Goal: Task Accomplishment & Management: Manage account settings

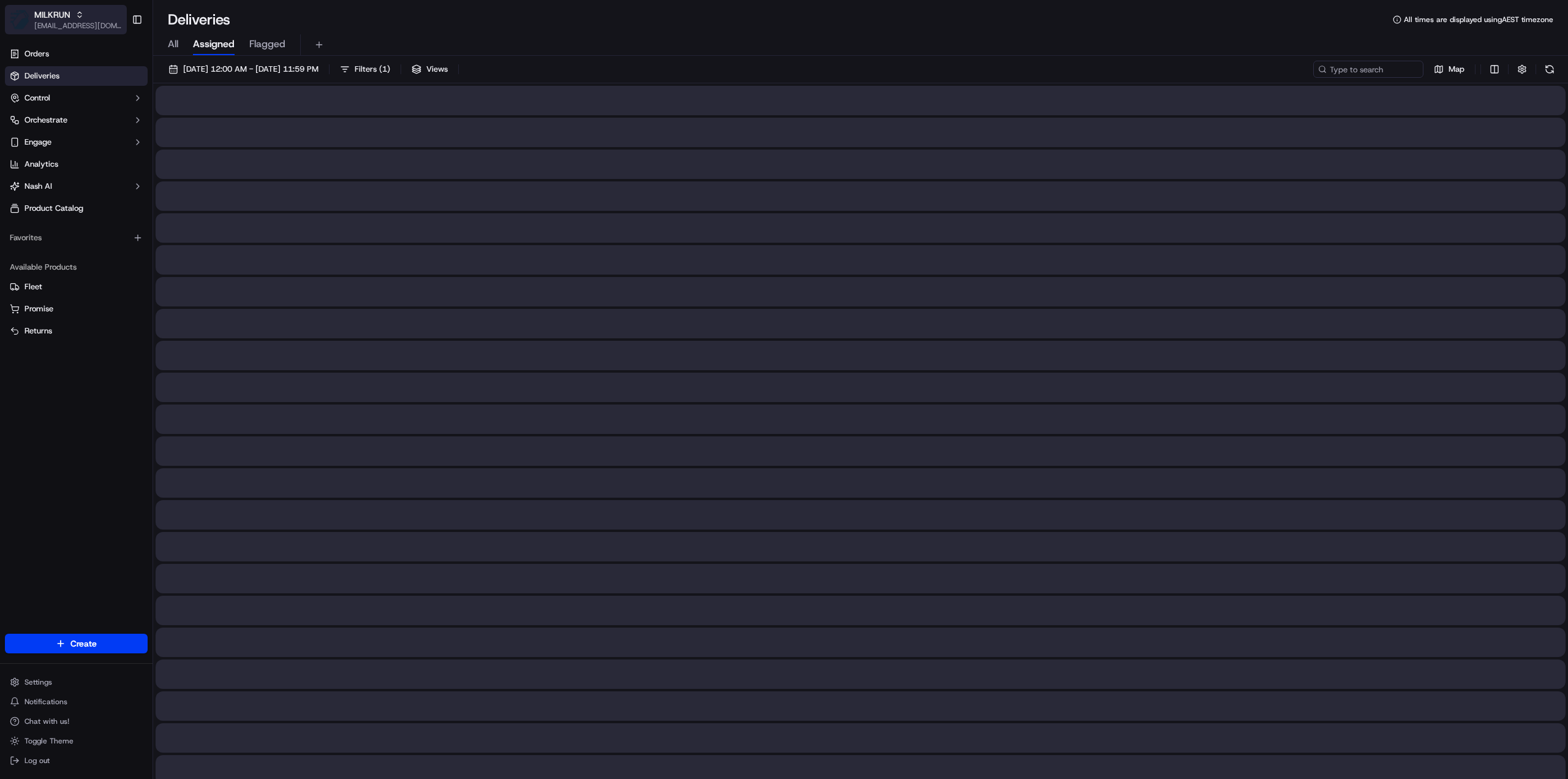
click at [62, 15] on span "MILKRUN" at bounding box center [52, 14] width 36 height 12
click at [174, 62] on span "HomeRun" at bounding box center [175, 63] width 35 height 11
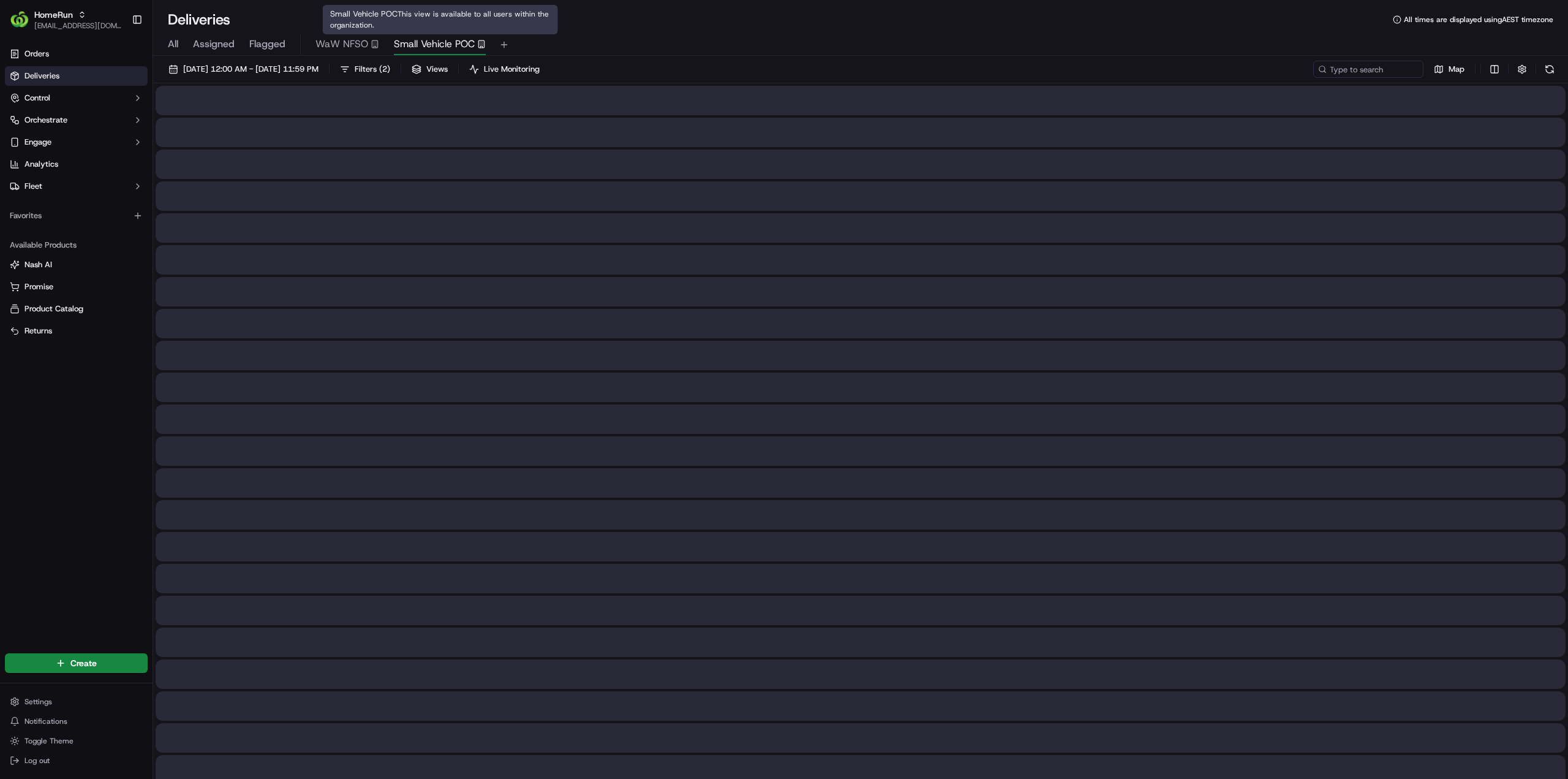
click at [450, 43] on span "Small Vehicle POC" at bounding box center [434, 44] width 81 height 15
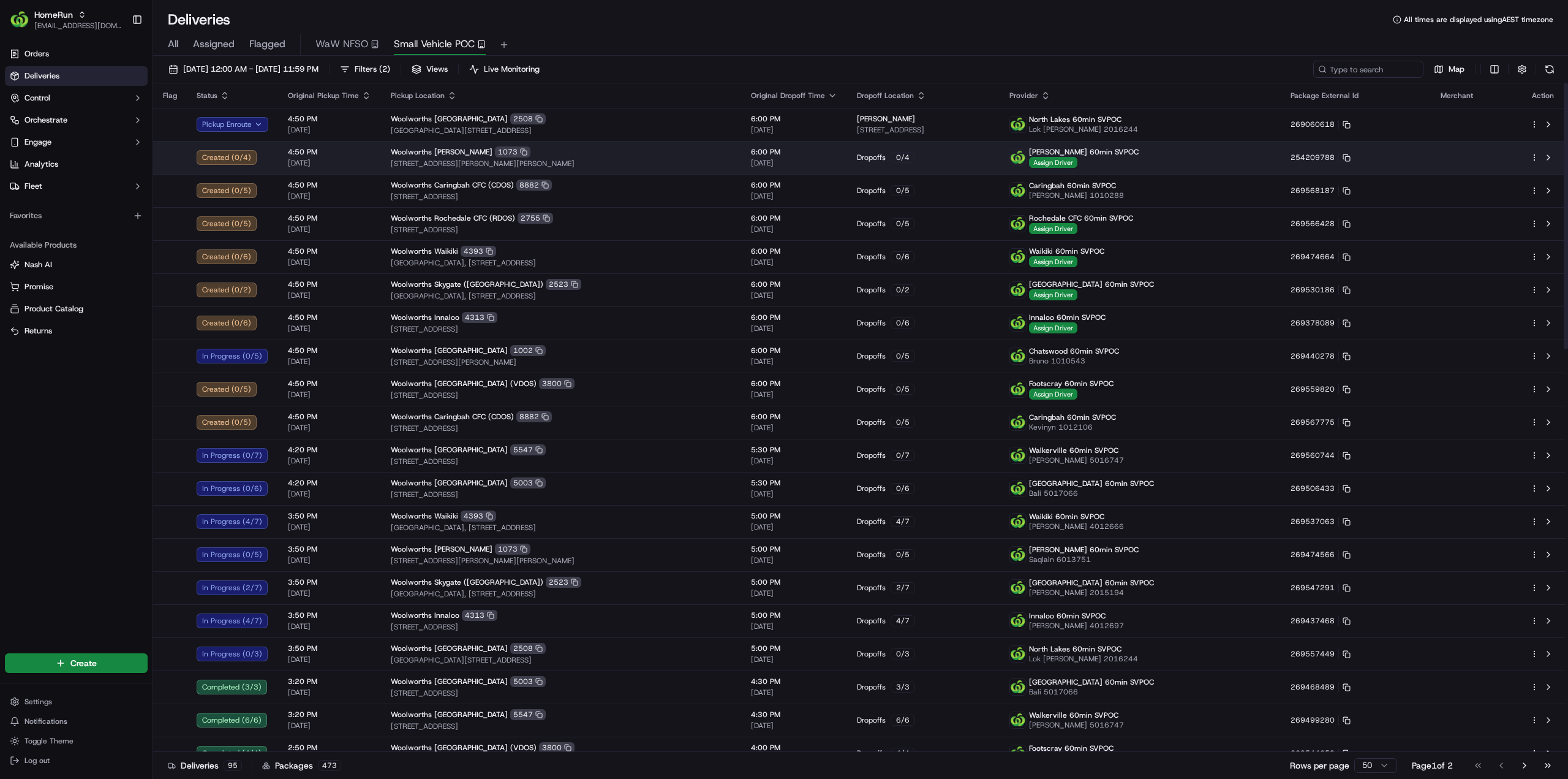
click at [1531, 155] on html "HomeRun jhobbs1@woolworths.com.au Toggle Sidebar Orders Deliveries Control Orch…" at bounding box center [784, 389] width 1568 height 779
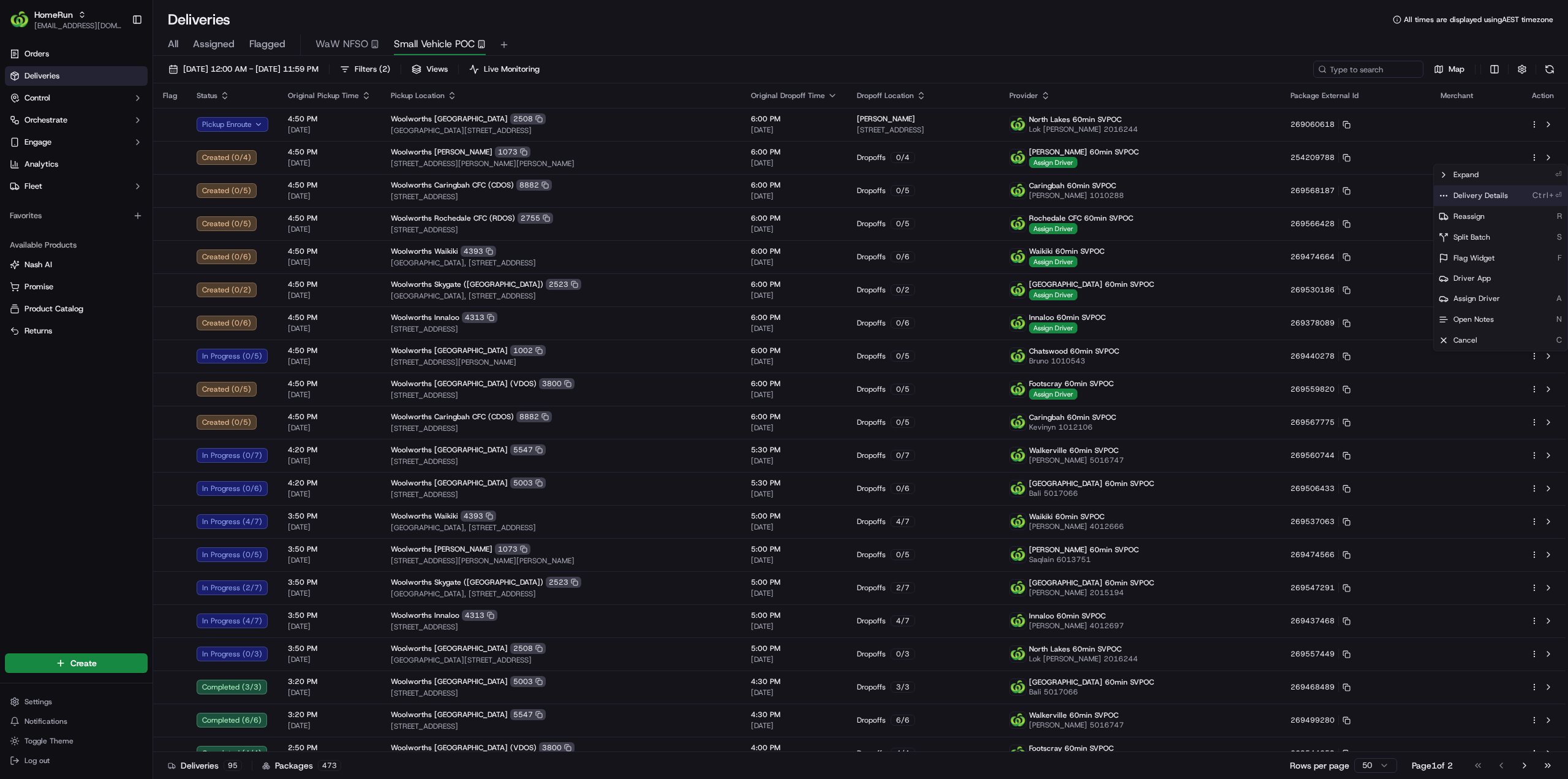
click at [1487, 190] on div "Delivery Details Ctrl+⏎" at bounding box center [1501, 195] width 133 height 21
click at [22, 433] on html "HomeRun jhobbs1@woolworths.com.au Toggle Sidebar Orders Deliveries Control Orch…" at bounding box center [784, 389] width 1568 height 779
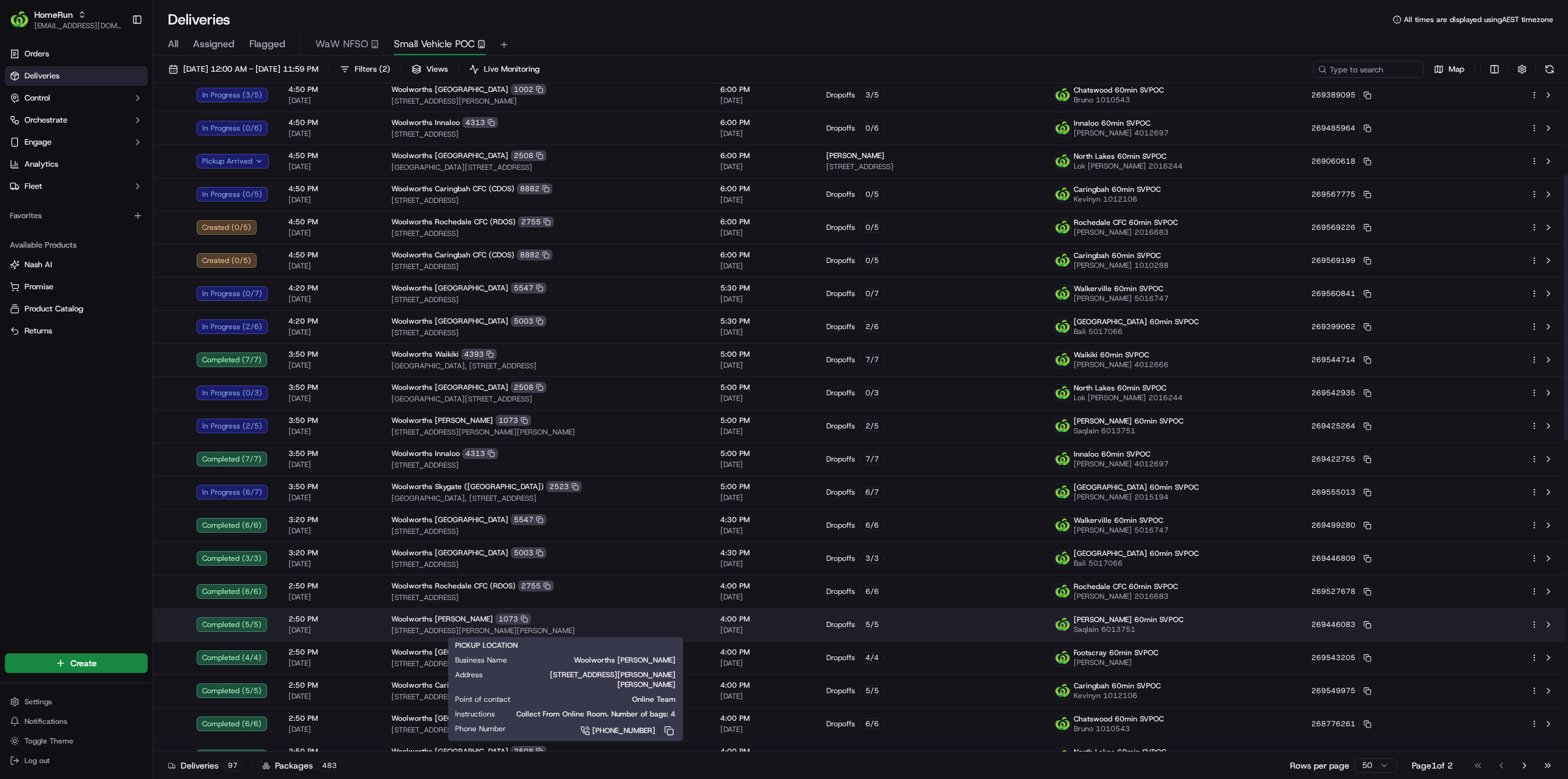
scroll to position [184, 0]
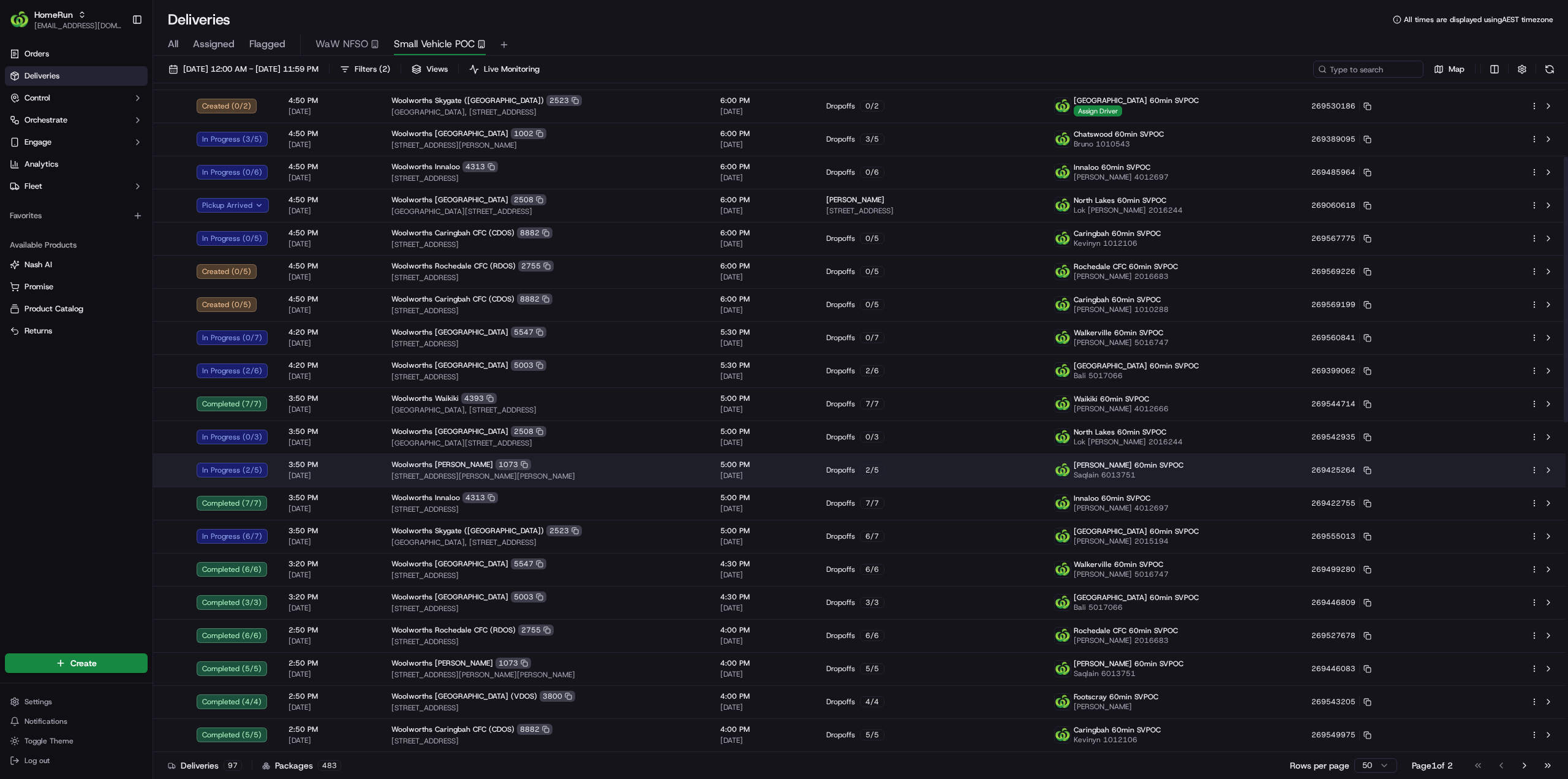
click at [1529, 474] on td at bounding box center [1542, 470] width 45 height 33
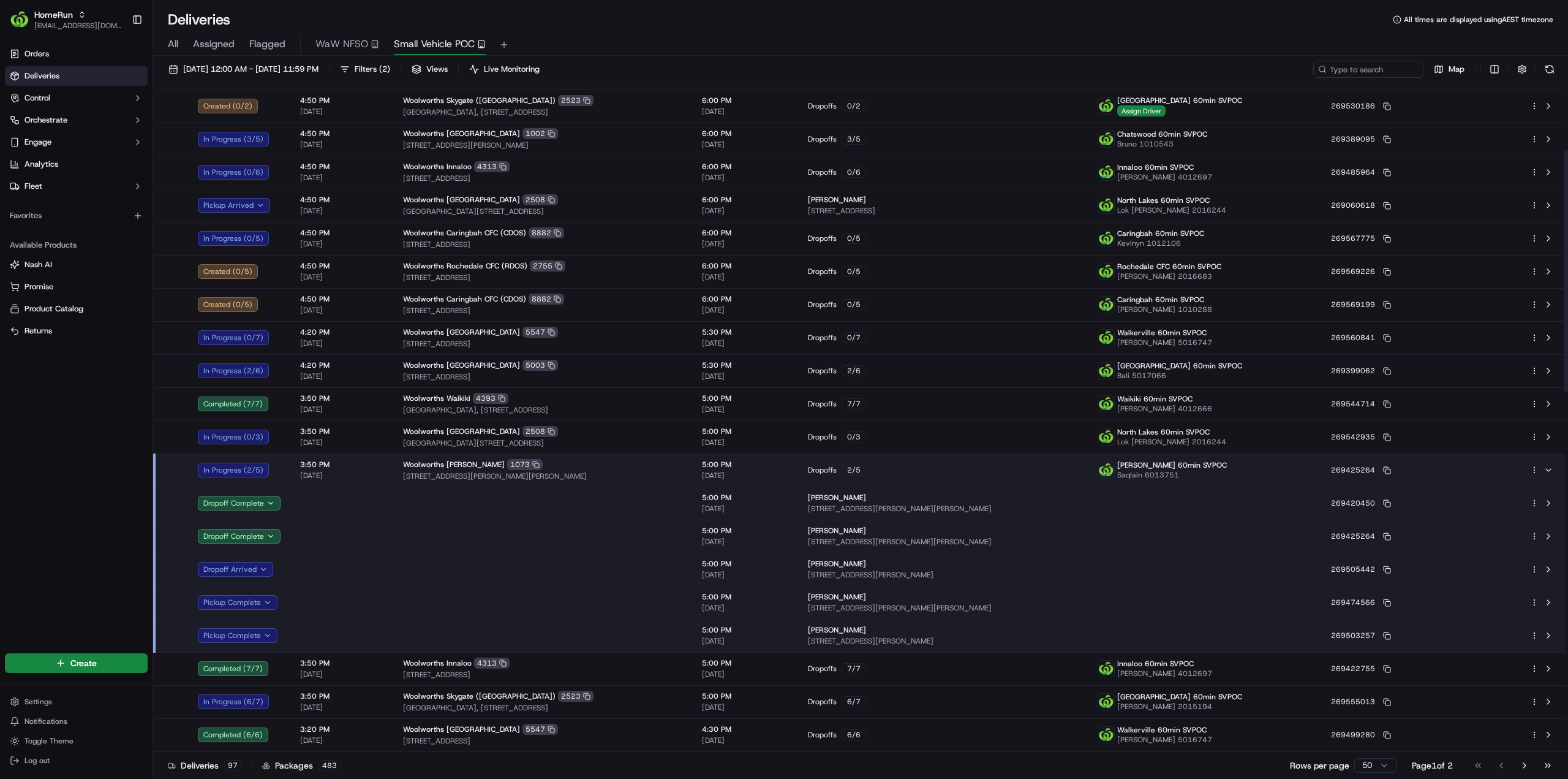
click at [1534, 472] on html "HomeRun jhobbs1@woolworths.com.au Toggle Sidebar Orders Deliveries Control Orch…" at bounding box center [784, 389] width 1568 height 779
click at [1501, 508] on span "Delivery Details" at bounding box center [1480, 508] width 54 height 10
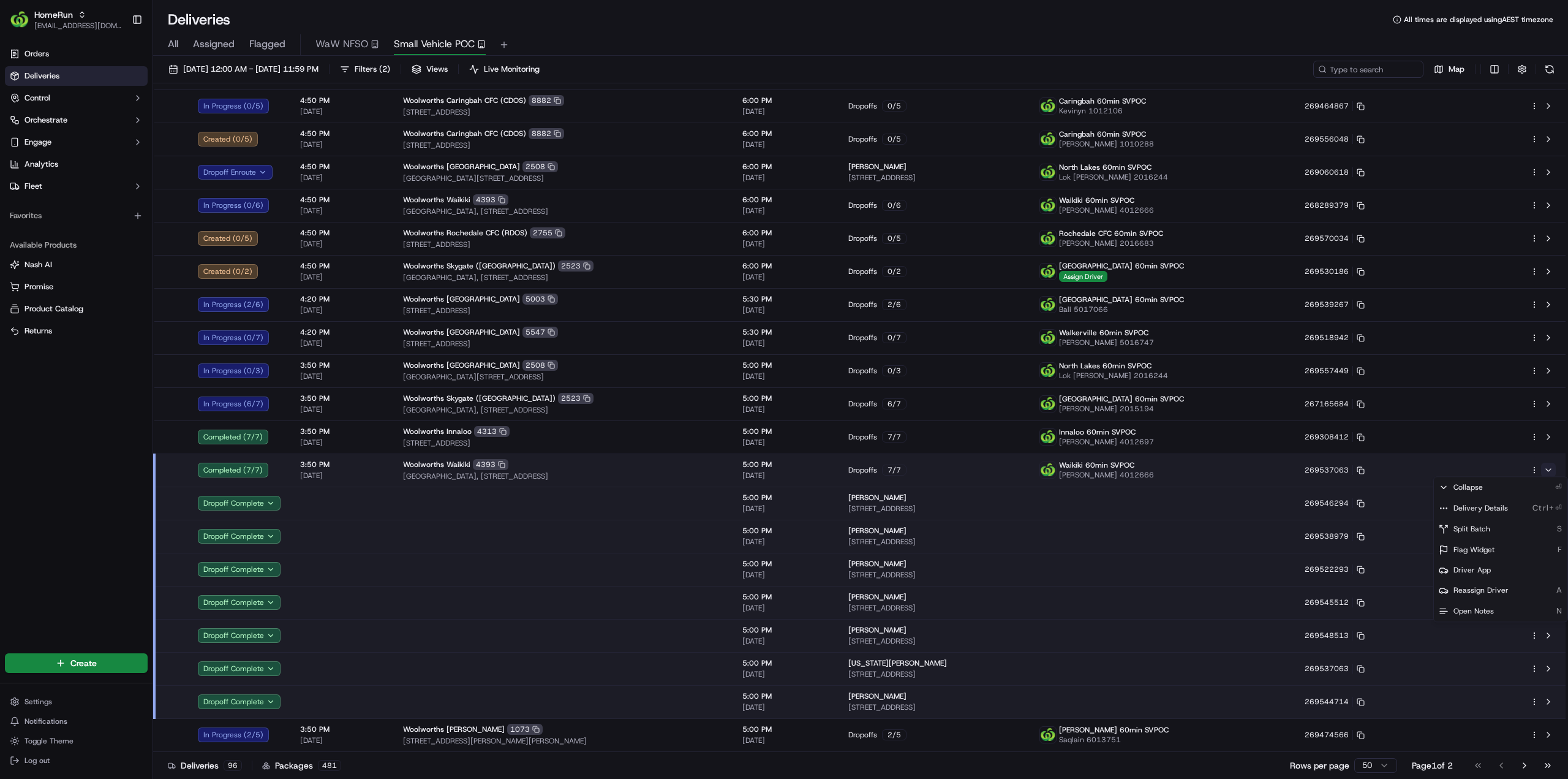
click at [1547, 468] on html "HomeRun jhobbs1@woolworths.com.au Toggle Sidebar Orders Deliveries Control Orch…" at bounding box center [784, 389] width 1568 height 779
click at [1546, 468] on button at bounding box center [1548, 470] width 15 height 15
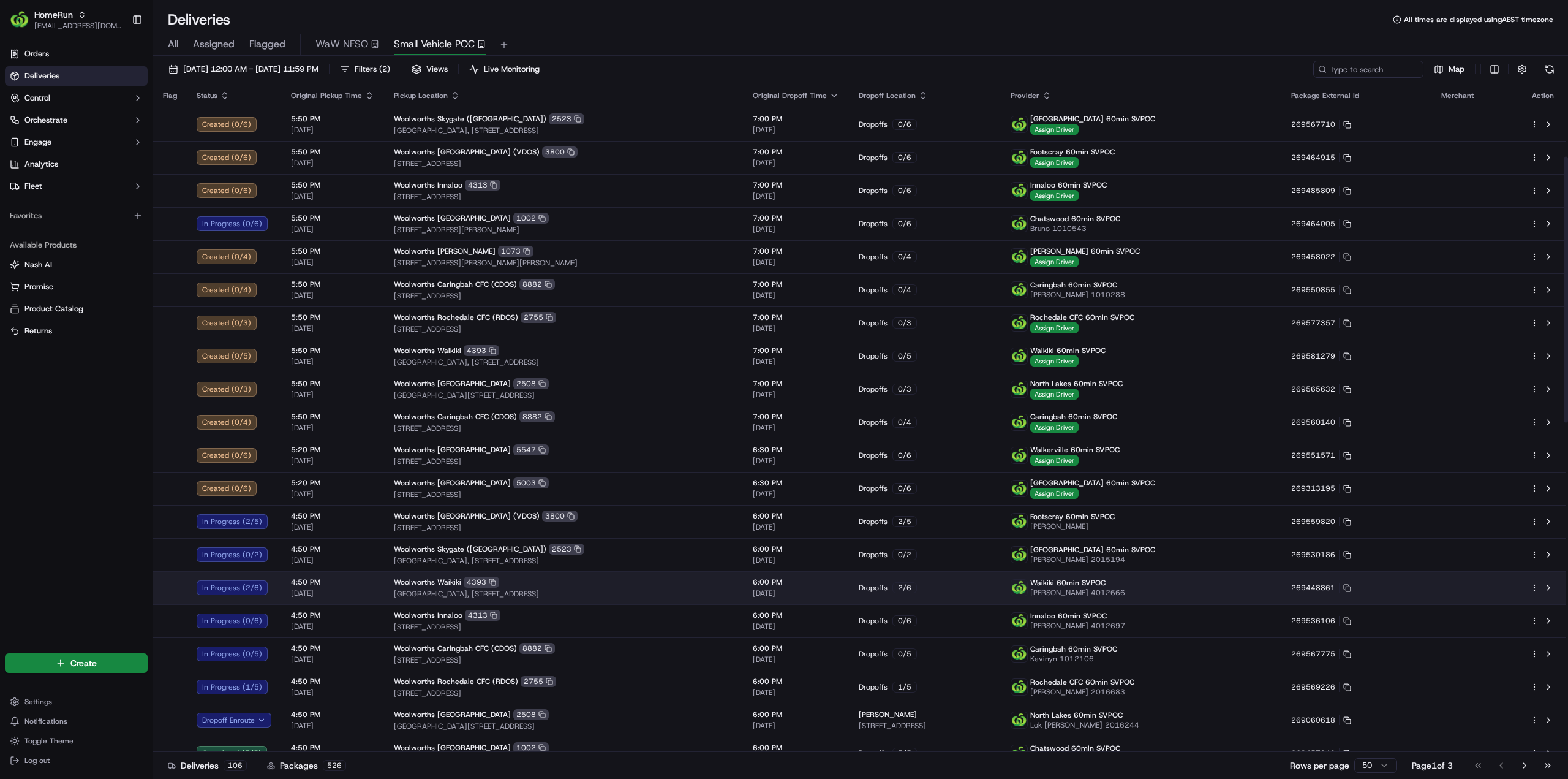
scroll to position [0, 0]
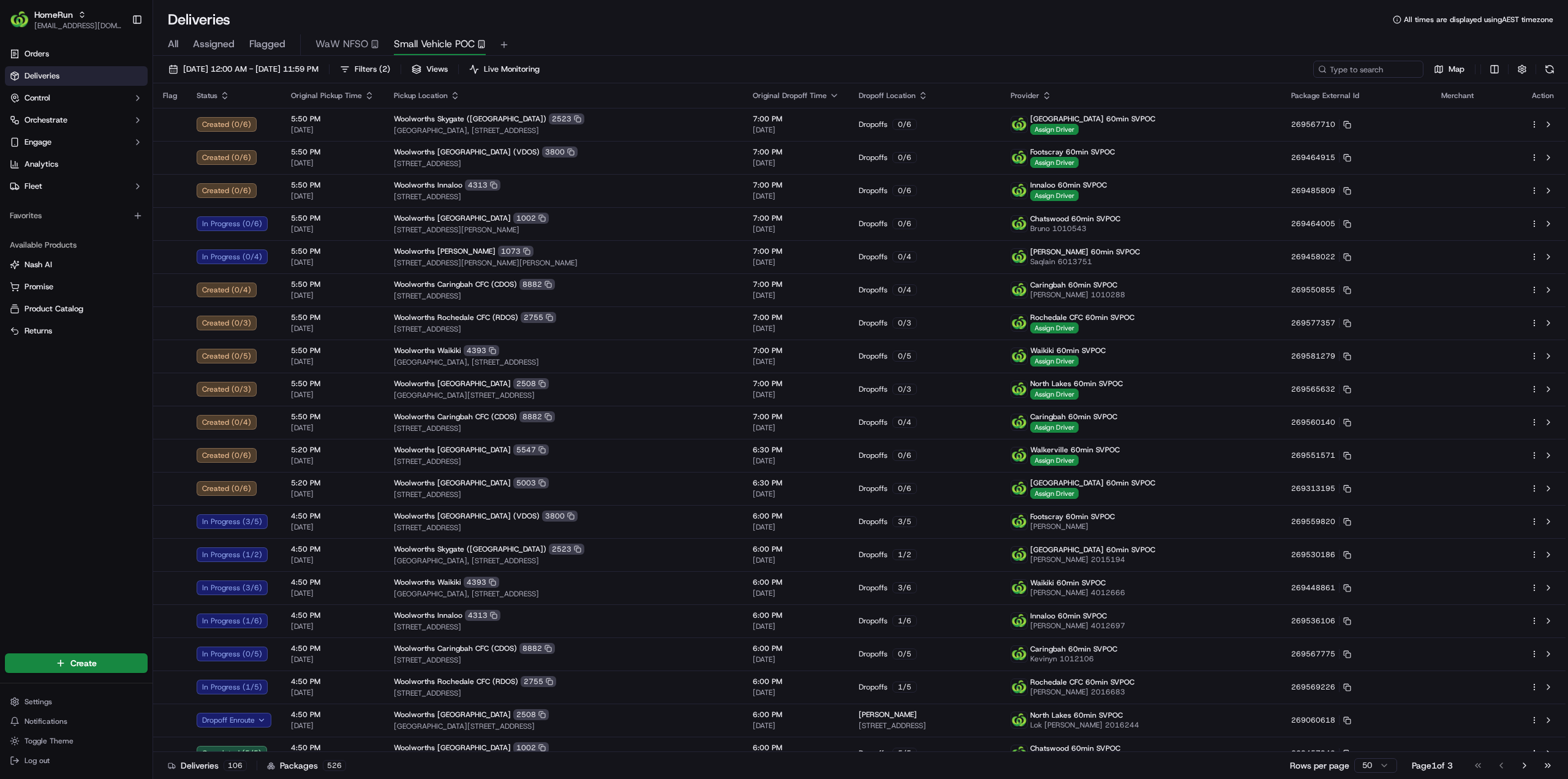
click at [176, 42] on span "All" at bounding box center [173, 44] width 11 height 15
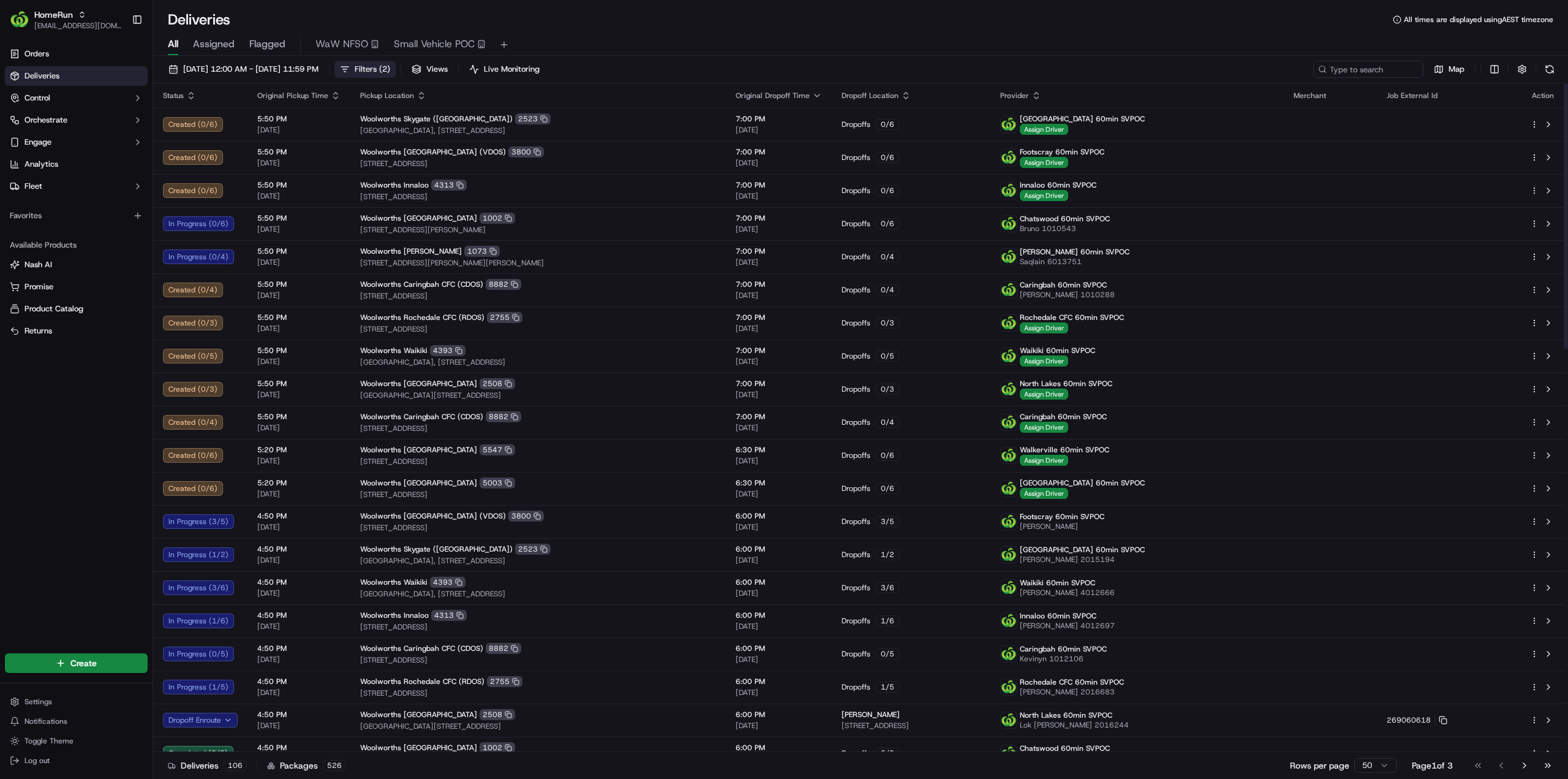
click at [396, 74] on button "Filters ( 2 )" at bounding box center [366, 69] width 62 height 17
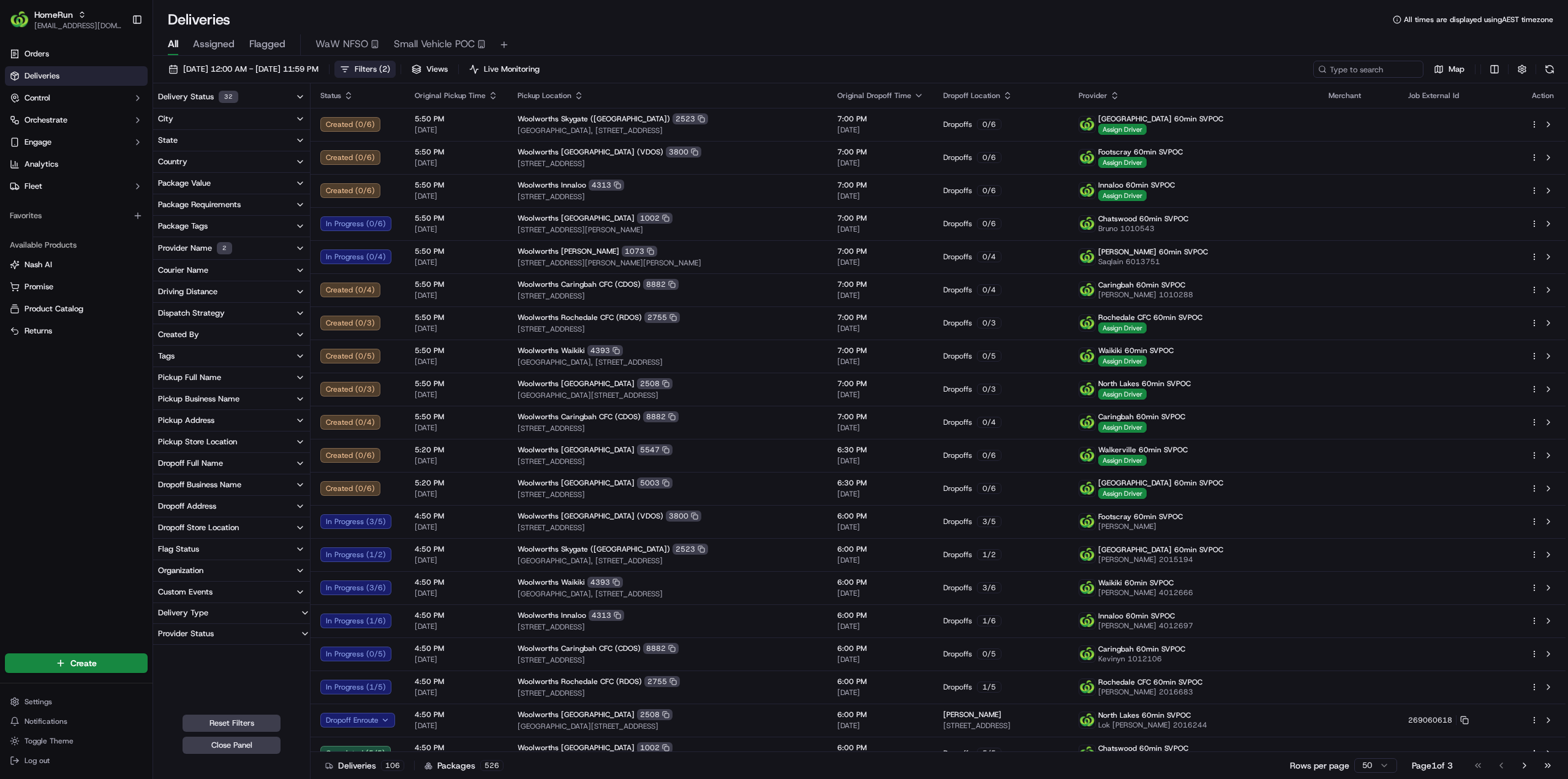
click at [222, 441] on div "Pickup Store Location" at bounding box center [197, 442] width 79 height 11
click at [162, 483] on button "Woolworths Caringbah CFC (CDOS)" at bounding box center [163, 486] width 10 height 10
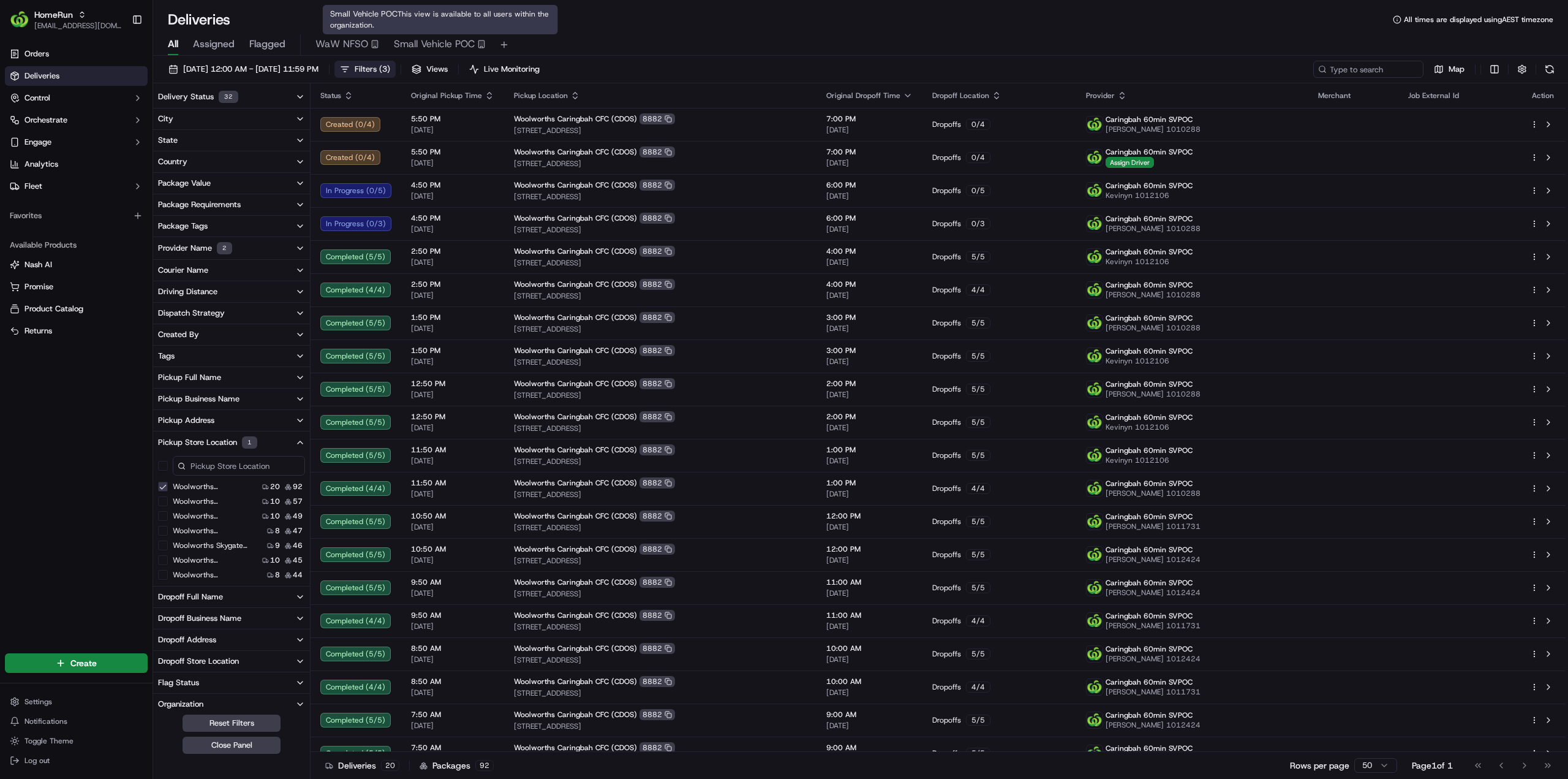
click at [425, 45] on span "Small Vehicle POC" at bounding box center [434, 44] width 81 height 15
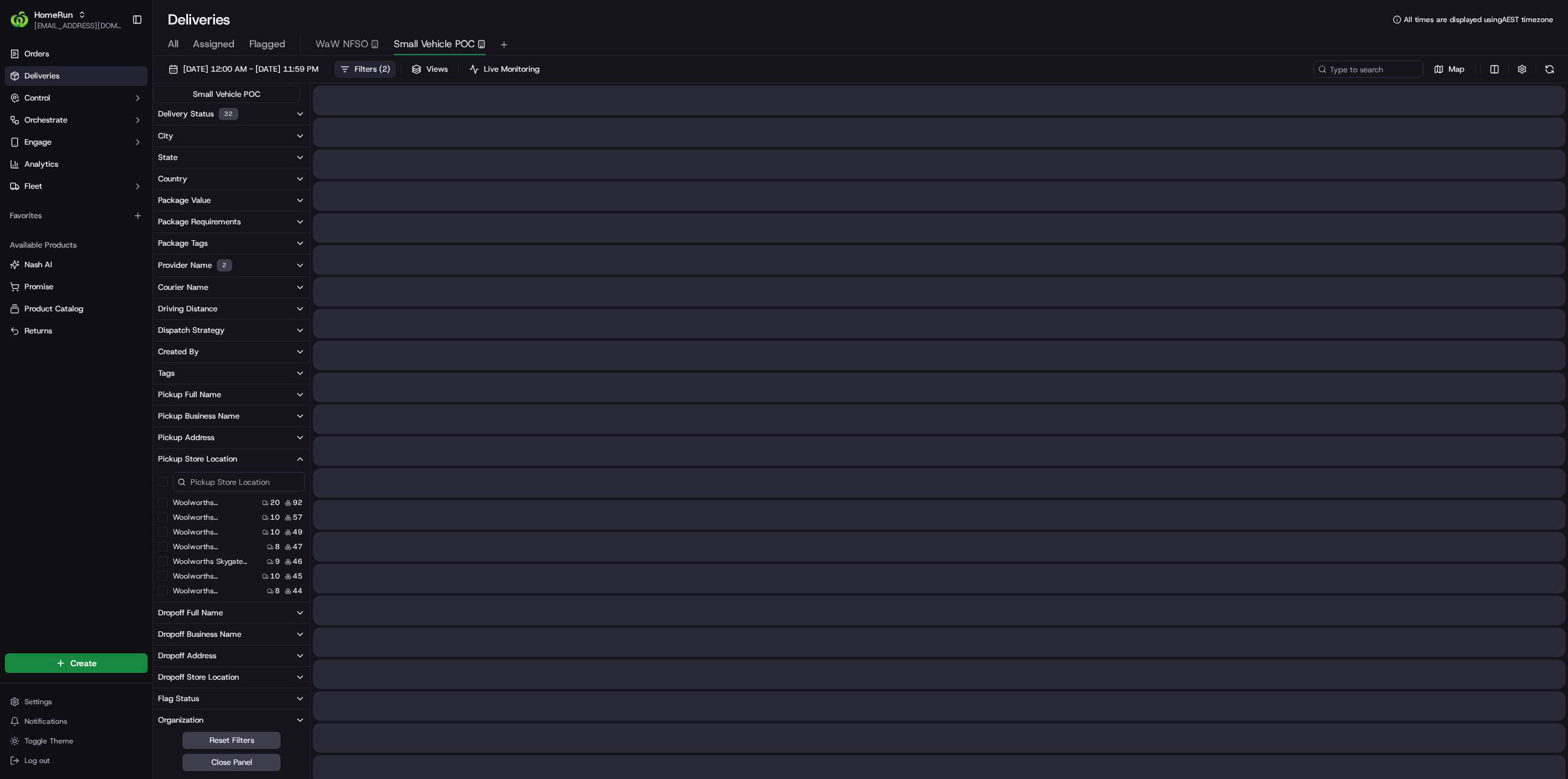
click at [160, 502] on button "Woolworths Caringbah CFC (CDOS)" at bounding box center [163, 502] width 10 height 10
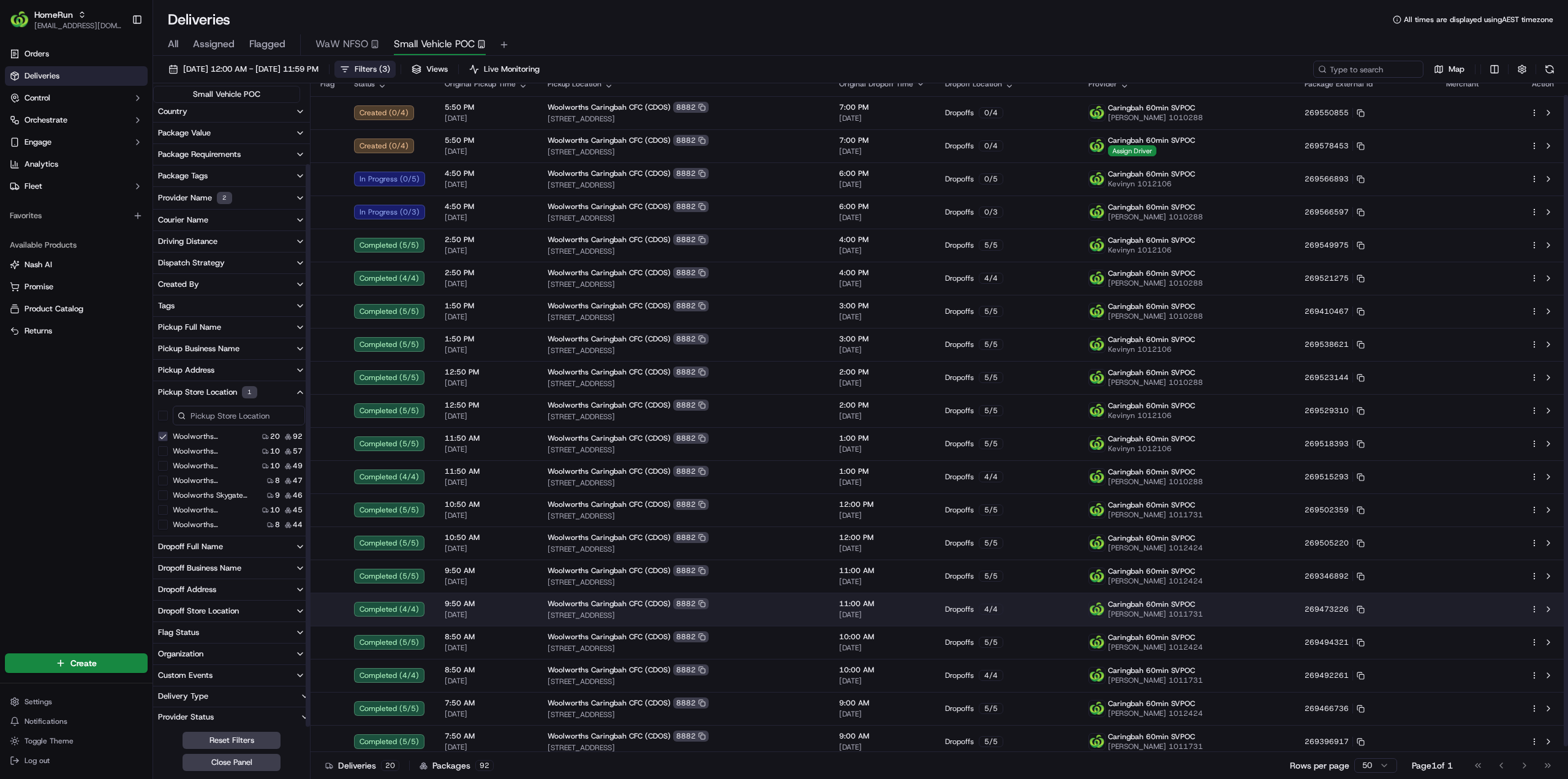
scroll to position [17, 0]
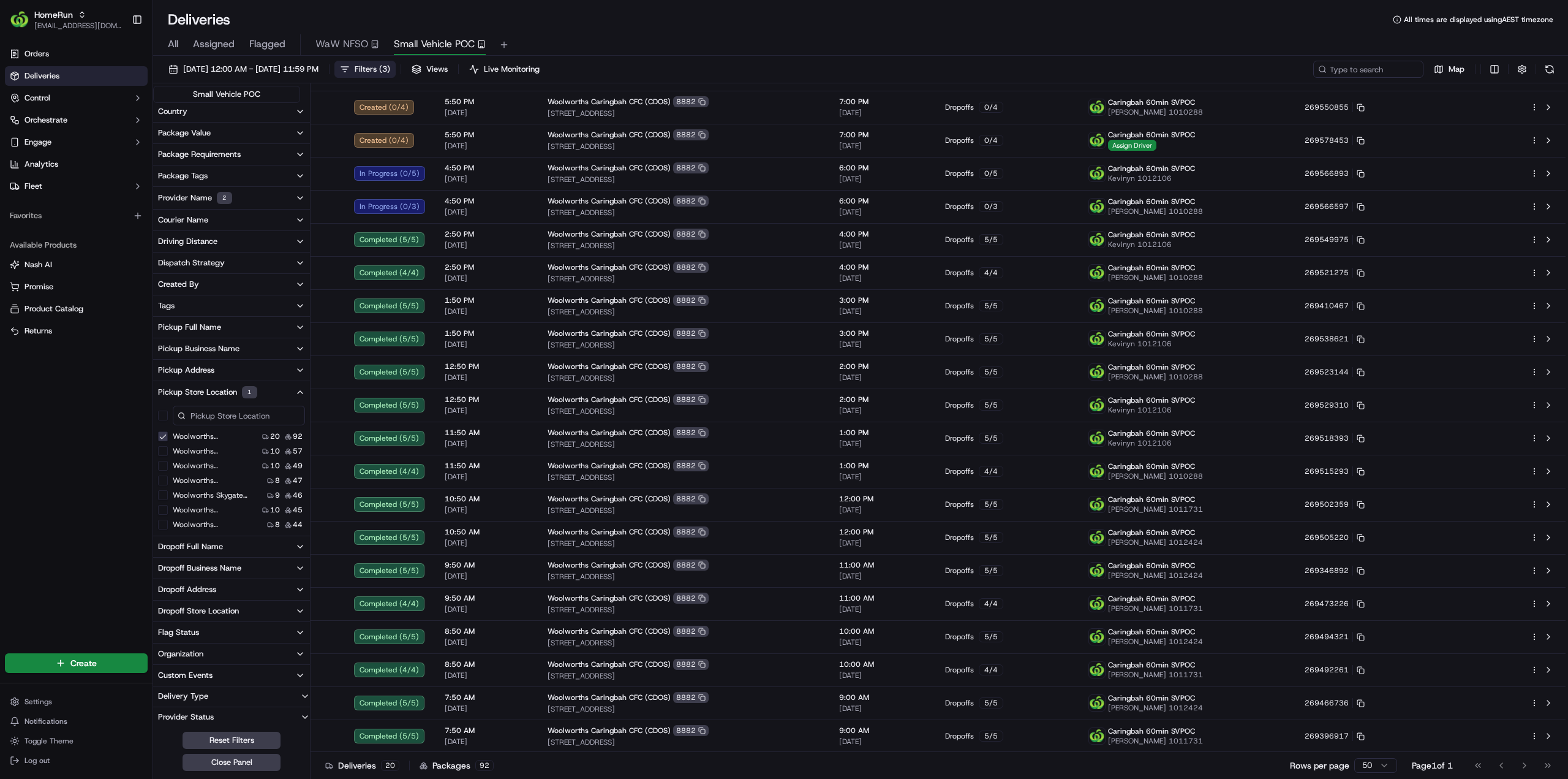
click at [174, 47] on span "All" at bounding box center [173, 44] width 11 height 15
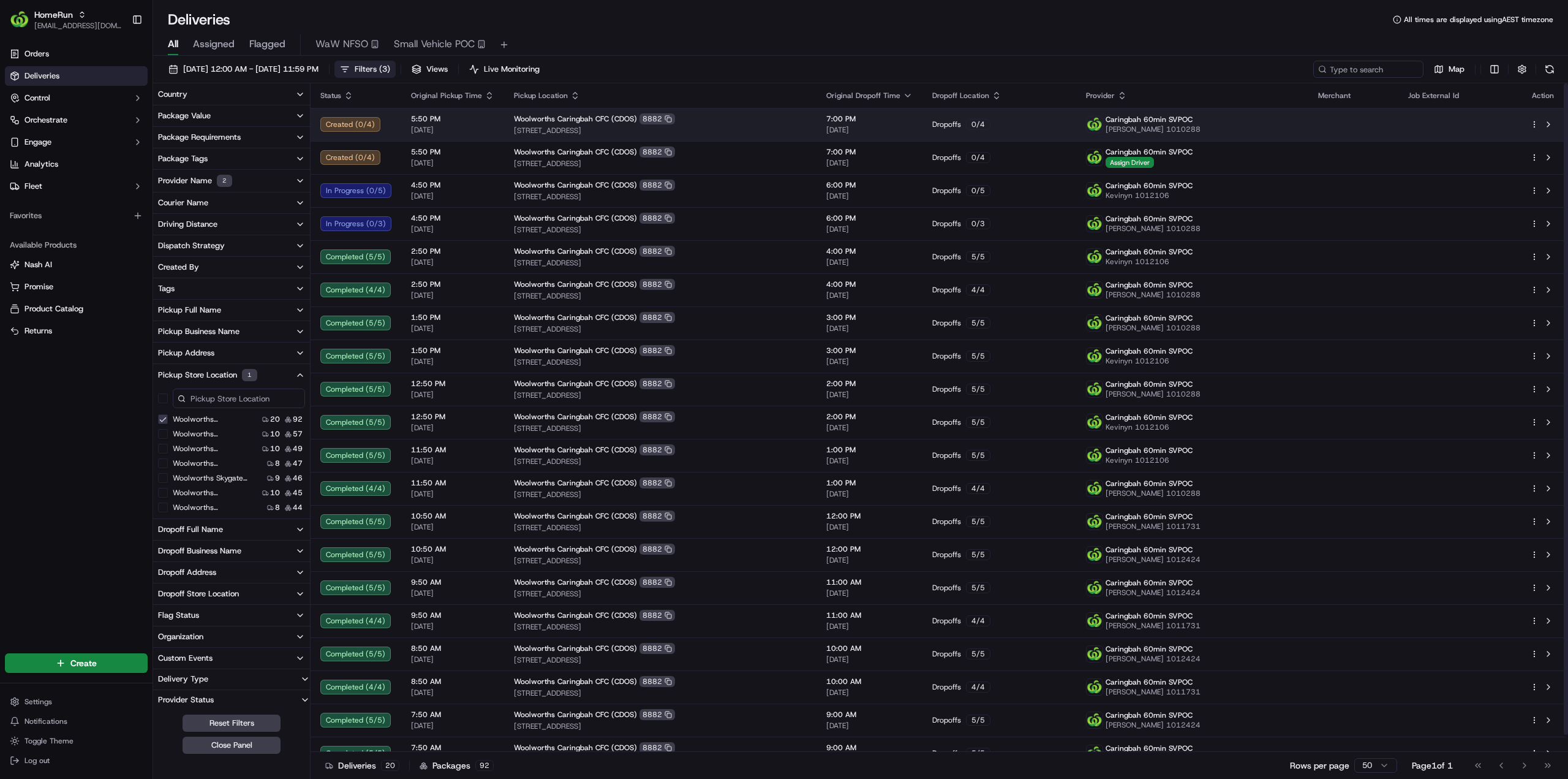
click at [1530, 122] on html "HomeRun jhobbs1@woolworths.com.au Toggle Sidebar Orders Deliveries Control Orch…" at bounding box center [784, 389] width 1568 height 779
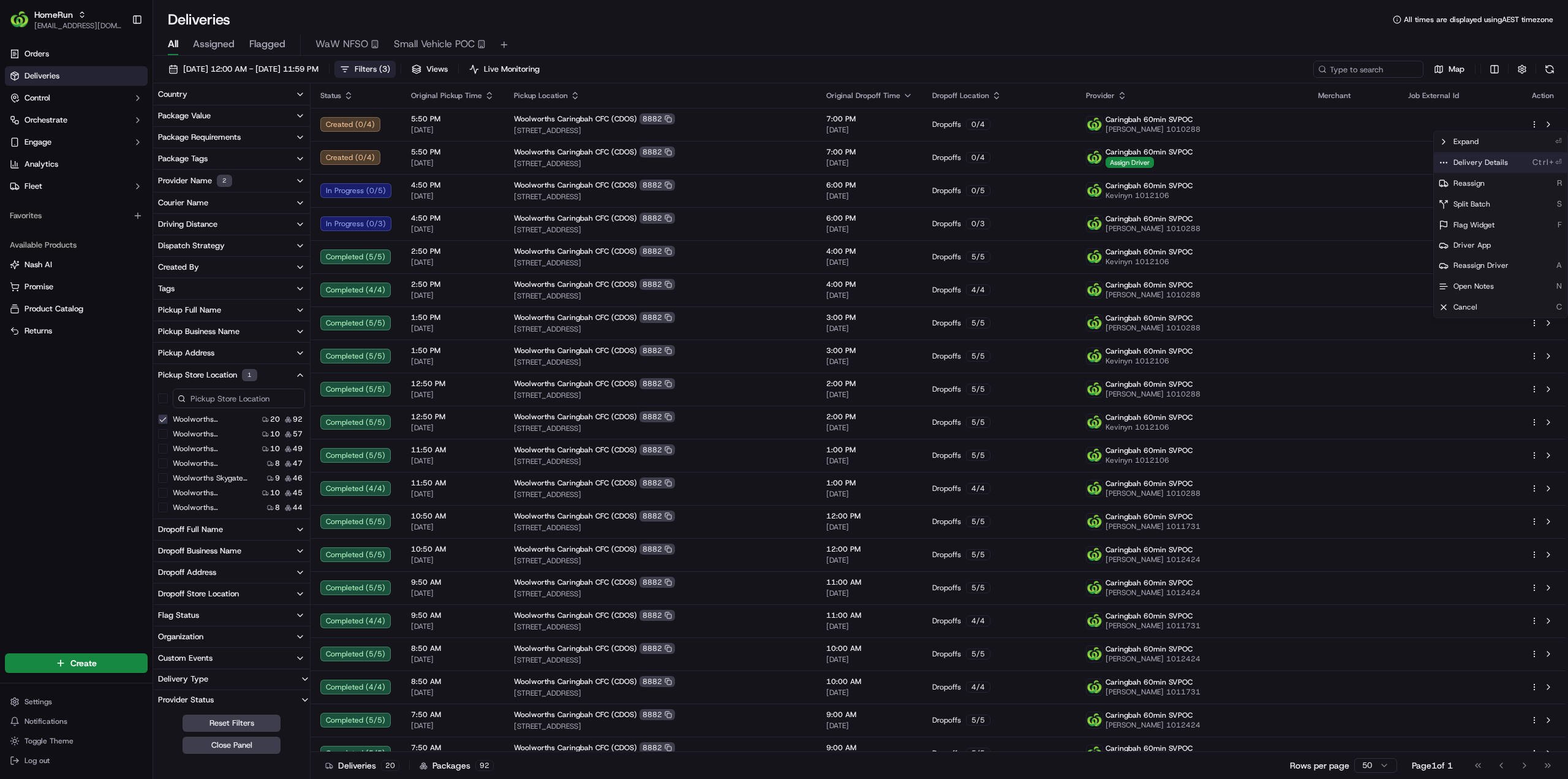
click at [1474, 161] on span "Delivery Details" at bounding box center [1480, 162] width 54 height 10
click at [434, 42] on html "HomeRun jhobbs1@woolworths.com.au Toggle Sidebar Orders Deliveries Control Orch…" at bounding box center [784, 389] width 1568 height 779
click at [434, 42] on span "Small Vehicle POC" at bounding box center [434, 44] width 81 height 15
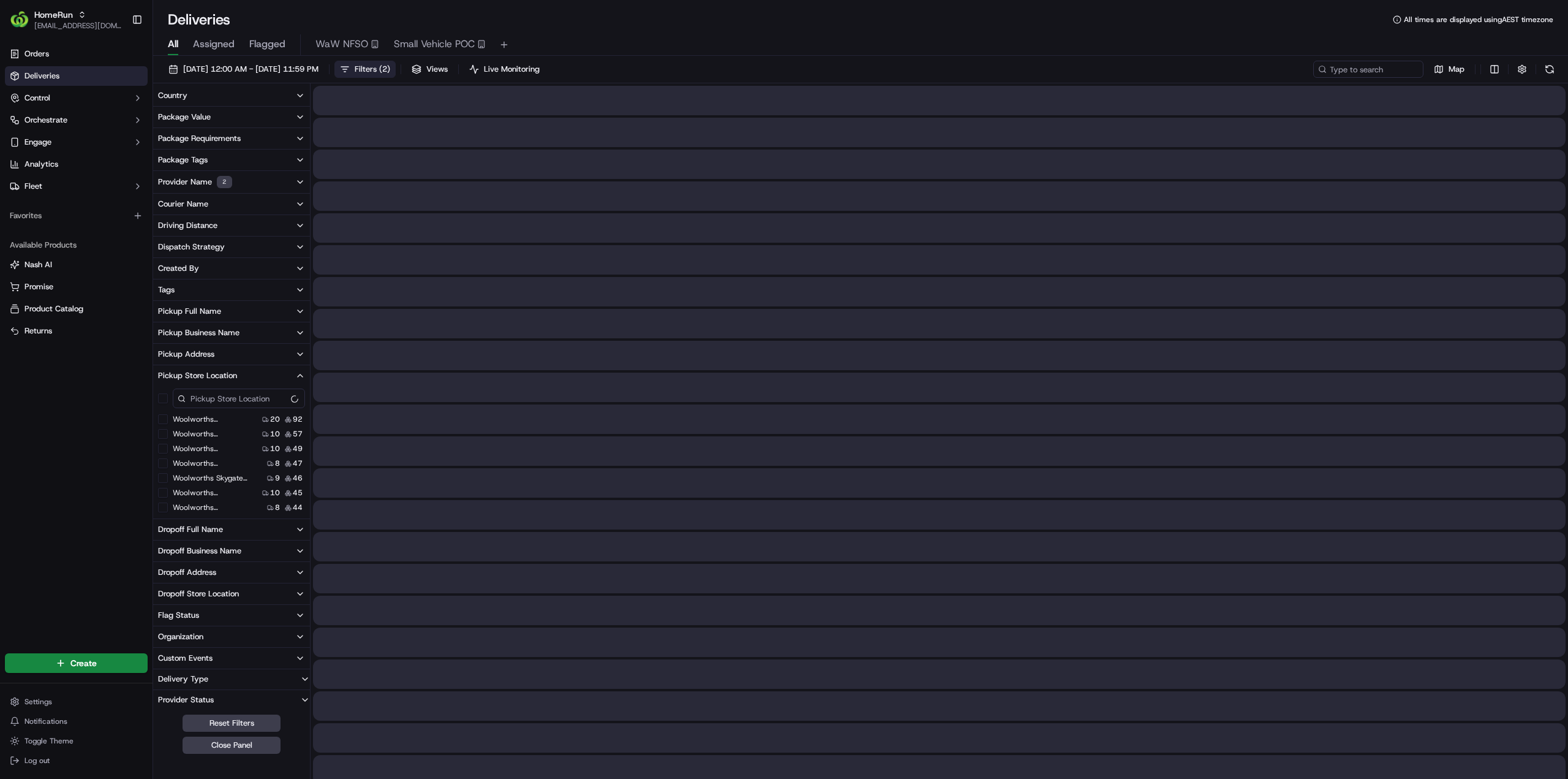
click at [172, 42] on span "All" at bounding box center [173, 44] width 11 height 15
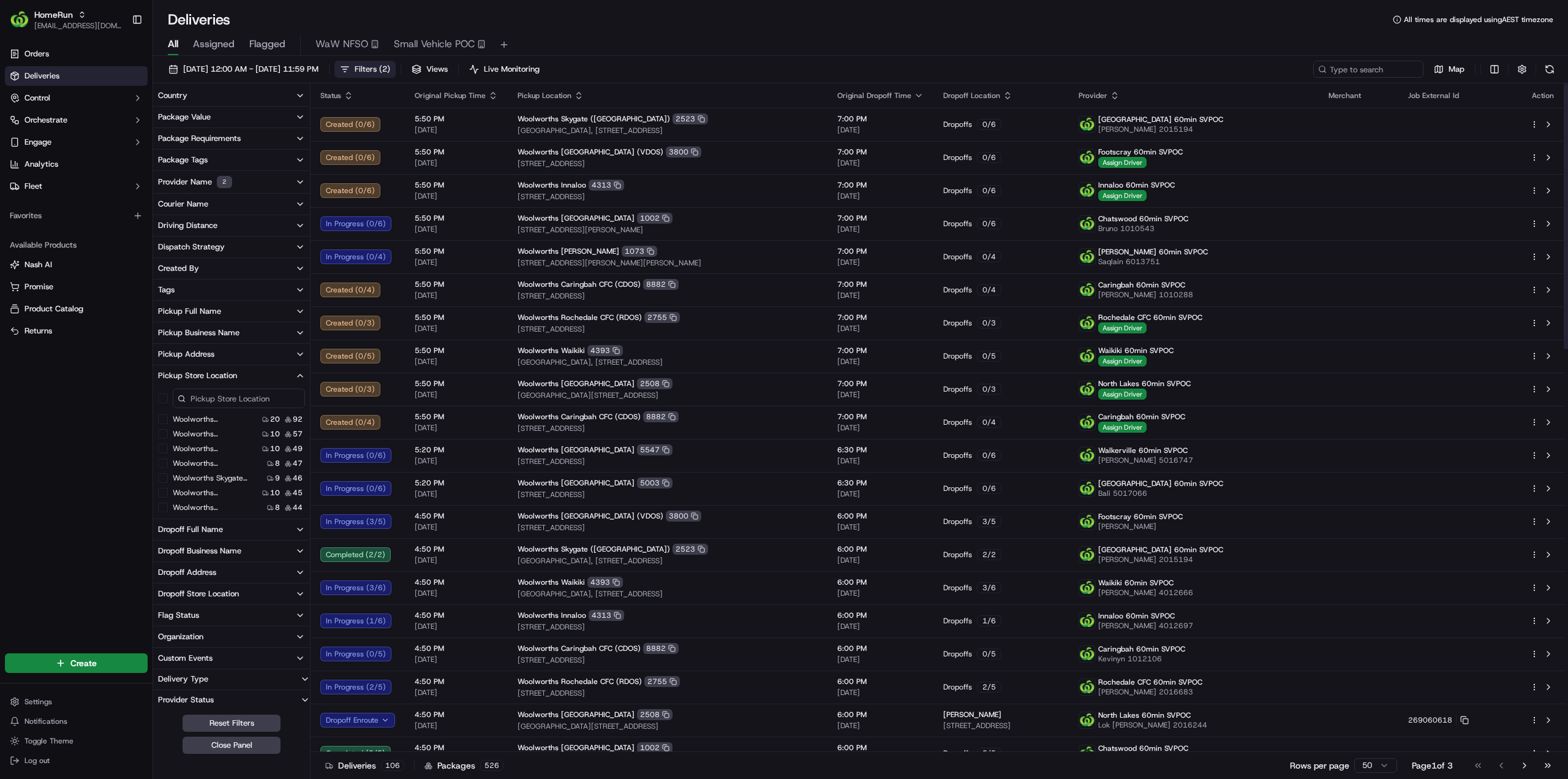
click at [390, 65] on span "Filters ( 2 )" at bounding box center [372, 68] width 36 height 11
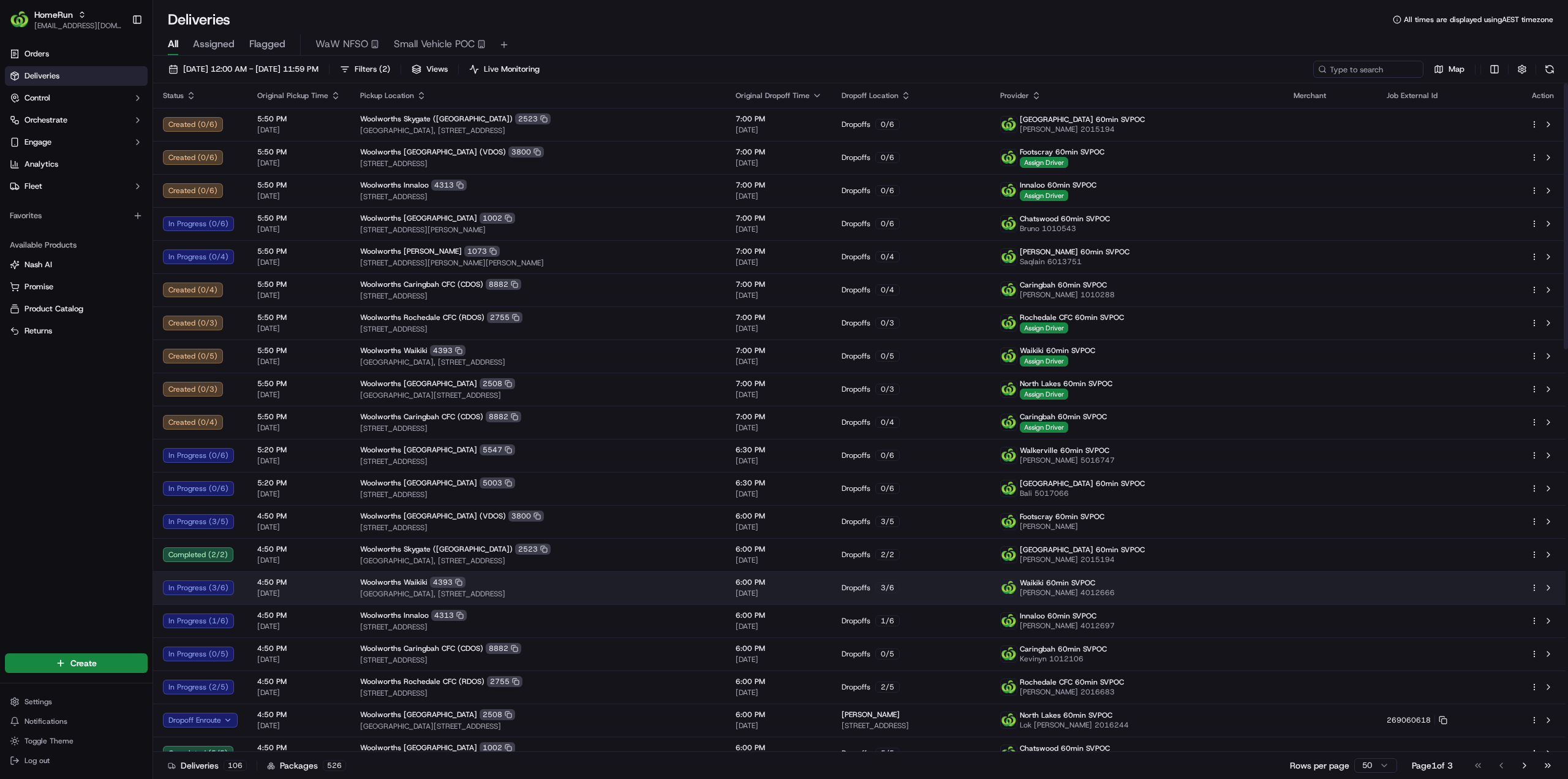
click at [33, 442] on div "Orders Deliveries Control Orchestrate Engage Analytics Fleet Favorites Availabl…" at bounding box center [76, 340] width 152 height 602
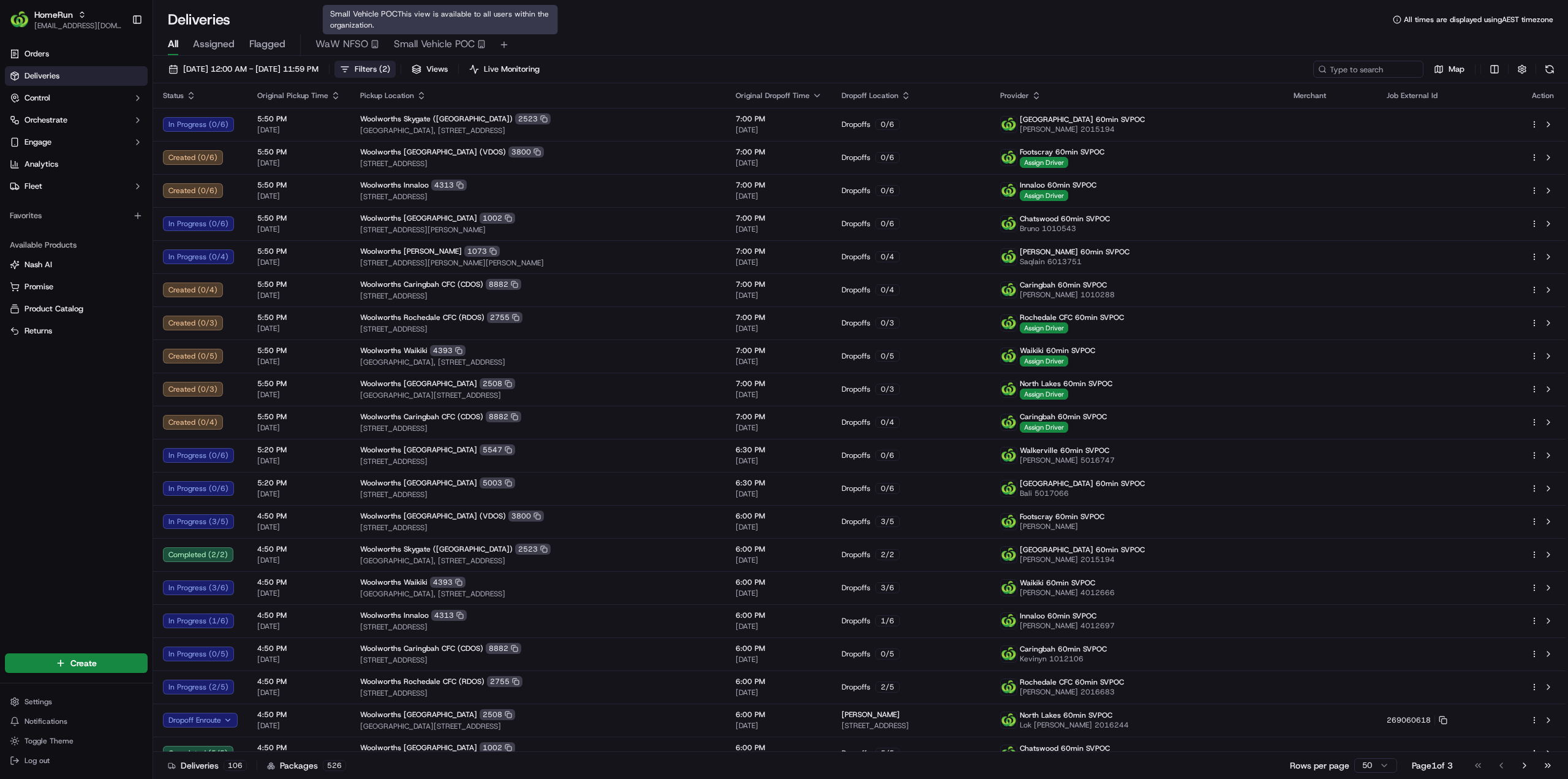
click at [390, 68] on span "Filters ( 2 )" at bounding box center [372, 68] width 36 height 11
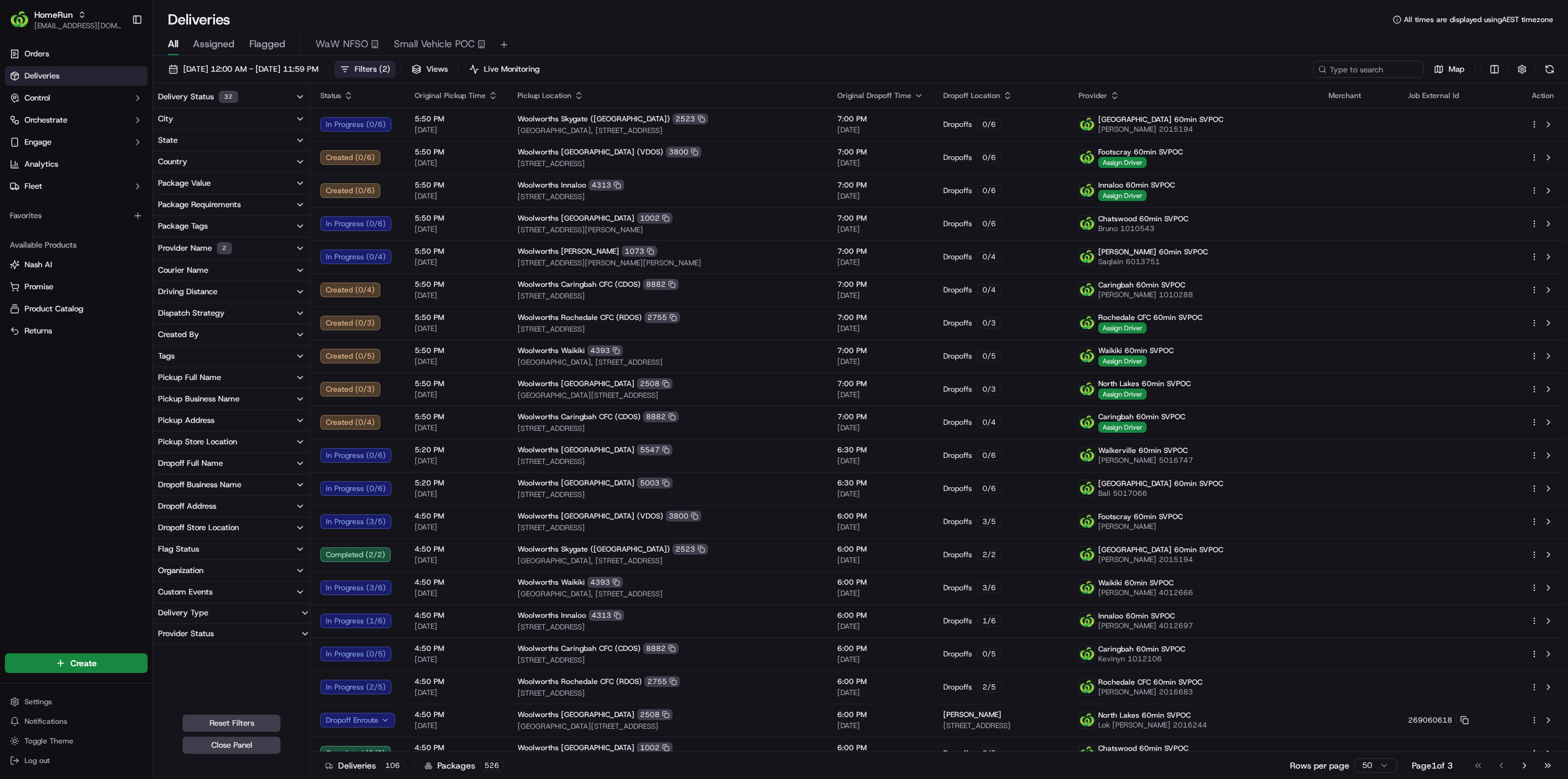
click at [259, 244] on button "Provider Name 2" at bounding box center [231, 248] width 157 height 22
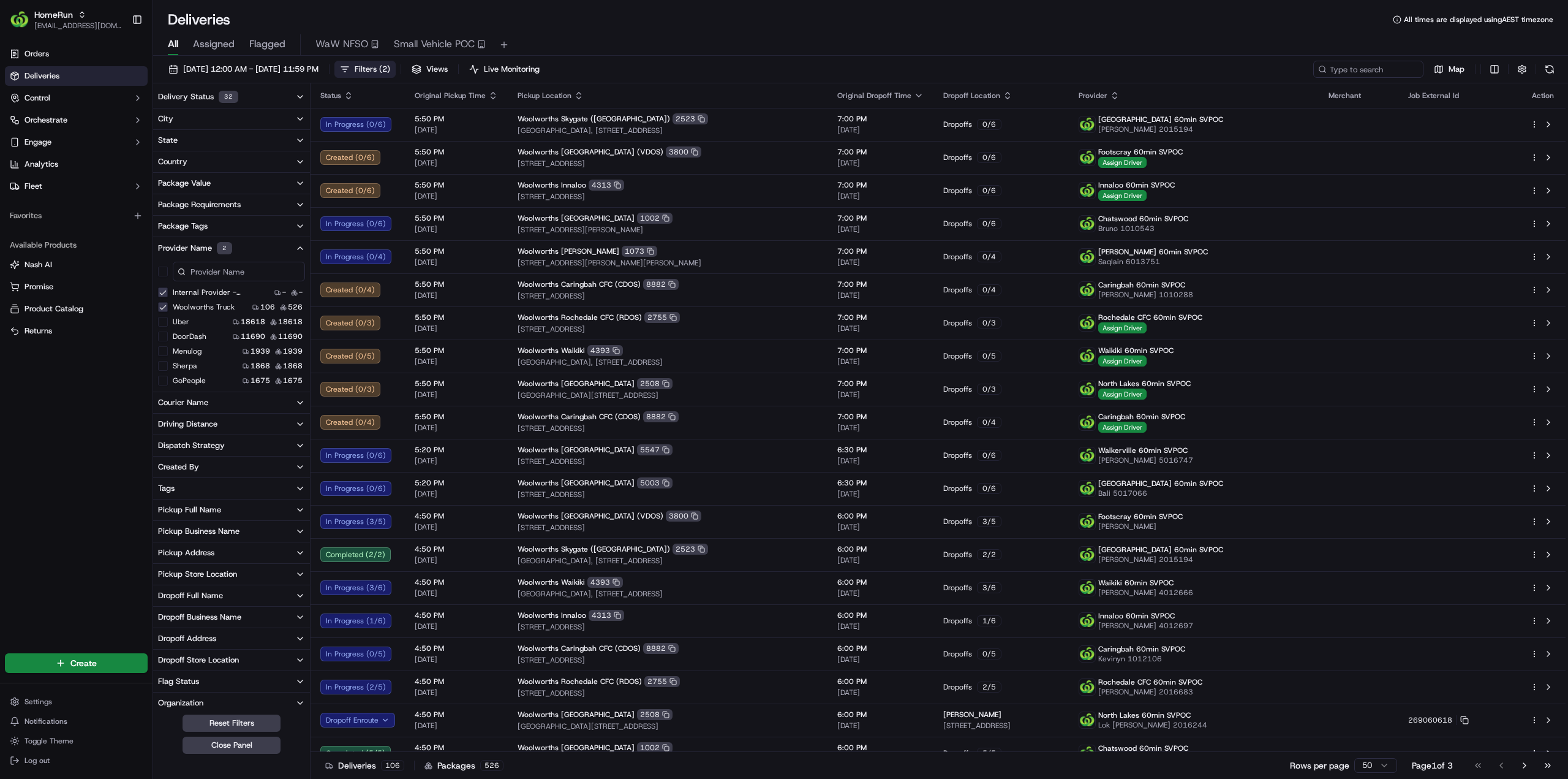
click at [164, 305] on Truck "Woolworths Truck" at bounding box center [163, 307] width 10 height 10
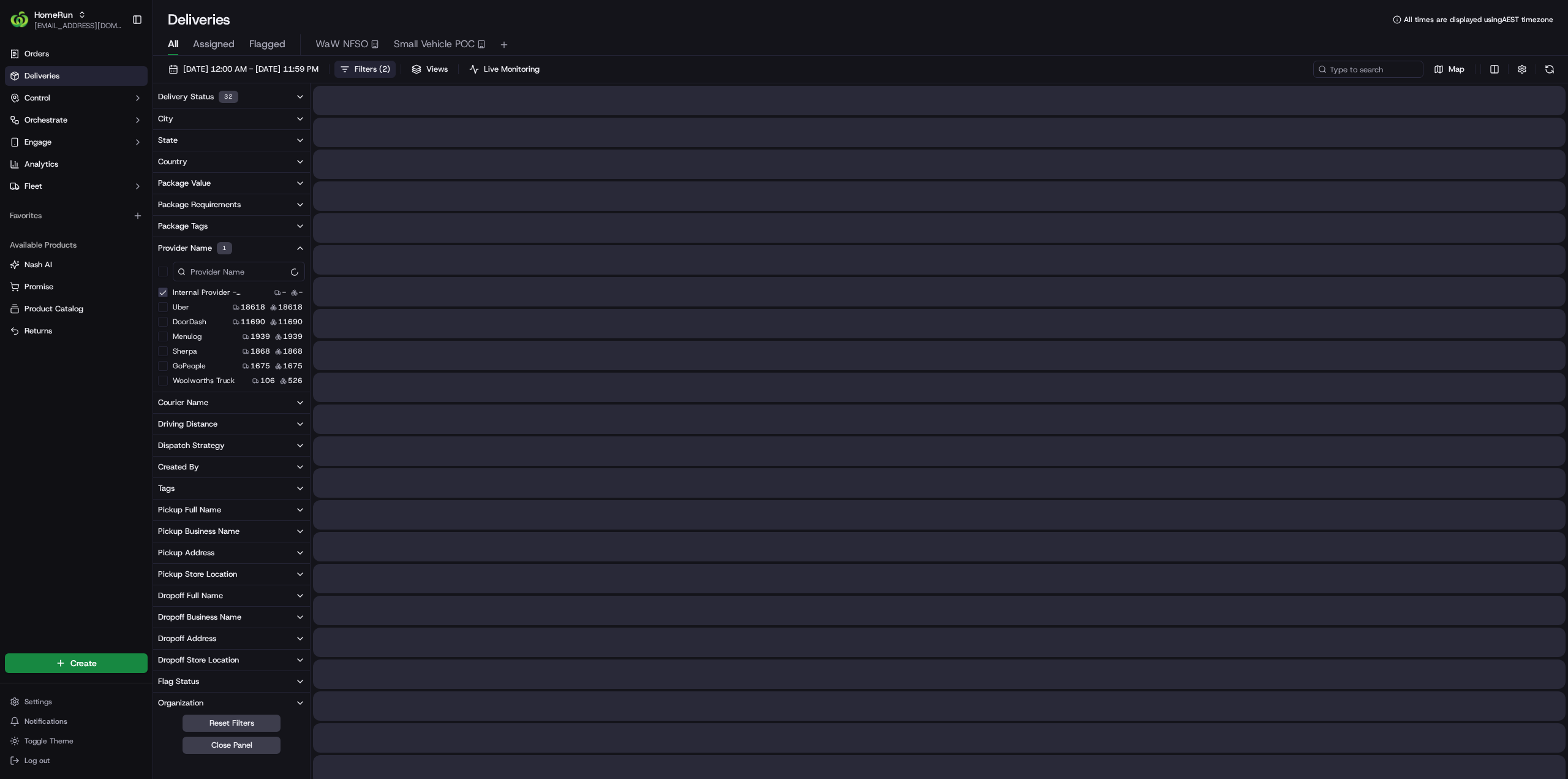
click at [165, 292] on \(HomeRun\) "Internal Provider - (HomeRun)" at bounding box center [163, 292] width 10 height 10
click at [666, 49] on div "All Assigned Flagged WaW NFSO Small Vehicle POC" at bounding box center [860, 45] width 1415 height 22
click at [1548, 71] on button at bounding box center [1549, 69] width 17 height 17
click at [396, 77] on button "Filters ( 1 )" at bounding box center [366, 69] width 62 height 17
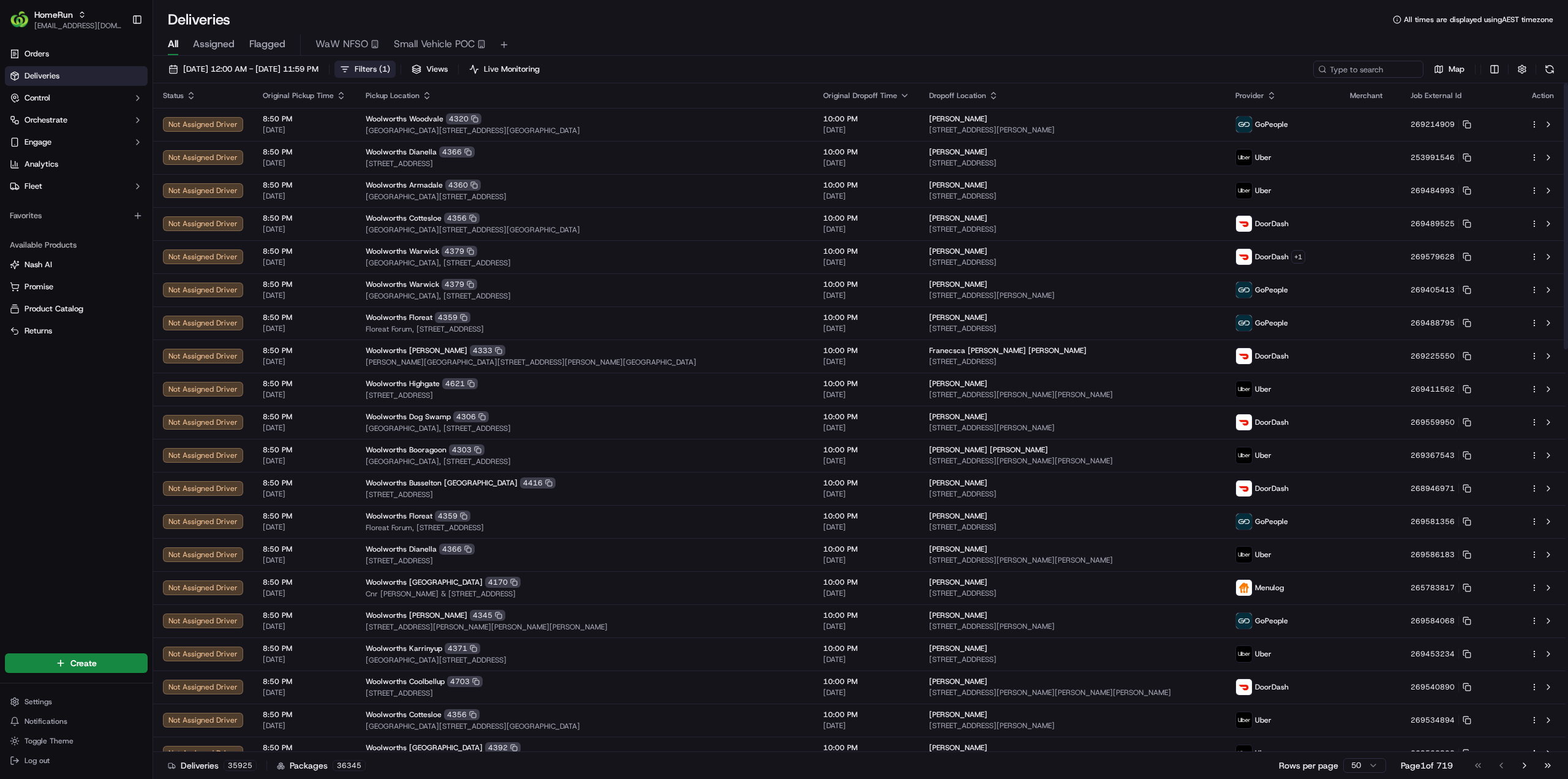
click at [390, 68] on span "Filters ( 1 )" at bounding box center [372, 68] width 36 height 11
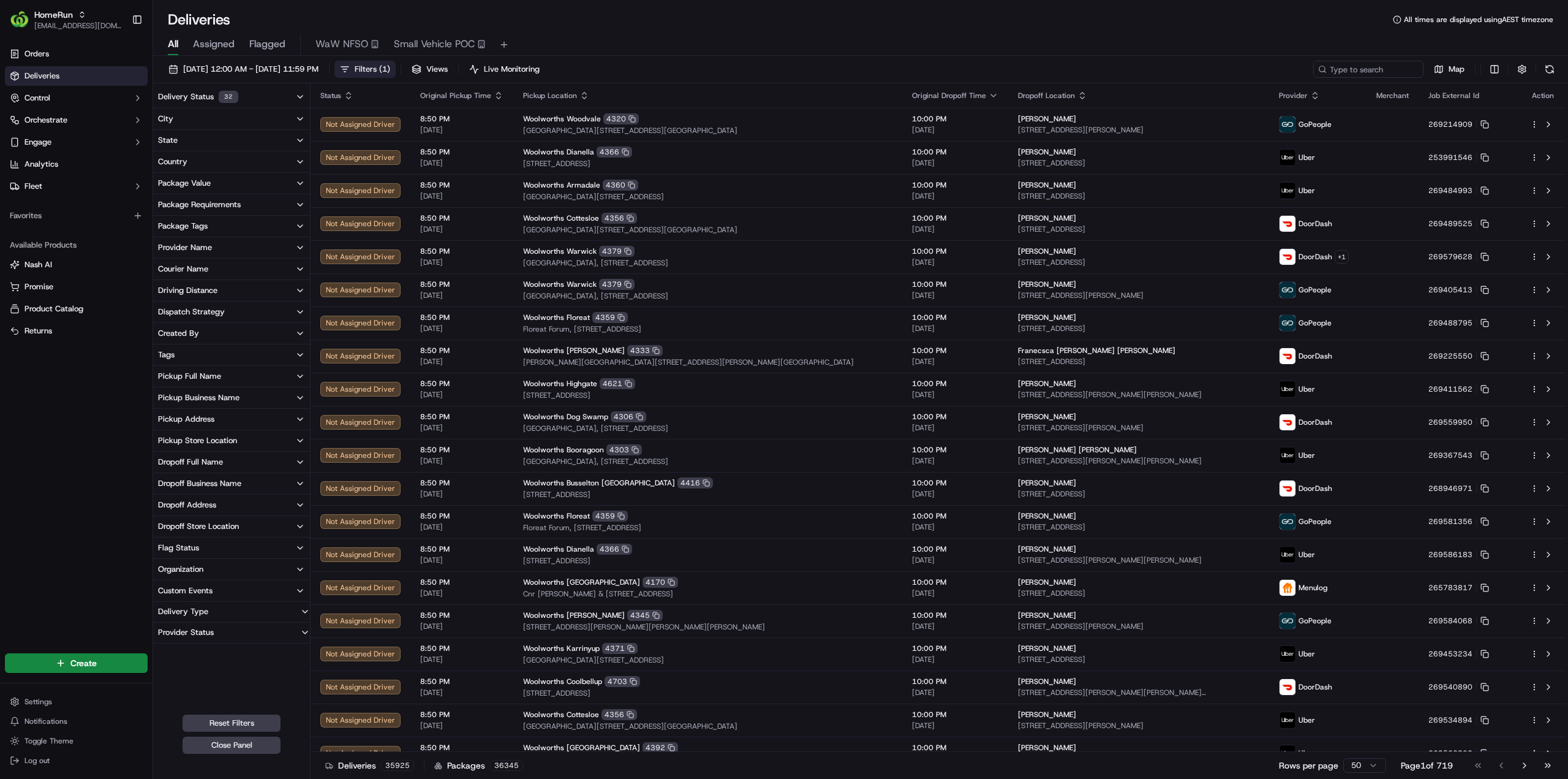
click at [214, 442] on div "Pickup Store Location" at bounding box center [197, 440] width 79 height 11
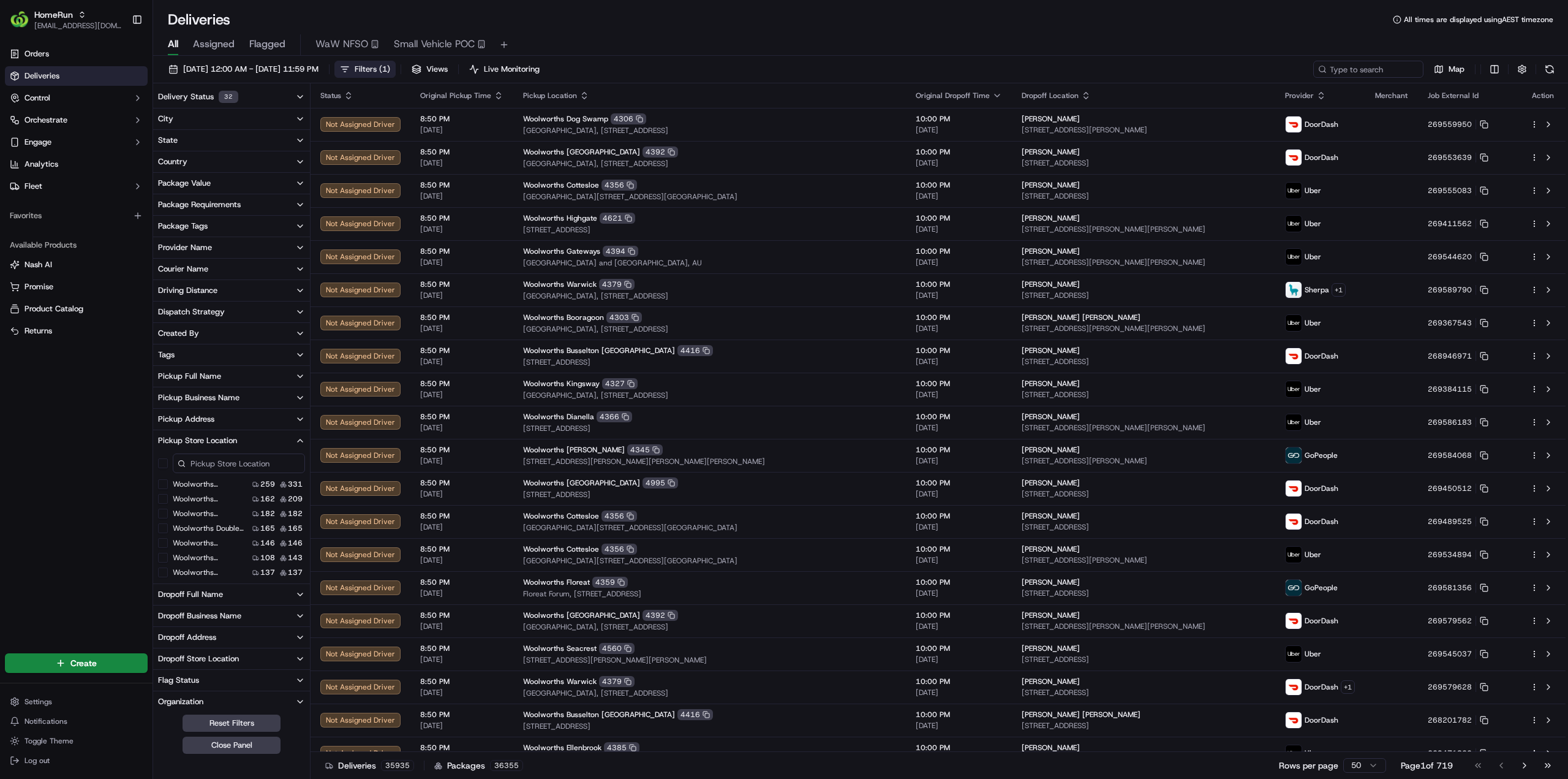
click at [161, 483] on button "Woolworths Caringbah CFC (CDOS)" at bounding box center [163, 484] width 10 height 10
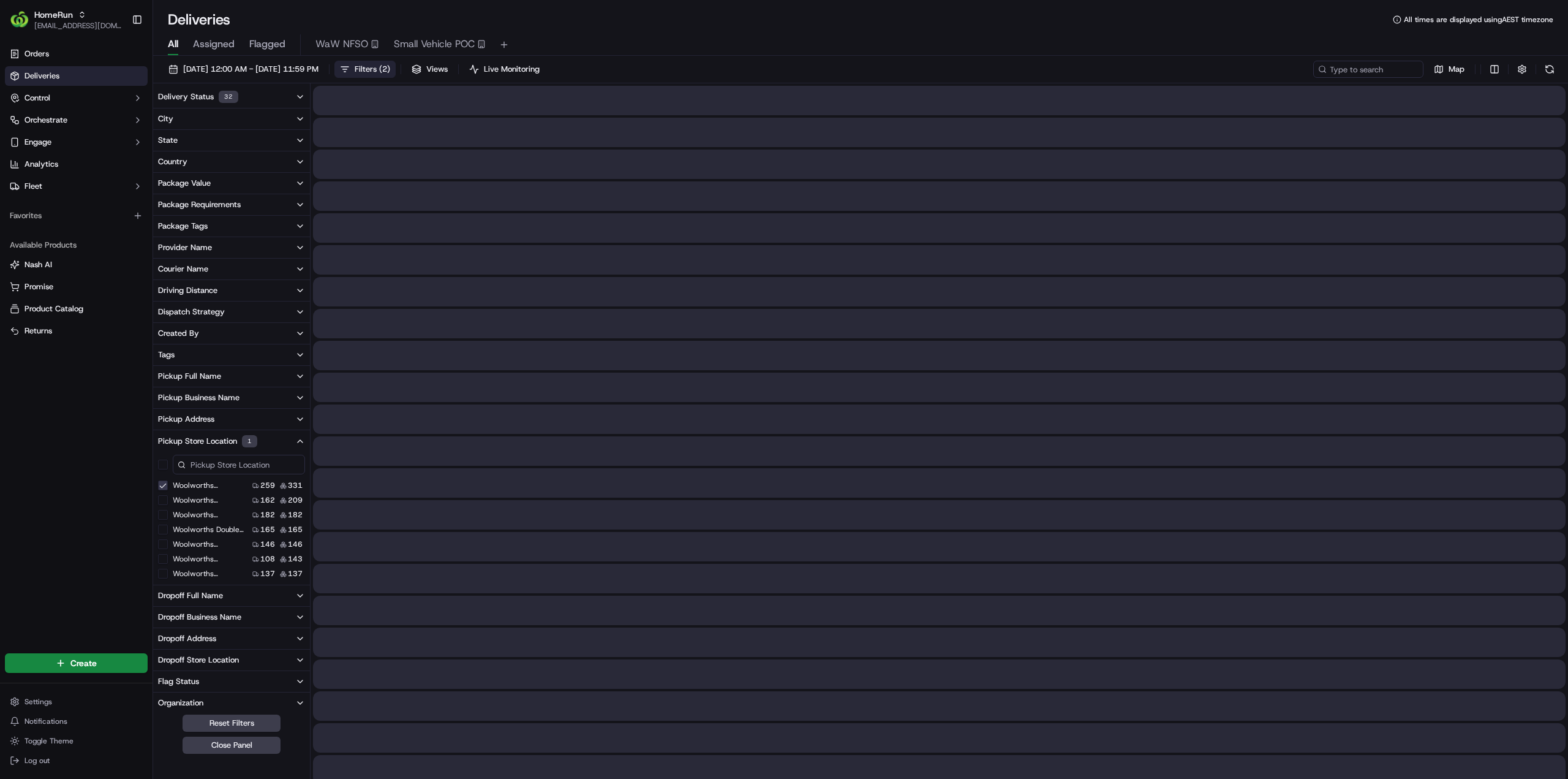
click at [704, 24] on div "Deliveries All times are displayed using AEST timezone" at bounding box center [860, 20] width 1415 height 20
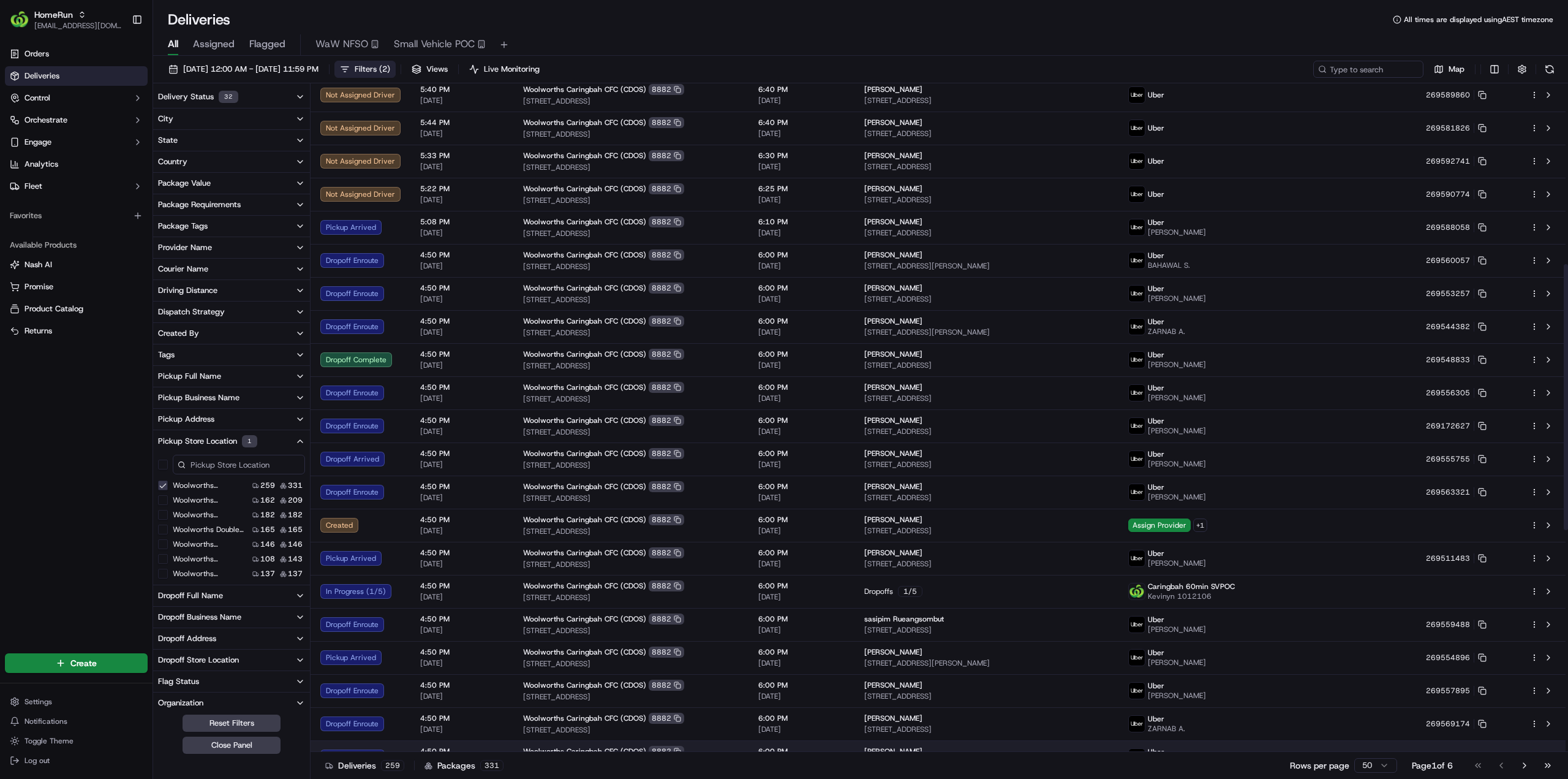
scroll to position [490, 0]
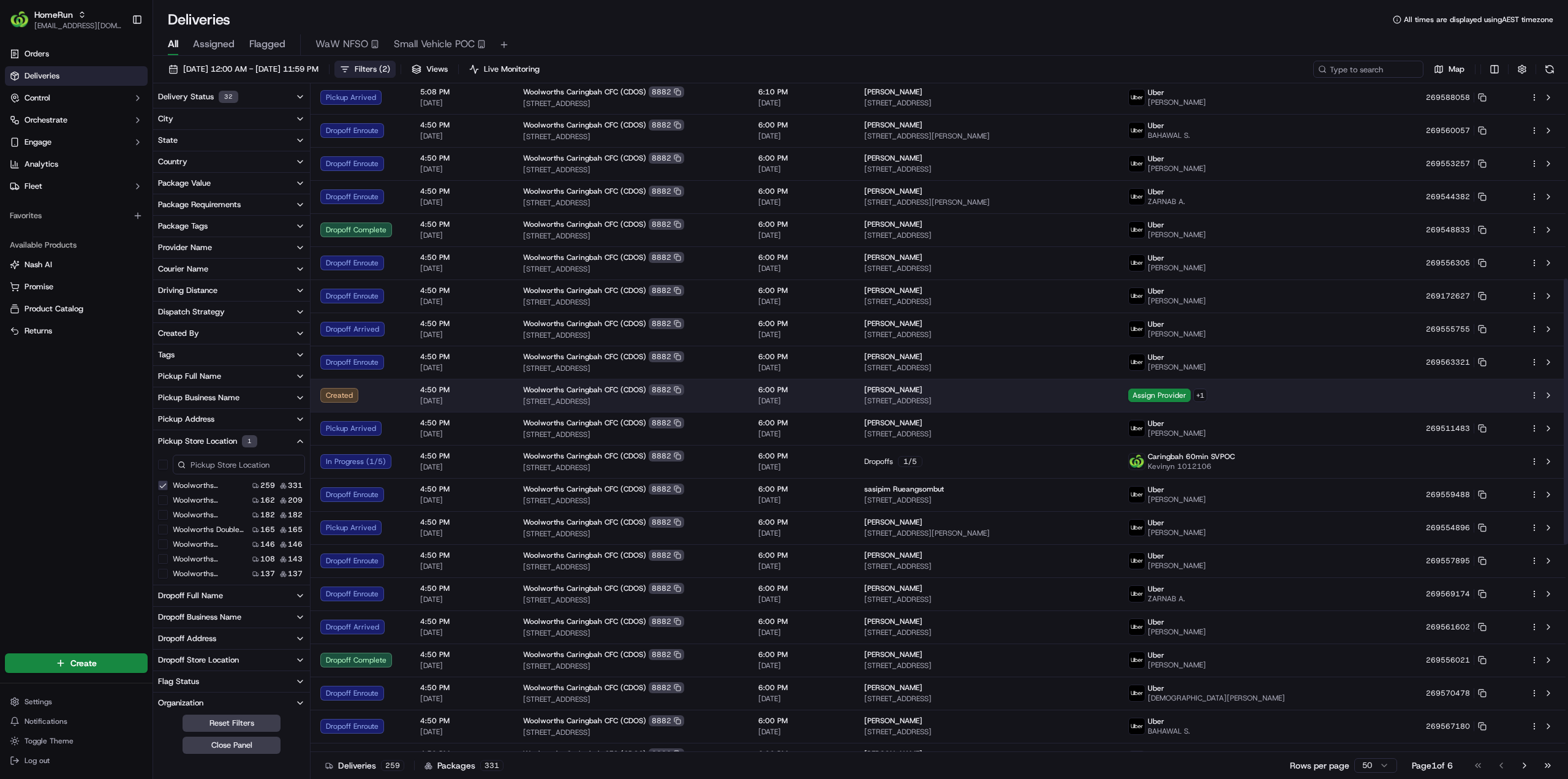
click at [1534, 393] on html "HomeRun jhobbs1@woolworths.com.au Toggle Sidebar Orders Deliveries Control Orch…" at bounding box center [784, 389] width 1568 height 779
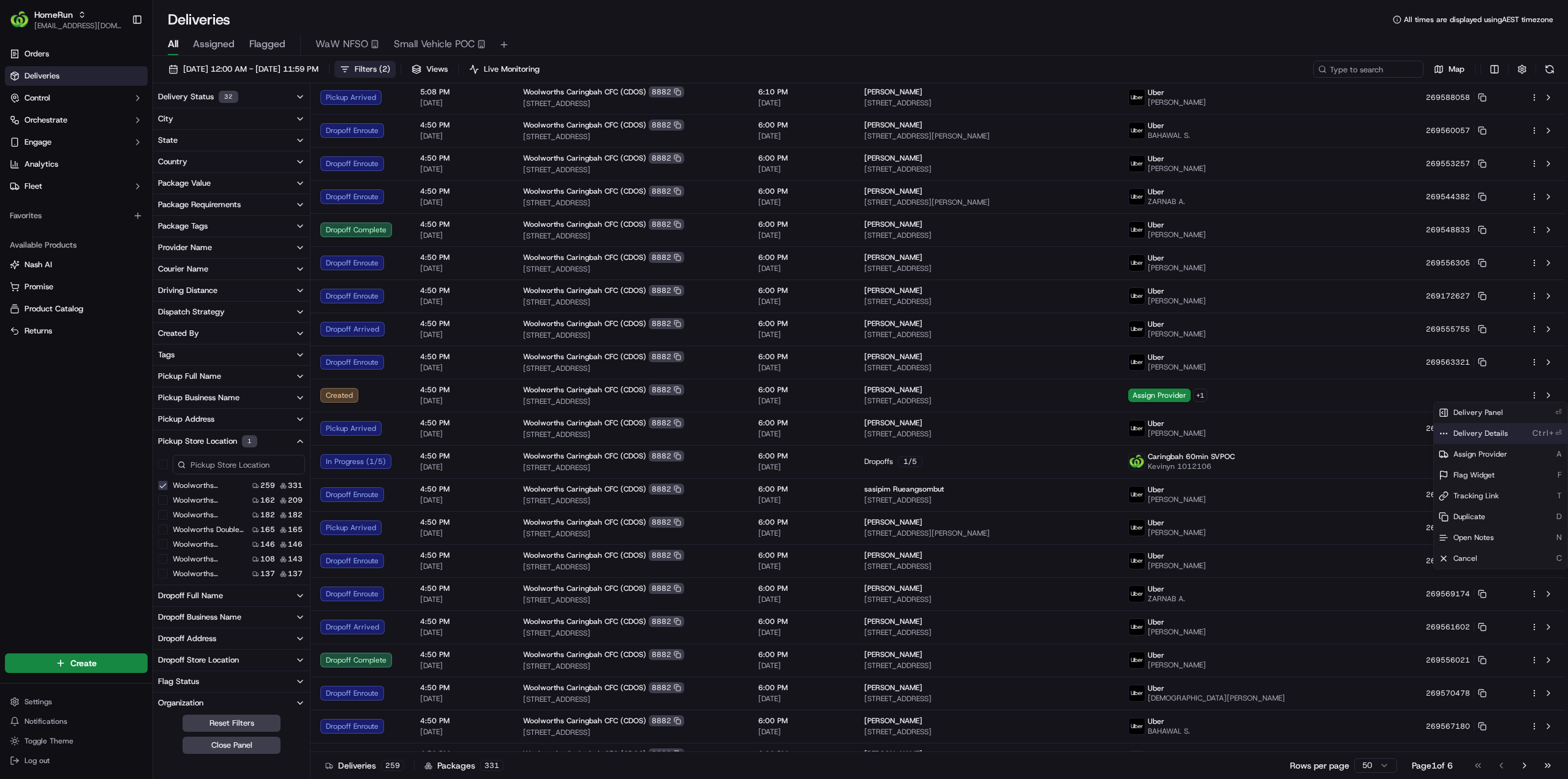
click at [1490, 432] on span "Delivery Details" at bounding box center [1480, 433] width 54 height 10
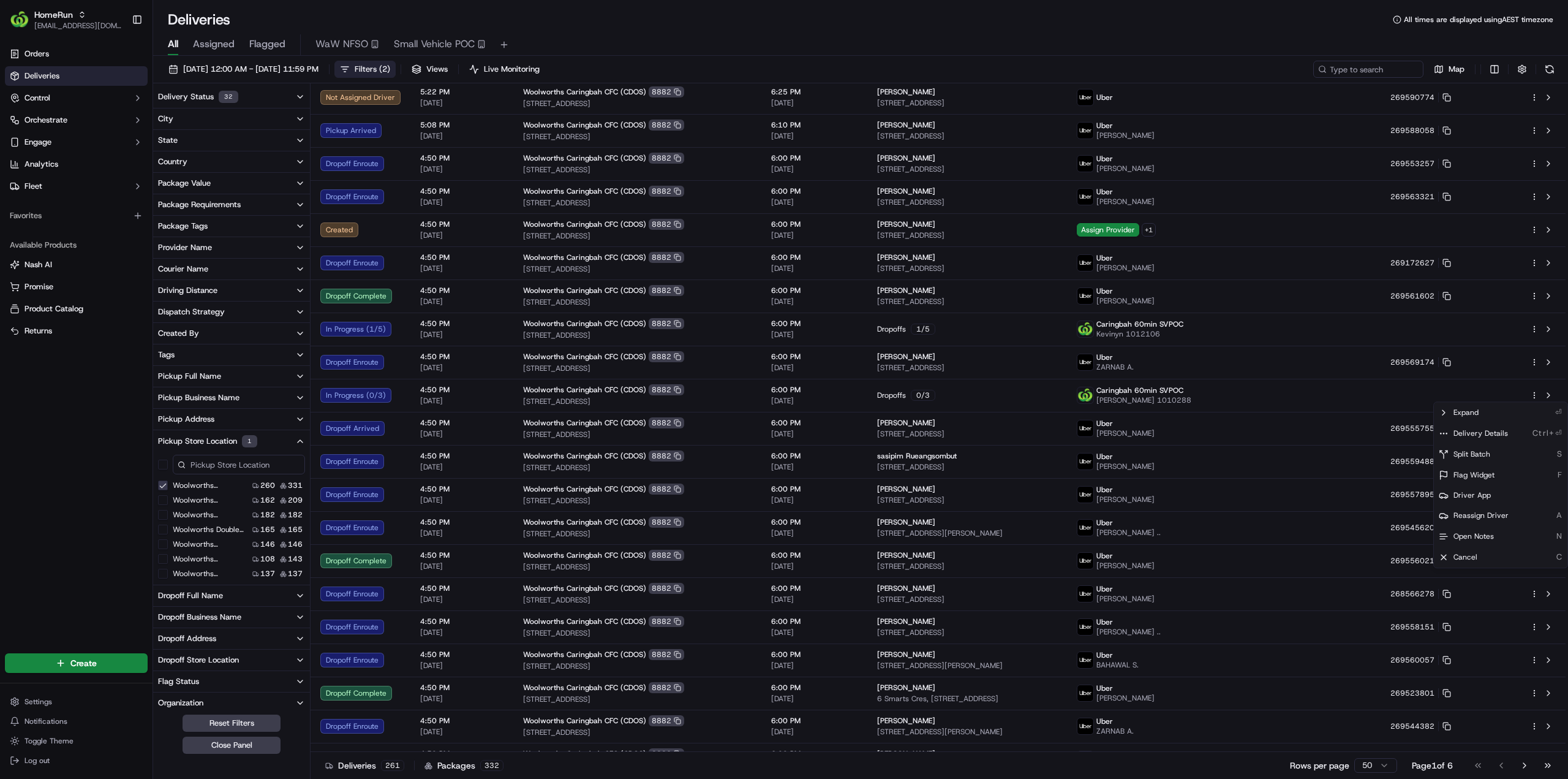
click at [75, 474] on html "HomeRun jhobbs1@woolworths.com.au Toggle Sidebar Orders Deliveries Control Orch…" at bounding box center [784, 389] width 1568 height 779
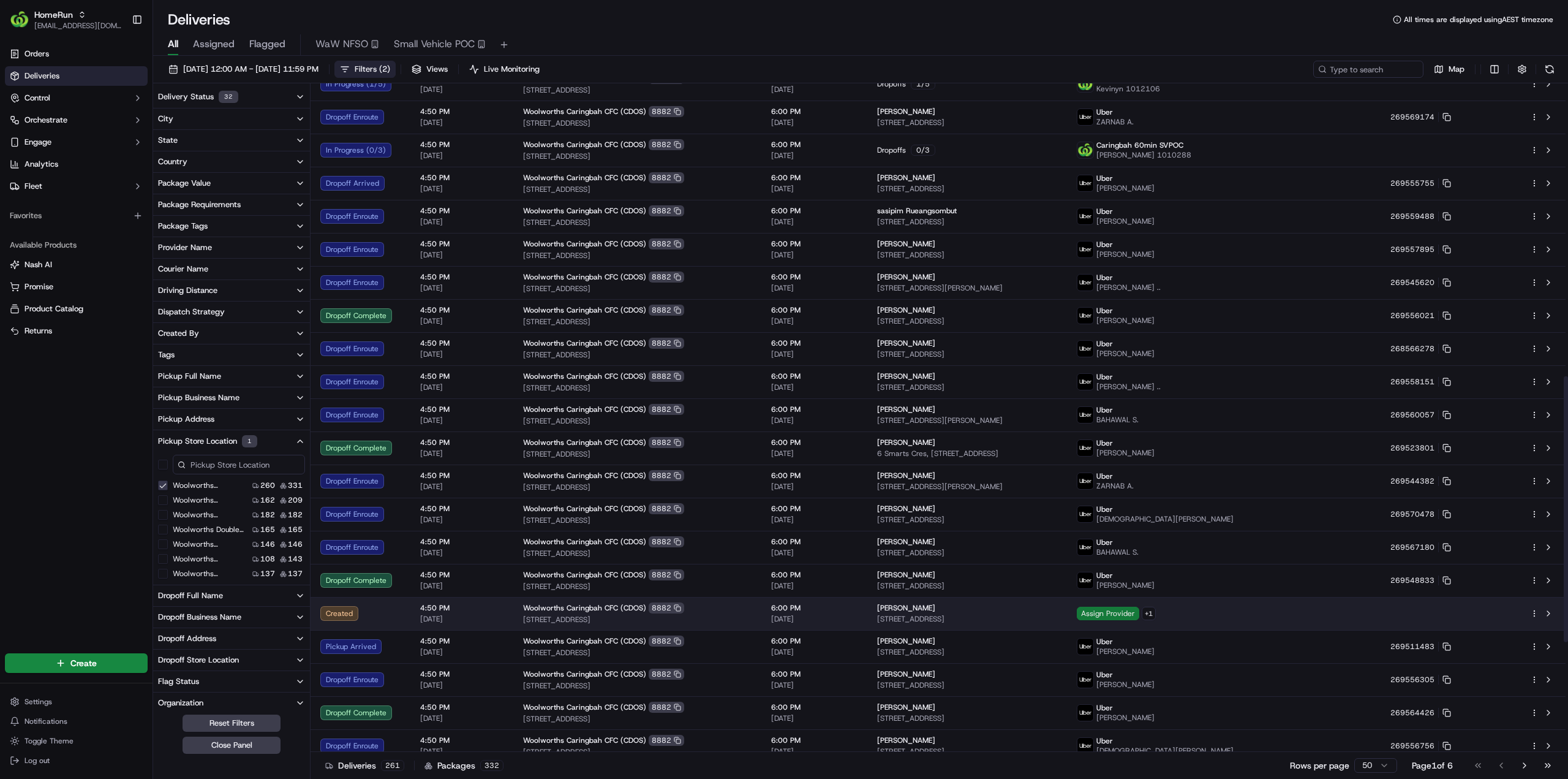
click at [1139, 611] on span "Assign Provider" at bounding box center [1108, 613] width 62 height 13
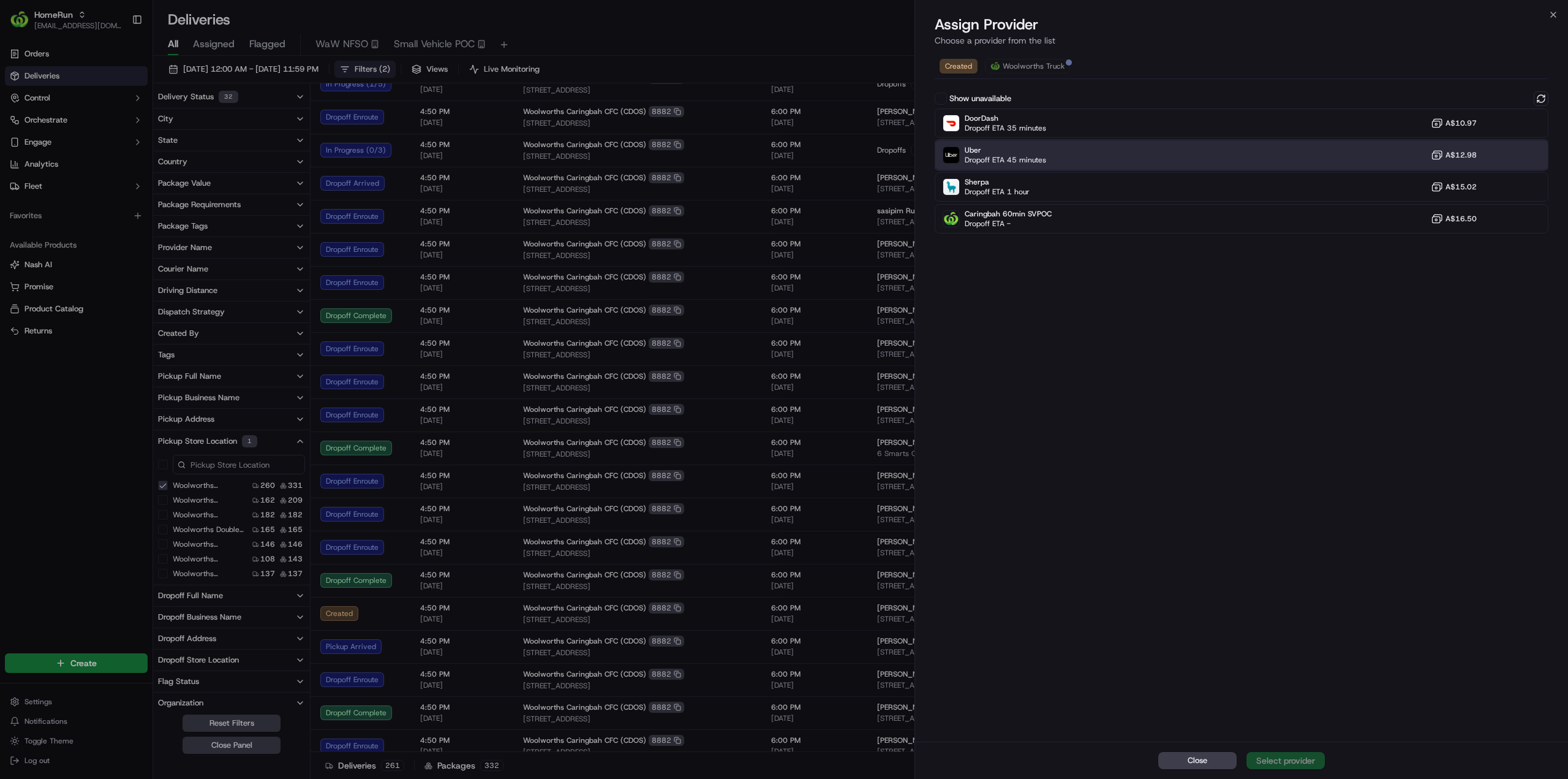
click at [1011, 155] on span "Dropoff ETA 45 minutes" at bounding box center [1005, 160] width 82 height 10
click at [1292, 761] on div "Assign Provider" at bounding box center [1286, 760] width 60 height 12
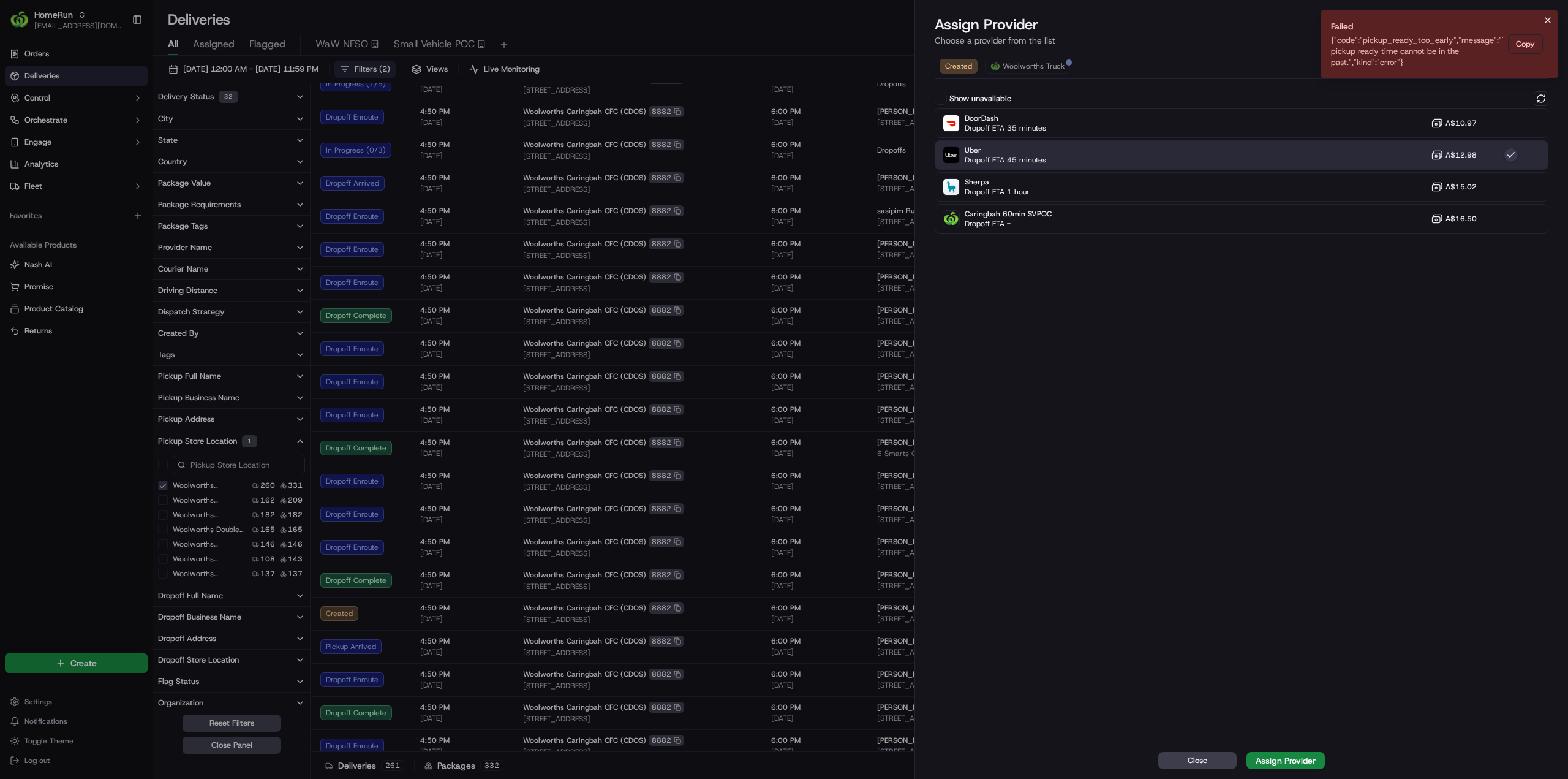
click at [1547, 24] on icon "Notifications (F8)" at bounding box center [1548, 20] width 10 height 10
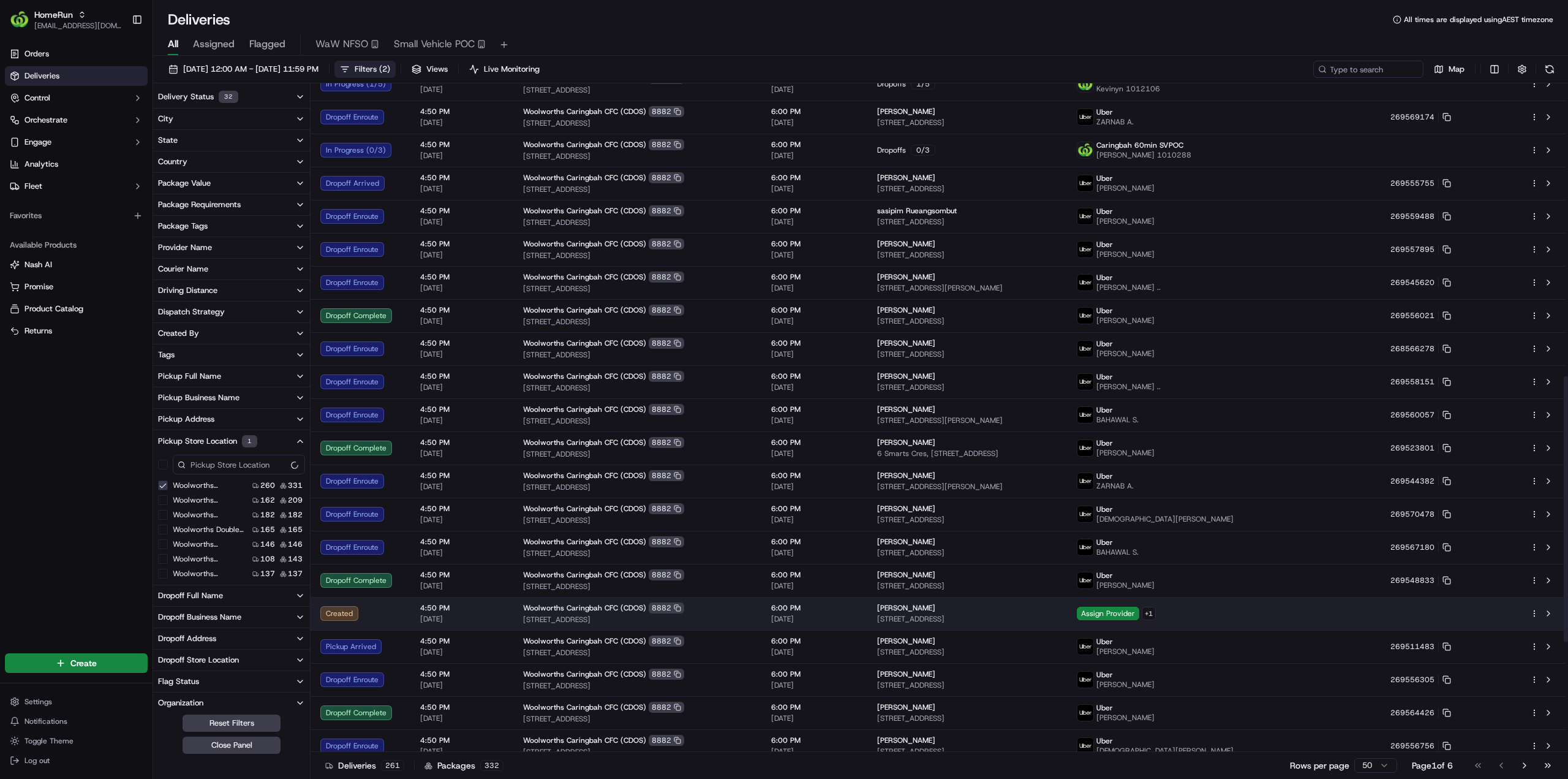
click at [1531, 616] on html "HomeRun jhobbs1@woolworths.com.au Toggle Sidebar Orders Deliveries Control Orch…" at bounding box center [784, 389] width 1568 height 779
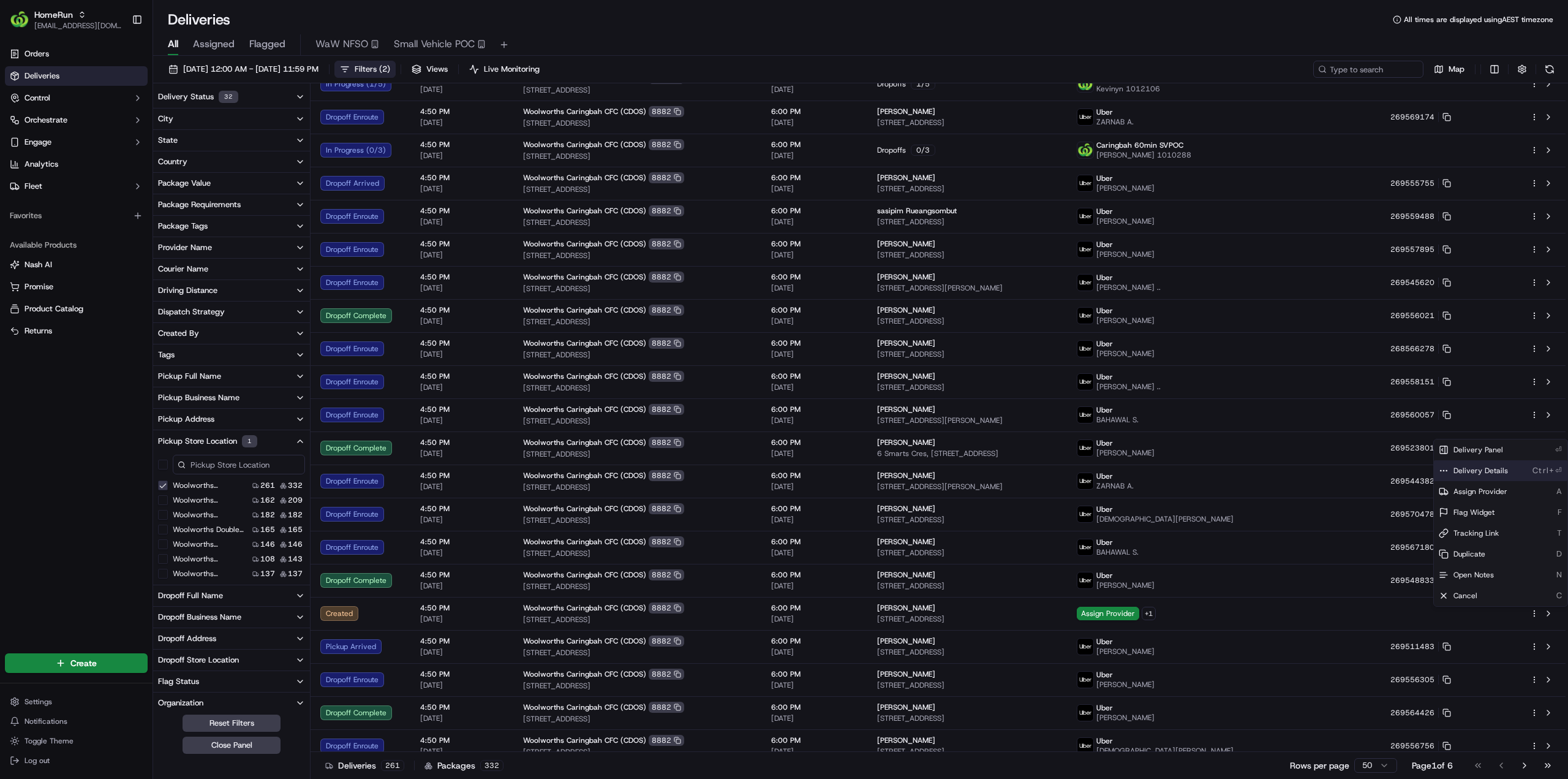
click at [1485, 468] on span "Delivery Details" at bounding box center [1480, 471] width 54 height 10
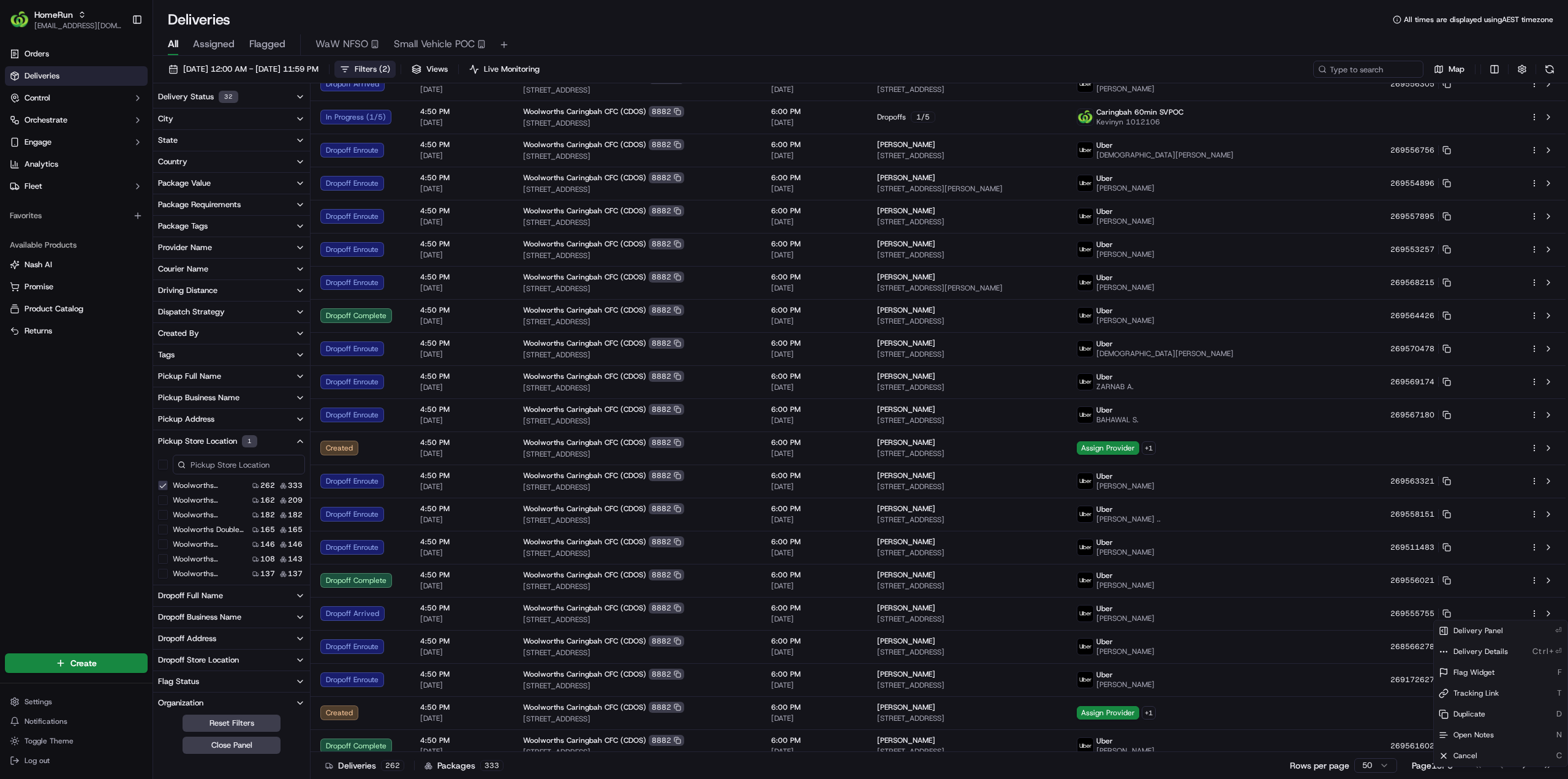
click at [446, 42] on html "HomeRun jhobbs1@woolworths.com.au Toggle Sidebar Orders Deliveries Control Orch…" at bounding box center [784, 389] width 1568 height 779
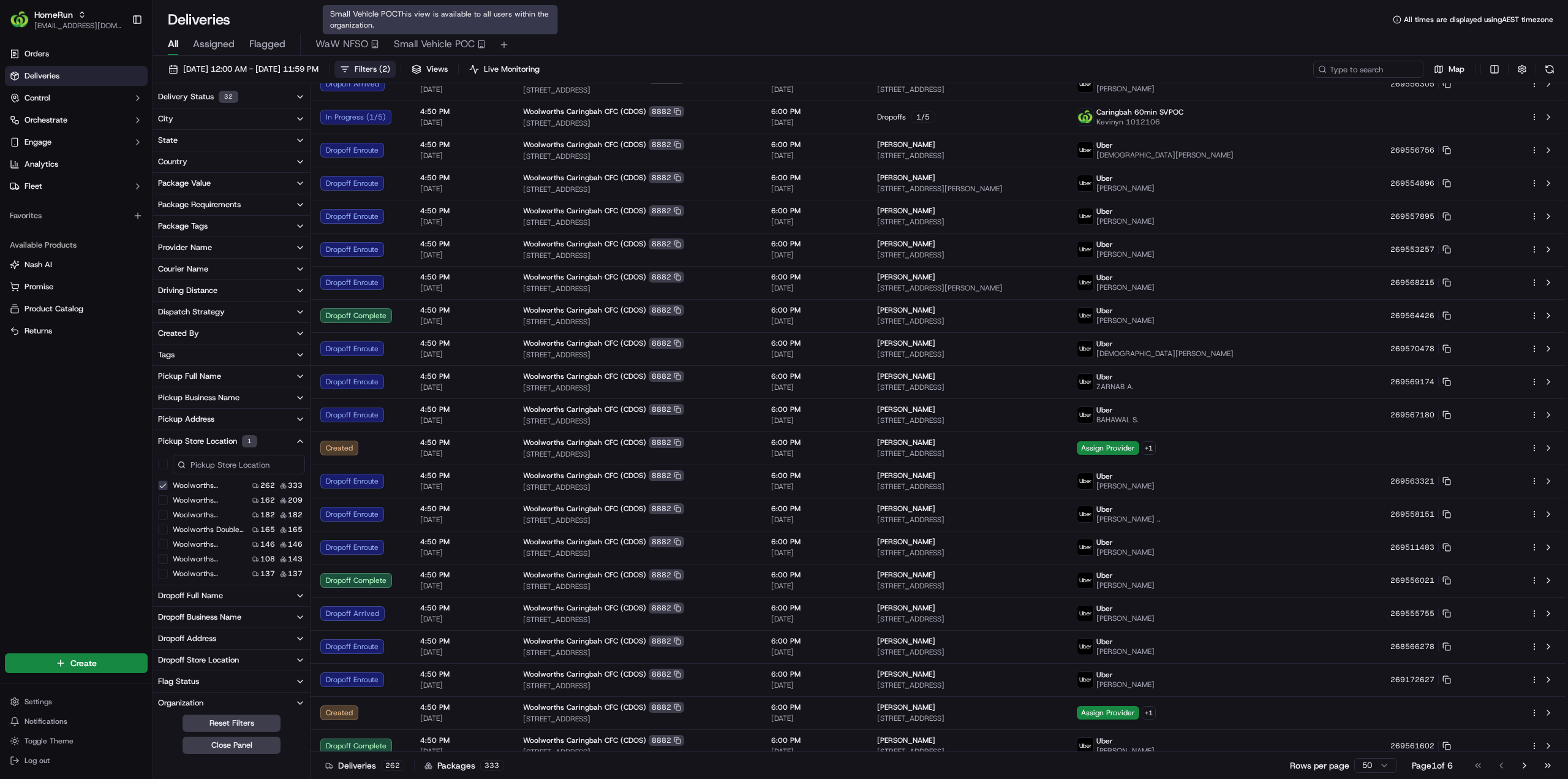
click at [430, 47] on span "Small Vehicle POC" at bounding box center [434, 44] width 81 height 15
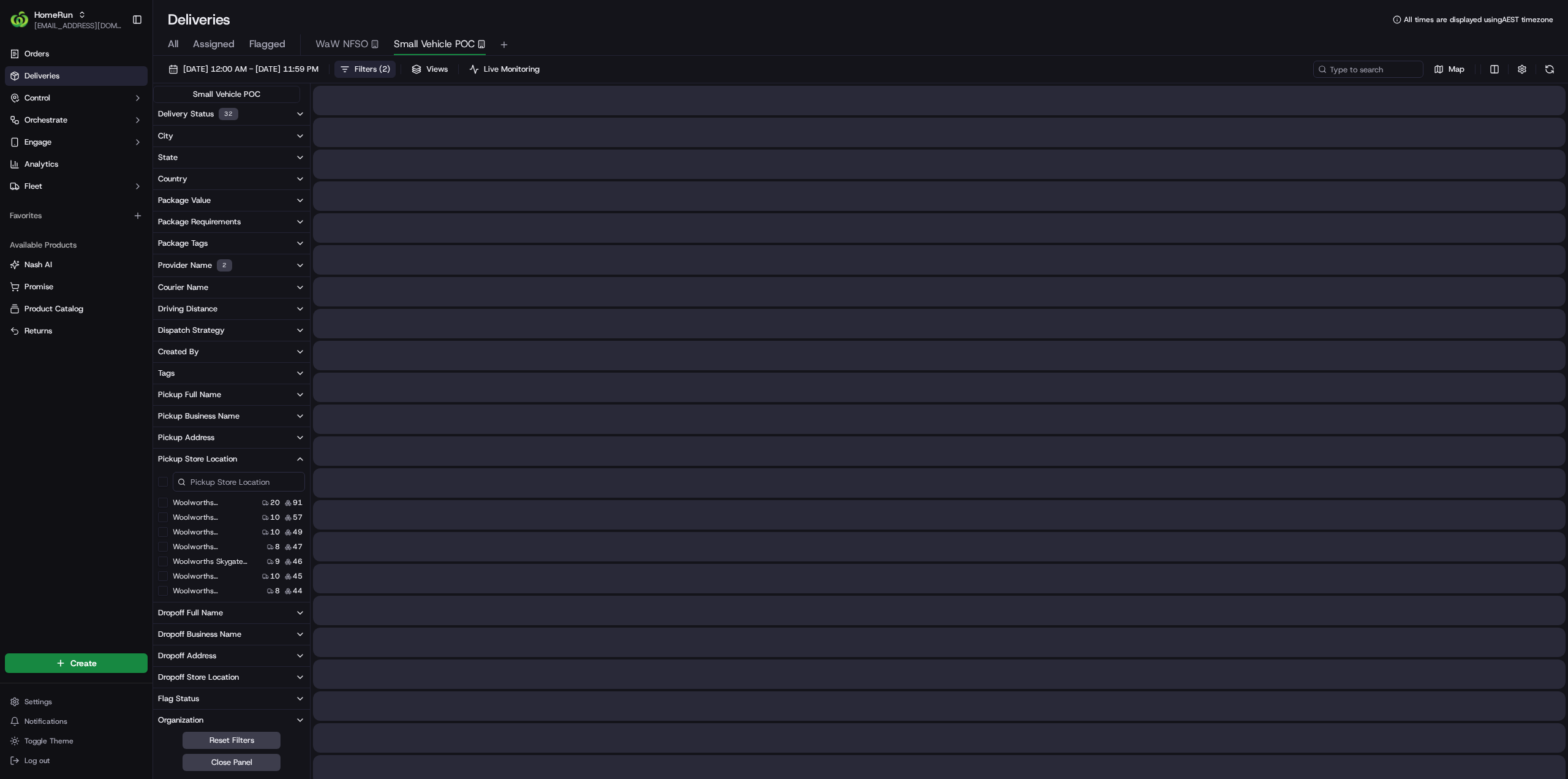
click at [390, 69] on span "Filters ( 2 )" at bounding box center [372, 68] width 36 height 11
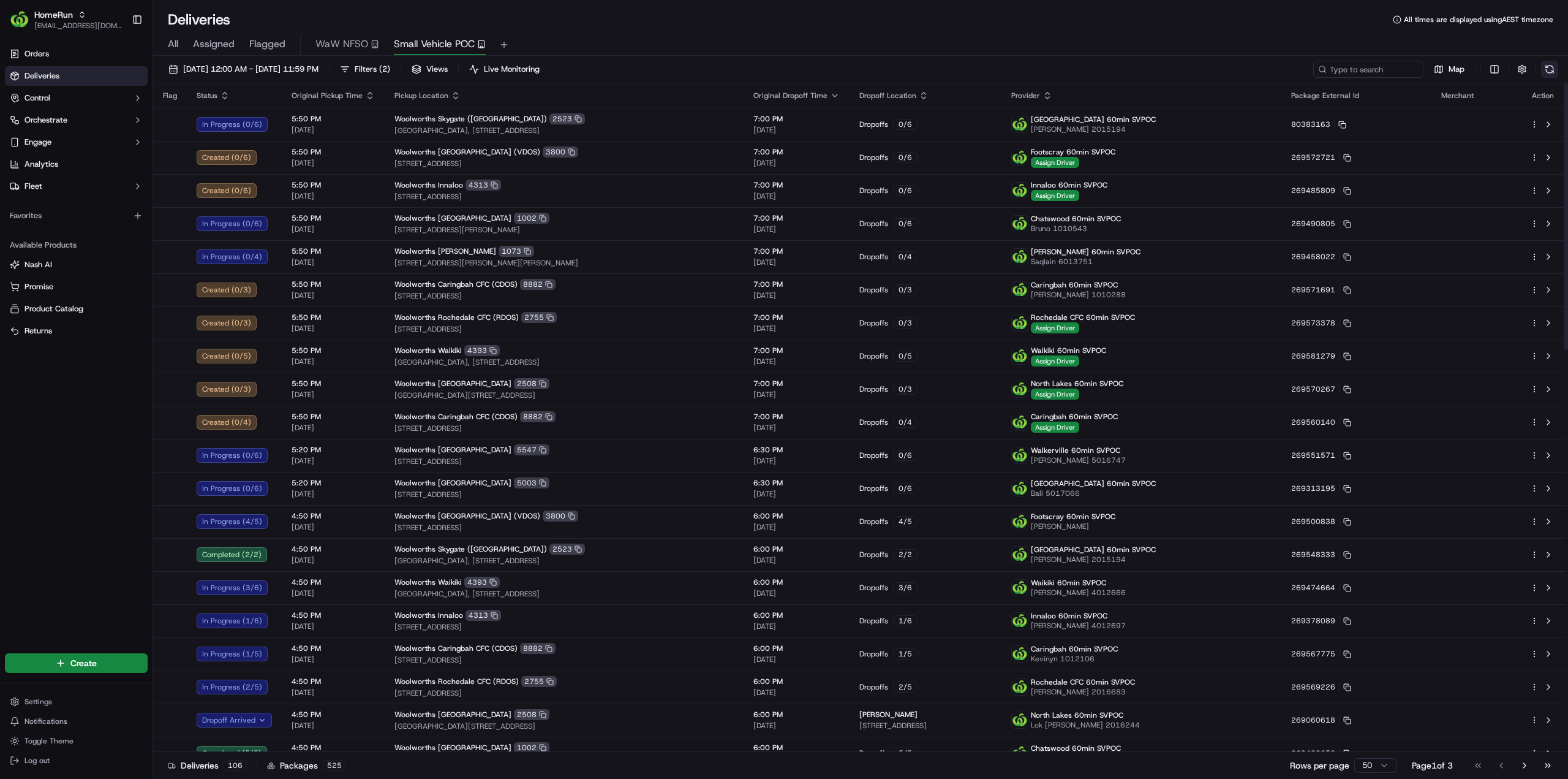
click at [1542, 67] on button at bounding box center [1549, 69] width 17 height 17
click at [1546, 67] on button at bounding box center [1549, 69] width 17 height 17
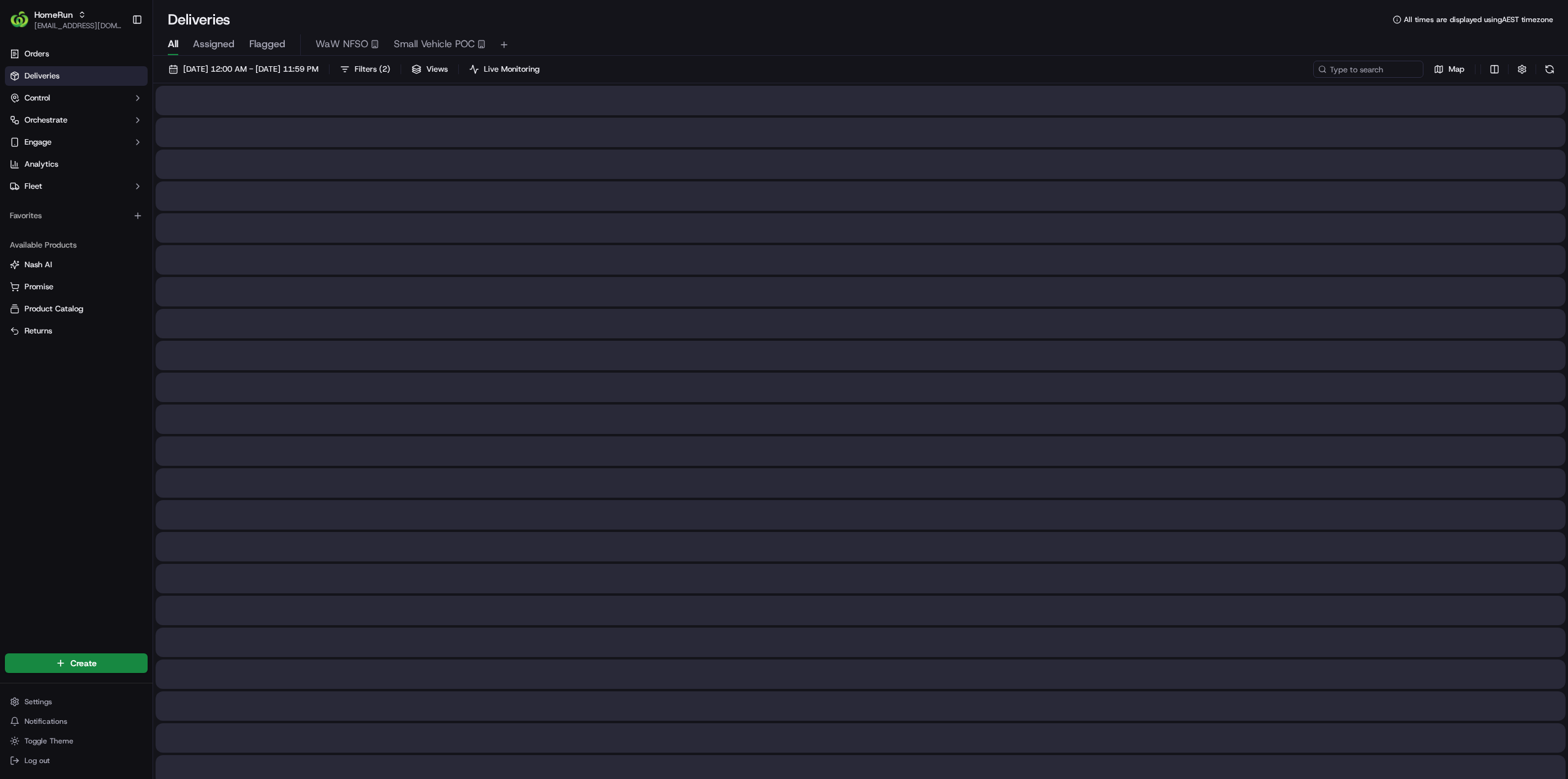
click at [172, 38] on span "All" at bounding box center [173, 44] width 11 height 15
click at [390, 71] on span "Filters ( 2 )" at bounding box center [372, 68] width 36 height 11
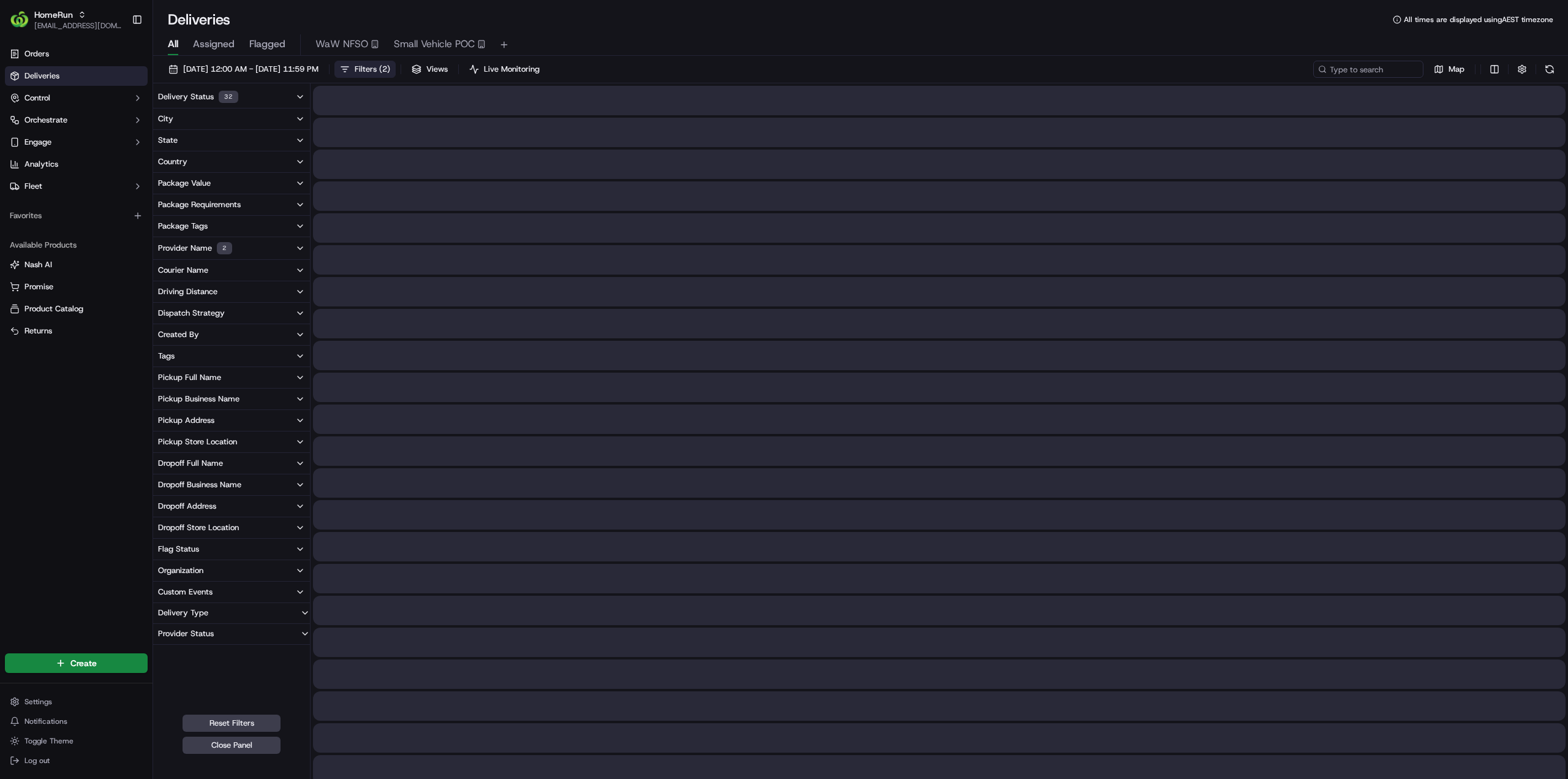
click at [284, 243] on button "Provider Name 2" at bounding box center [231, 248] width 157 height 22
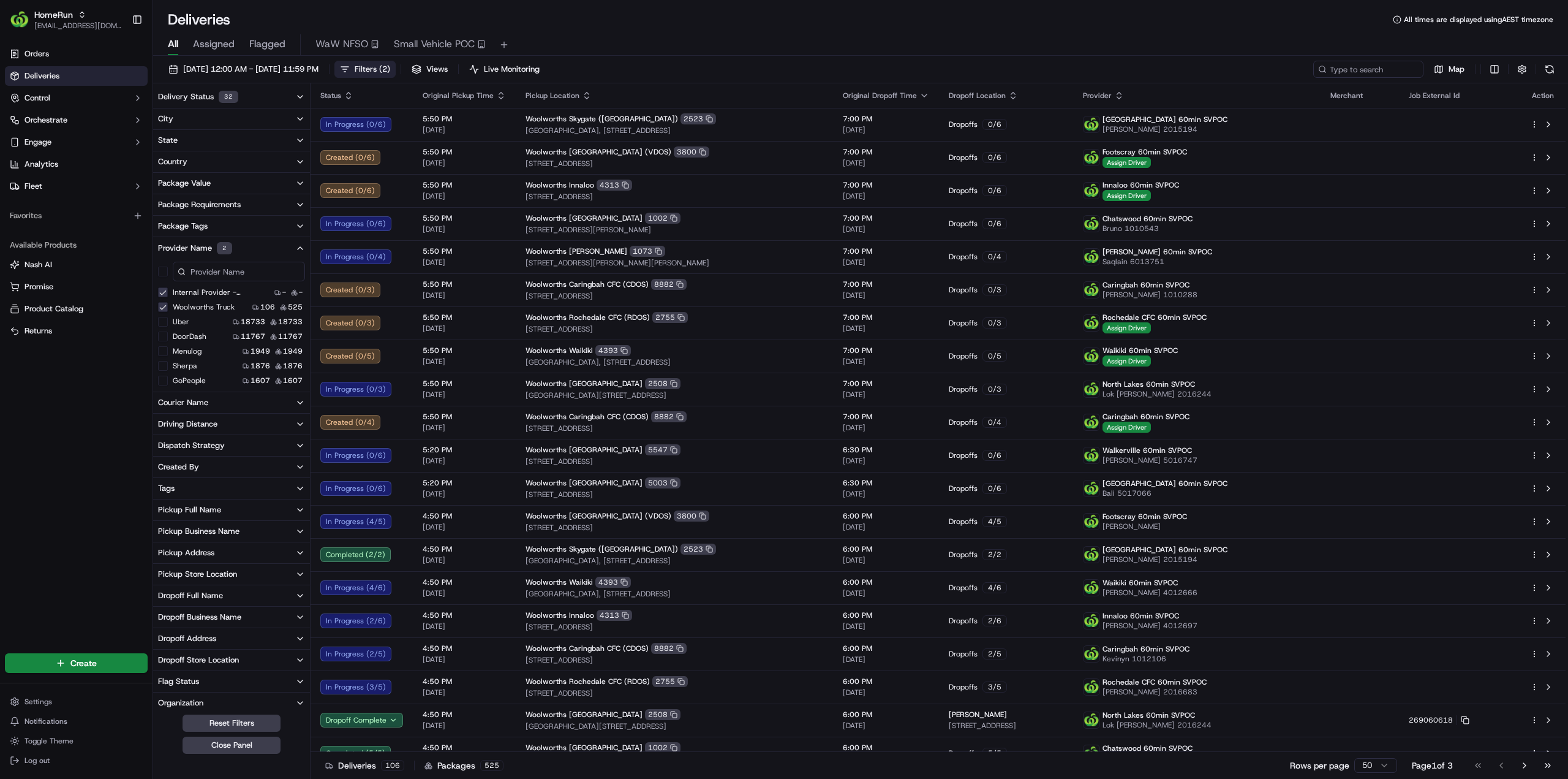
click at [237, 532] on div "Pickup Business Name" at bounding box center [199, 531] width 82 height 11
click at [162, 576] on \(CDOS\) "Woolworths Caringbah CFC (CDOS)" at bounding box center [163, 575] width 10 height 10
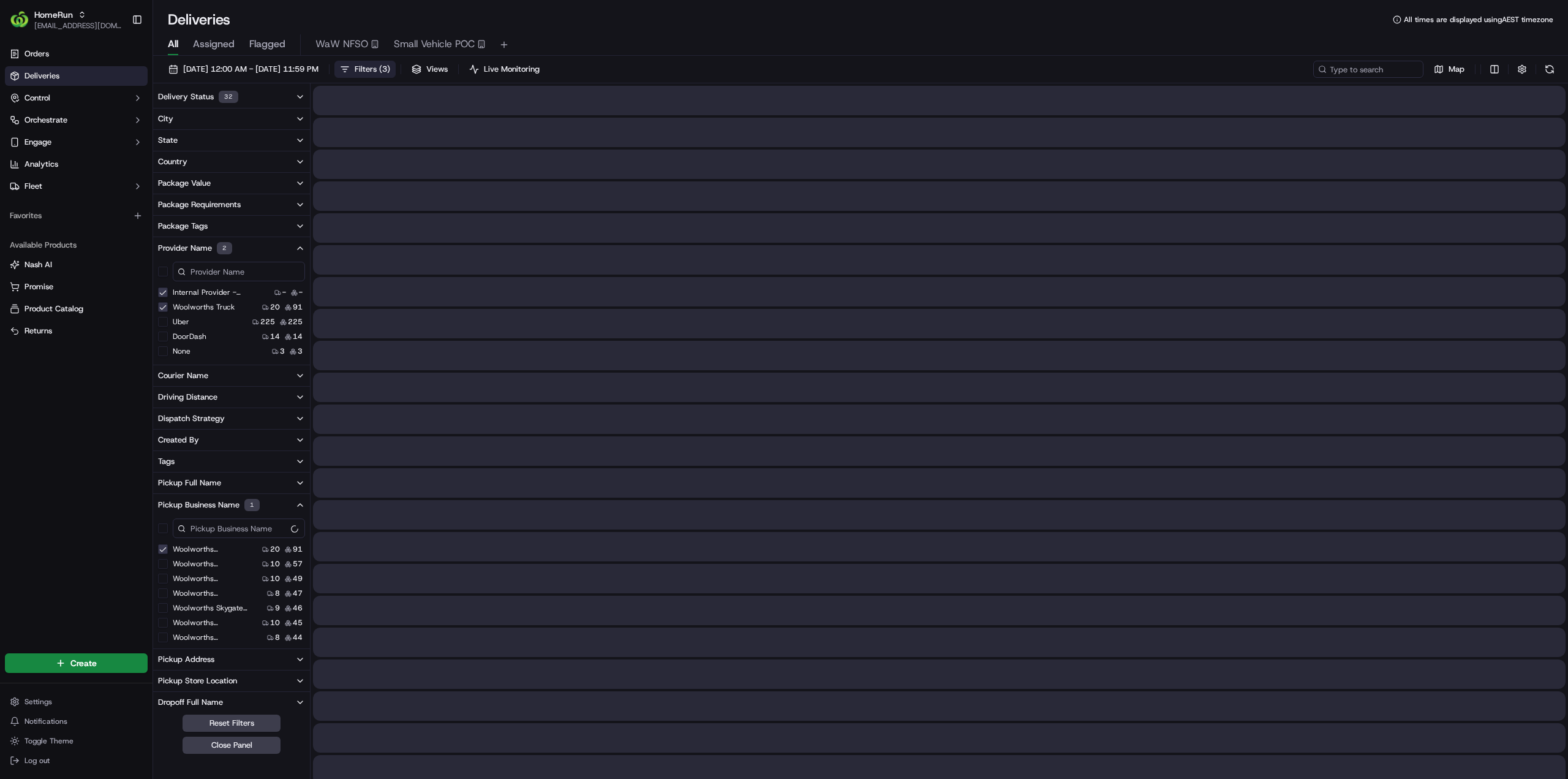
type \(CDOS\) "on"
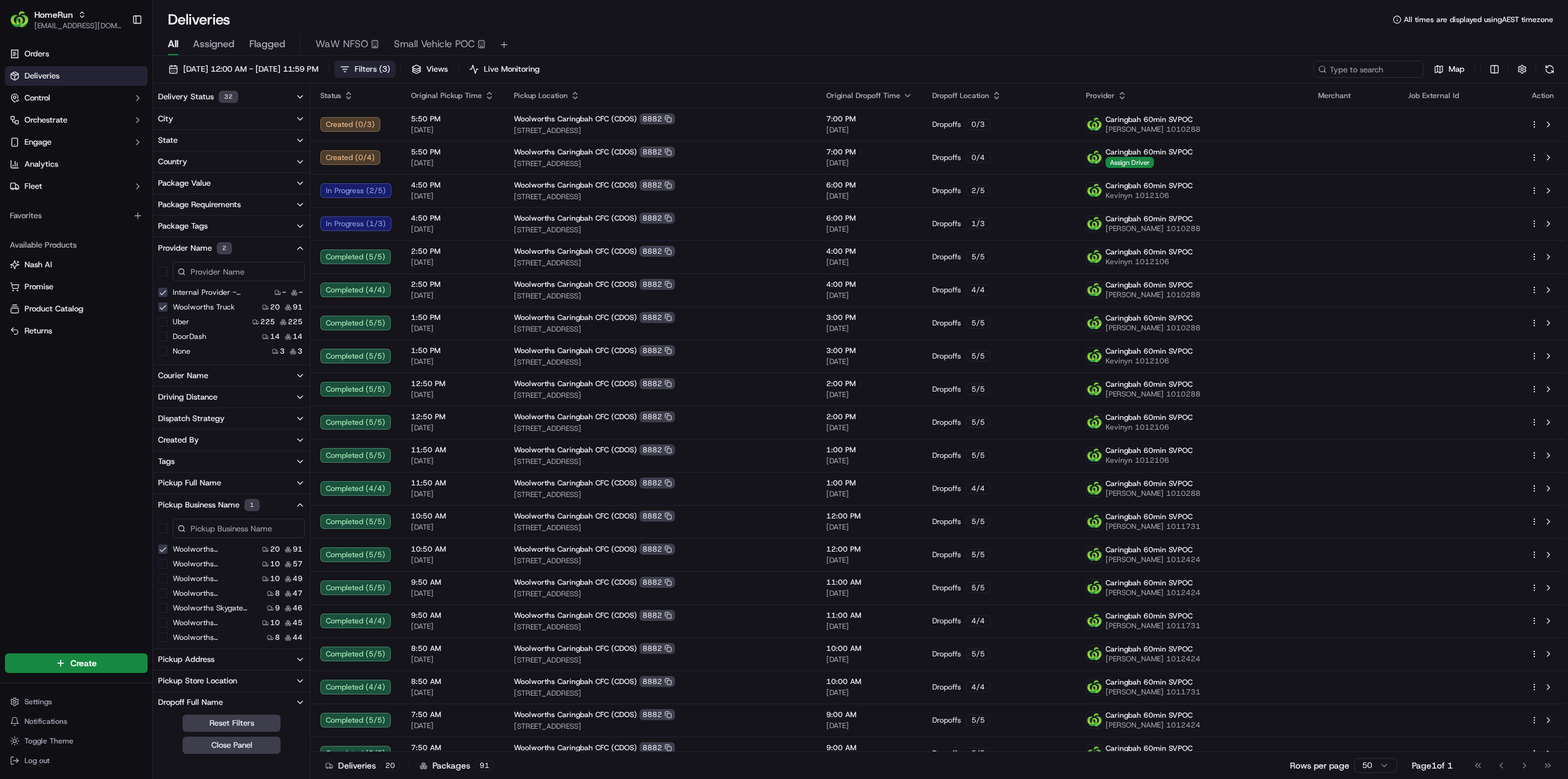
click at [168, 42] on span "All" at bounding box center [173, 44] width 11 height 15
click at [163, 308] on Truck "Woolworths Truck" at bounding box center [163, 307] width 10 height 10
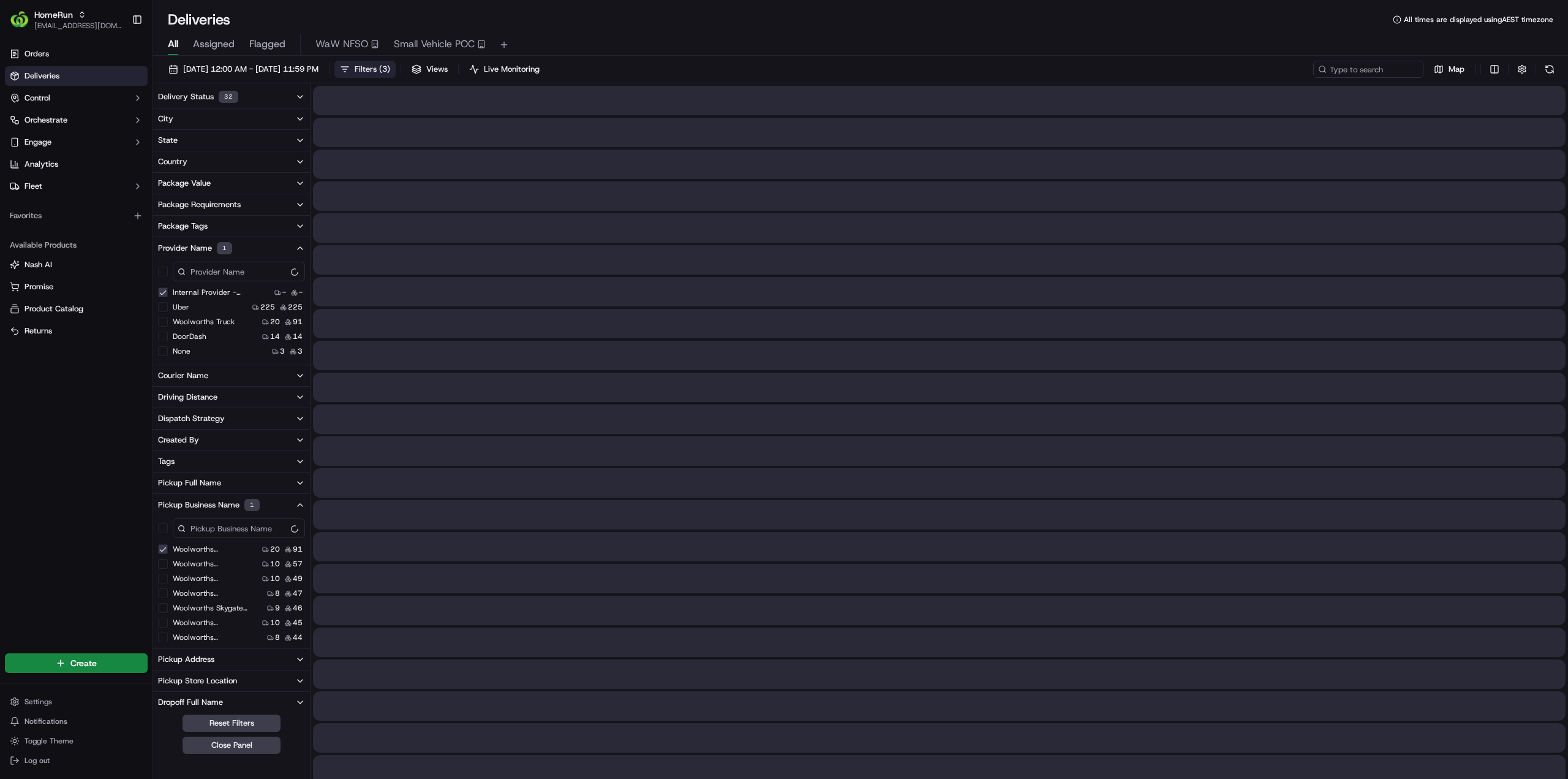
click at [162, 296] on \(HomeRun\) "Internal Provider - (HomeRun)" at bounding box center [163, 292] width 10 height 10
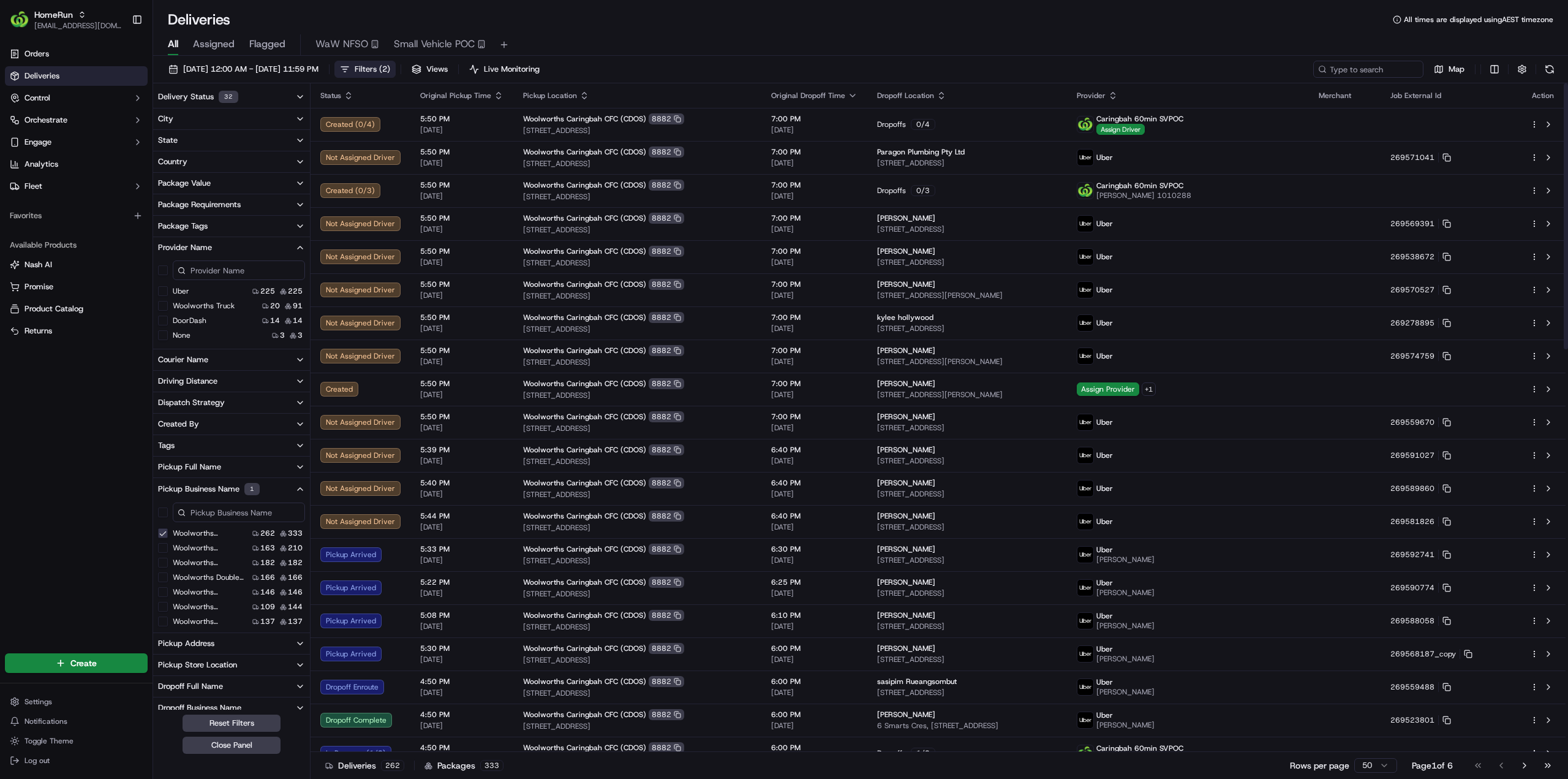
click at [1521, 36] on div "All Assigned Flagged WaW NFSO Small Vehicle POC" at bounding box center [860, 45] width 1415 height 22
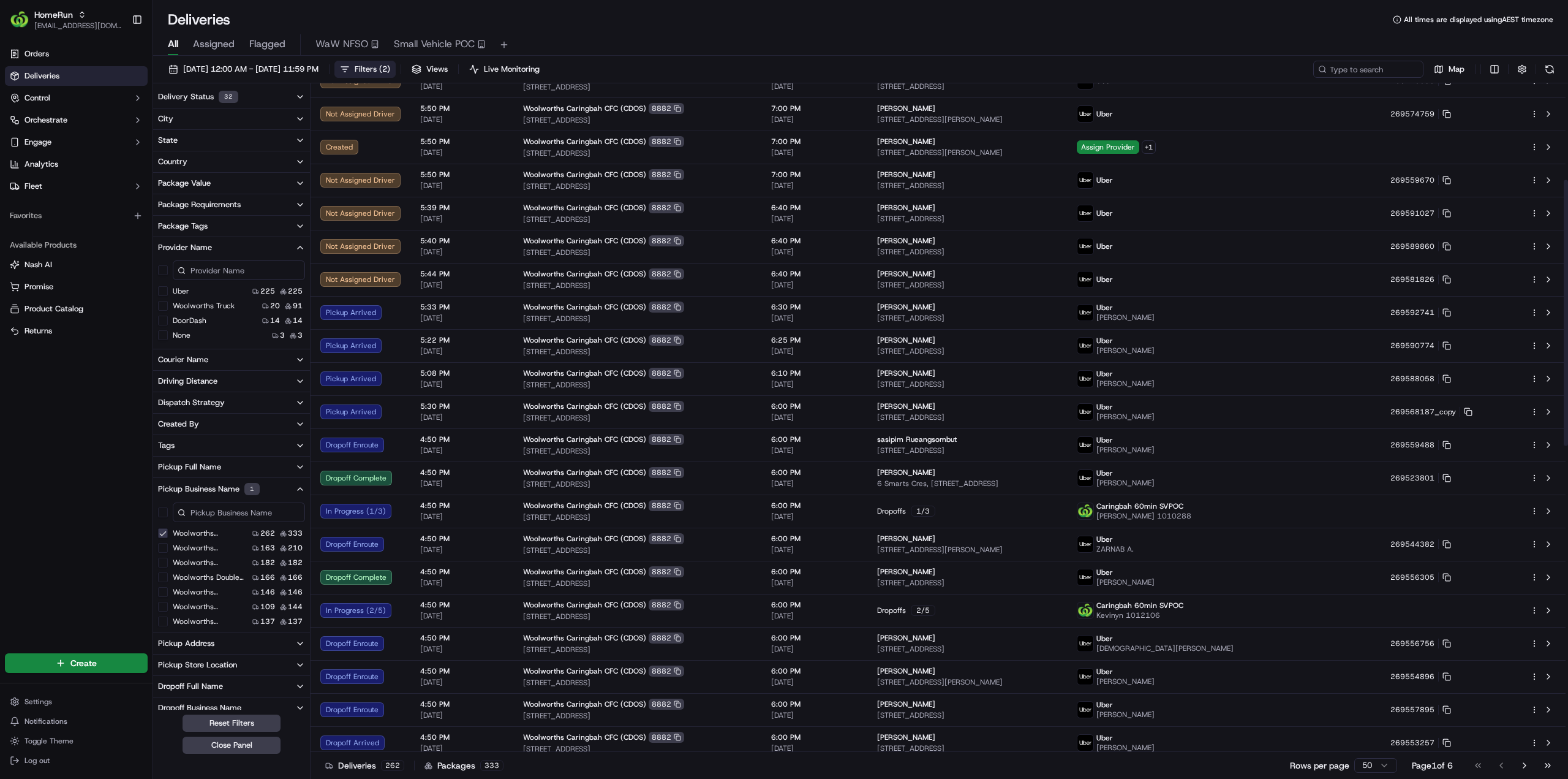
scroll to position [245, 0]
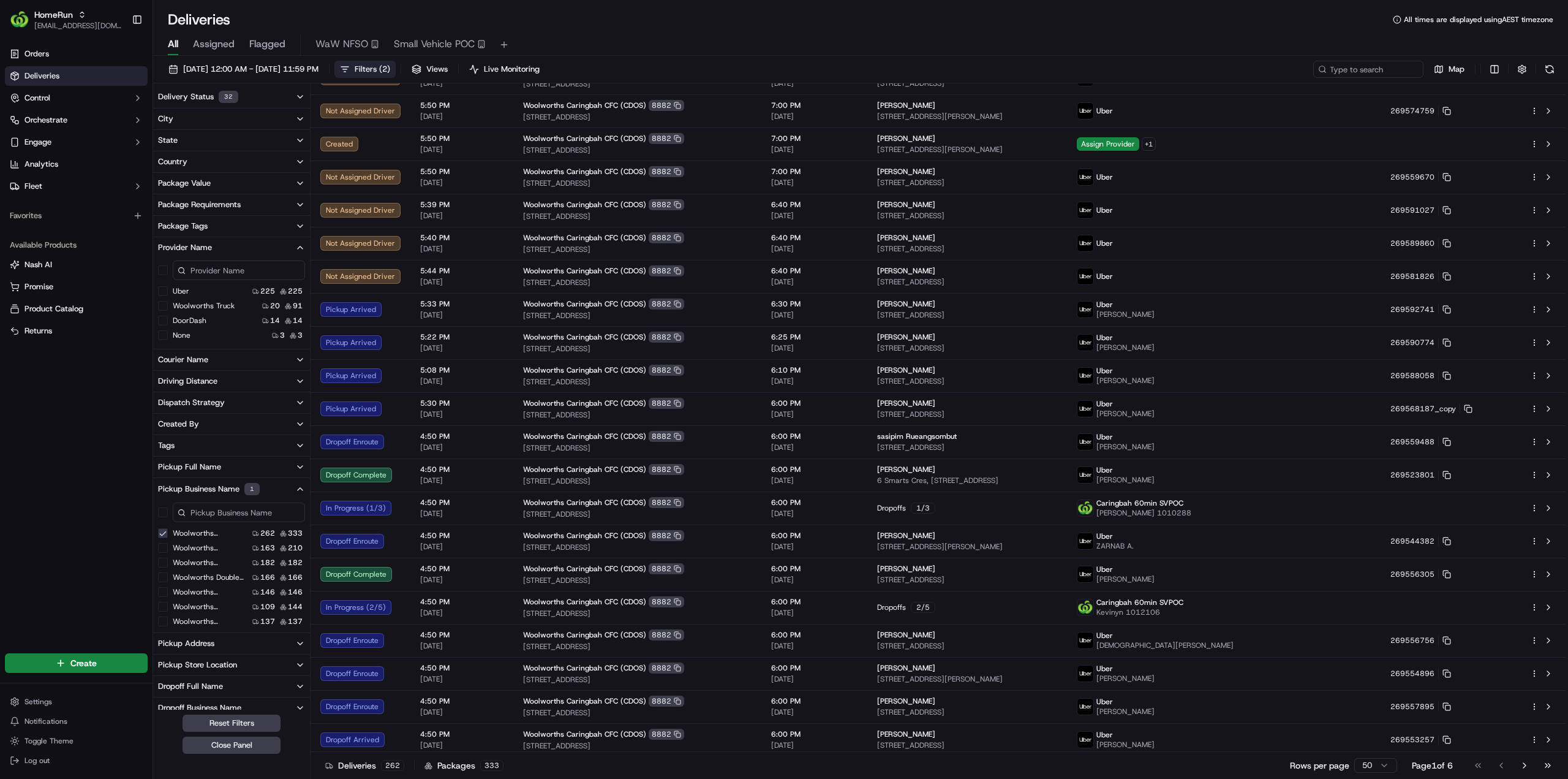
click at [298, 246] on icon "button" at bounding box center [300, 247] width 10 height 10
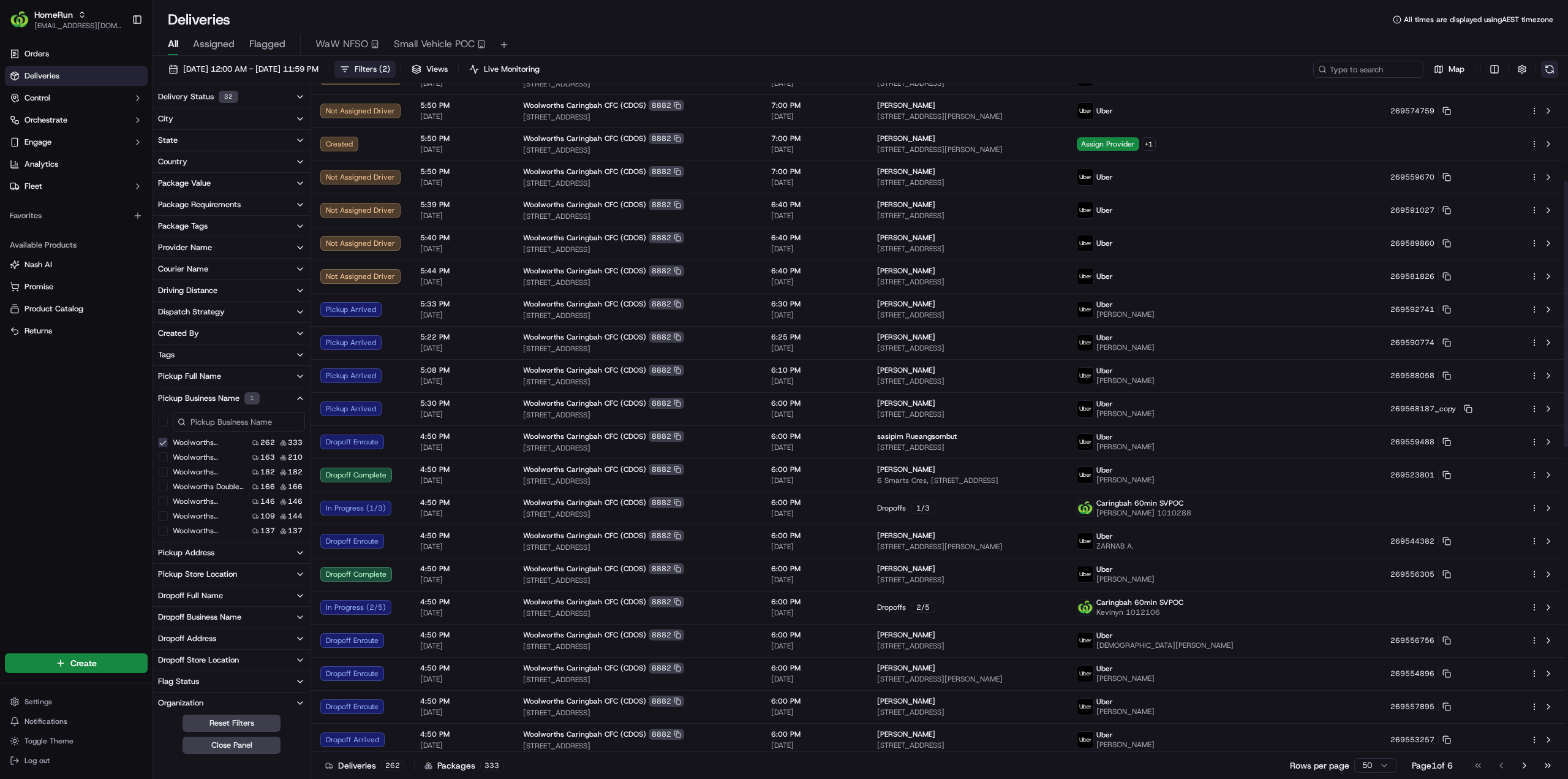
click at [1550, 71] on button at bounding box center [1549, 69] width 17 height 17
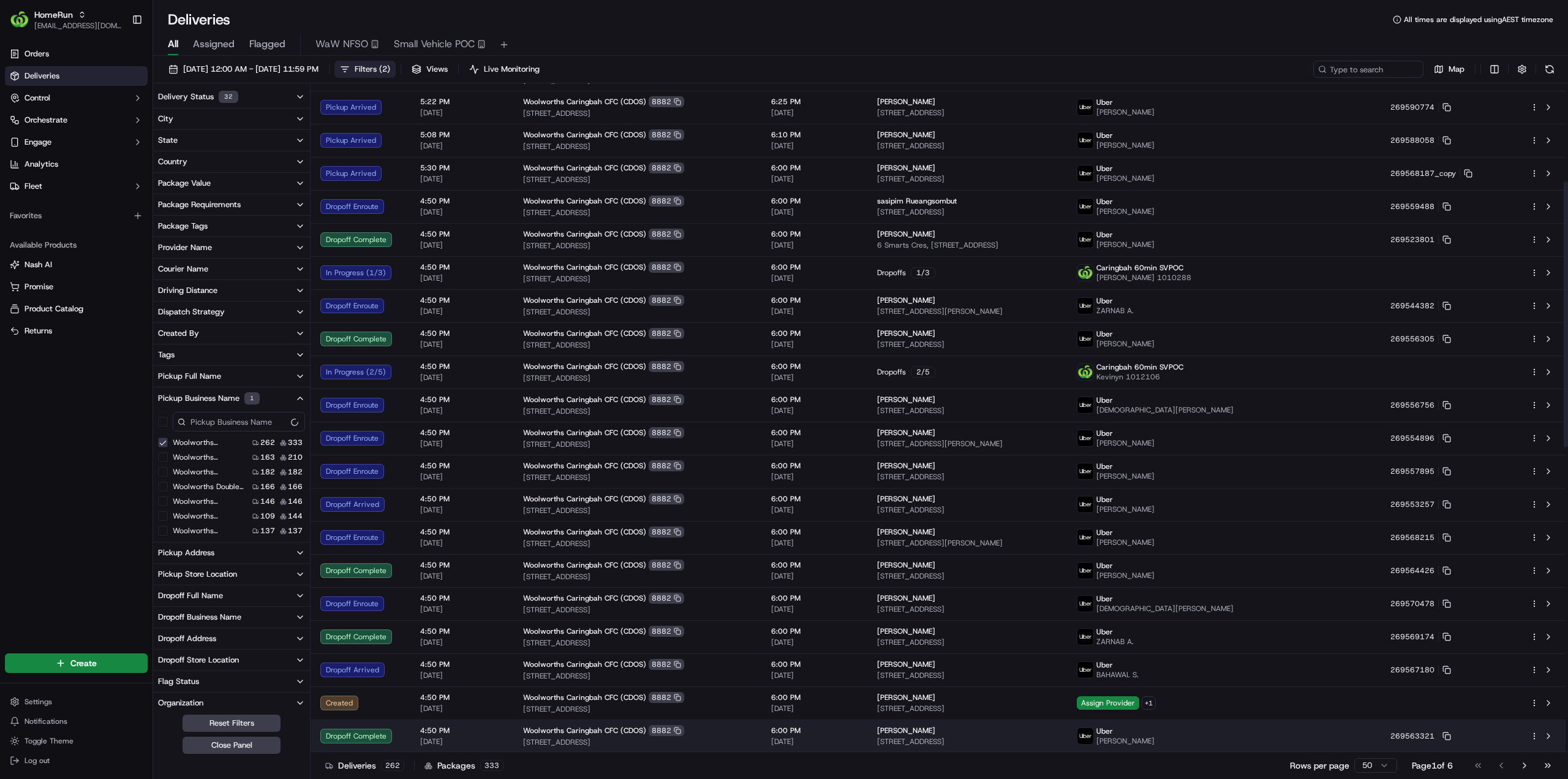
scroll to position [552, 0]
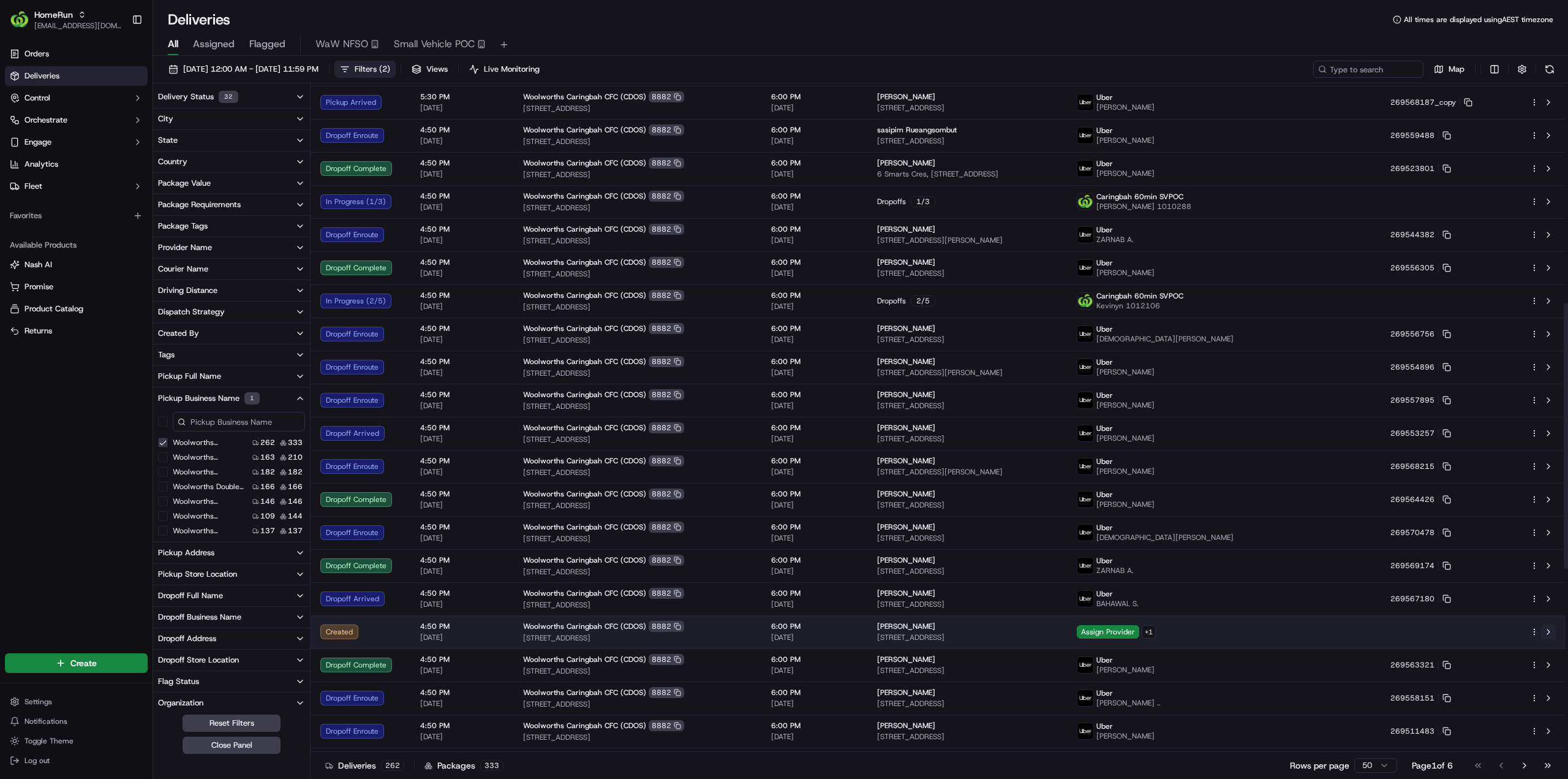
click at [1546, 632] on button at bounding box center [1548, 632] width 15 height 15
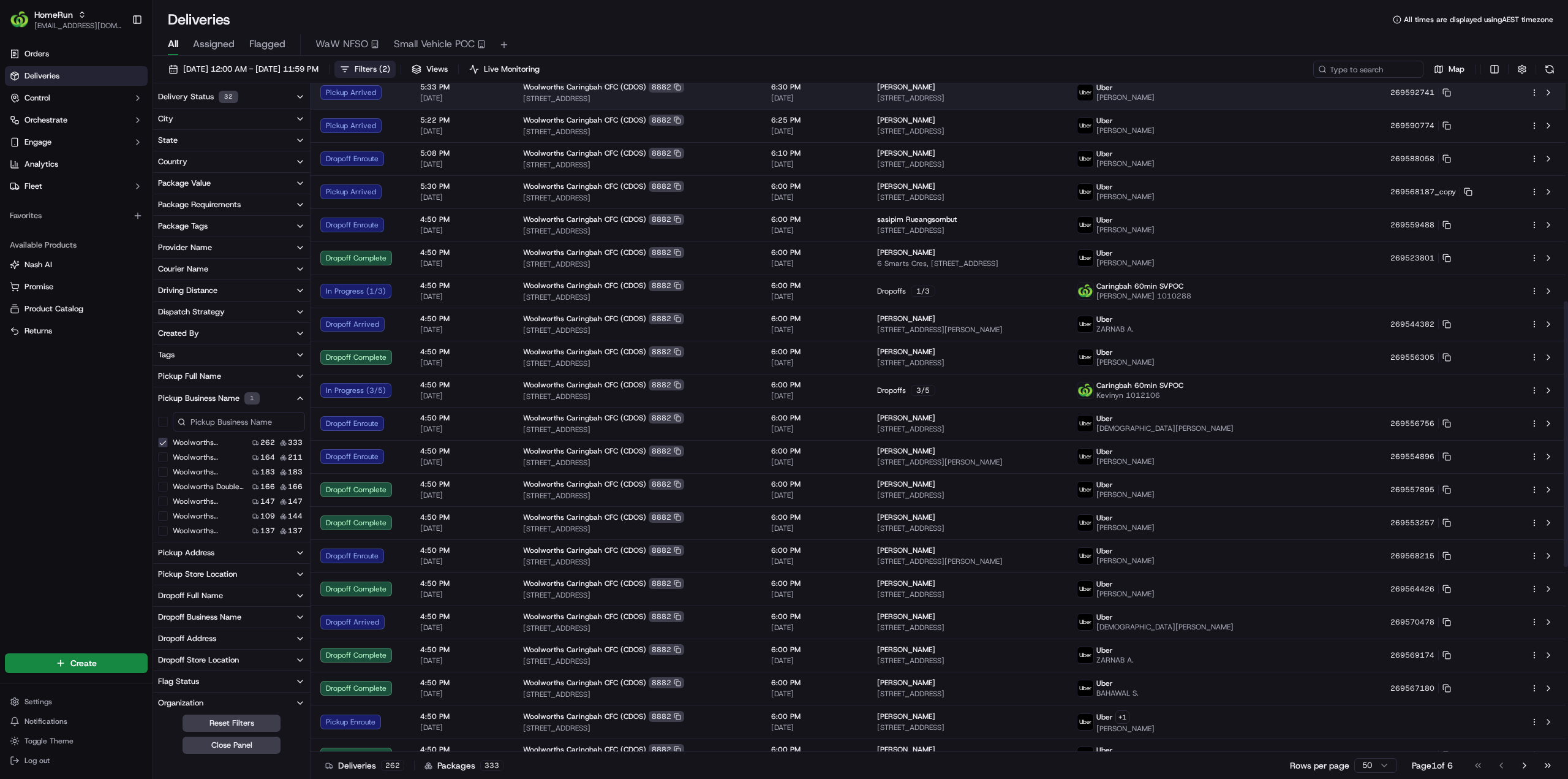
scroll to position [367, 0]
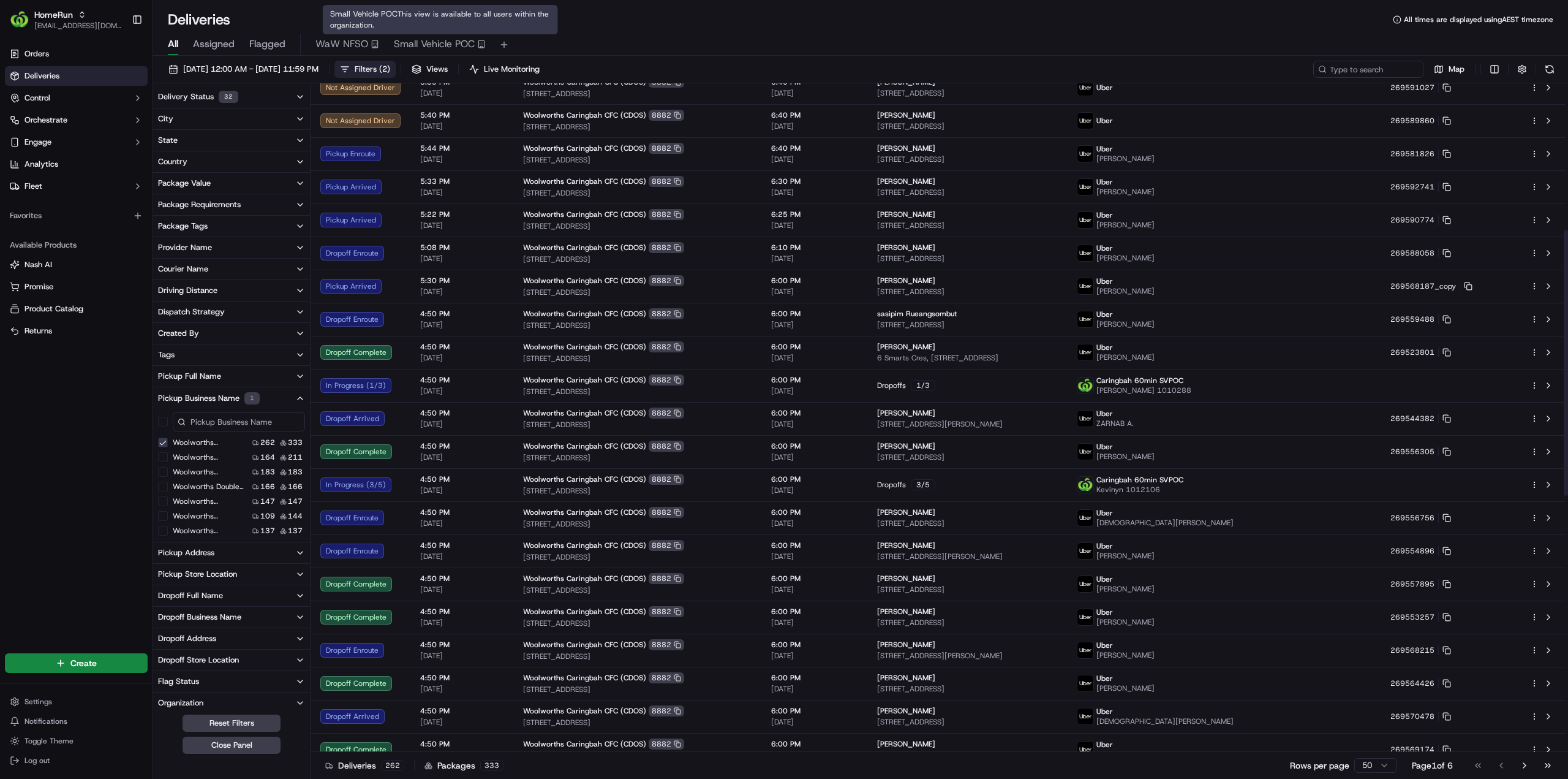
click at [430, 35] on button "Small Vehicle POC" at bounding box center [440, 44] width 92 height 21
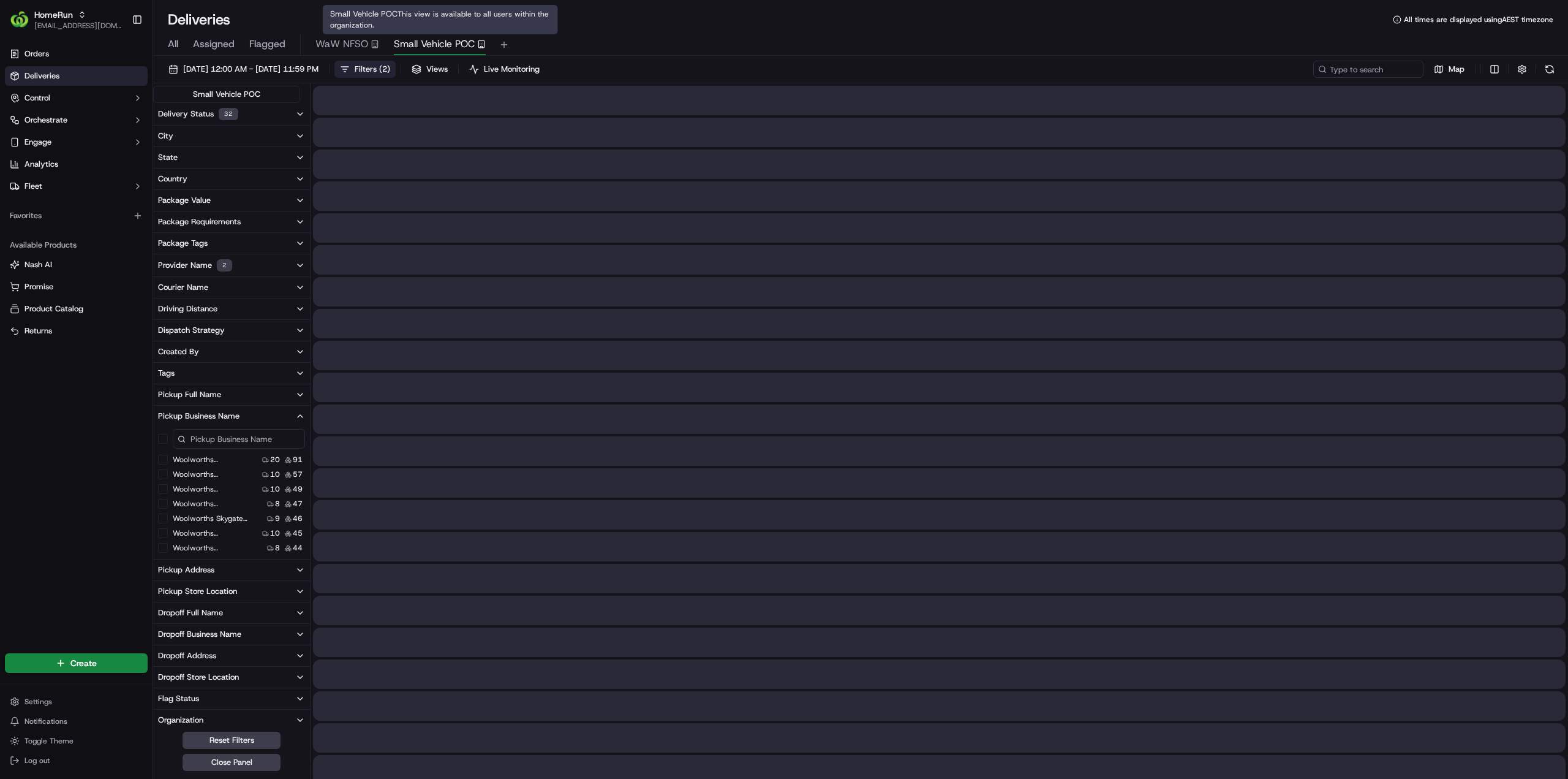
click at [390, 67] on span "( 2 )" at bounding box center [384, 68] width 11 height 11
click at [390, 68] on span "Filters ( 2 )" at bounding box center [372, 68] width 36 height 11
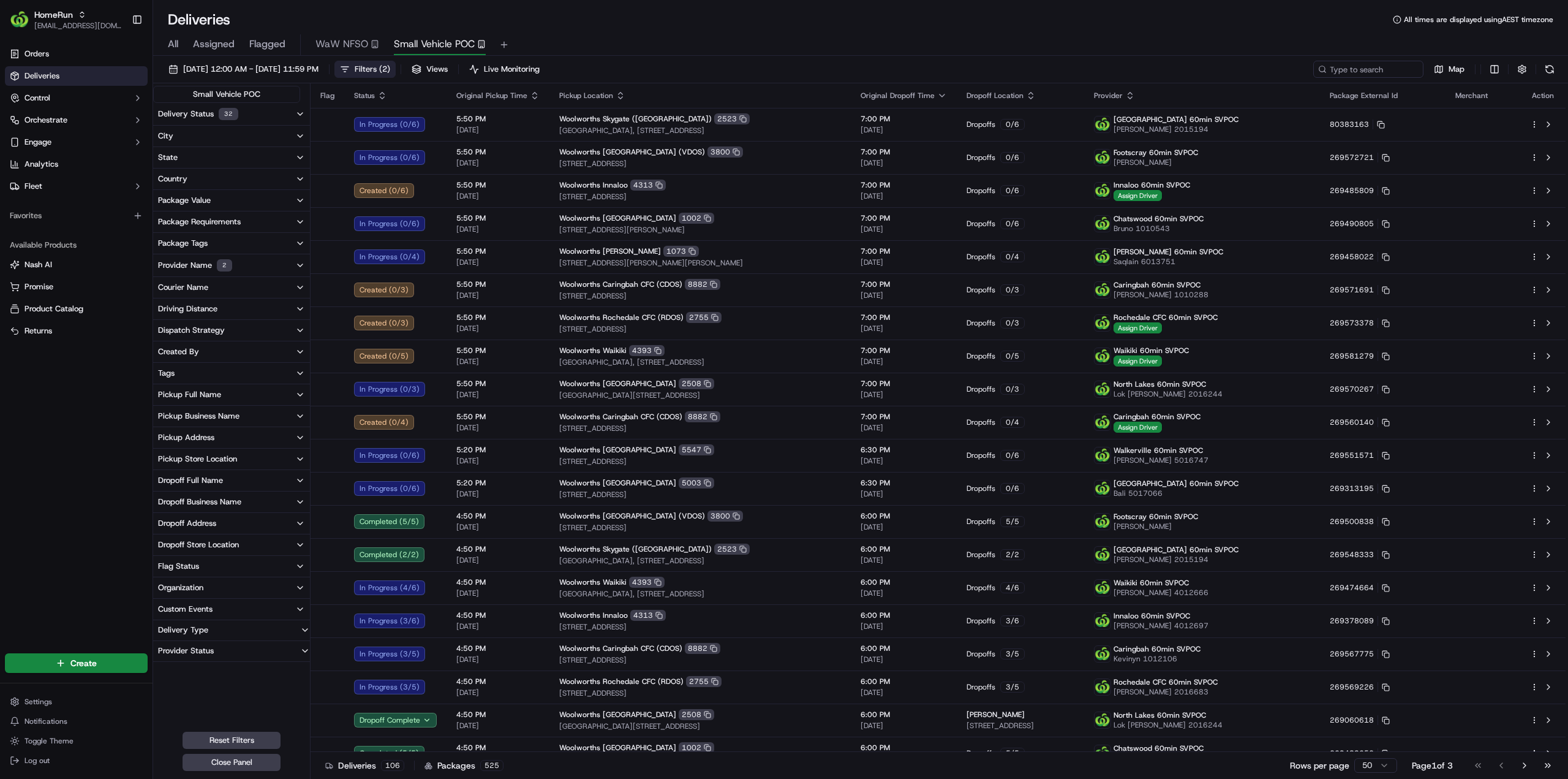
click at [177, 46] on span "All" at bounding box center [173, 44] width 11 height 15
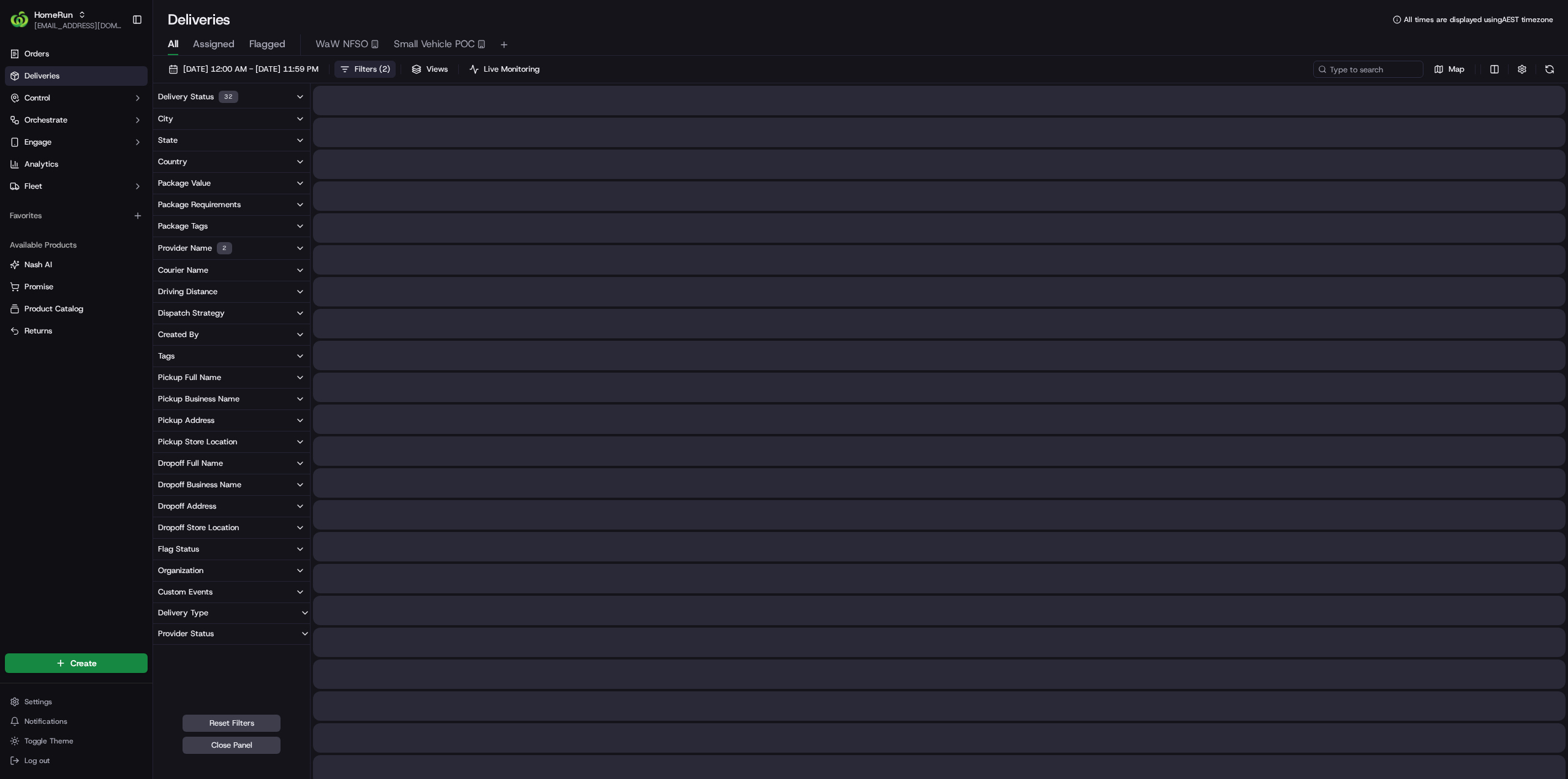
click at [177, 43] on span "All" at bounding box center [173, 44] width 11 height 15
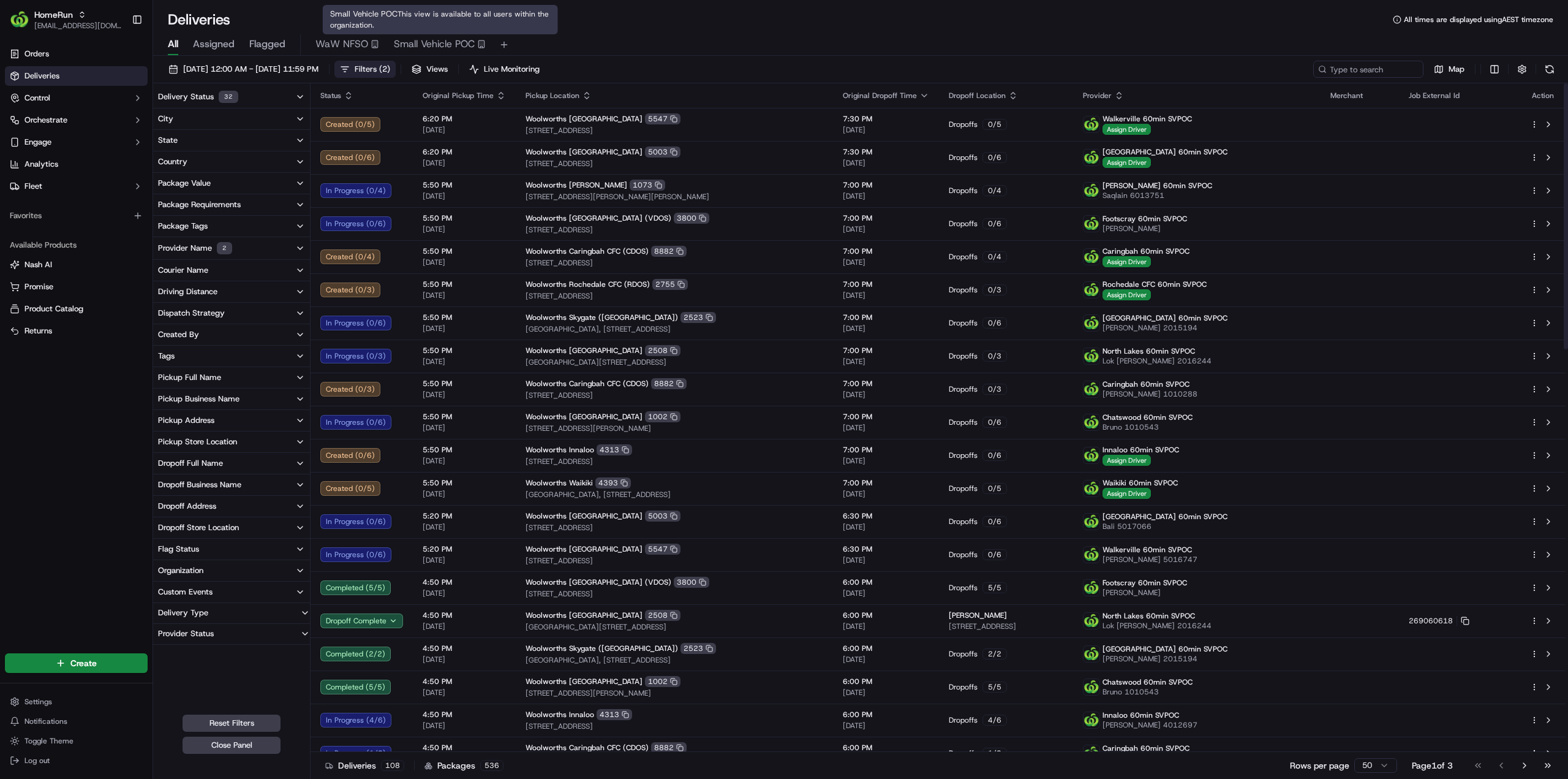
click at [430, 44] on span "Small Vehicle POC" at bounding box center [434, 44] width 81 height 15
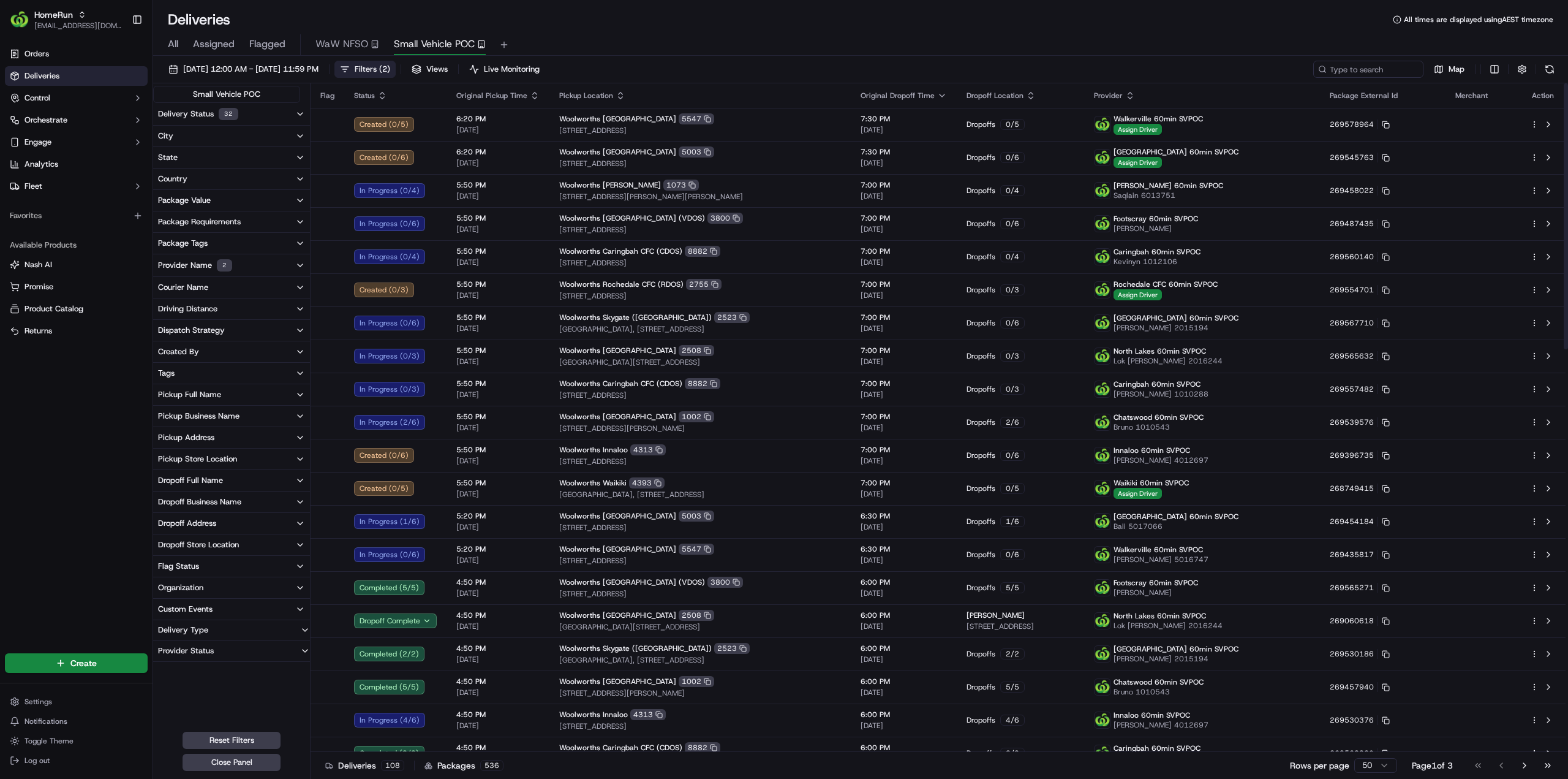
click at [437, 36] on button "Small Vehicle POC" at bounding box center [440, 44] width 92 height 21
click at [442, 47] on span "Small Vehicle POC" at bounding box center [434, 44] width 81 height 15
click at [390, 68] on span "Filters ( 2 )" at bounding box center [372, 68] width 36 height 11
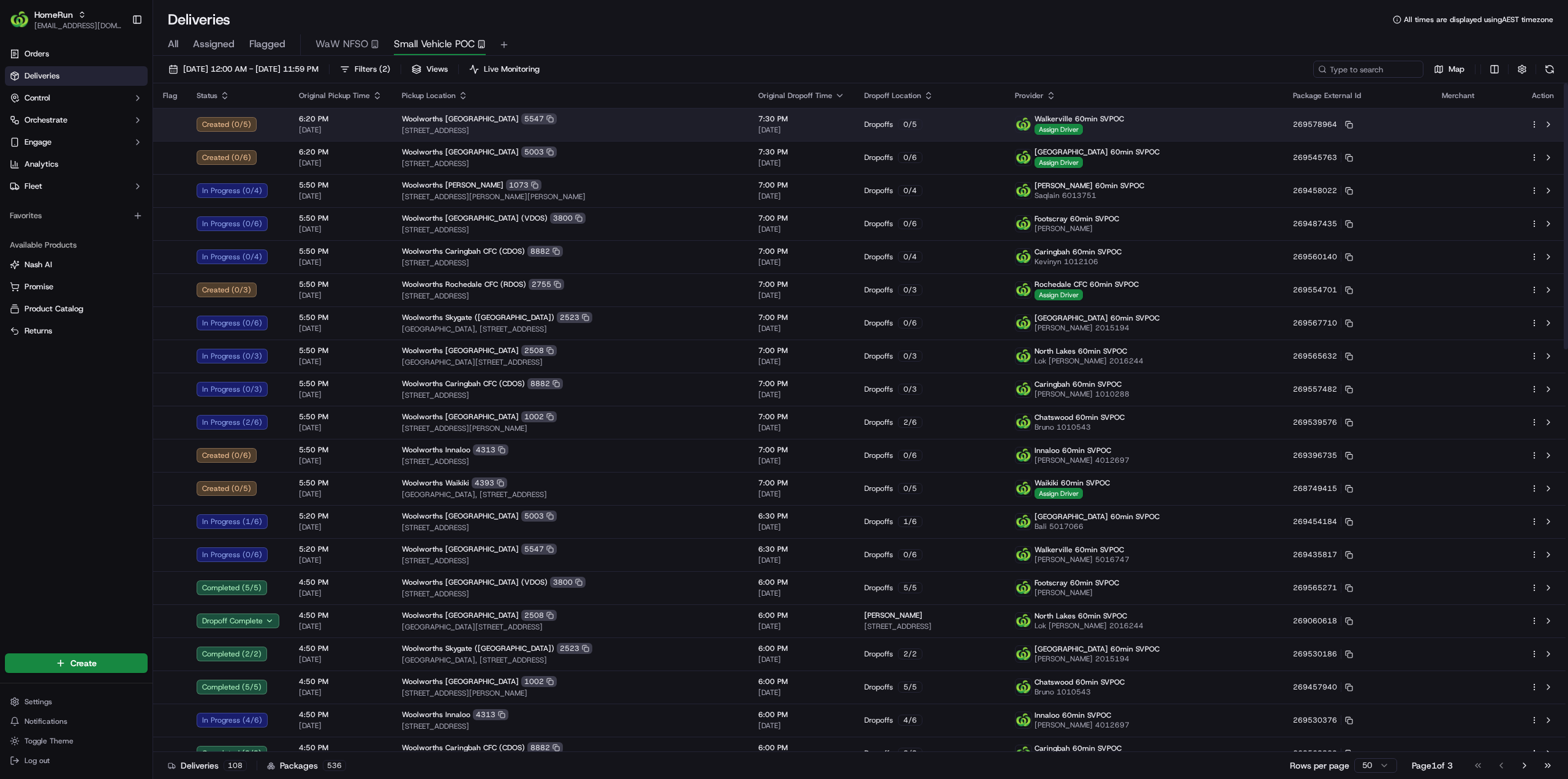
click at [1536, 123] on html "HomeRun jhobbs1@woolworths.com.au Toggle Sidebar Orders Deliveries Control Orch…" at bounding box center [784, 389] width 1568 height 779
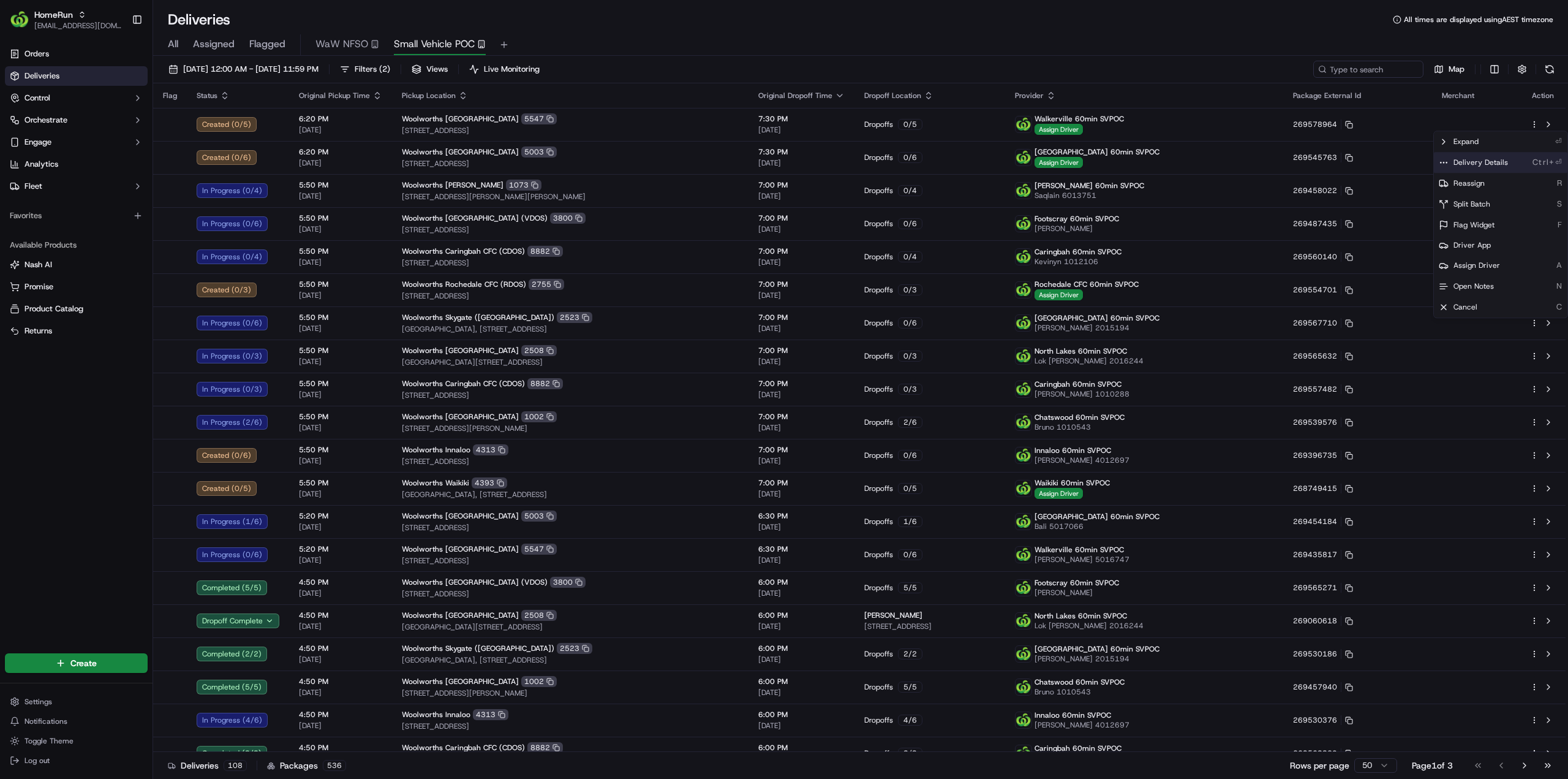
click at [1496, 163] on span "Delivery Details" at bounding box center [1480, 162] width 54 height 10
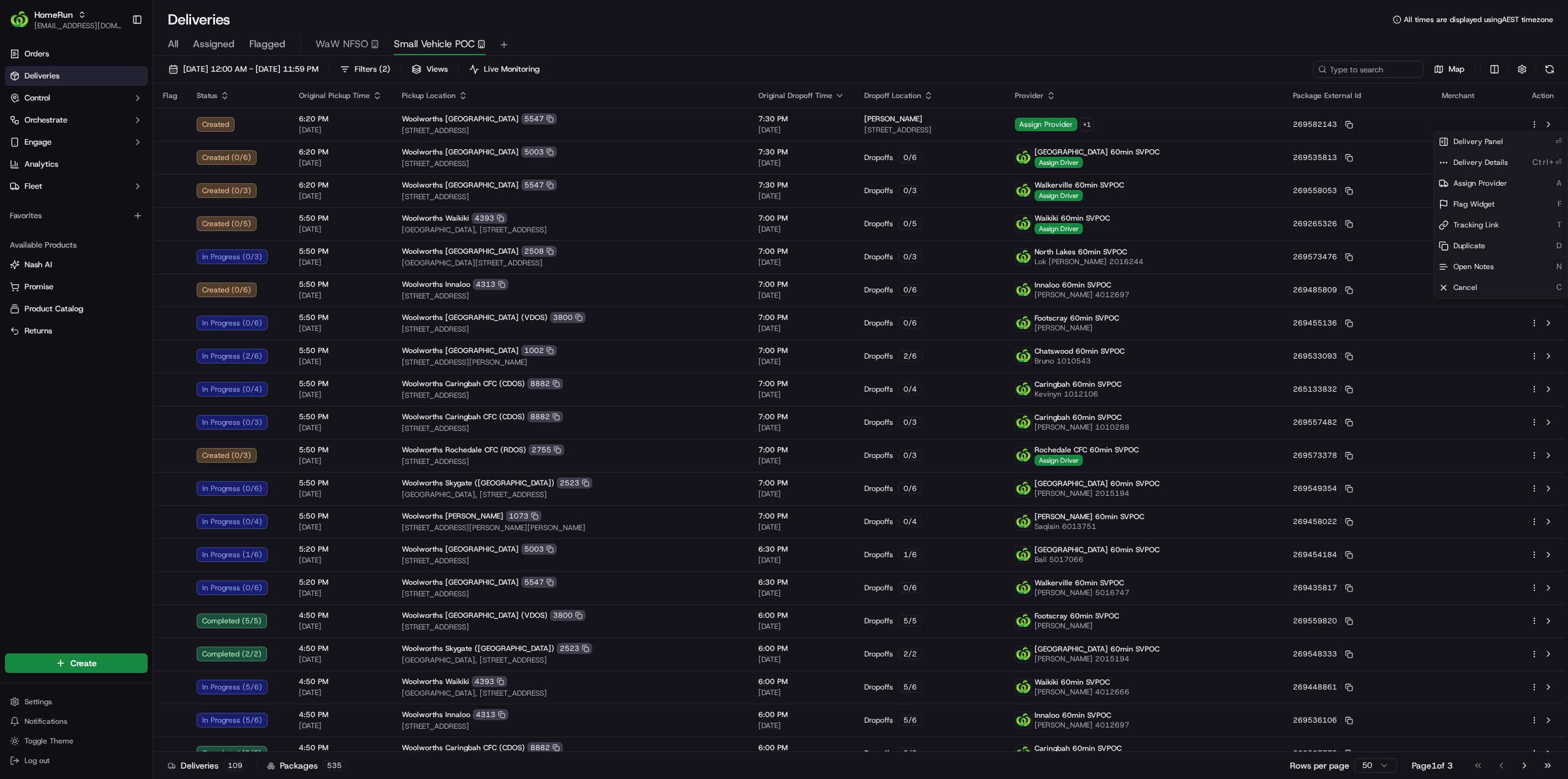
click at [1536, 521] on html "HomeRun jhobbs1@woolworths.com.au Toggle Sidebar Orders Deliveries Control Orch…" at bounding box center [784, 389] width 1568 height 779
click at [1535, 521] on html "HomeRun jhobbs1@woolworths.com.au Toggle Sidebar Orders Deliveries Control Orch…" at bounding box center [784, 389] width 1568 height 779
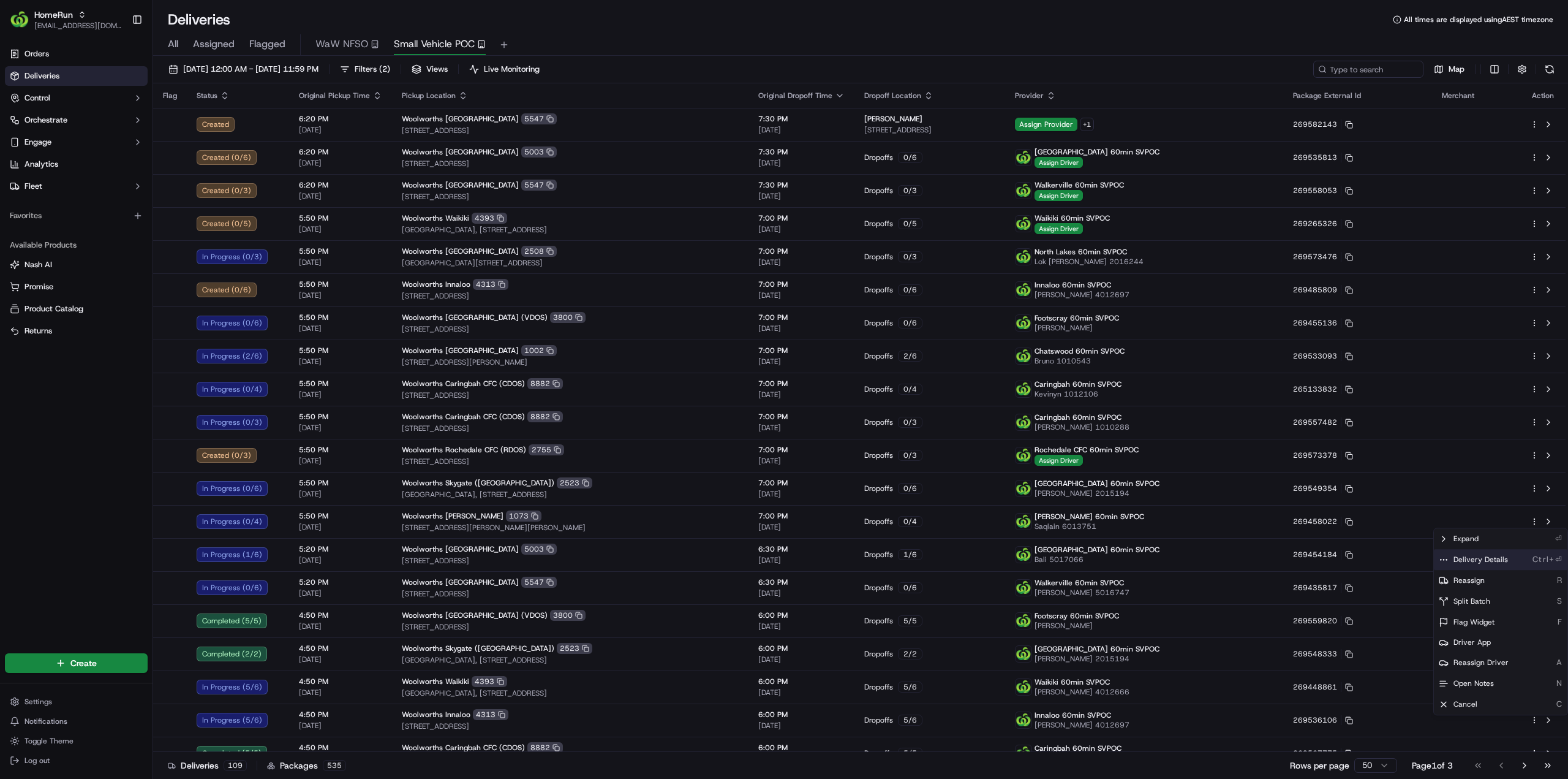
click at [1492, 557] on span "Delivery Details" at bounding box center [1480, 560] width 54 height 10
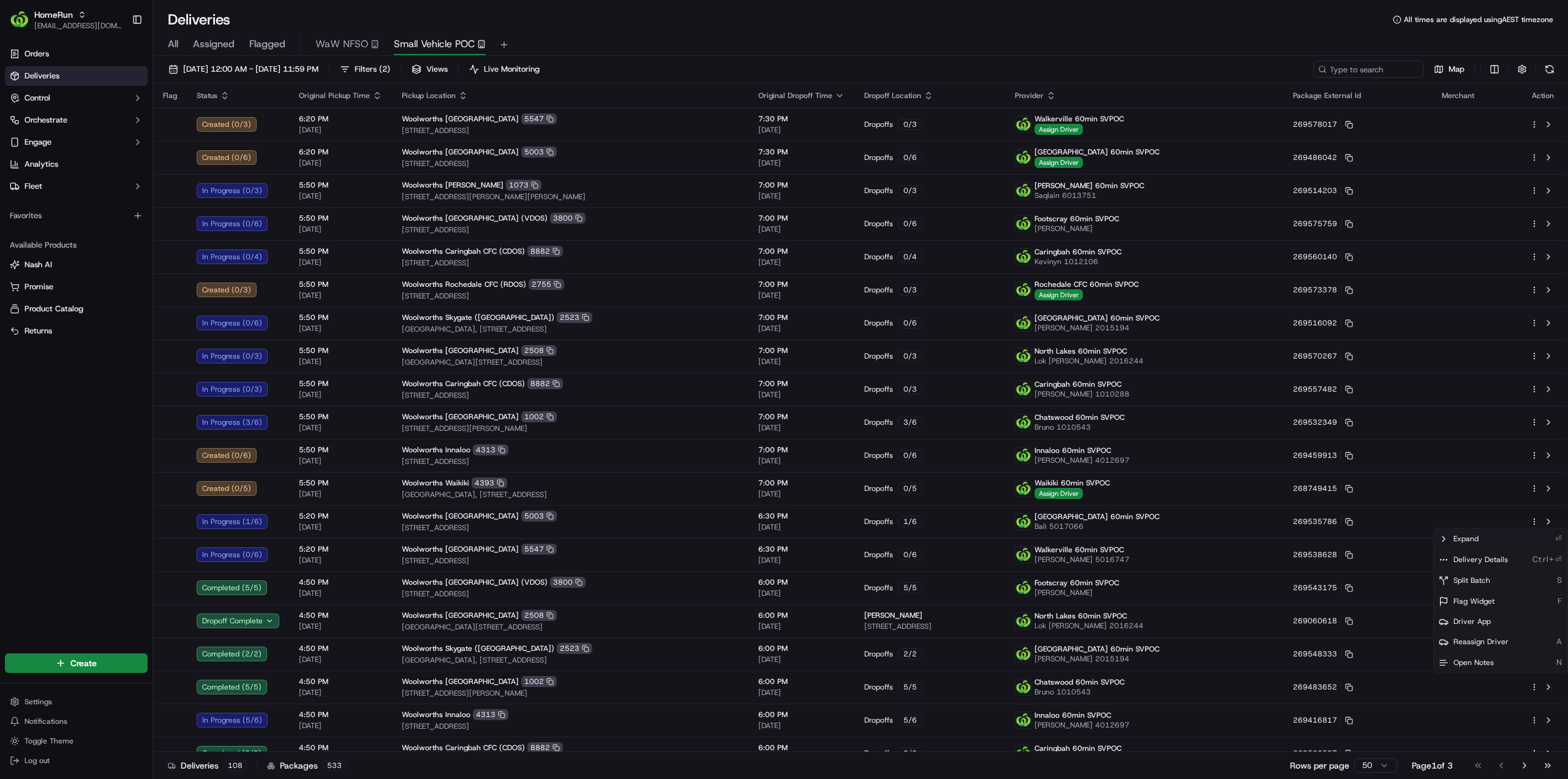
click at [101, 521] on html "HomeRun jhobbs1@woolworths.com.au Toggle Sidebar Orders Deliveries Control Orch…" at bounding box center [784, 389] width 1568 height 779
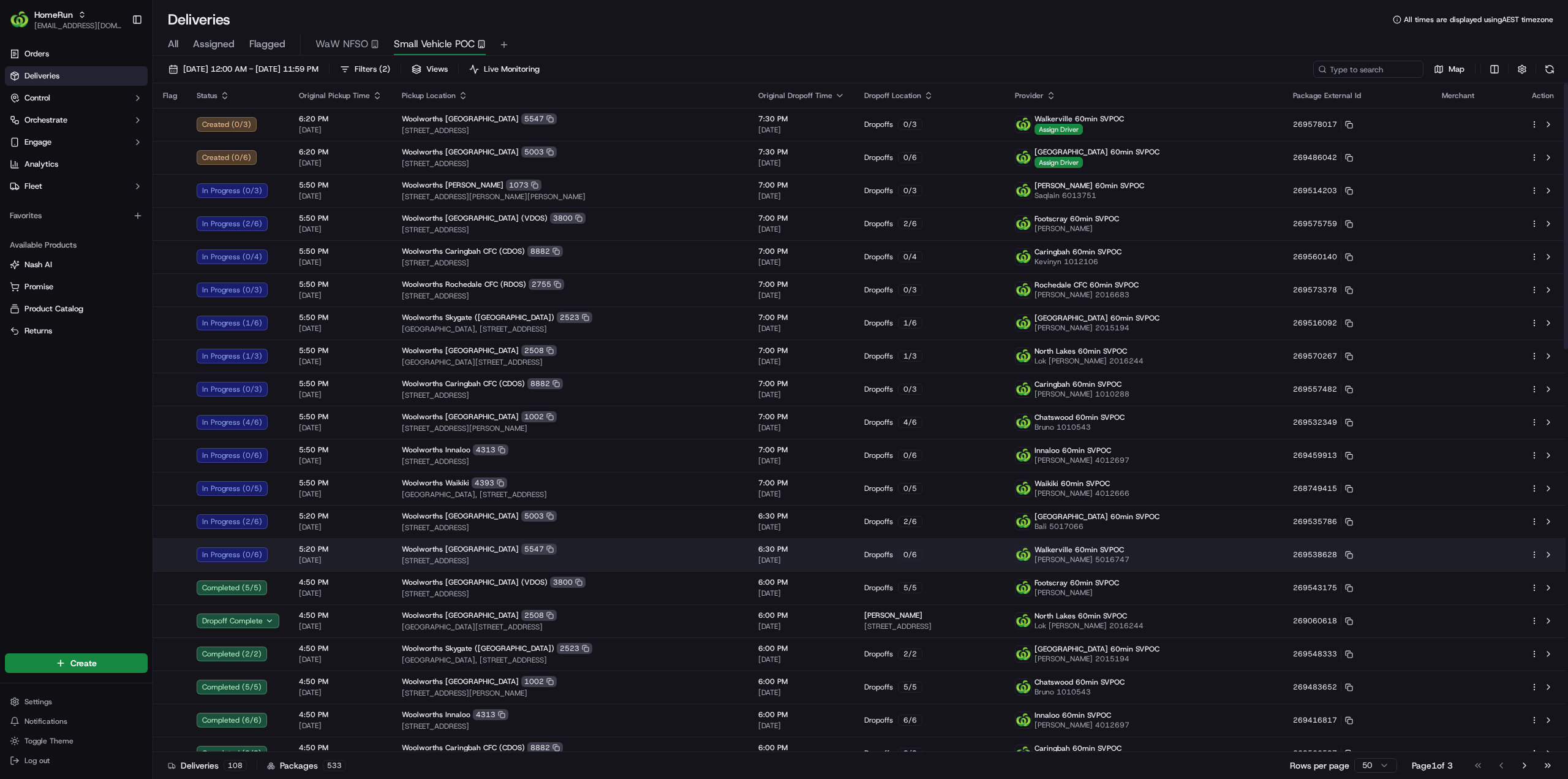
click at [1531, 555] on html "HomeRun jhobbs1@woolworths.com.au Toggle Sidebar Orders Deliveries Control Orch…" at bounding box center [784, 389] width 1568 height 779
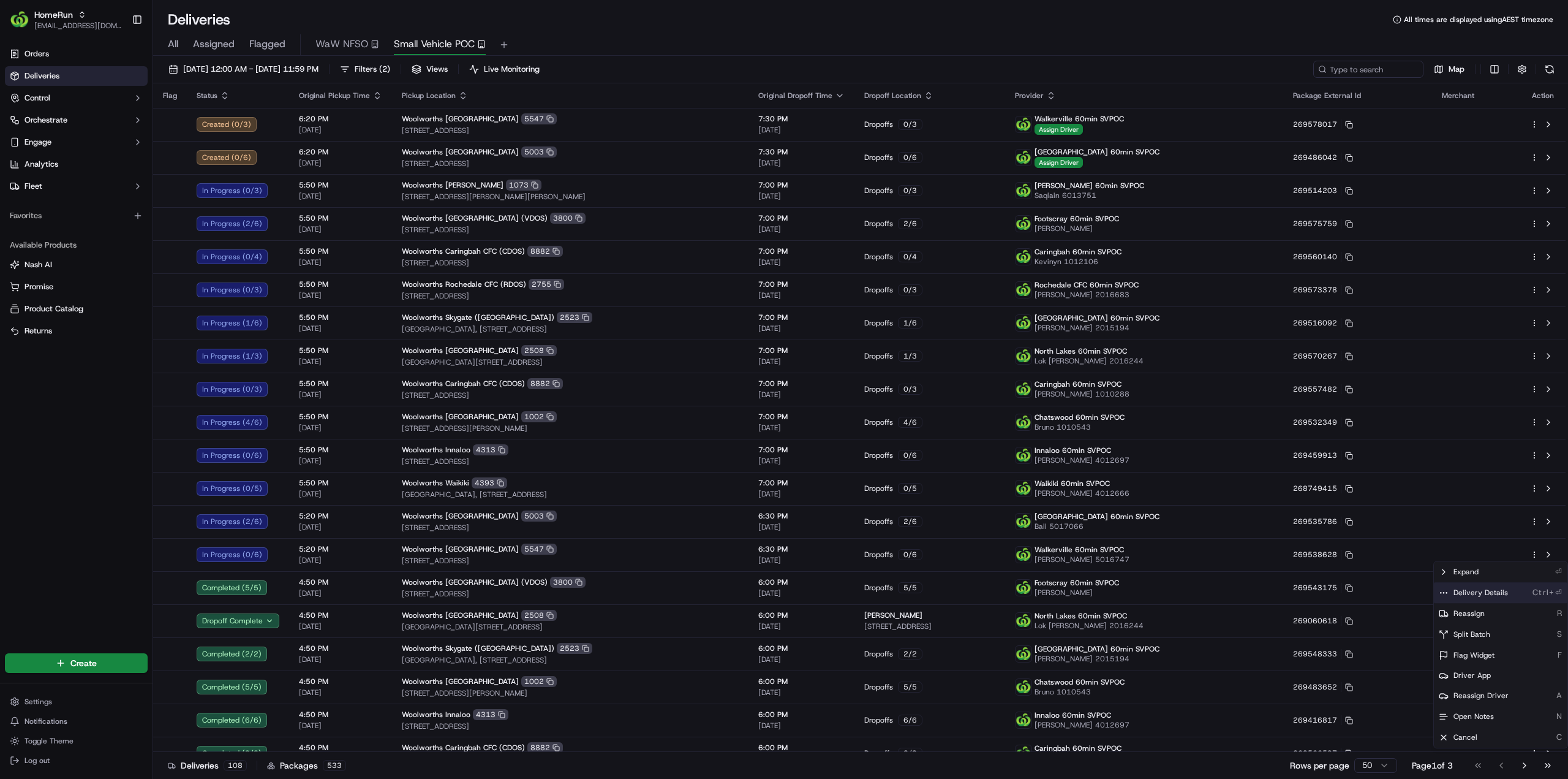
click at [1499, 595] on span "Delivery Details" at bounding box center [1480, 592] width 54 height 10
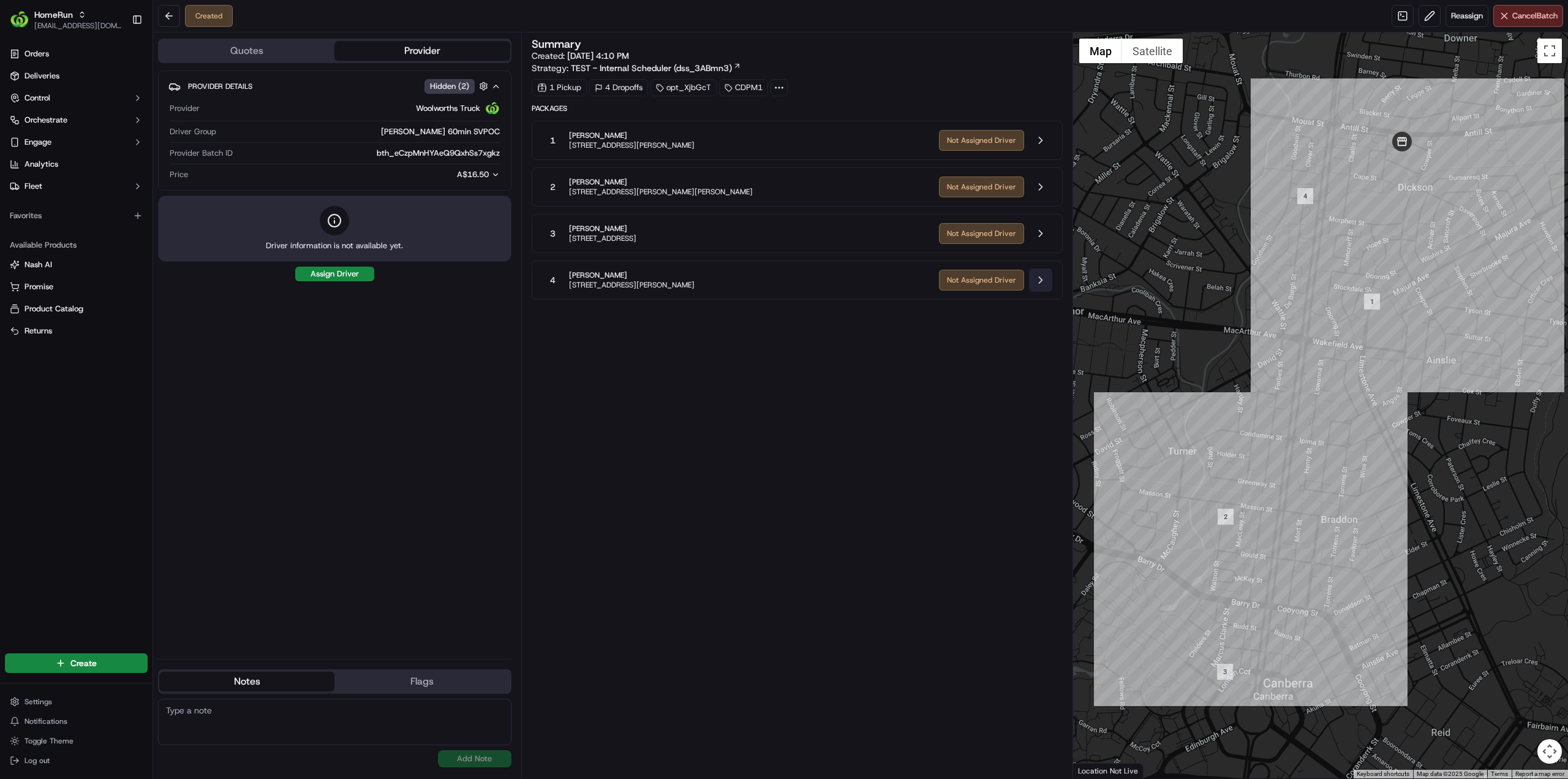
click at [1045, 274] on button at bounding box center [1041, 280] width 23 height 23
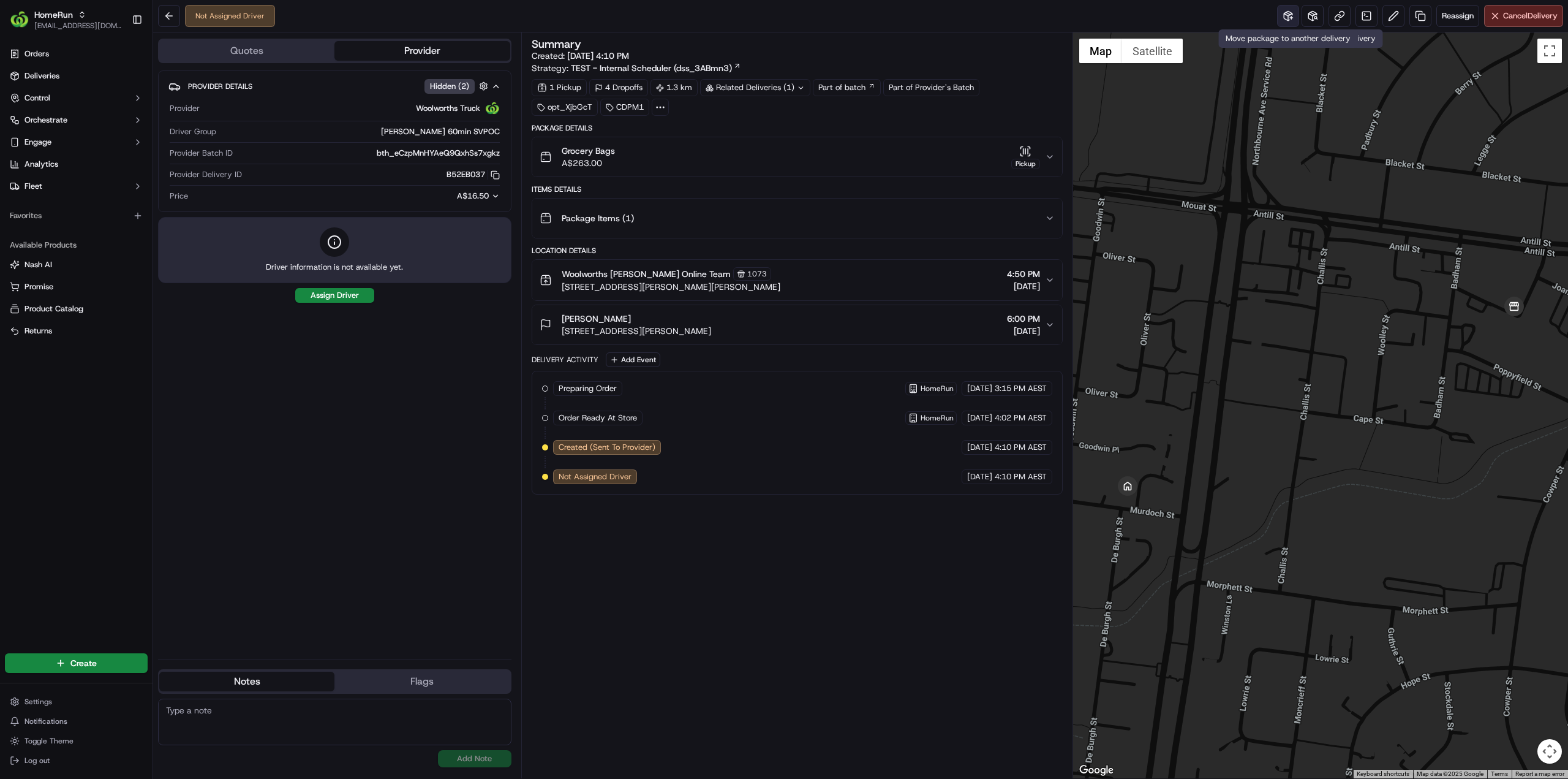
click at [1287, 17] on button at bounding box center [1287, 16] width 22 height 22
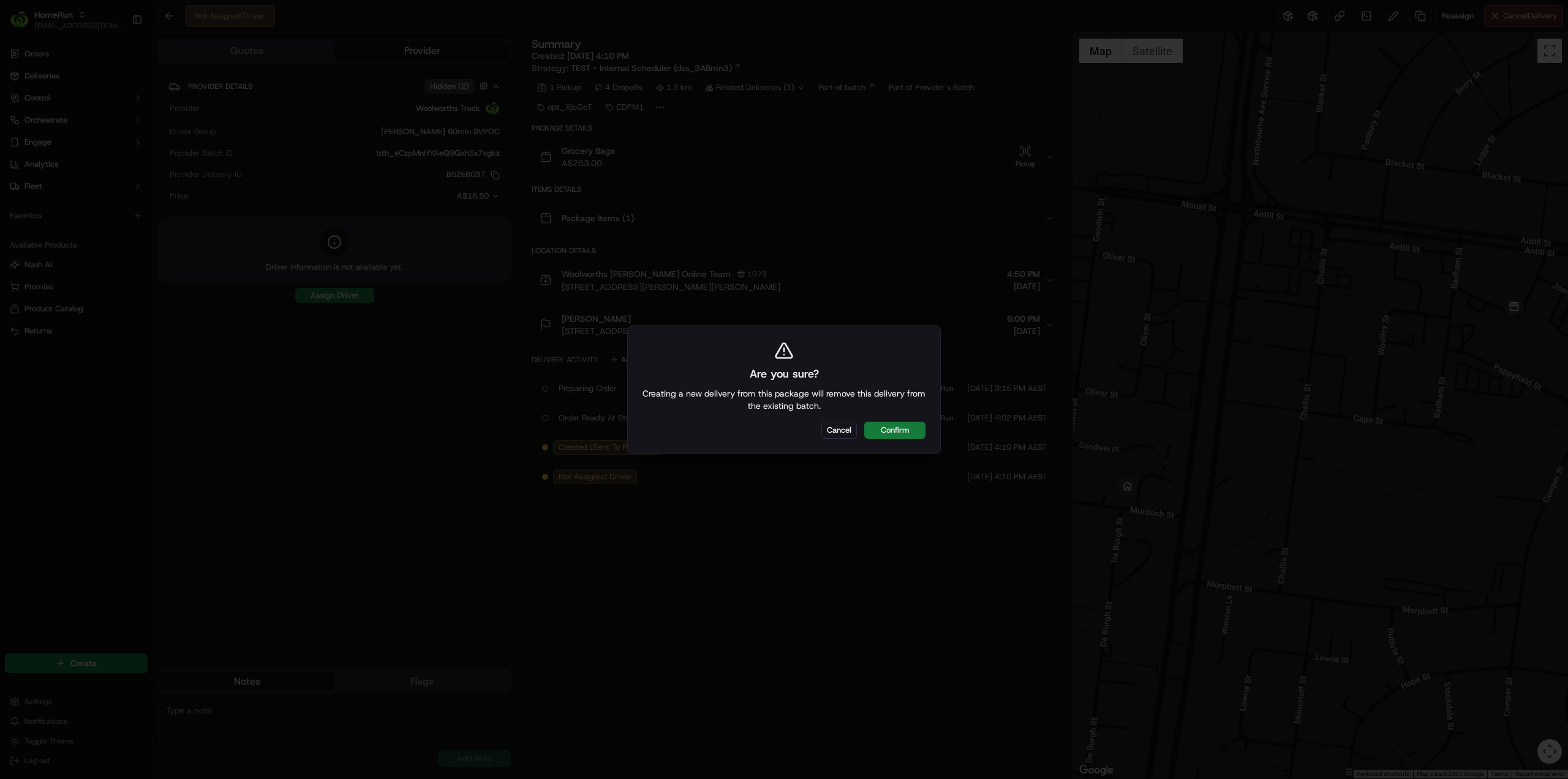
click at [916, 430] on button "Confirm" at bounding box center [895, 430] width 62 height 17
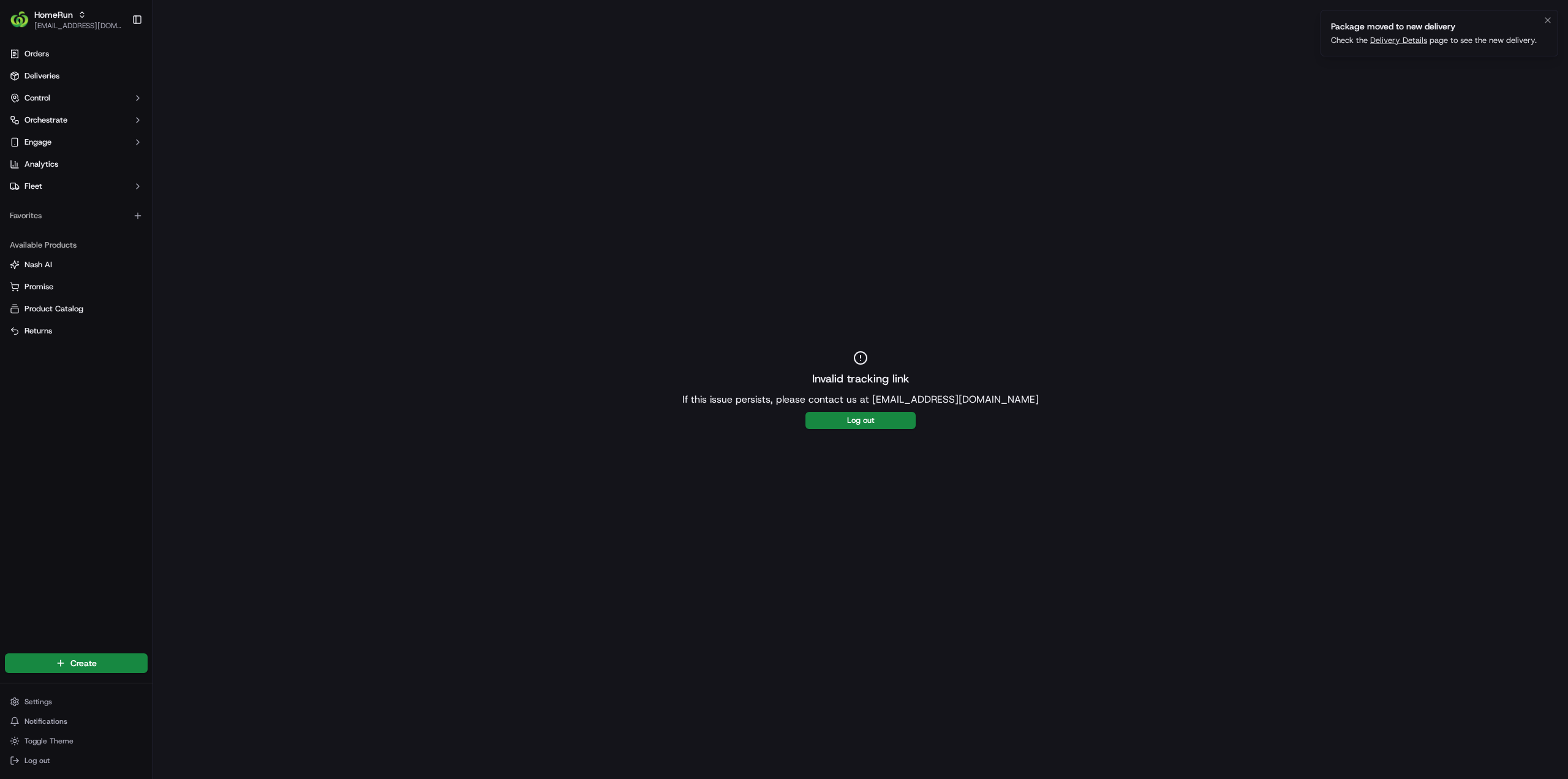
click at [1379, 40] on link "Delivery Details" at bounding box center [1398, 40] width 57 height 11
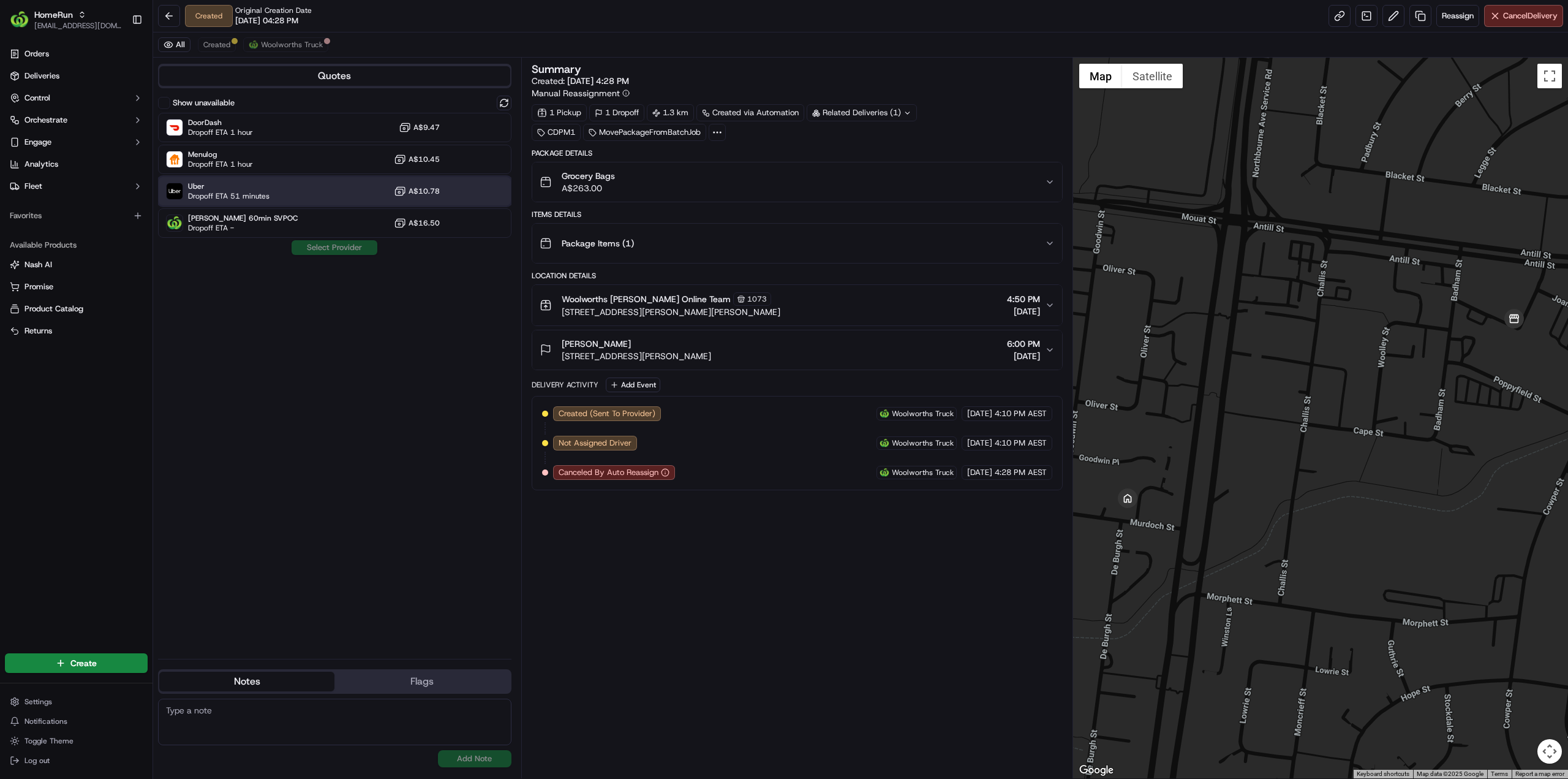
click at [293, 191] on div "Uber Dropoff ETA 51 minutes A$10.78" at bounding box center [335, 191] width 353 height 29
click at [327, 247] on button "Assign Provider" at bounding box center [334, 247] width 87 height 15
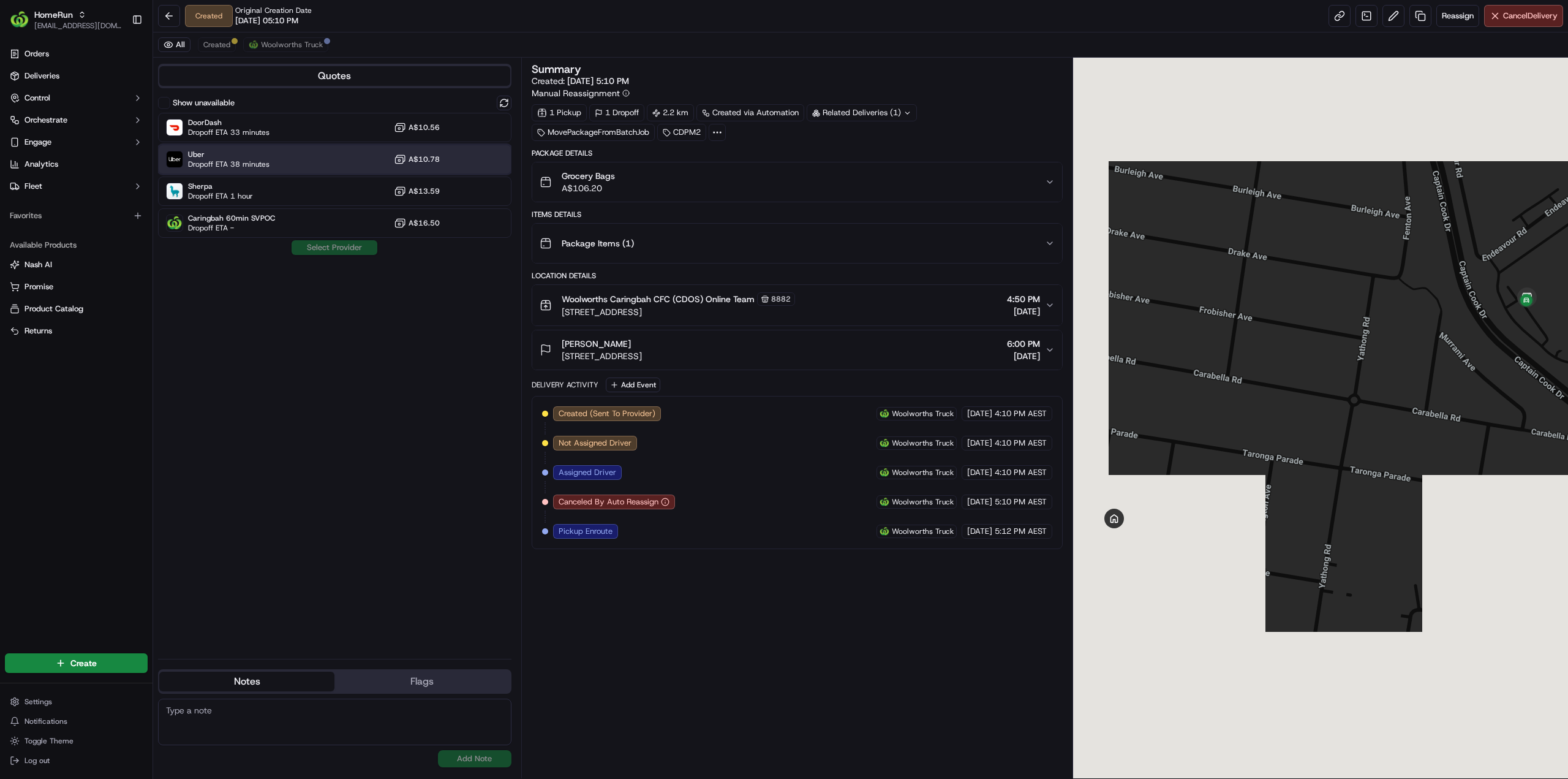
click at [237, 155] on span "Uber" at bounding box center [229, 154] width 82 height 10
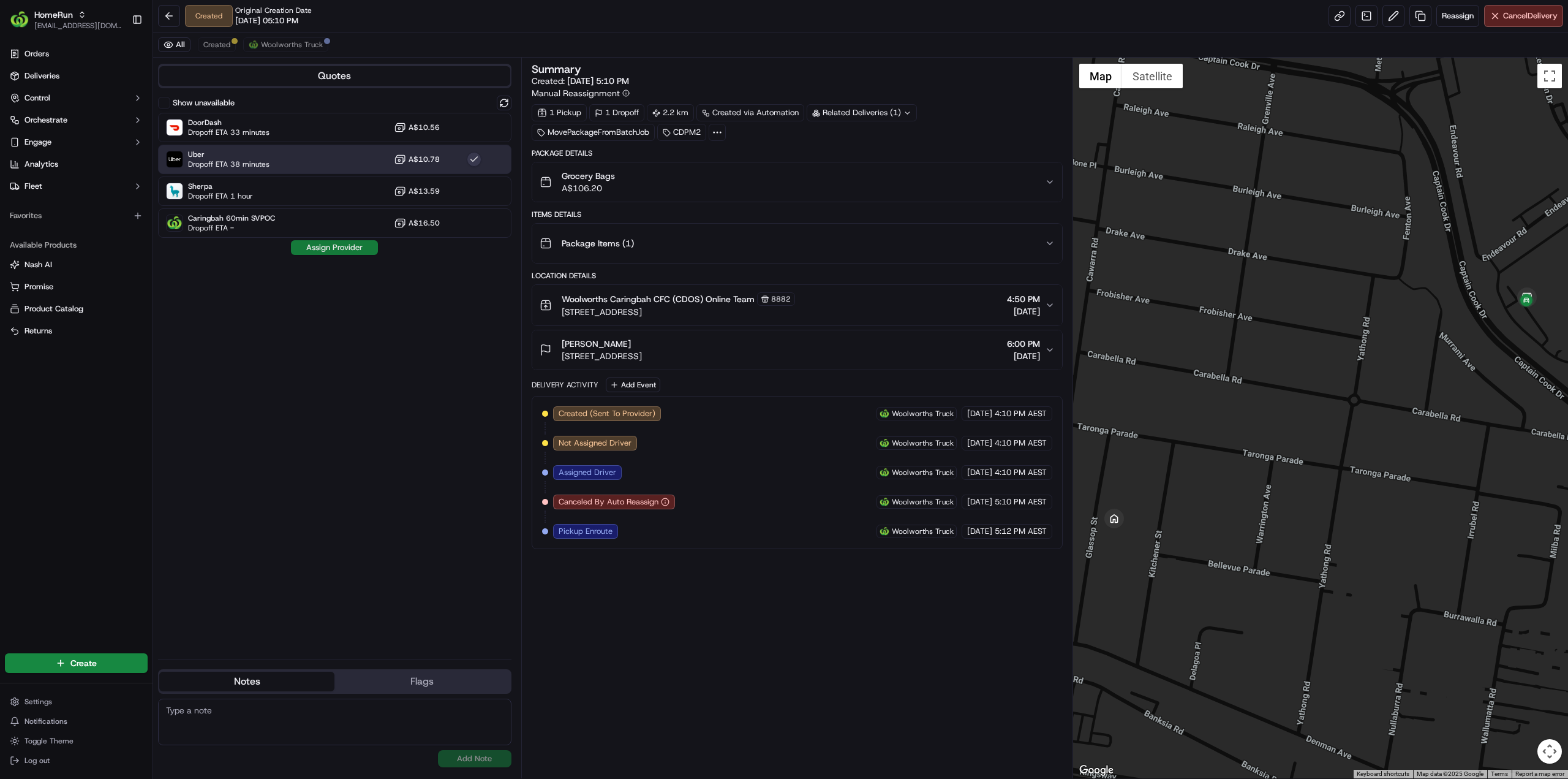
click at [351, 250] on button "Assign Provider" at bounding box center [334, 247] width 87 height 15
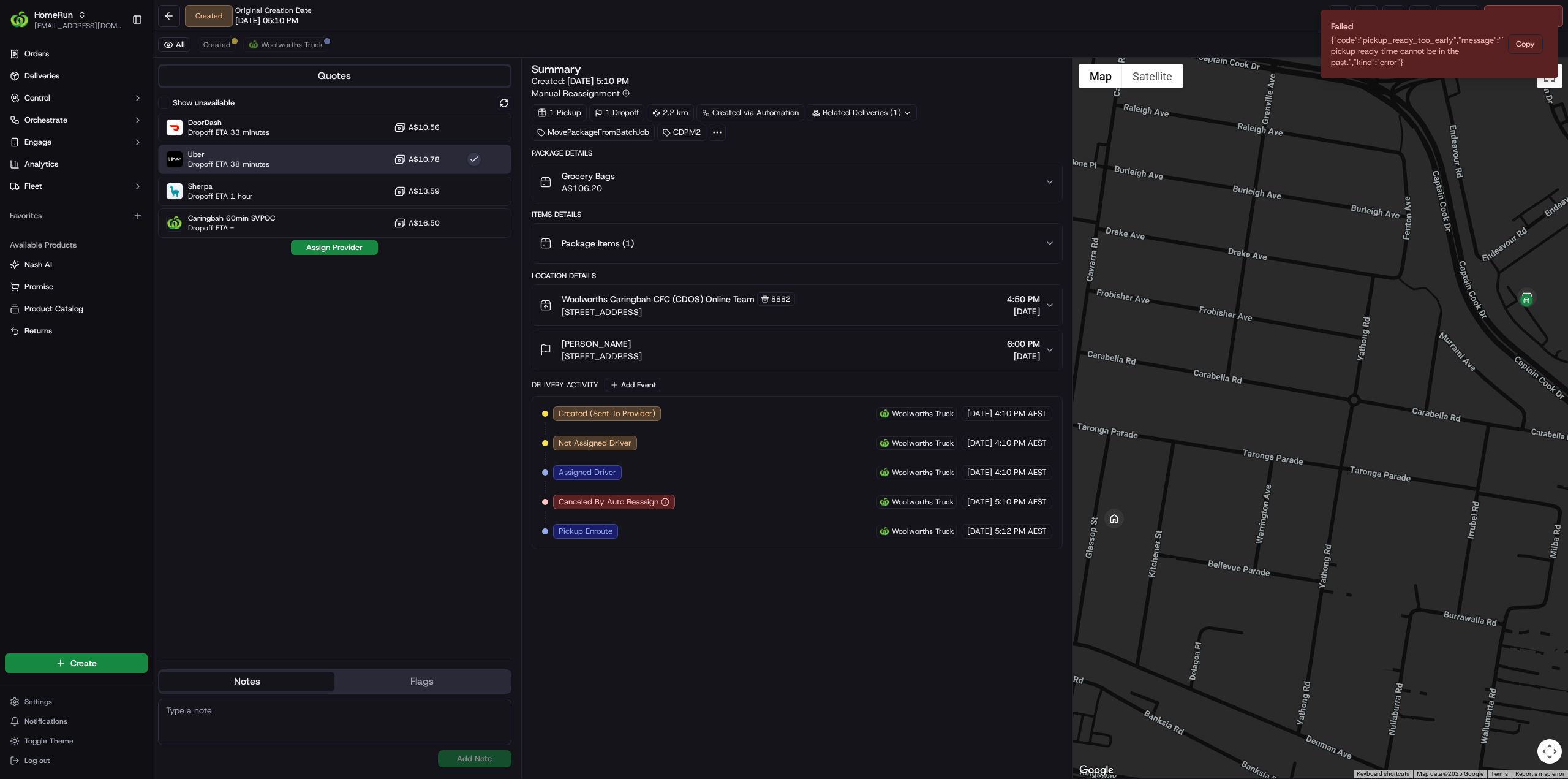
click at [402, 417] on div "Show unavailable DoorDash Dropoff ETA 33 minutes A$10.56 Uber Dropoff ETA 38 mi…" at bounding box center [335, 372] width 353 height 553
click at [1546, 20] on icon "Notifications (F8)" at bounding box center [1548, 20] width 10 height 10
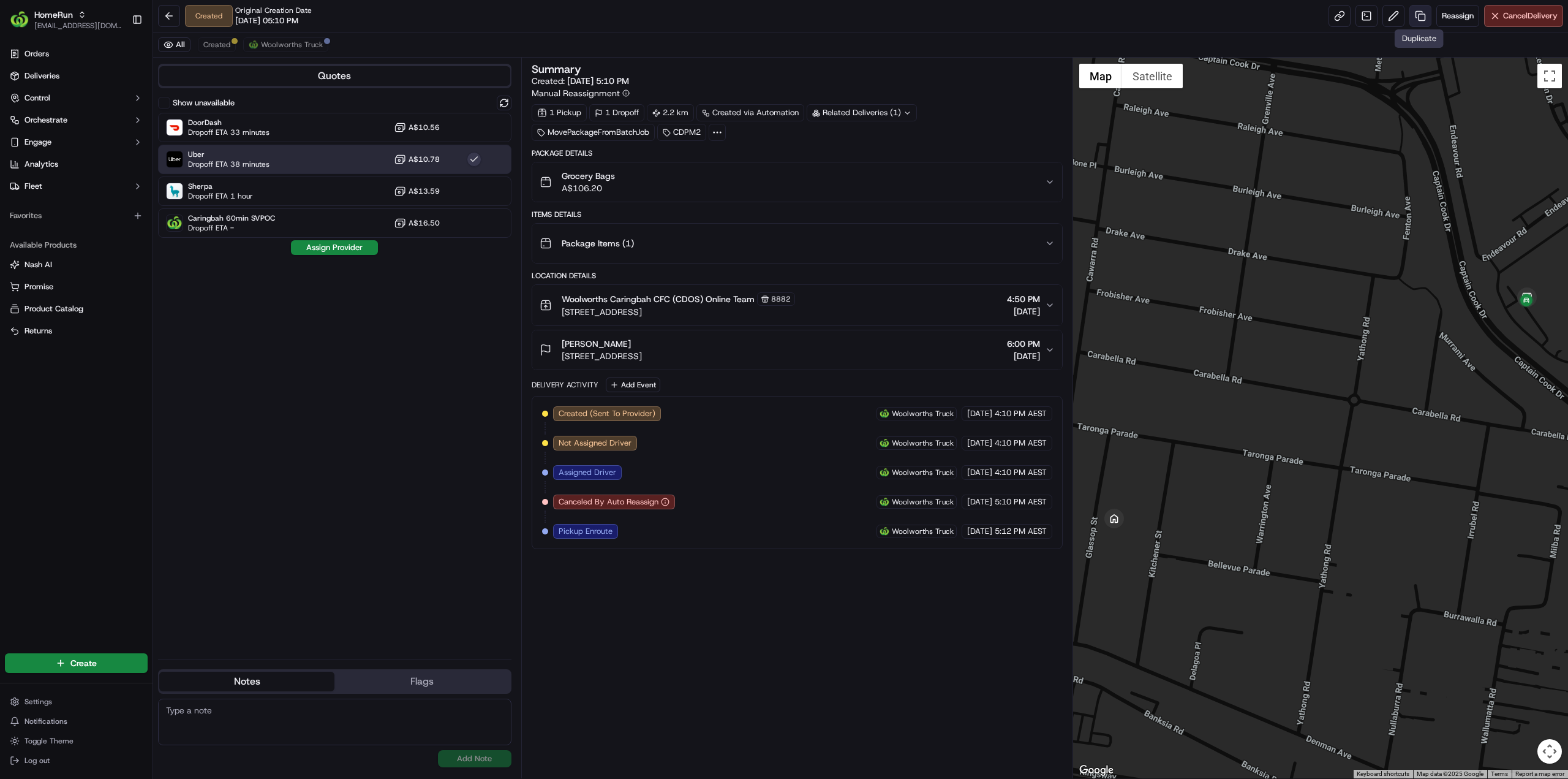
click at [1423, 17] on link at bounding box center [1420, 16] width 22 height 22
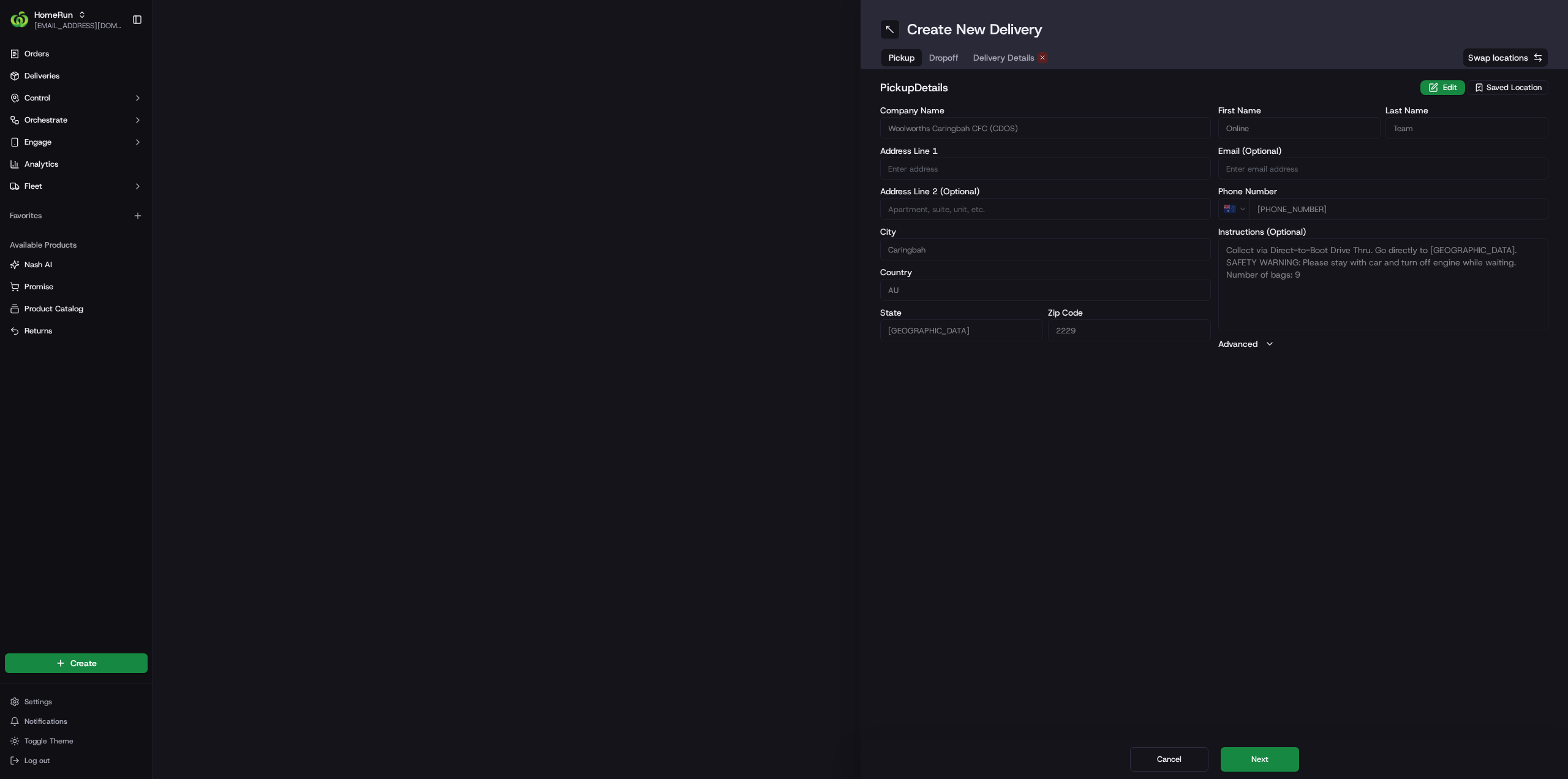
type input "[STREET_ADDRESS]"
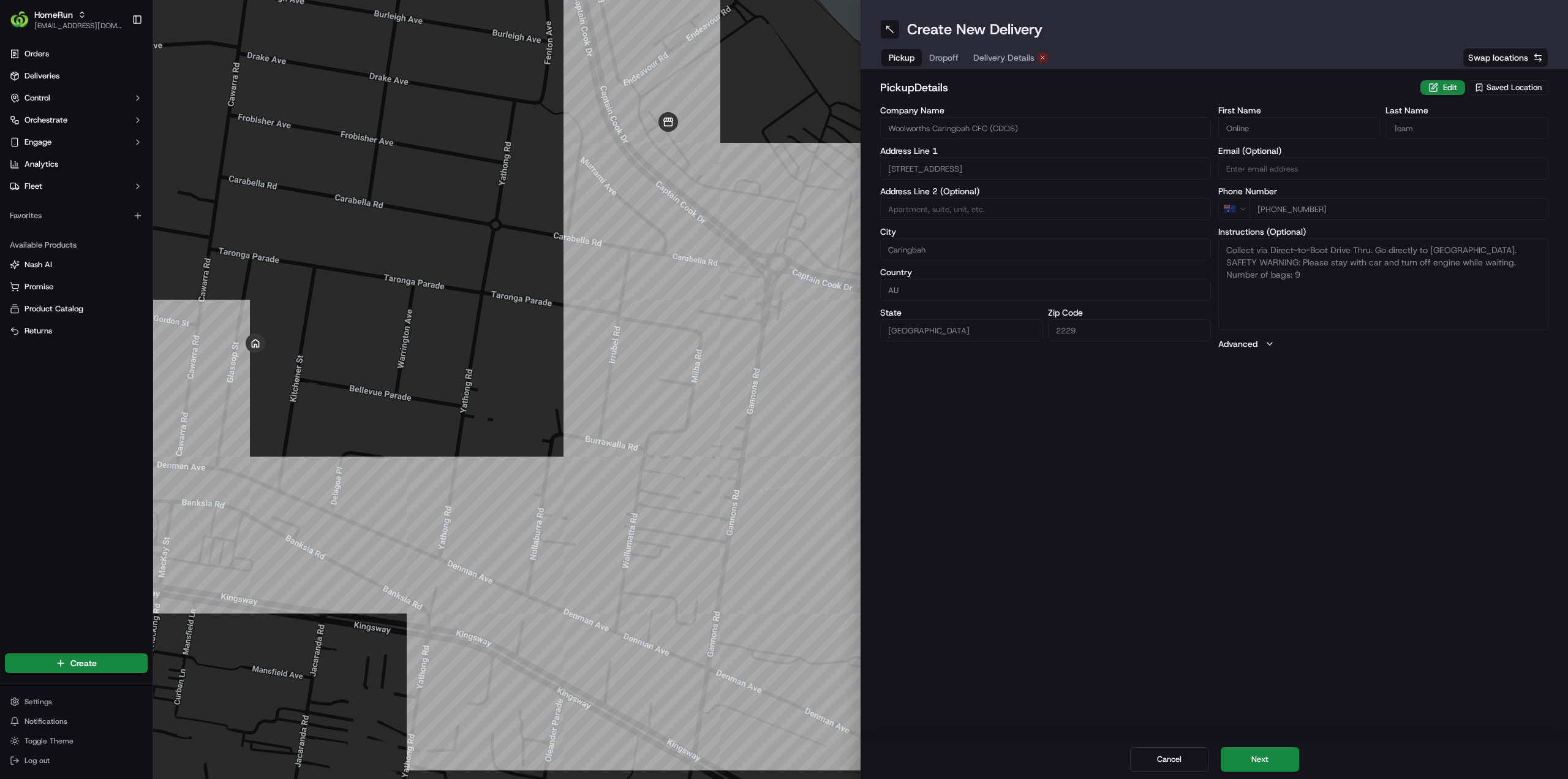
click at [999, 57] on span "Delivery Details" at bounding box center [1004, 57] width 62 height 12
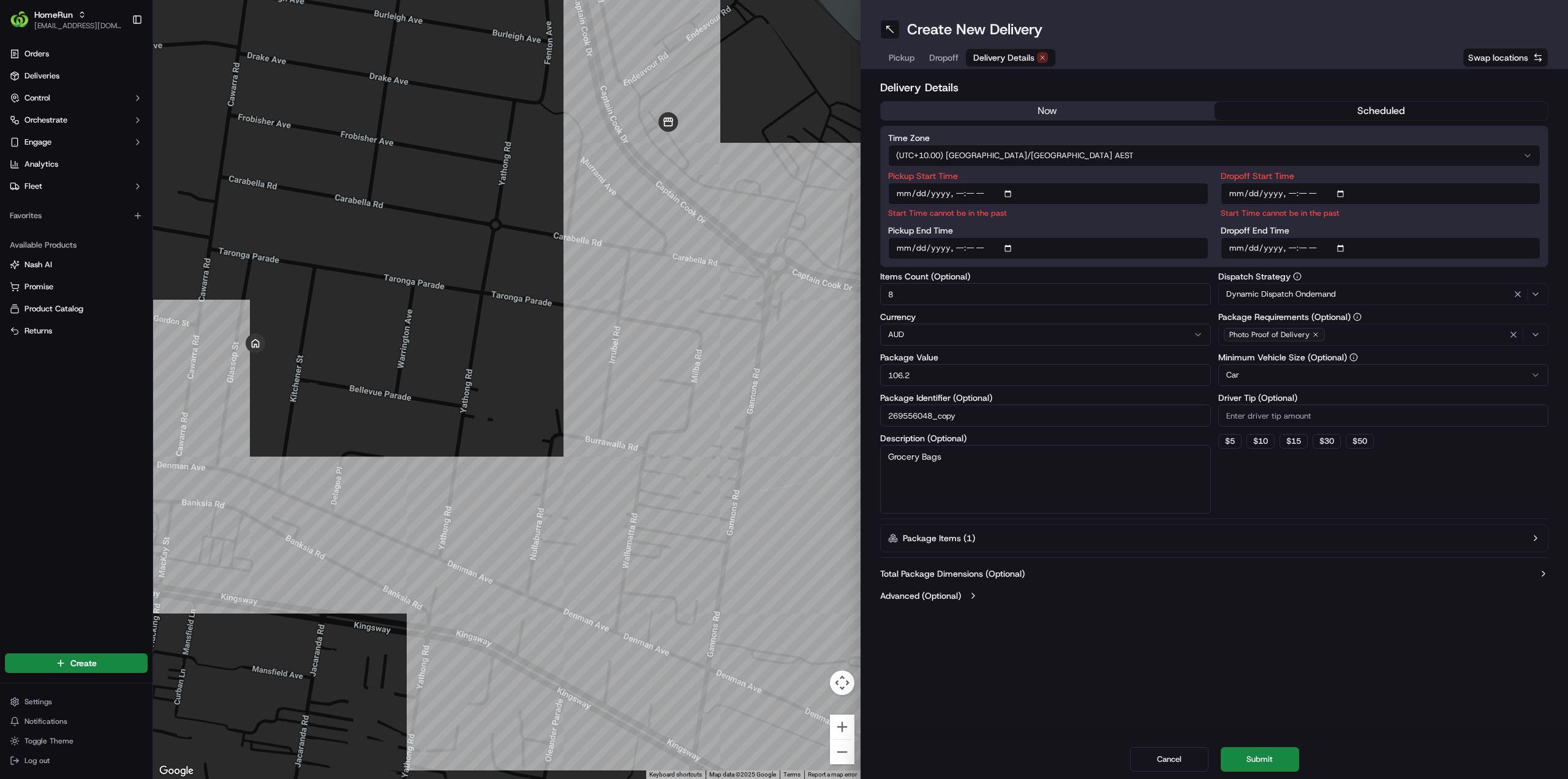
click at [1050, 107] on button "now" at bounding box center [1048, 111] width 334 height 18
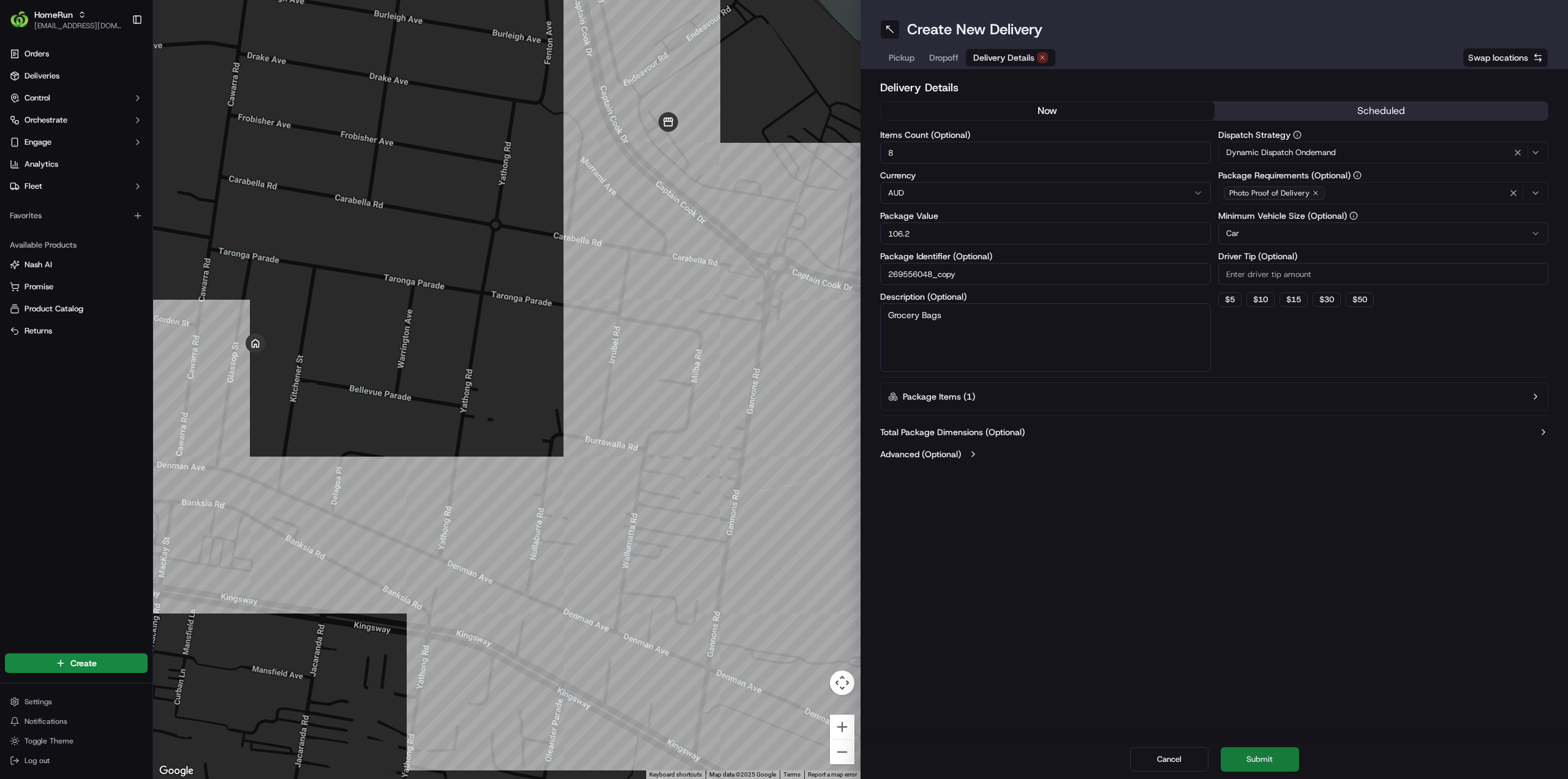
click at [1256, 750] on button "Submit" at bounding box center [1260, 759] width 78 height 24
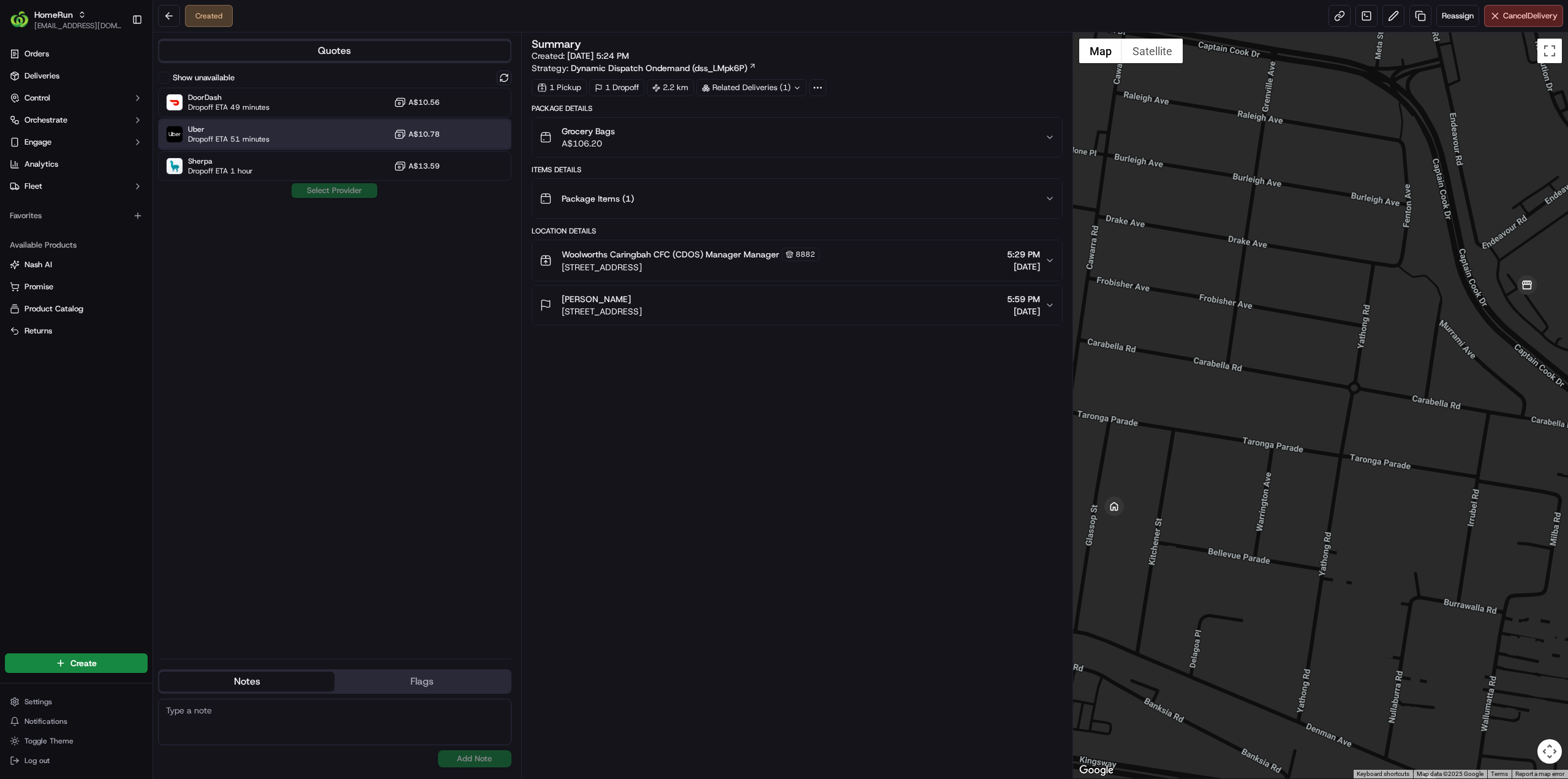
click at [272, 131] on div "Uber Dropoff ETA 51 minutes A$10.78" at bounding box center [335, 133] width 353 height 29
click at [300, 183] on button "Assign Provider" at bounding box center [334, 191] width 87 height 15
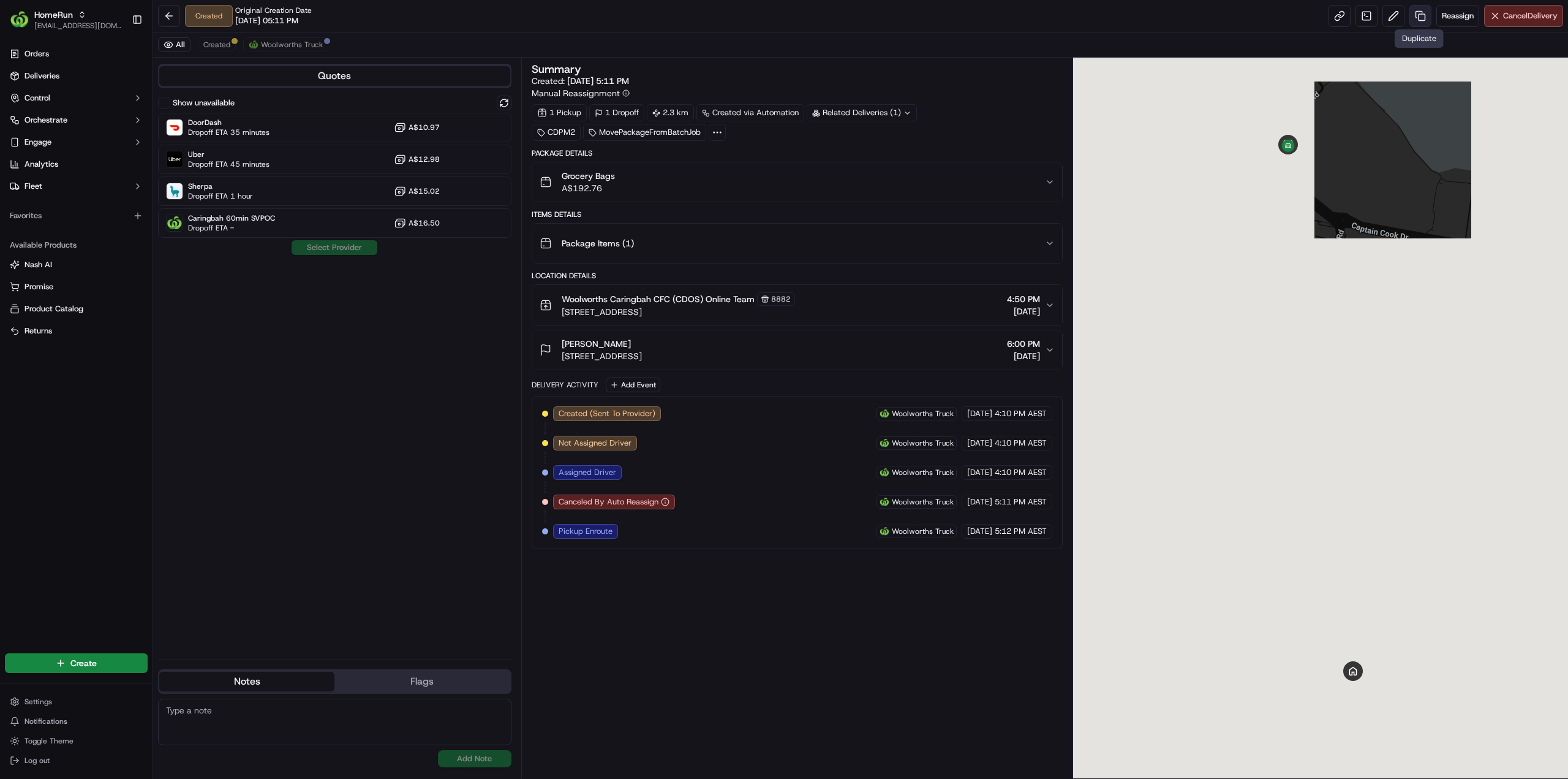
click at [1420, 15] on link at bounding box center [1420, 16] width 22 height 22
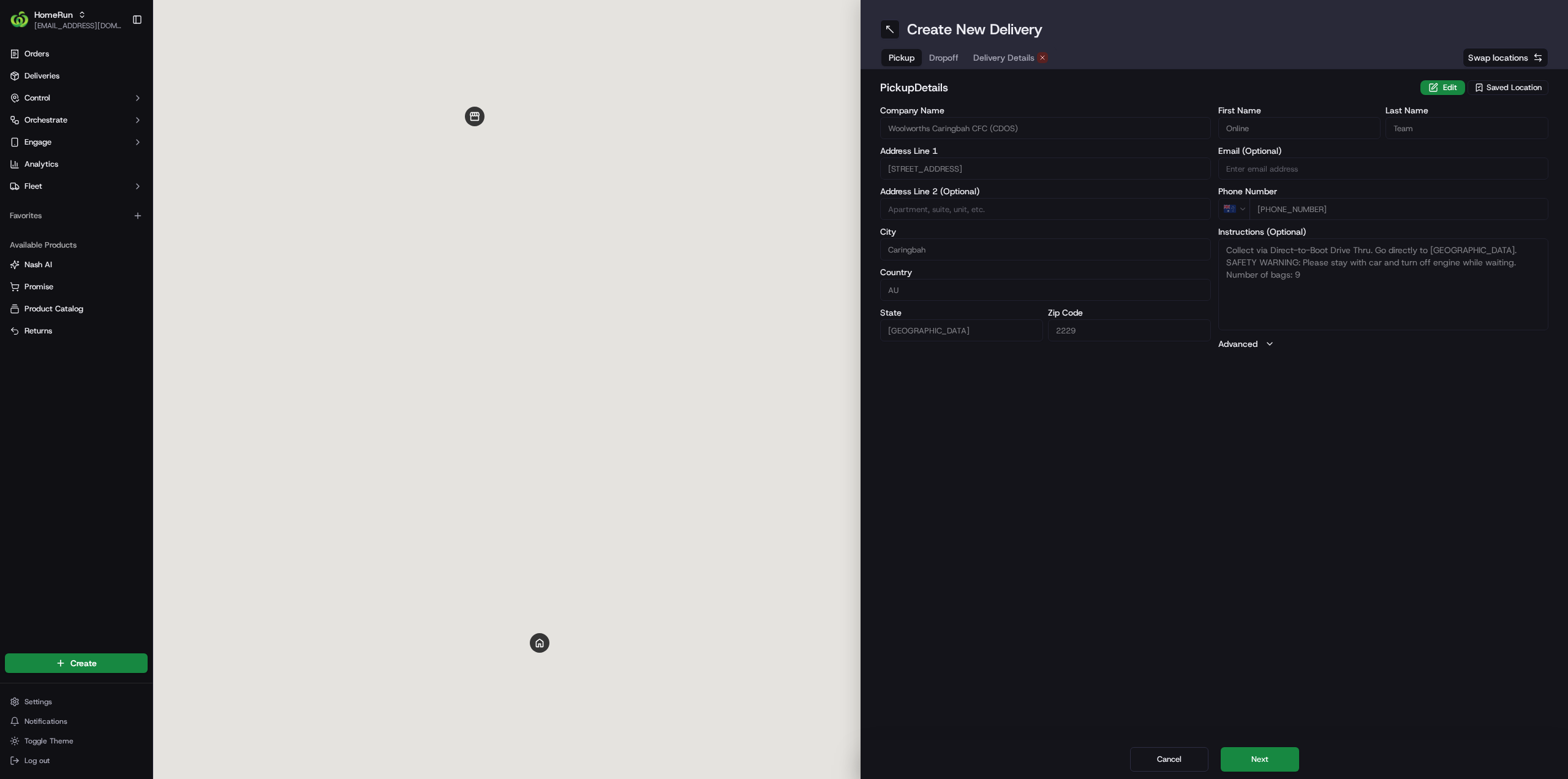
click at [1009, 58] on span "Delivery Details" at bounding box center [1004, 57] width 62 height 12
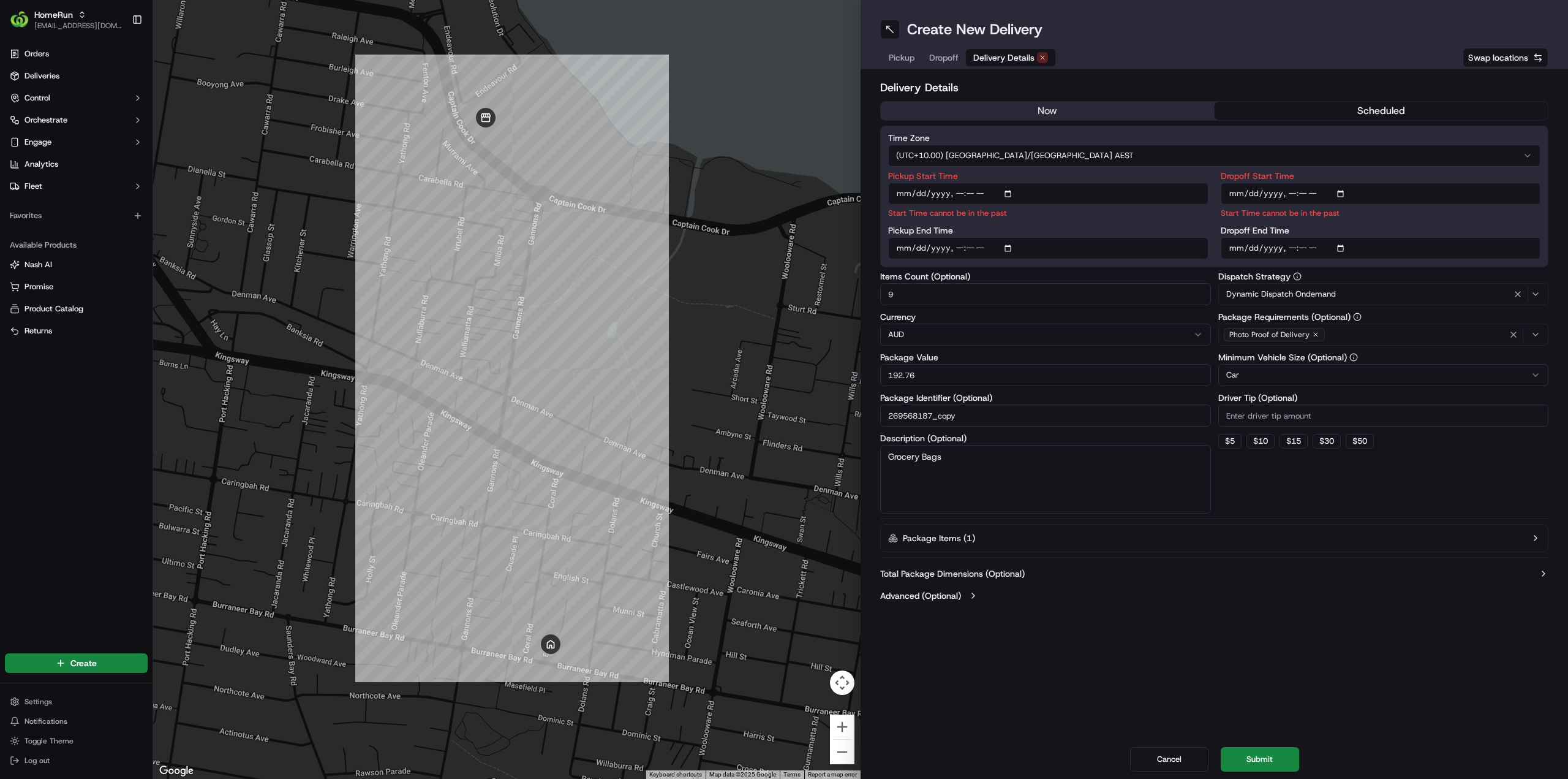
click at [1054, 110] on button "now" at bounding box center [1048, 111] width 334 height 18
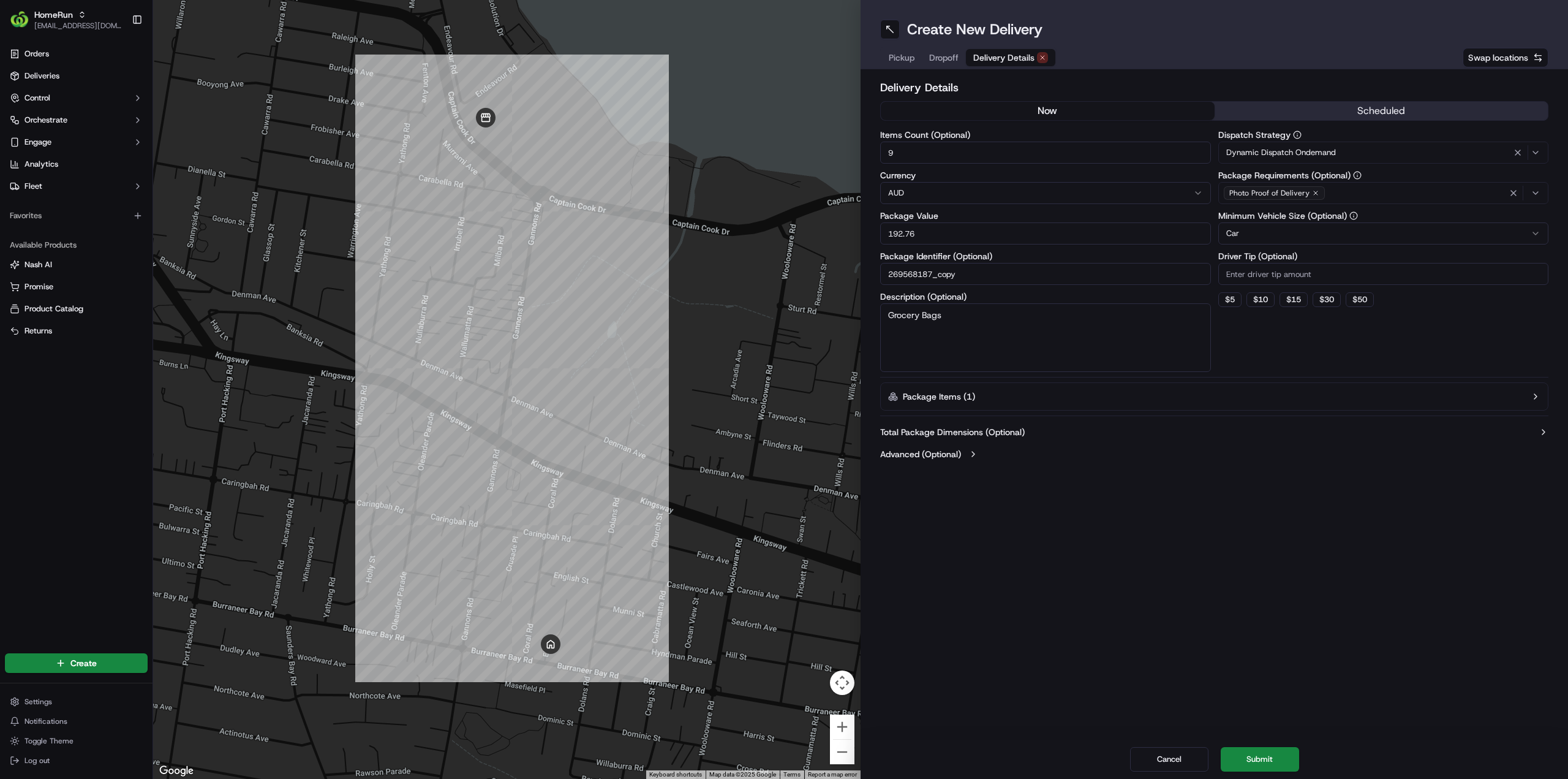
click at [1011, 52] on span "Delivery Details" at bounding box center [1004, 57] width 62 height 12
click at [1068, 107] on button "now" at bounding box center [1048, 111] width 334 height 18
click at [1274, 758] on button "Submit" at bounding box center [1260, 759] width 78 height 24
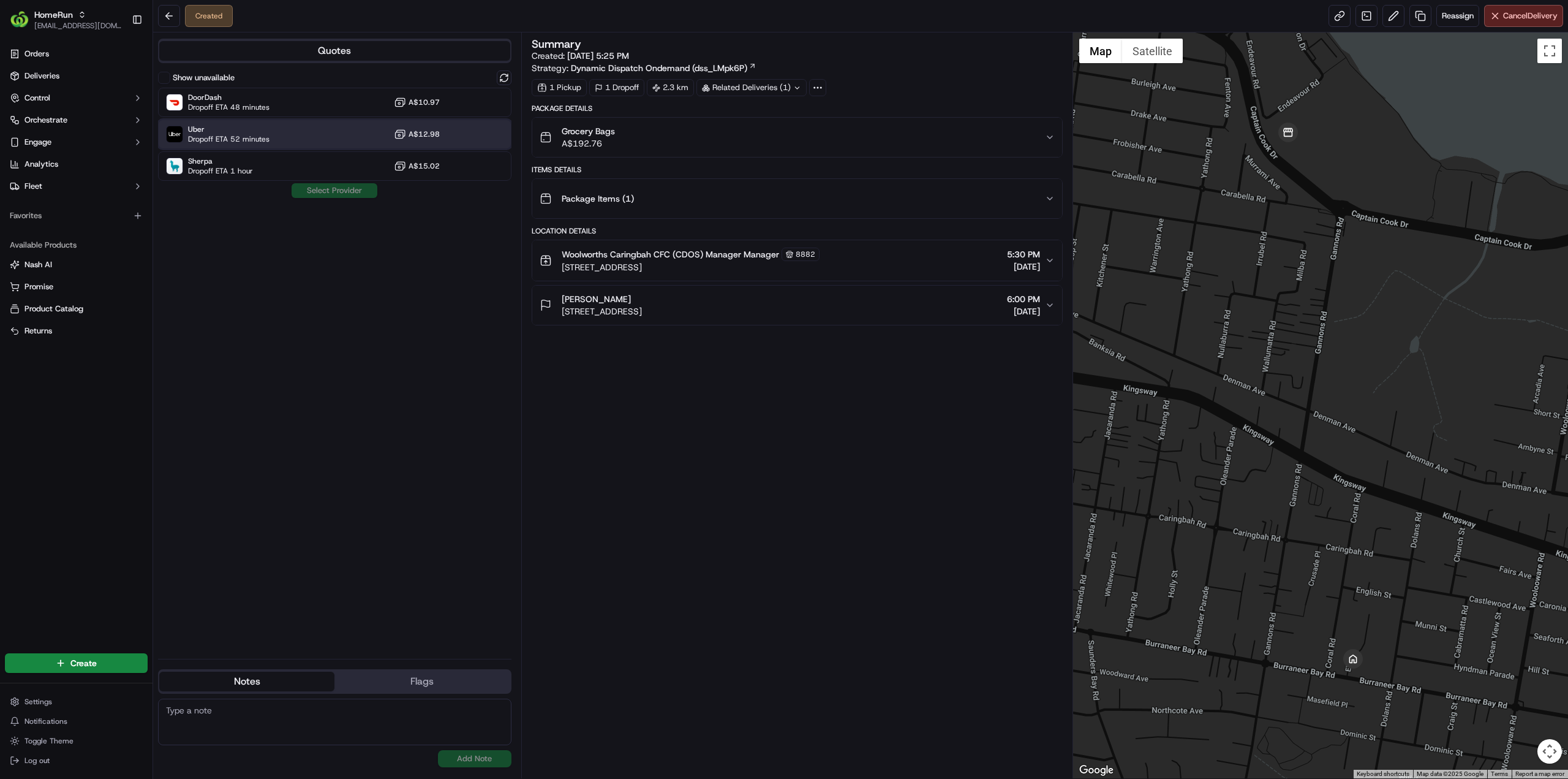
click at [246, 132] on span "Uber" at bounding box center [229, 129] width 82 height 10
click at [311, 188] on button "Assign Provider" at bounding box center [334, 191] width 87 height 15
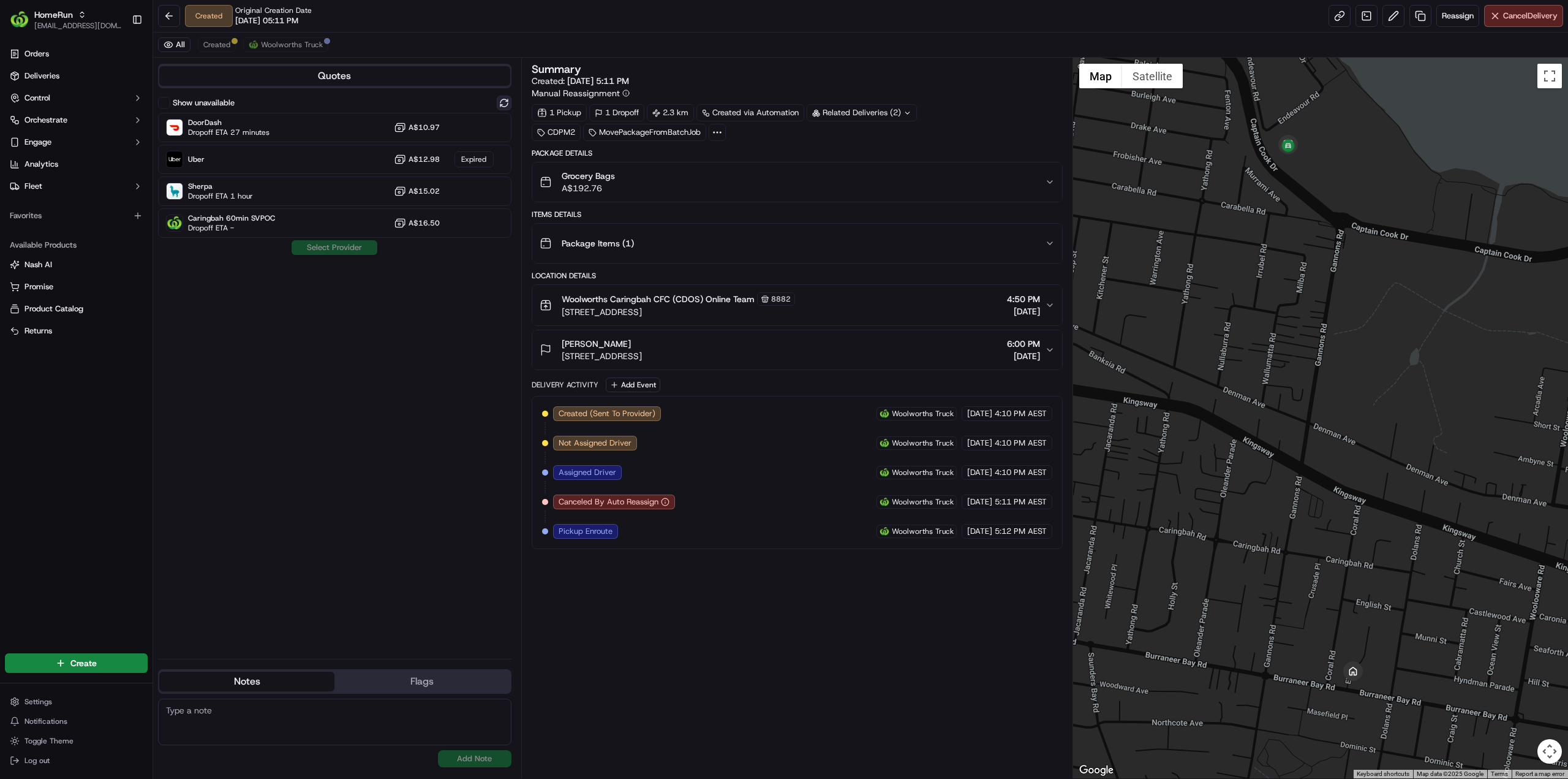
click at [500, 97] on button at bounding box center [504, 103] width 15 height 15
click at [255, 160] on span "Dropoff ETA 54 minutes" at bounding box center [229, 164] width 82 height 10
click at [346, 249] on button "Assign Provider" at bounding box center [334, 247] width 87 height 15
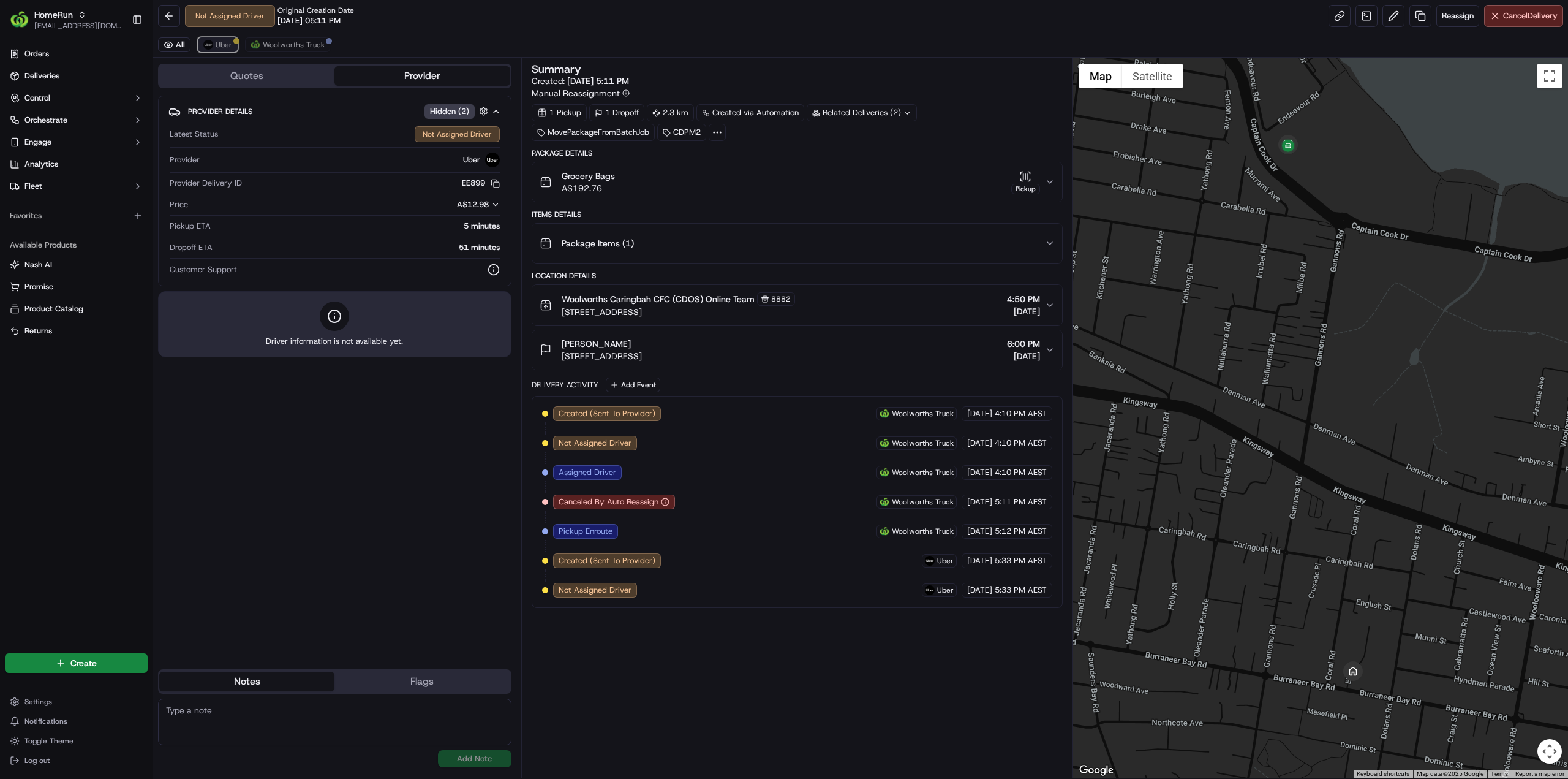
click at [222, 47] on span "Uber" at bounding box center [224, 45] width 17 height 10
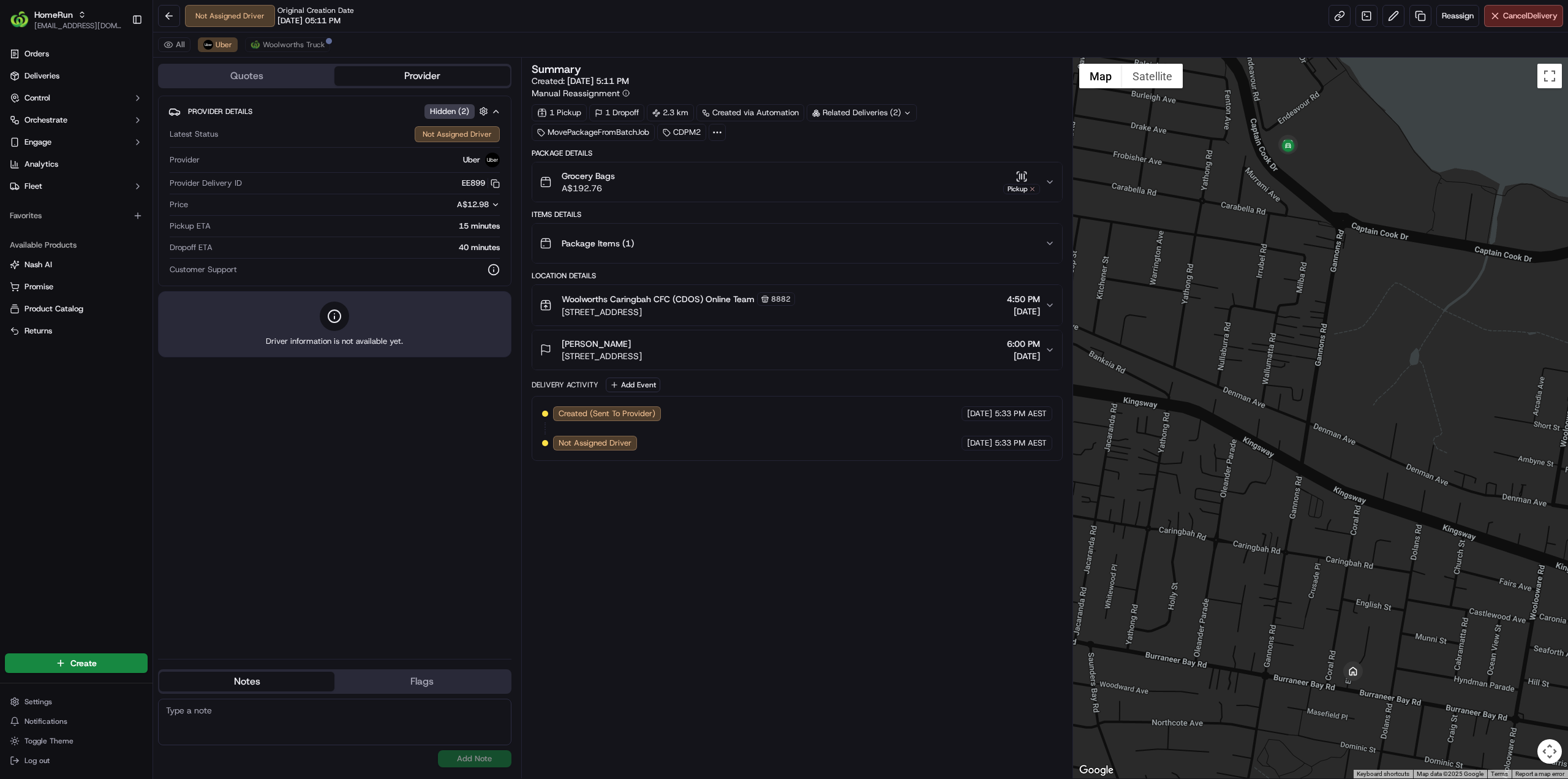
drag, startPoint x: 728, startPoint y: 555, endPoint x: 709, endPoint y: 534, distance: 28.3
click at [724, 550] on div "Summary Created: 15/09/2025 5:11 PM Manual Reassignment 1 Pickup 1 Dropoff 2.3 …" at bounding box center [797, 417] width 531 height 708
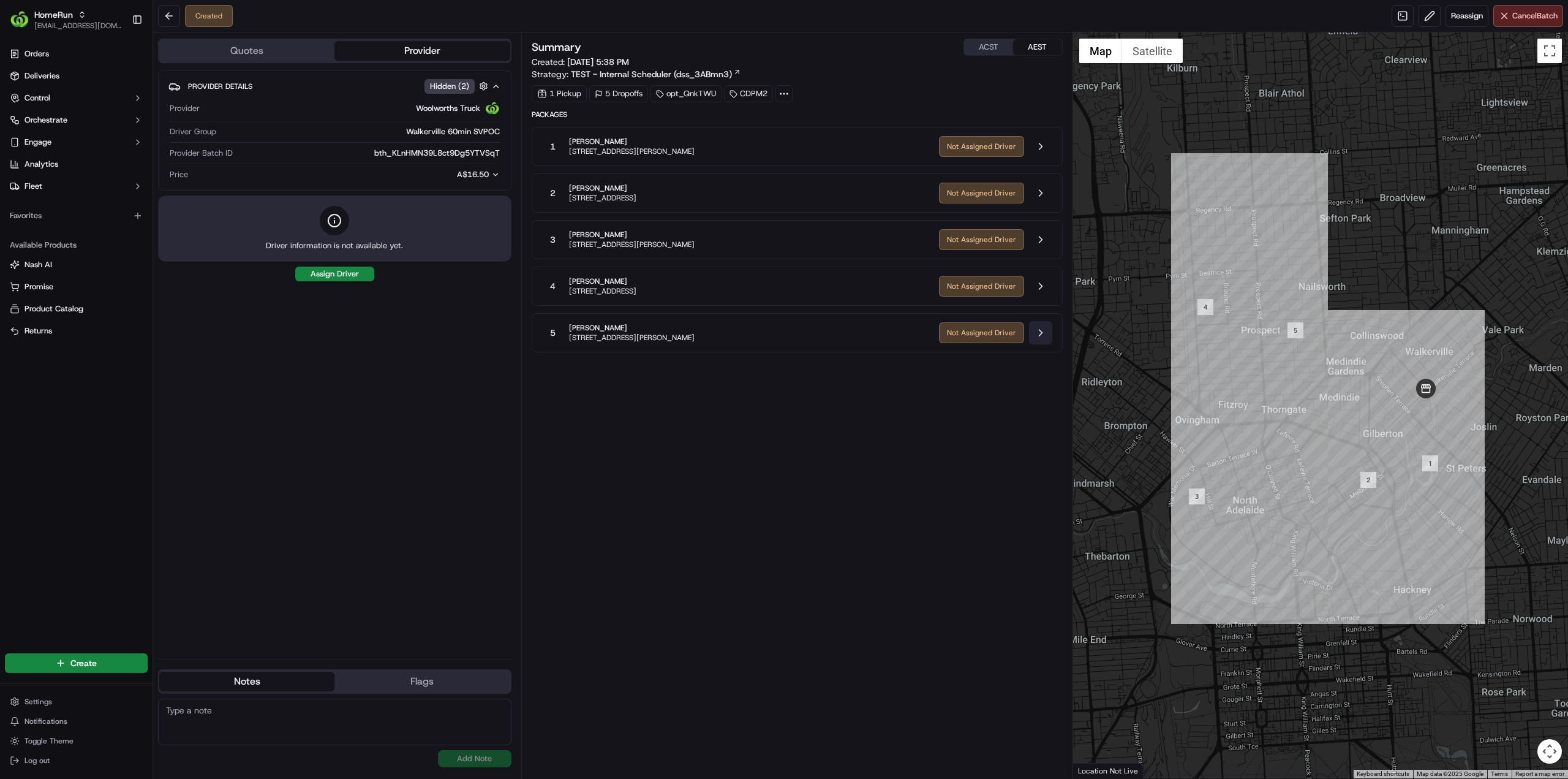
click at [1043, 331] on button at bounding box center [1041, 332] width 23 height 23
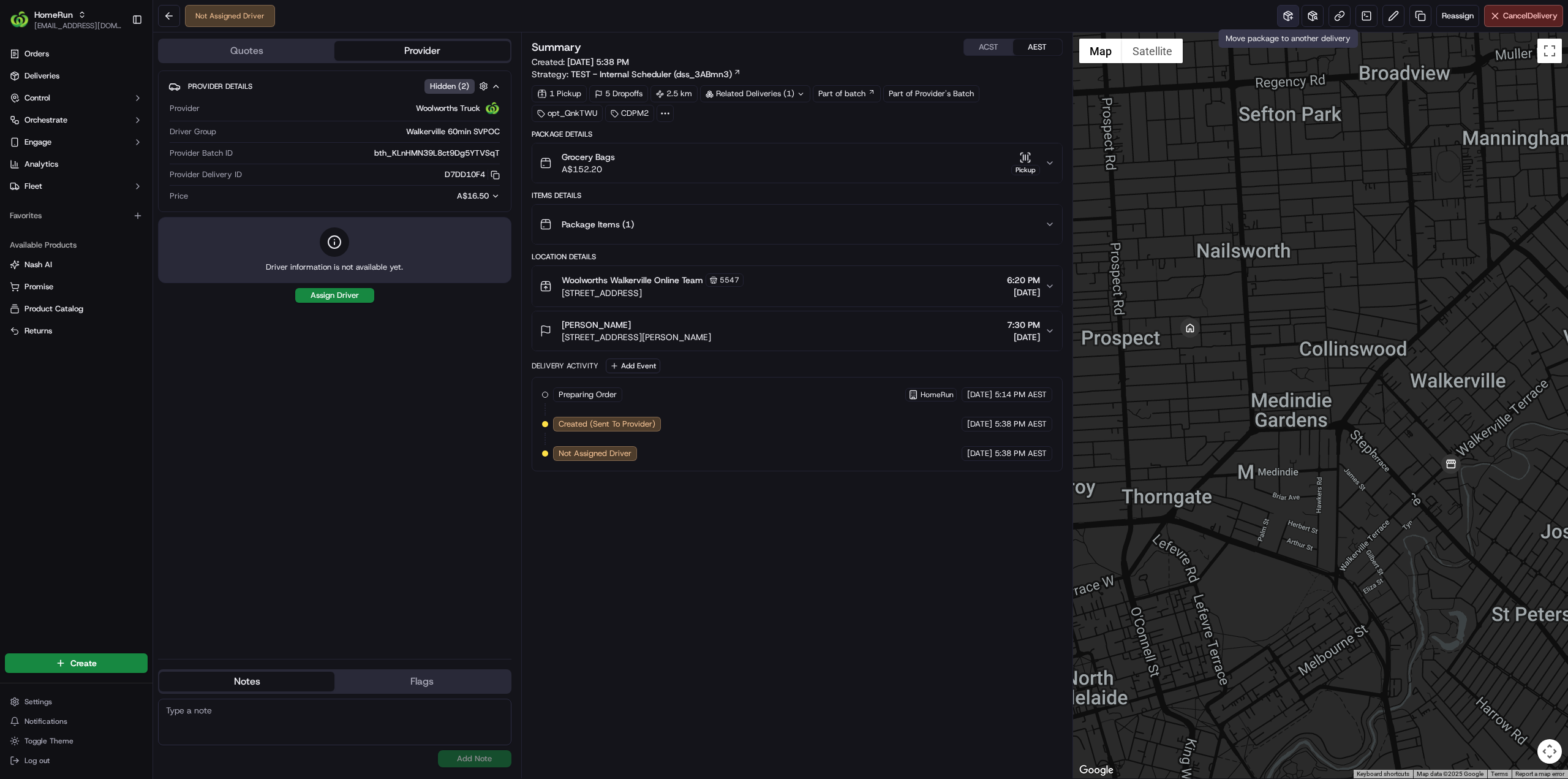
click at [1284, 20] on button at bounding box center [1287, 16] width 22 height 22
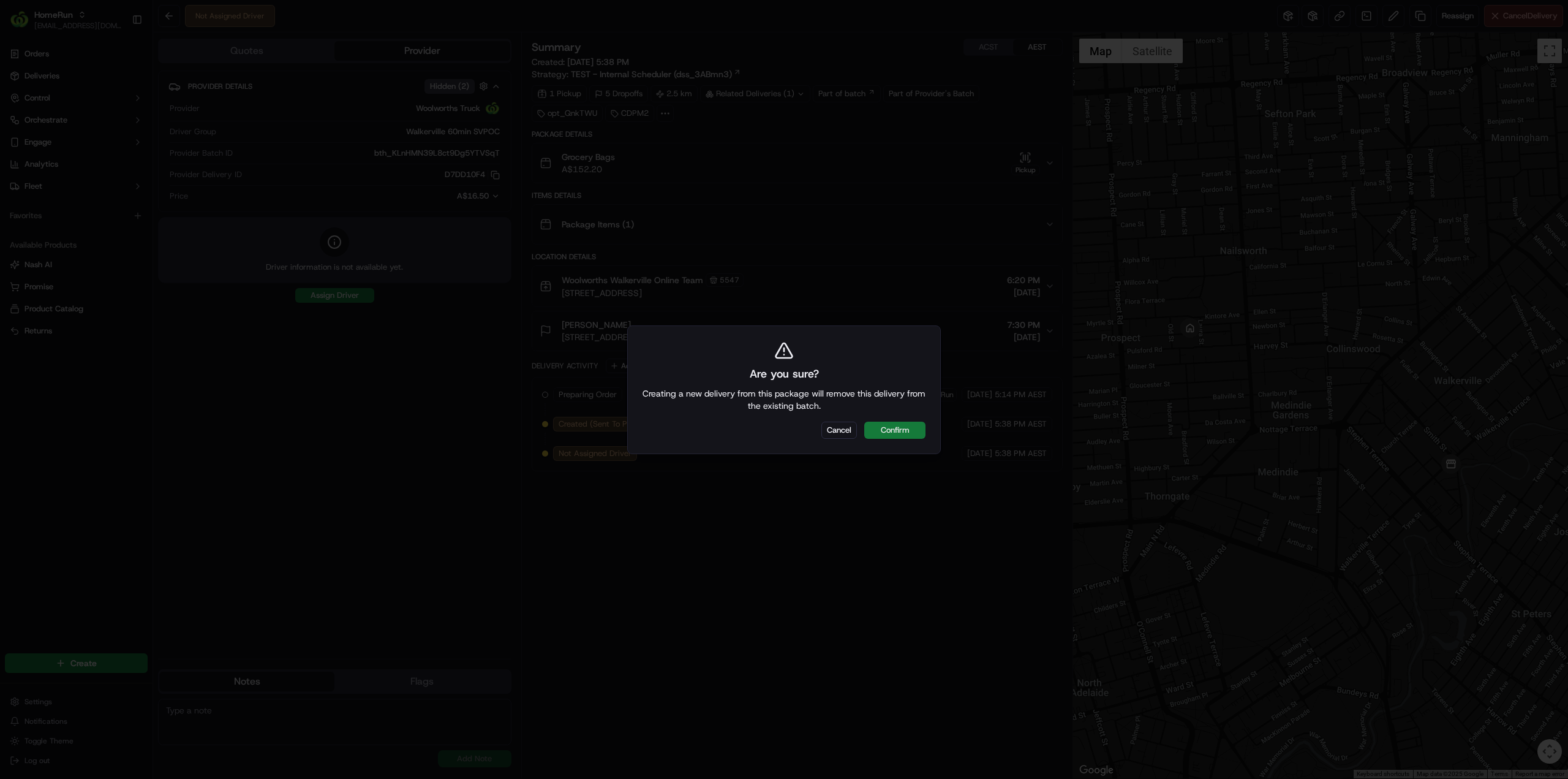
click at [911, 431] on button "Confirm" at bounding box center [895, 430] width 62 height 17
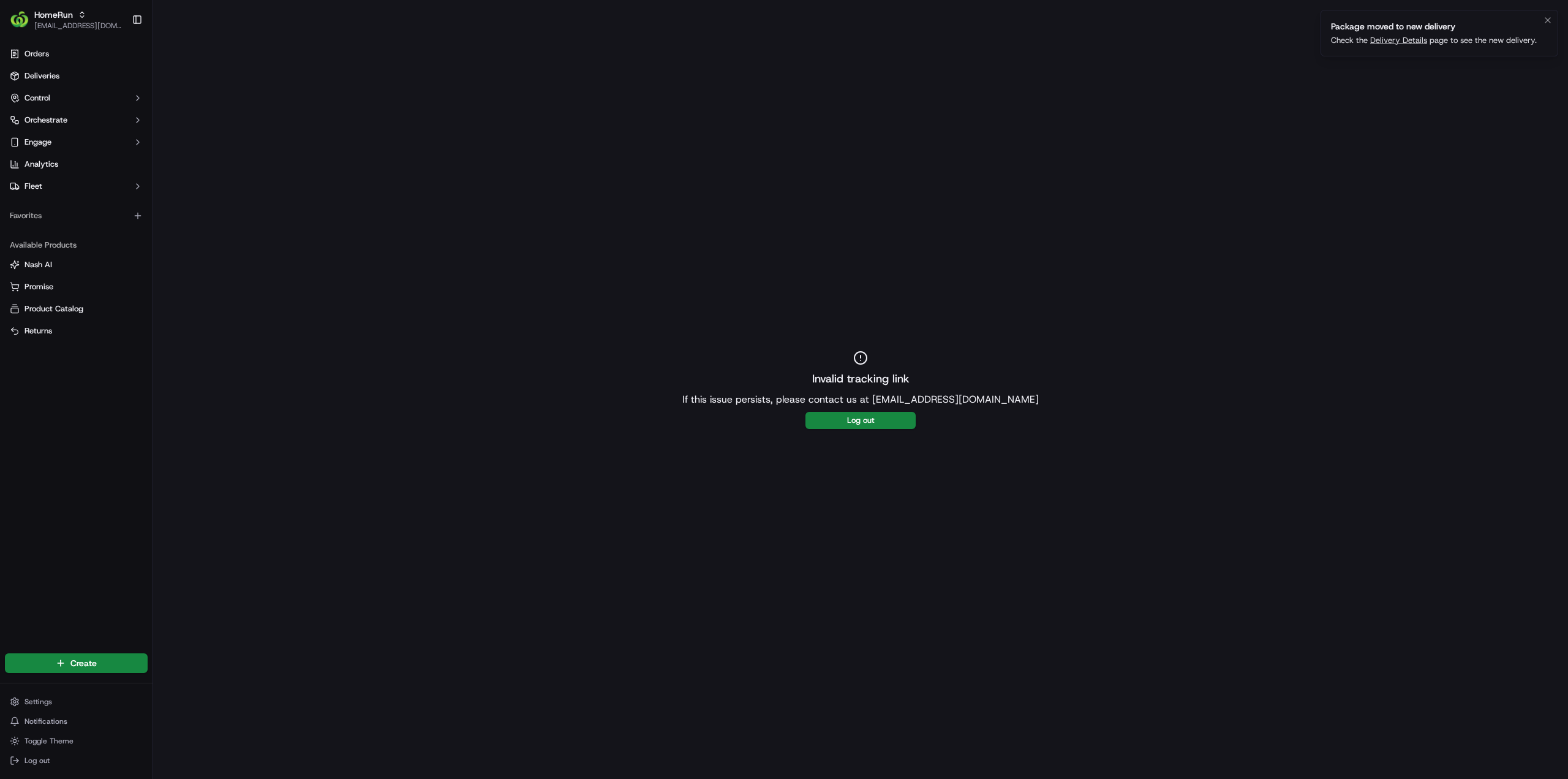
click at [1407, 38] on link "Delivery Details" at bounding box center [1398, 40] width 57 height 11
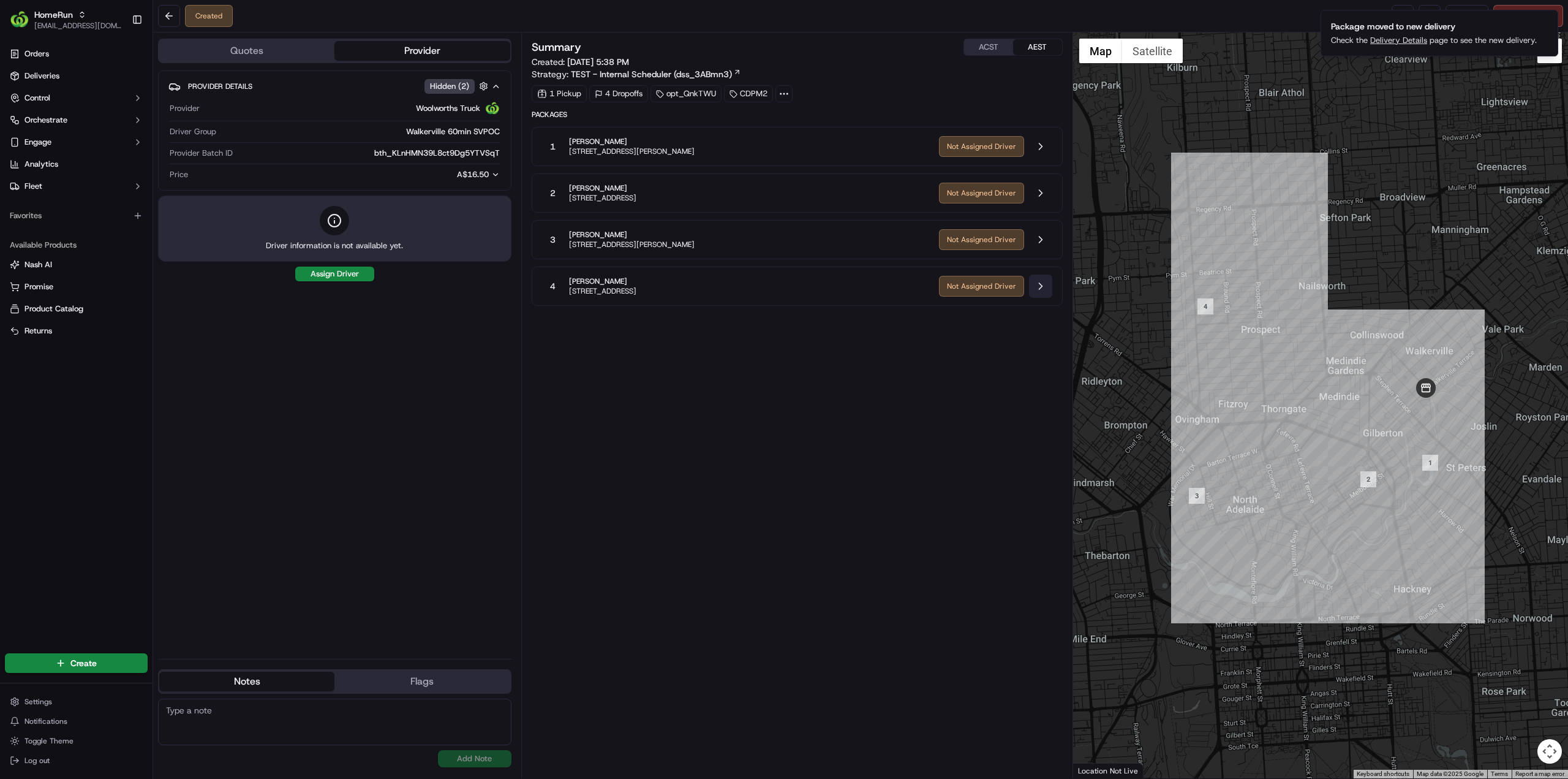
click at [1047, 283] on button at bounding box center [1041, 286] width 23 height 23
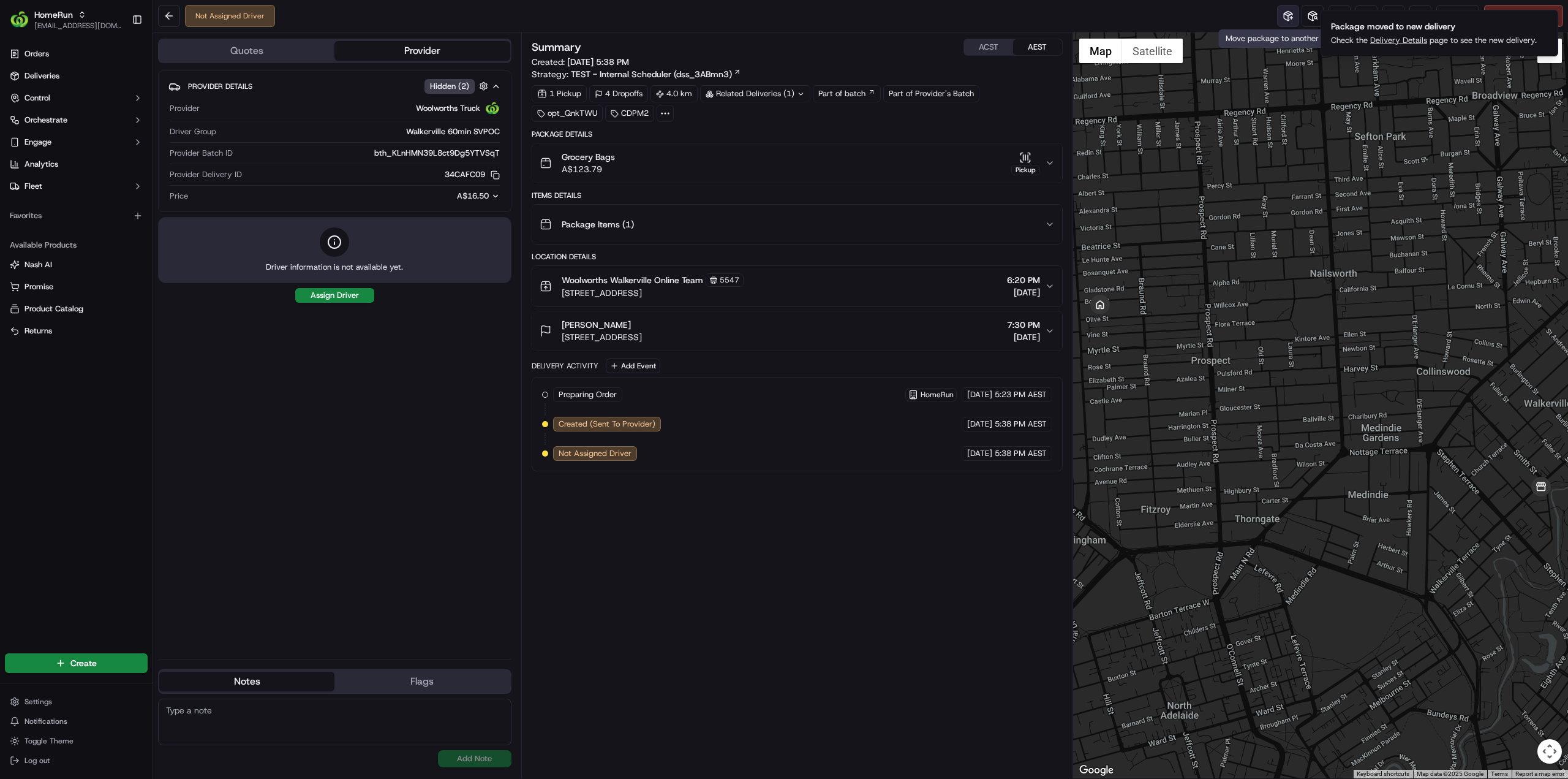
click at [1285, 17] on button at bounding box center [1287, 16] width 22 height 22
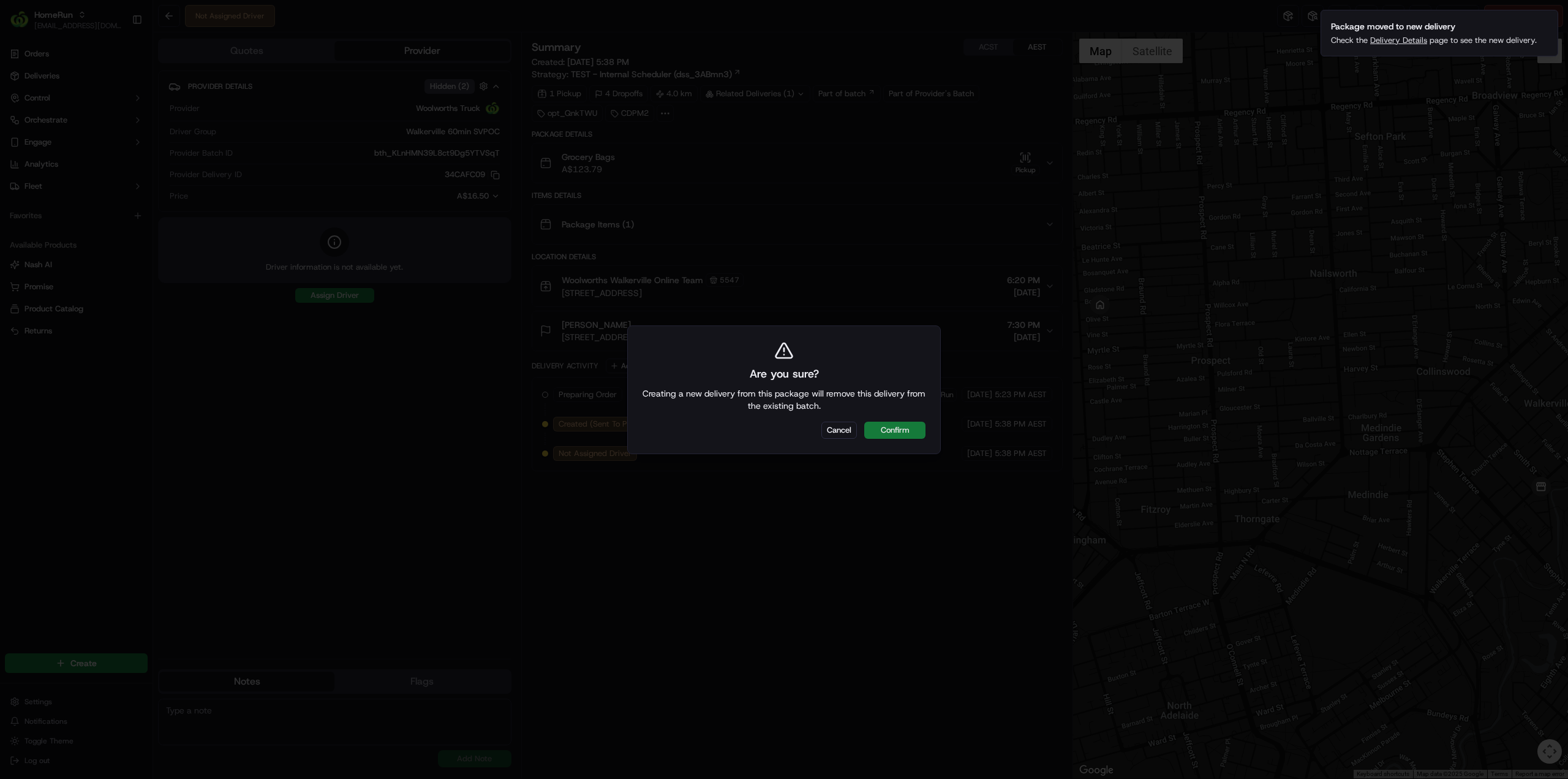
click at [908, 430] on button "Confirm" at bounding box center [895, 430] width 62 height 17
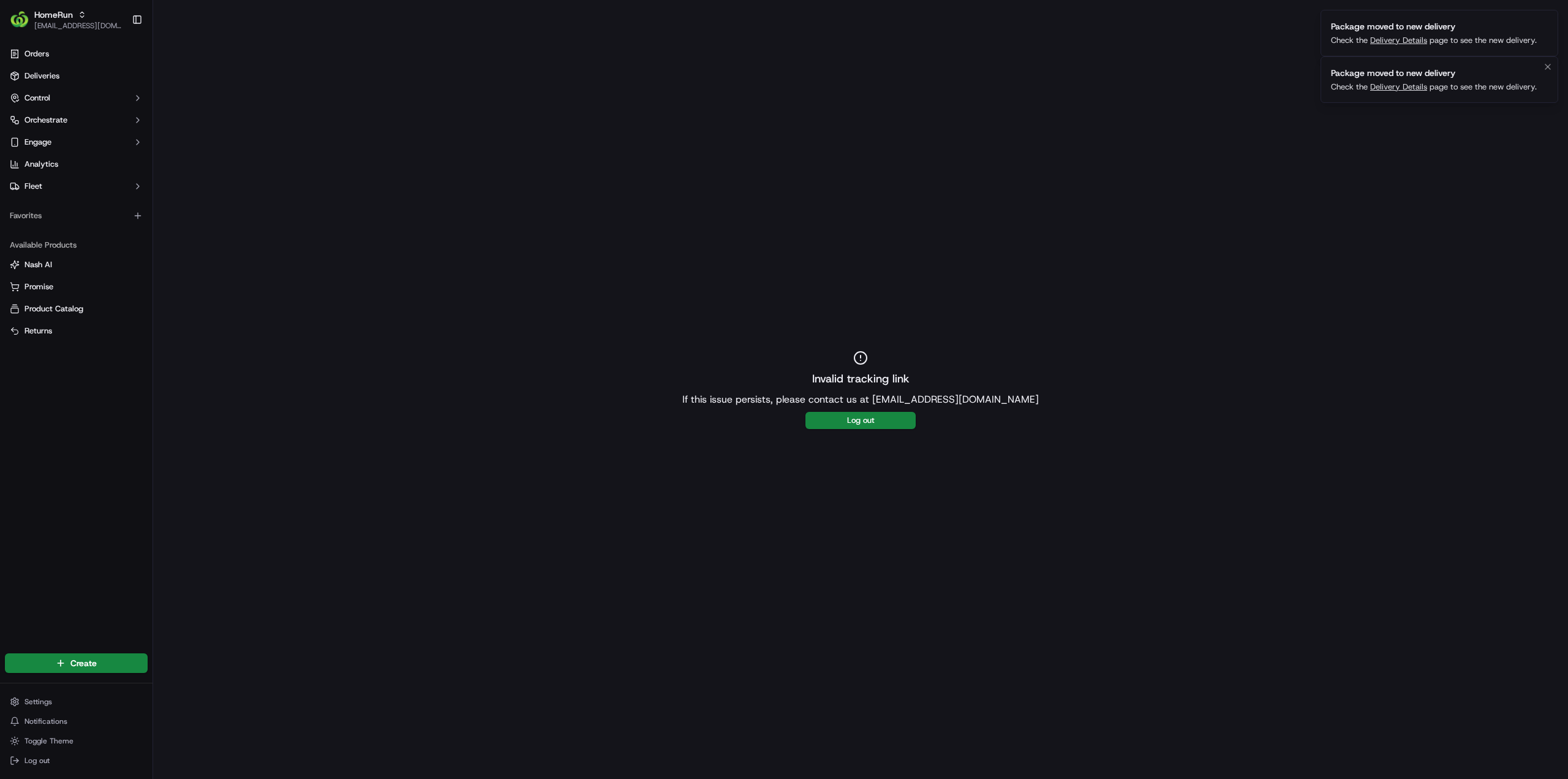
click at [1413, 85] on link "Delivery Details" at bounding box center [1398, 87] width 57 height 11
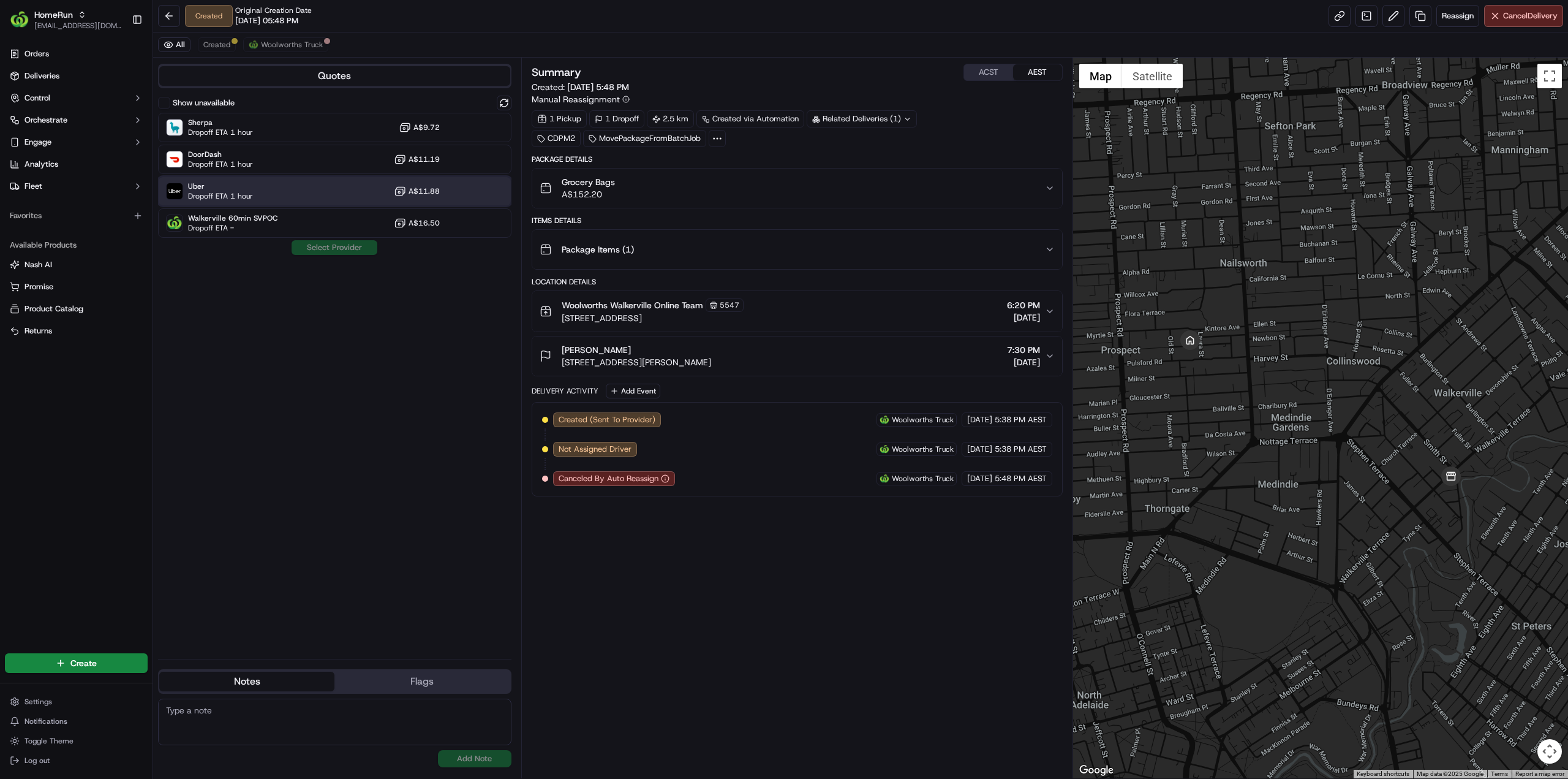
click at [232, 184] on span "Uber" at bounding box center [221, 187] width 65 height 10
click at [316, 247] on button "Assign Provider" at bounding box center [334, 247] width 87 height 15
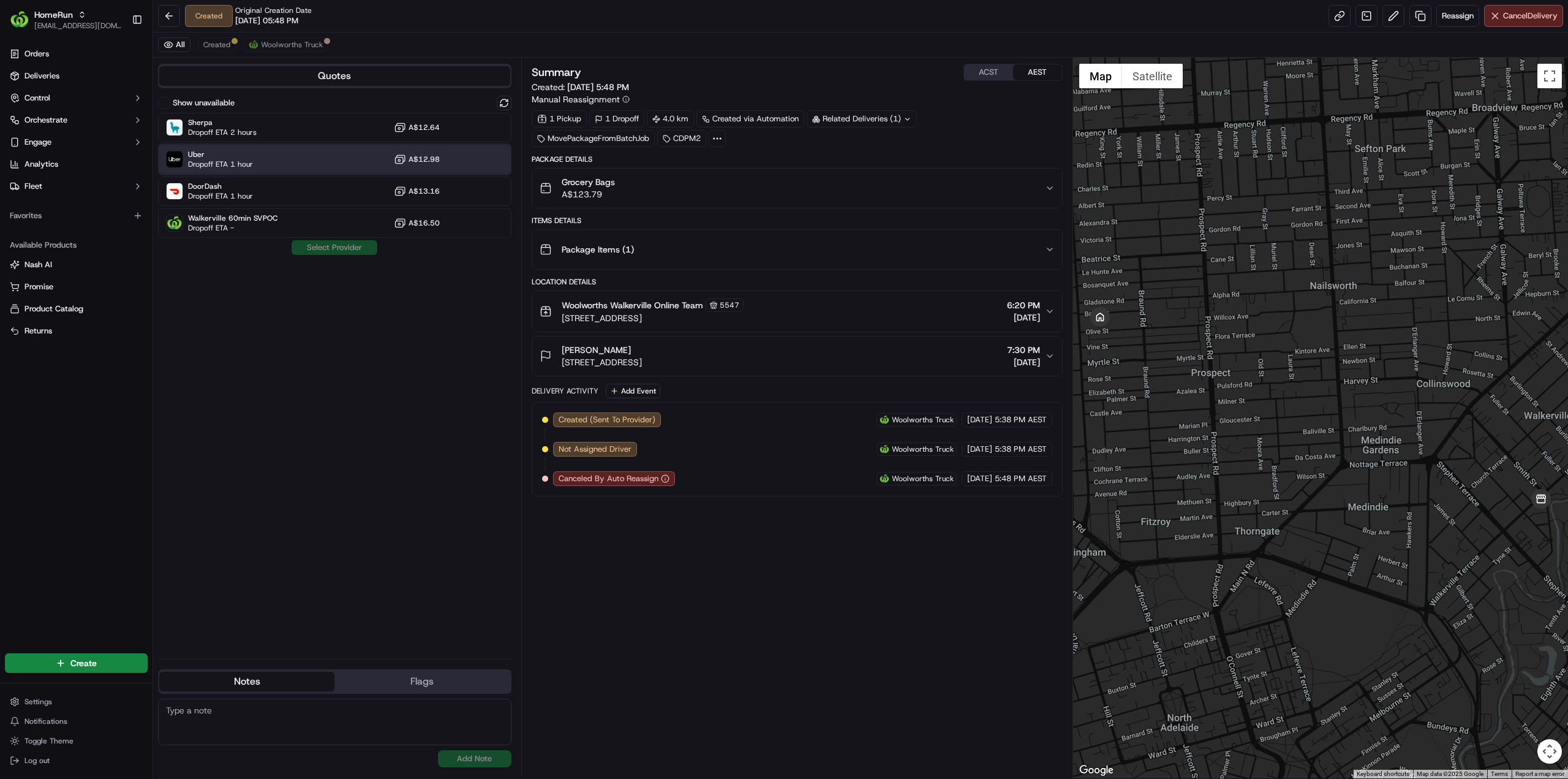
click at [245, 161] on span "Dropoff ETA 1 hour" at bounding box center [221, 164] width 65 height 10
click at [341, 250] on button "Assign Provider" at bounding box center [334, 247] width 87 height 15
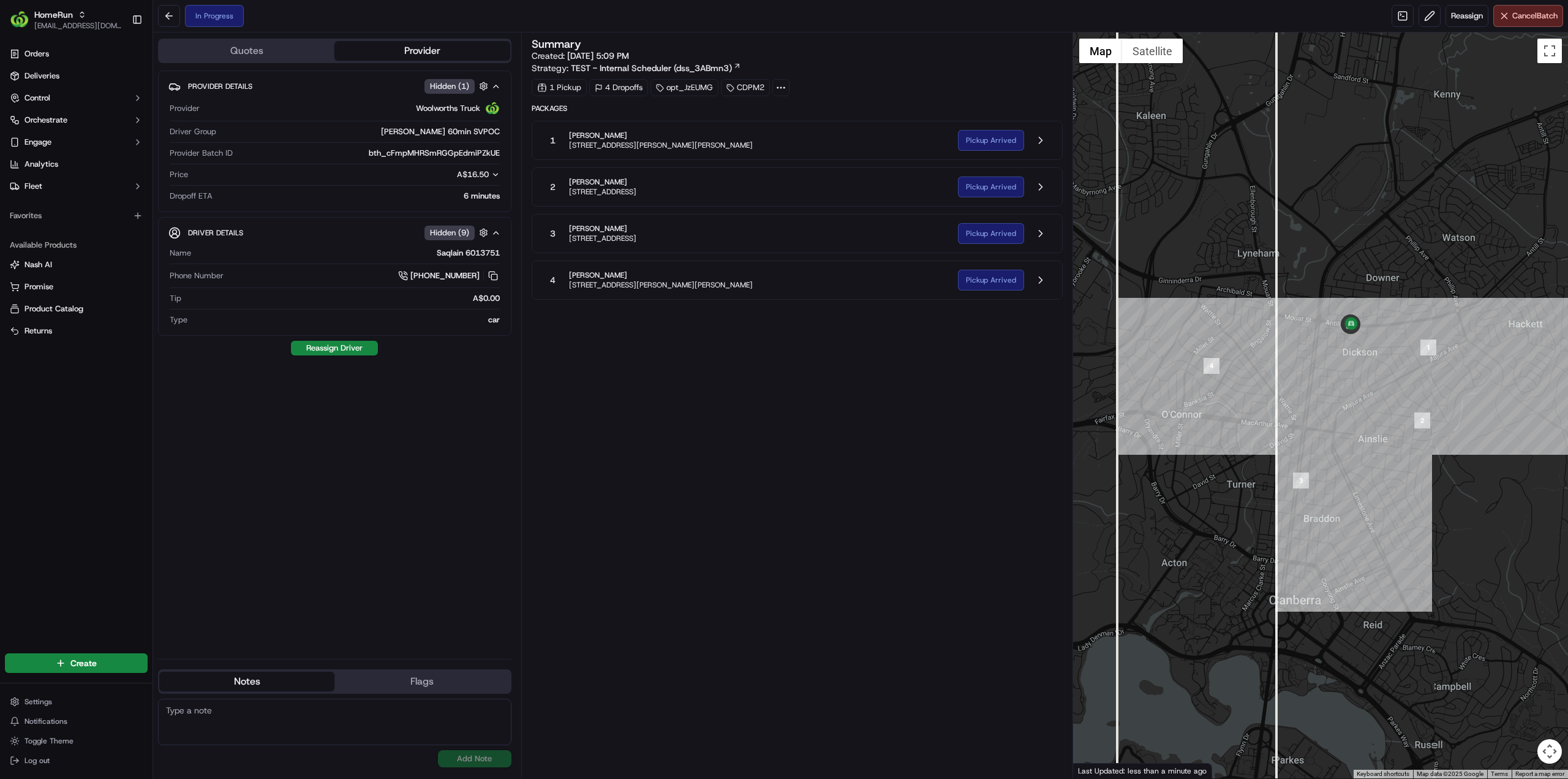
click at [809, 491] on div "Summary Created: 15/09/2025 5:09 PM Strategy: TEST - Internal Scheduler (dss_3A…" at bounding box center [797, 405] width 531 height 733
click at [1037, 277] on button at bounding box center [1041, 280] width 23 height 23
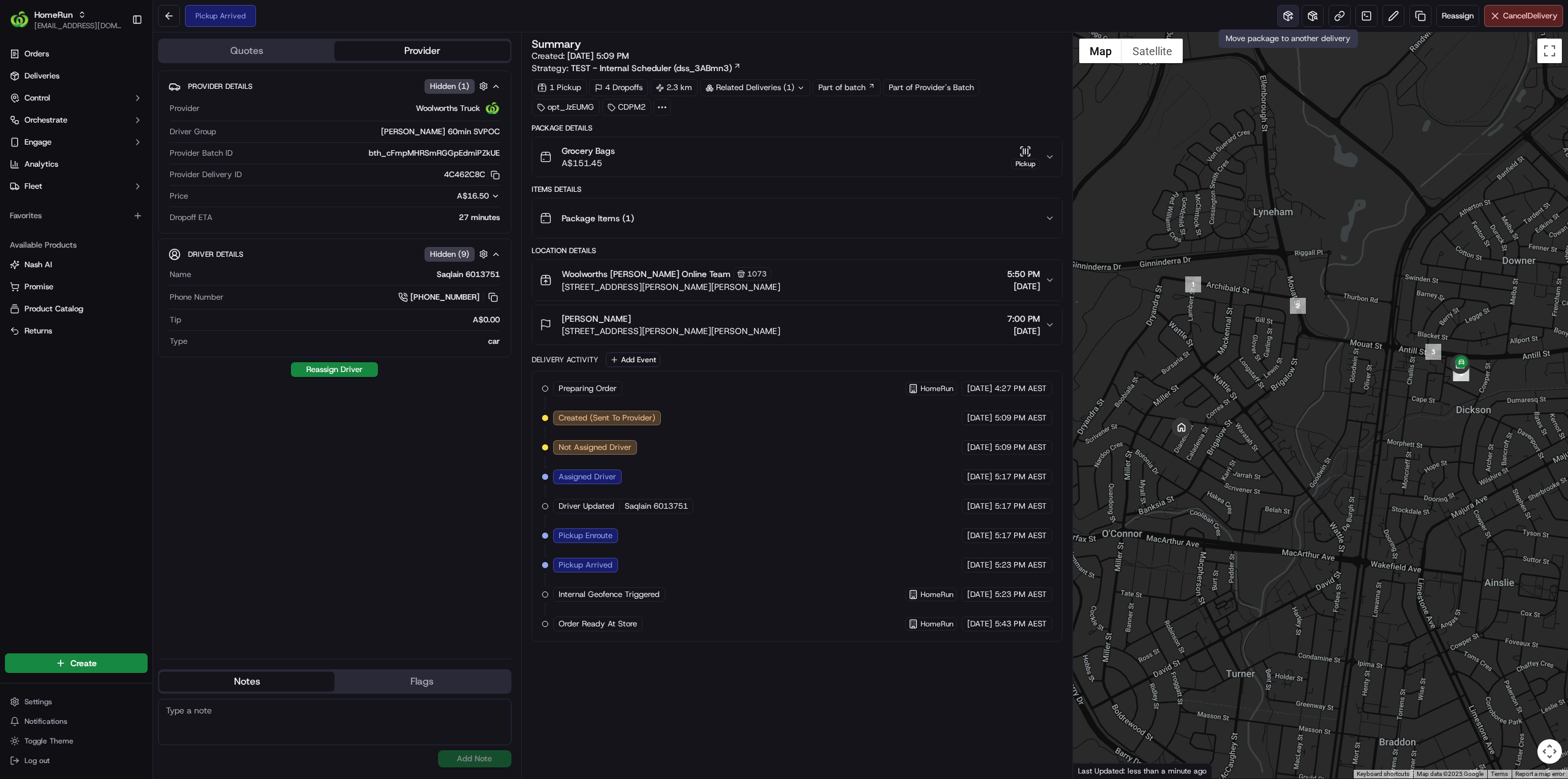
click at [1286, 15] on button at bounding box center [1287, 16] width 22 height 22
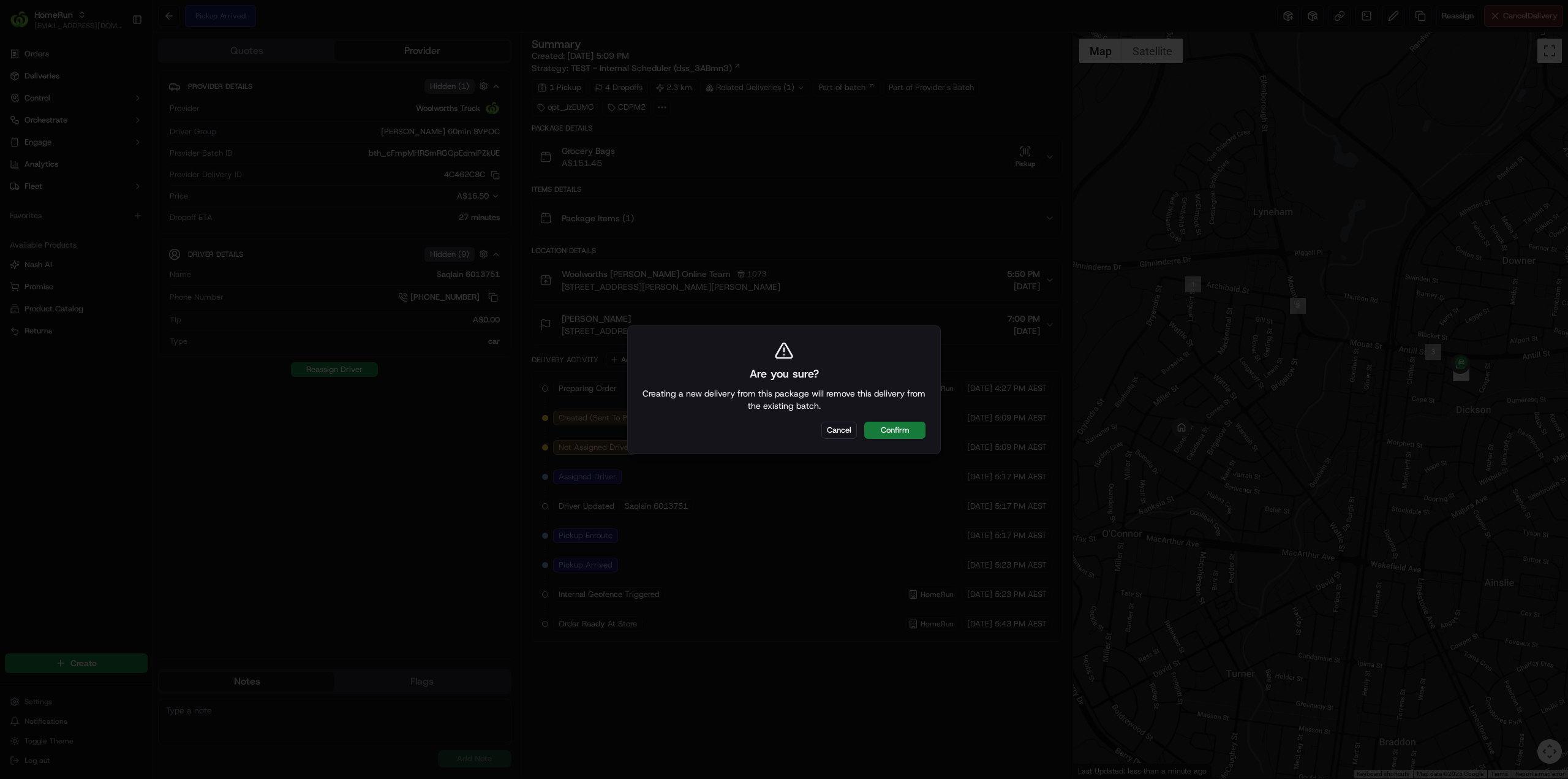
click at [904, 430] on button "Confirm" at bounding box center [895, 430] width 62 height 17
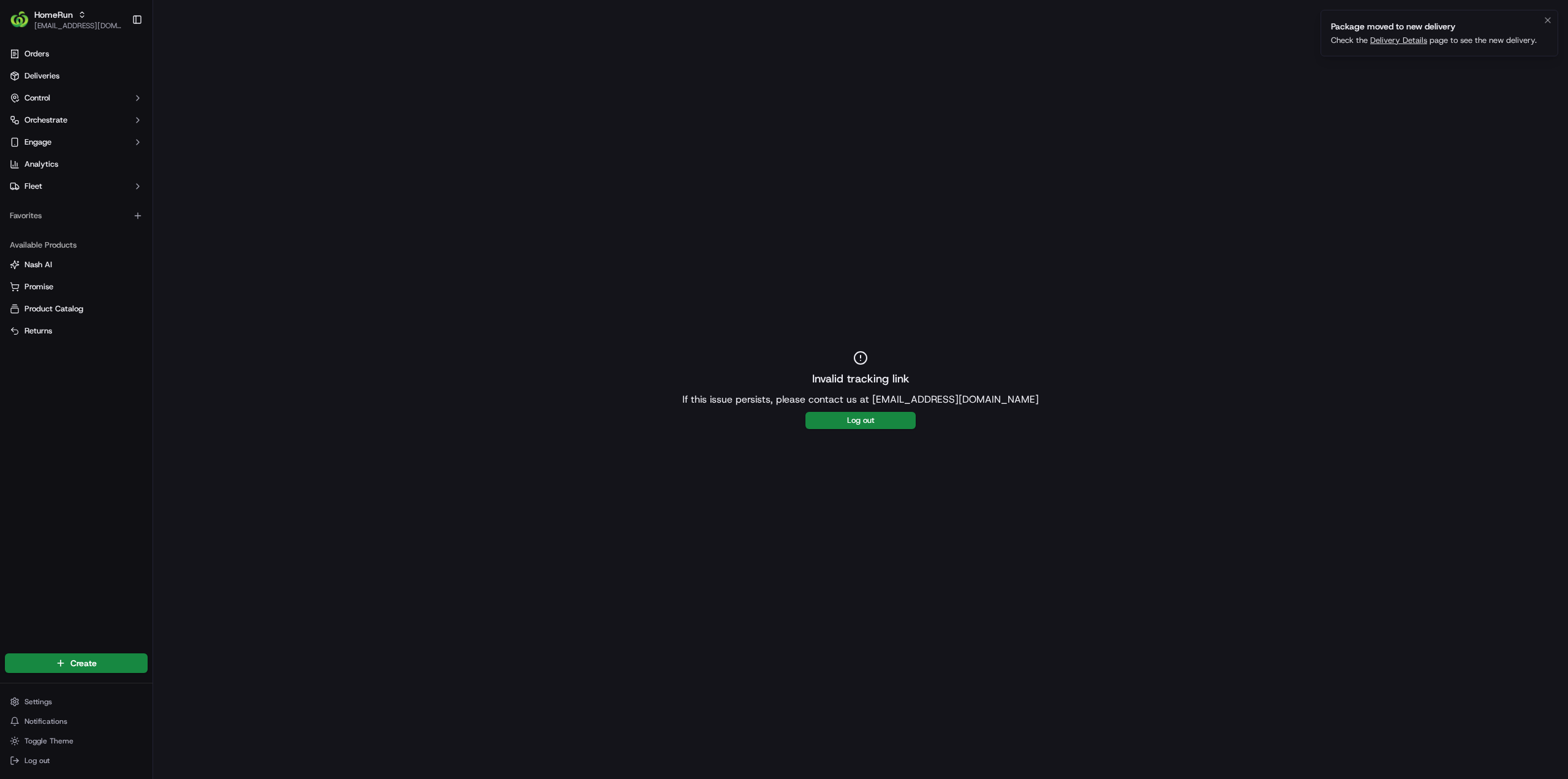
click at [1389, 43] on link "Delivery Details" at bounding box center [1398, 40] width 57 height 11
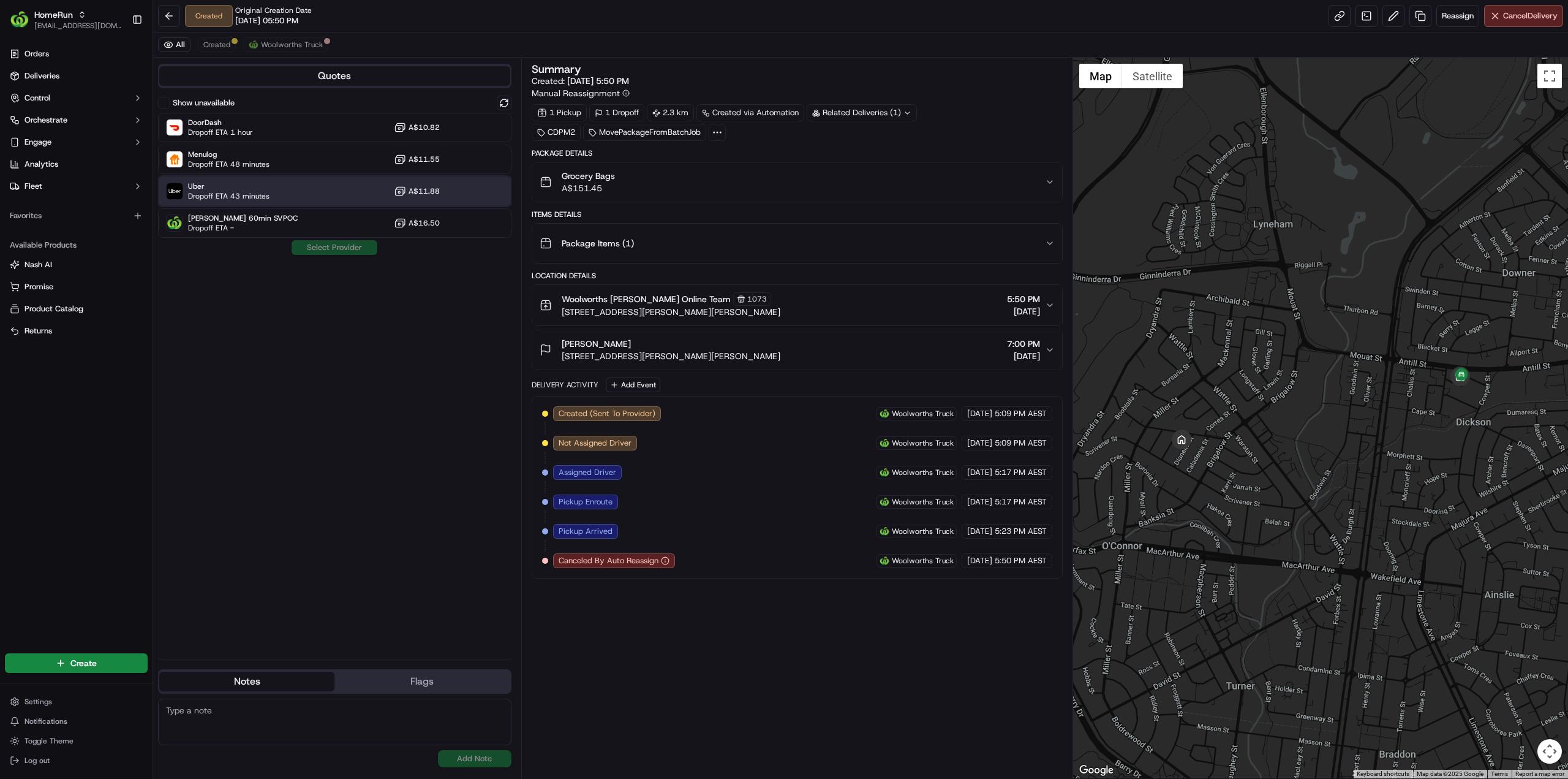
click at [254, 187] on span "Uber" at bounding box center [229, 187] width 82 height 10
click at [330, 249] on button "Assign Provider" at bounding box center [334, 247] width 87 height 15
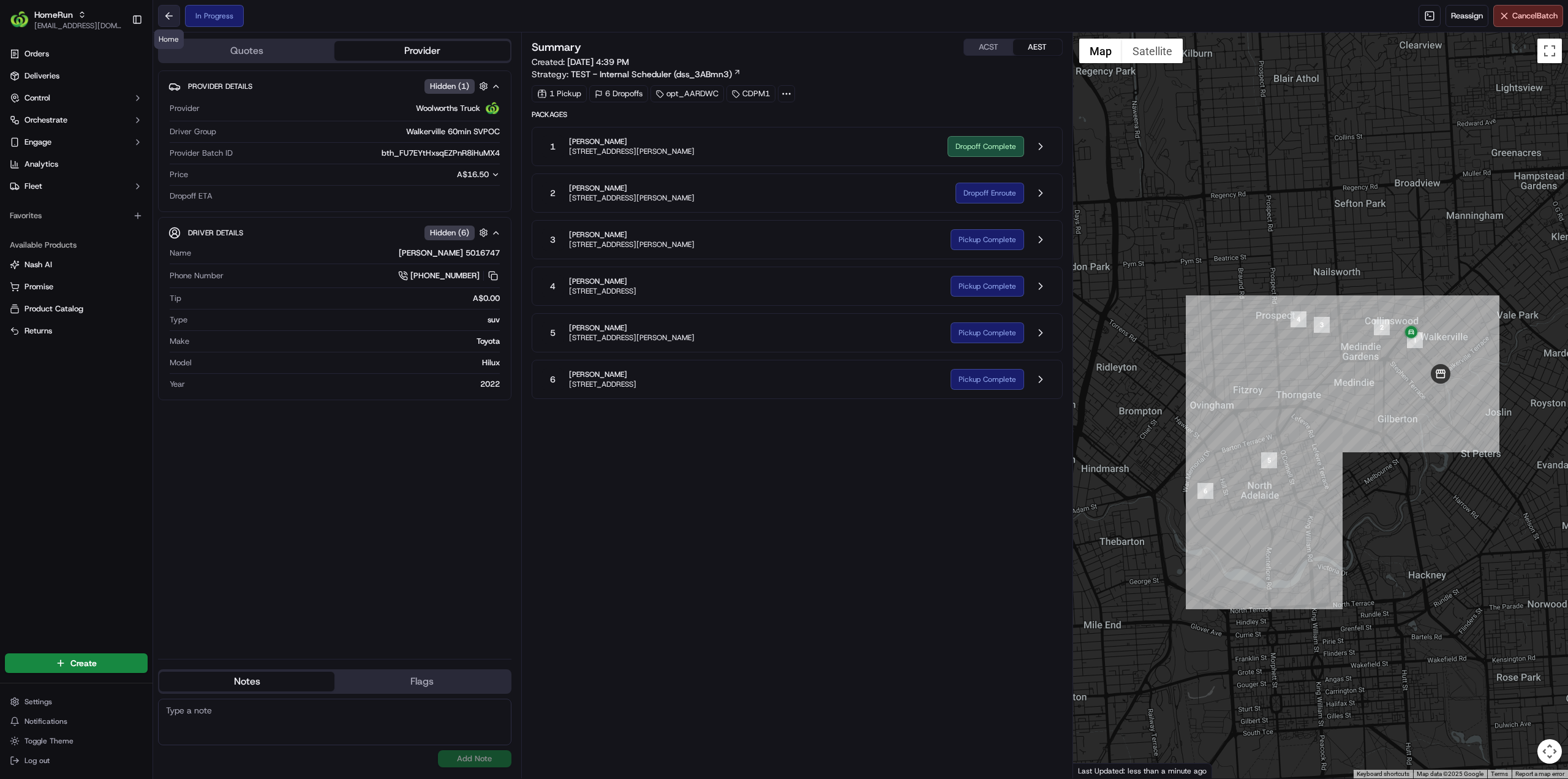
click at [172, 19] on button at bounding box center [169, 16] width 22 height 22
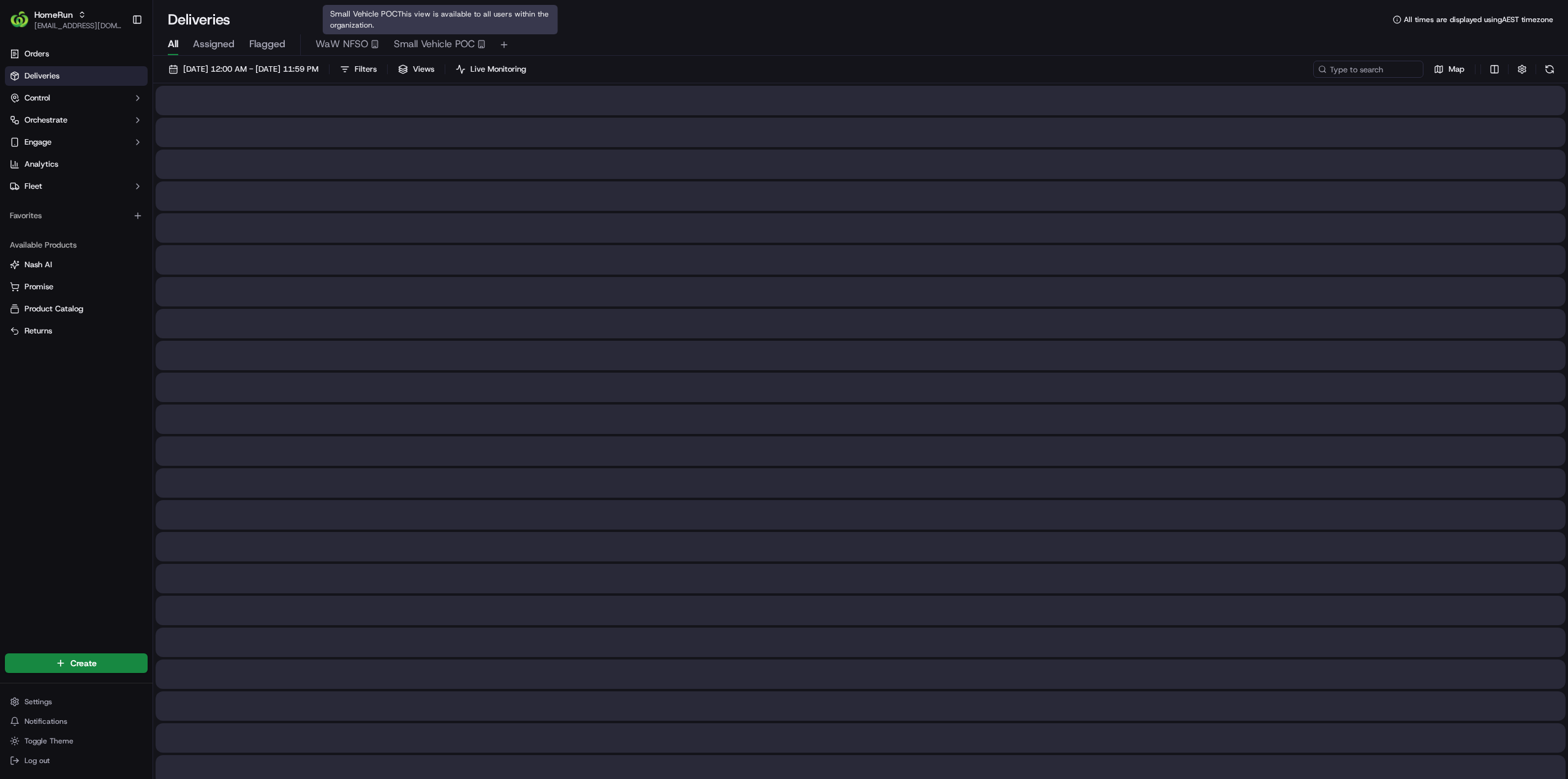
click at [447, 43] on span "Small Vehicle POC" at bounding box center [434, 44] width 81 height 15
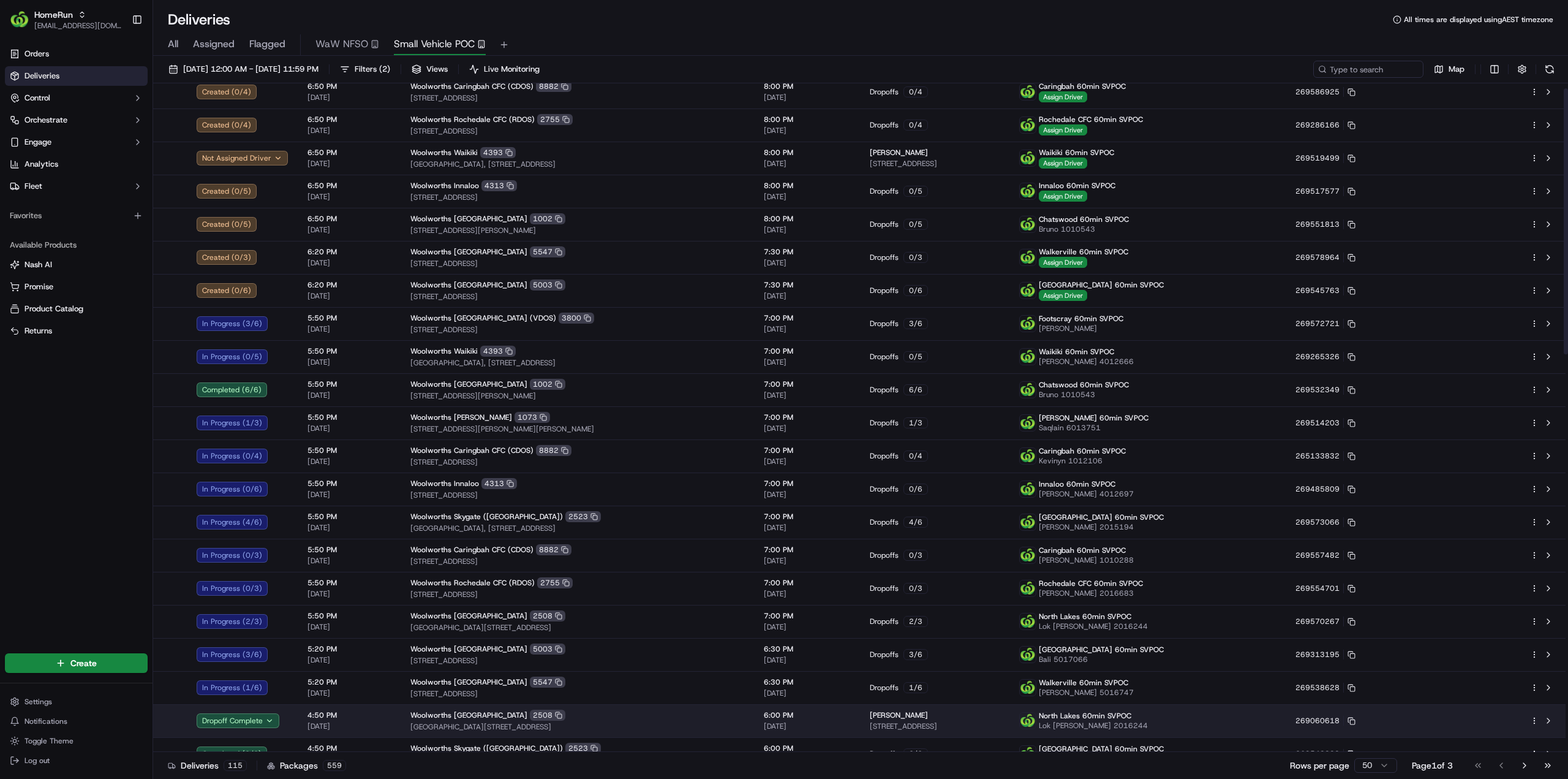
scroll to position [245, 0]
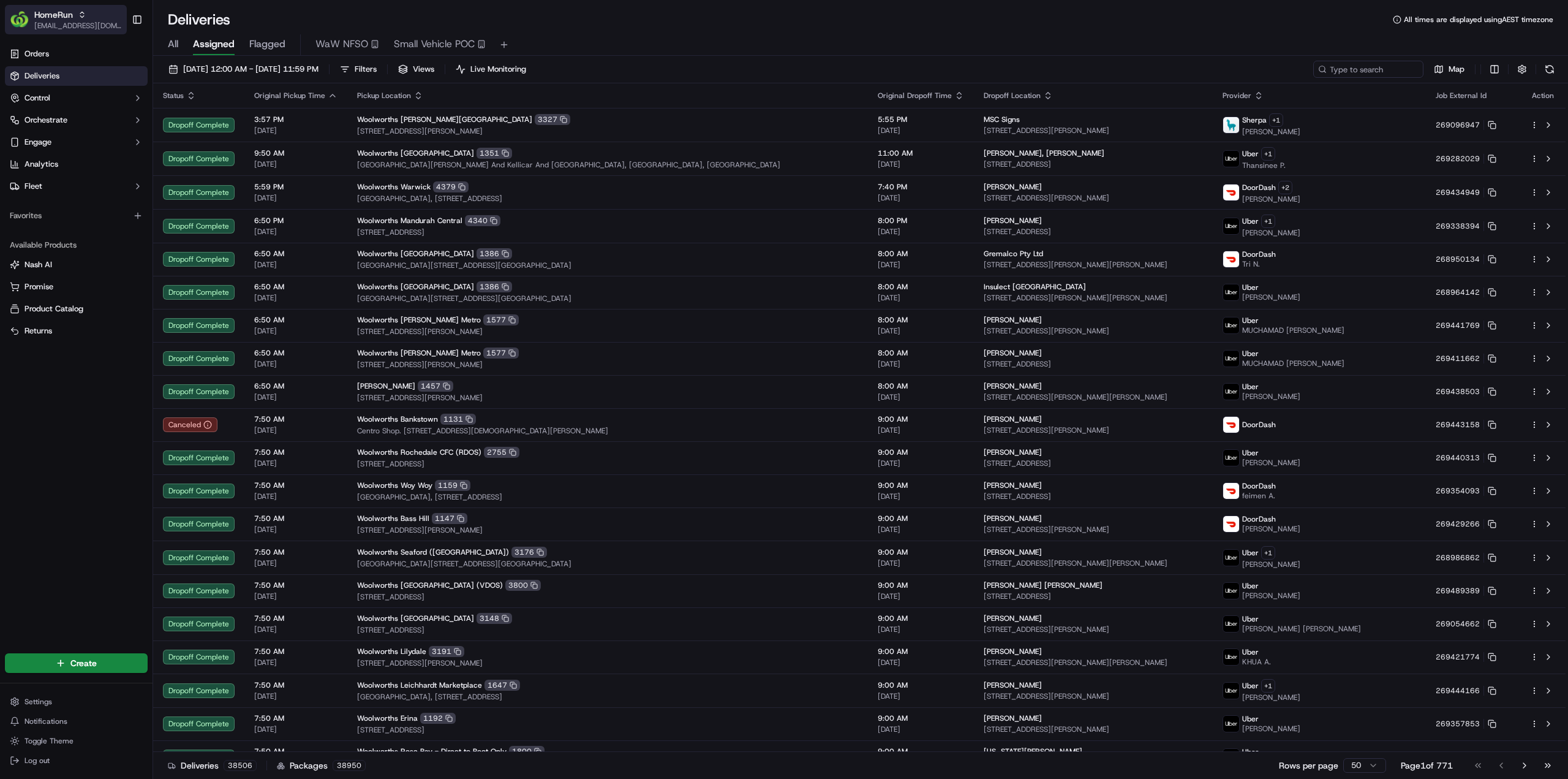
click at [109, 32] on button "HomeRun jhobbs1@woolworths.com.au" at bounding box center [66, 19] width 122 height 29
click at [170, 92] on span "MILKRUN" at bounding box center [174, 87] width 33 height 11
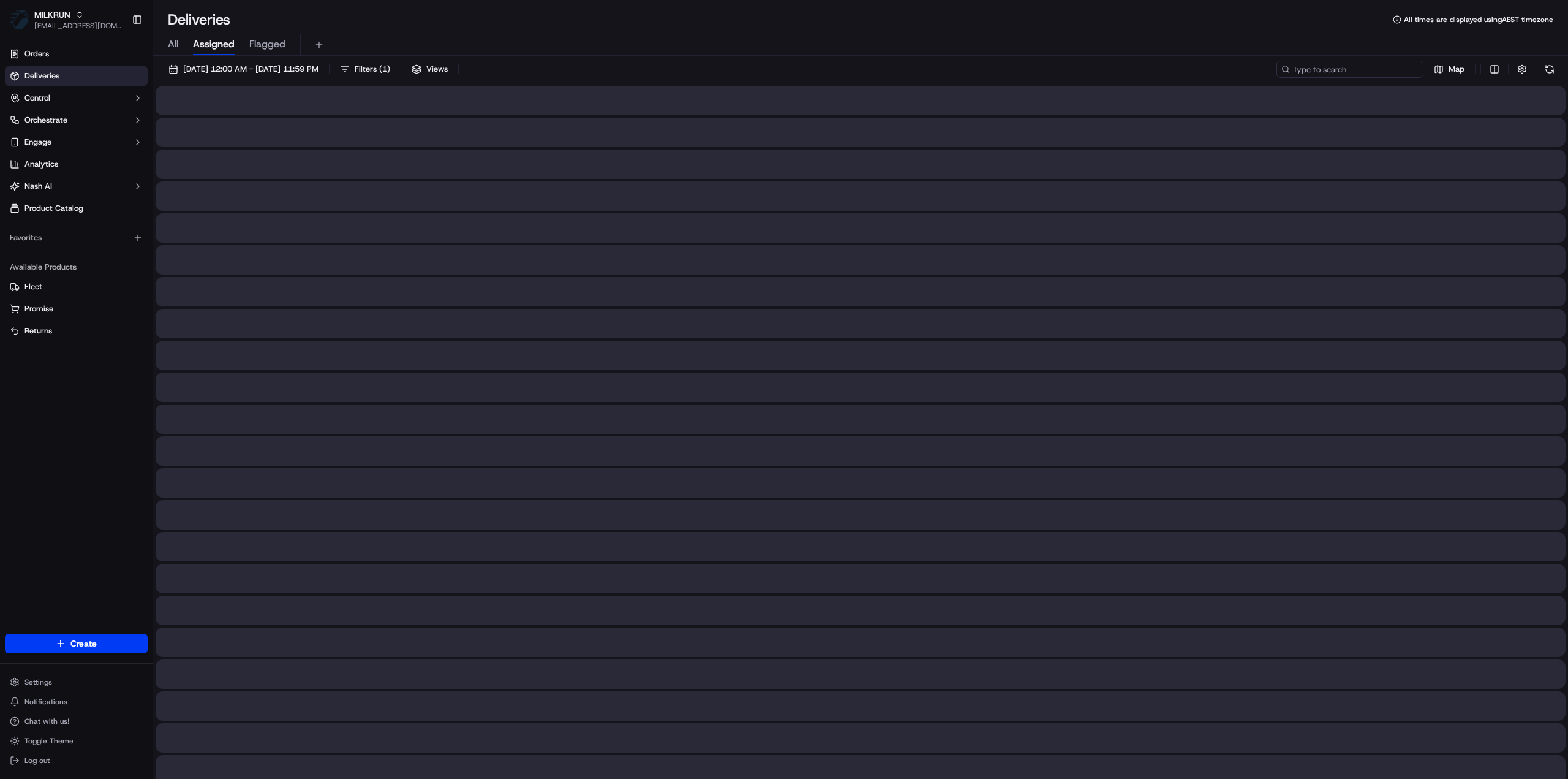
click at [1364, 69] on input at bounding box center [1350, 69] width 147 height 17
paste input "4fa9f5ed-73c7-4226-b4d4-48ec802b64b8"
type input "4fa9f5ed-73c7-4226-b4d4-48ec802b64b8"
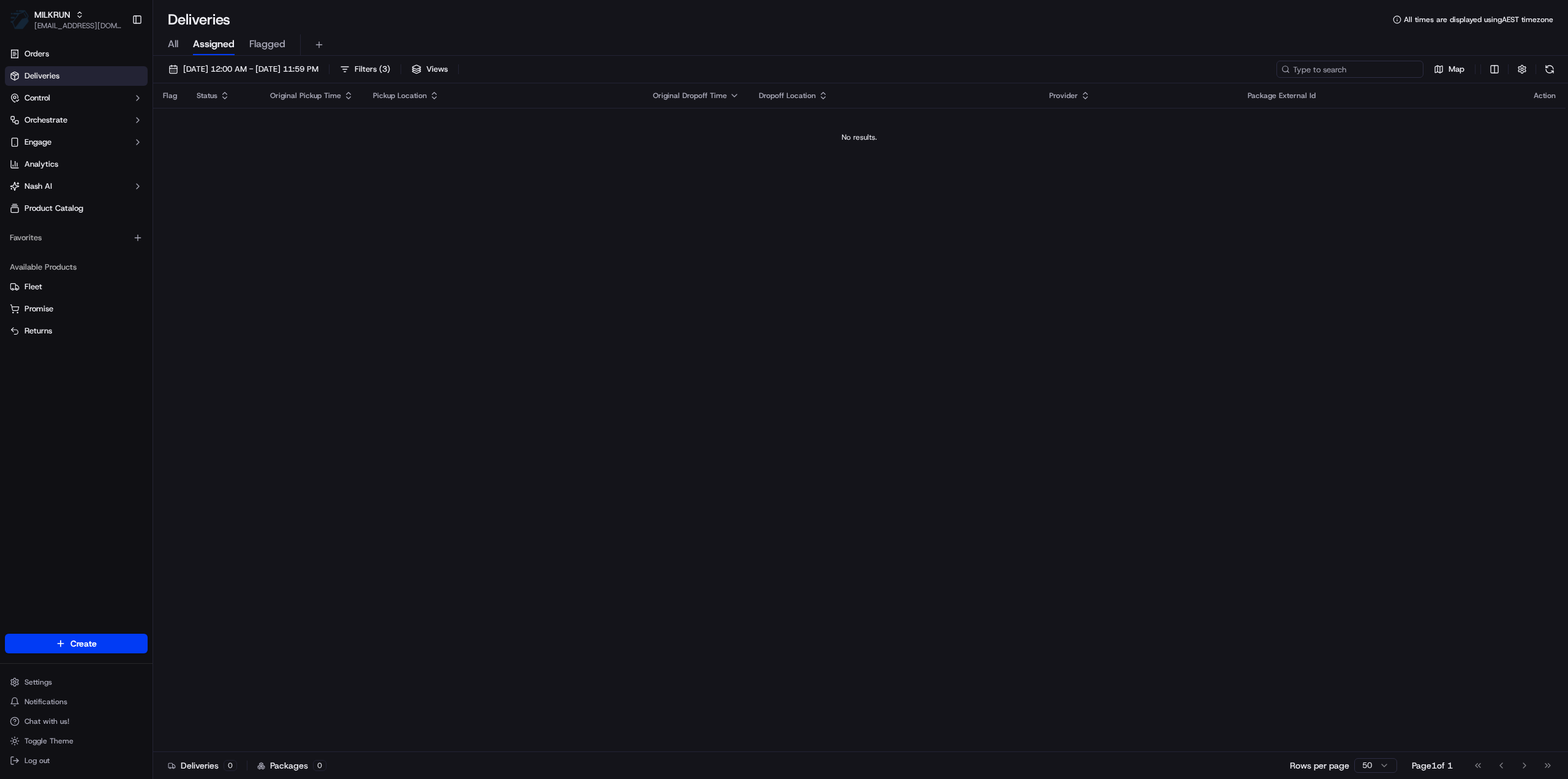
click at [1361, 69] on input at bounding box center [1350, 69] width 147 height 17
paste input "e5953f50-afdb-4a37-a5f9-d1612ea1273c"
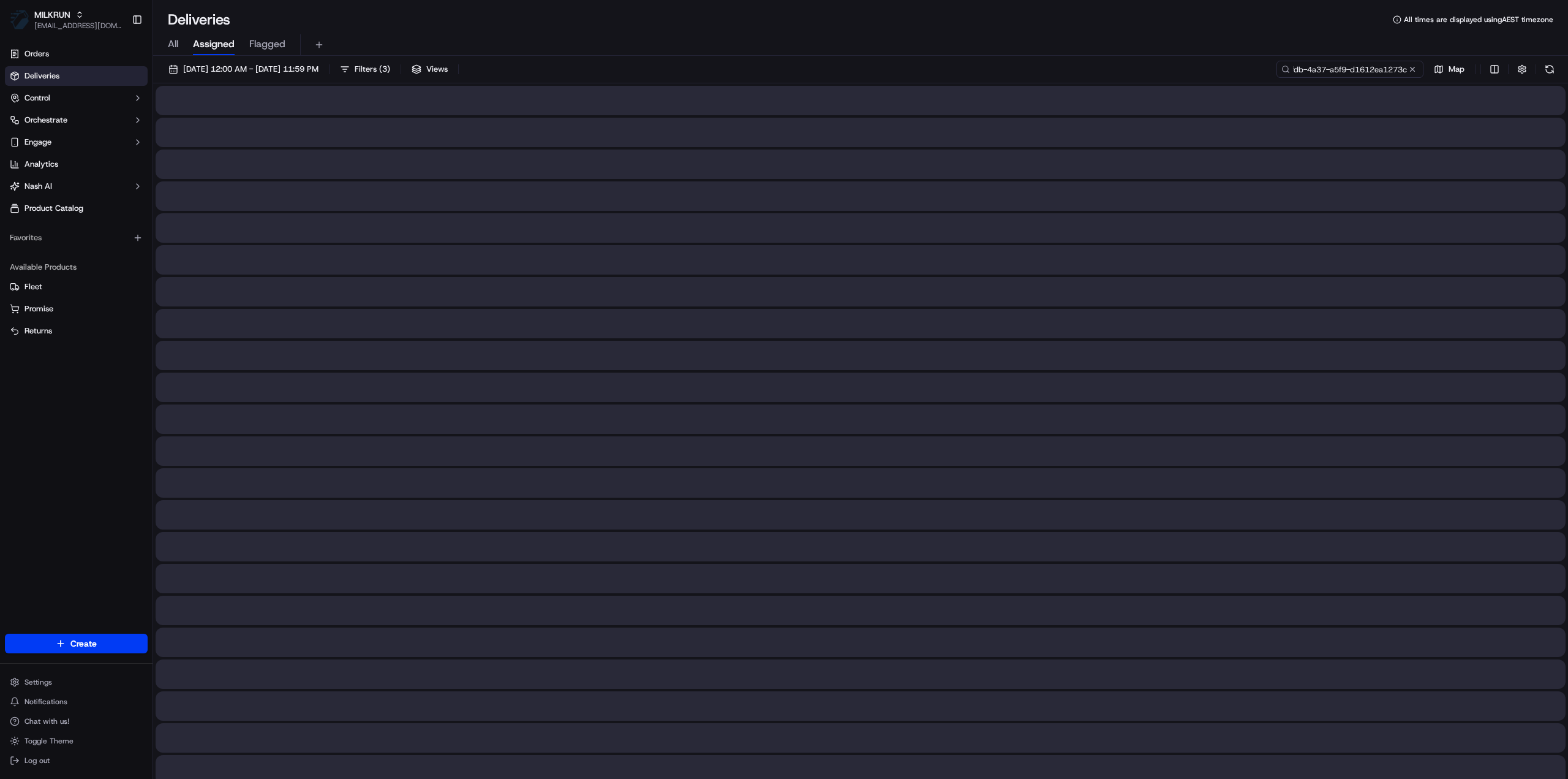
type input "e5953f50-afdb-4a37-a5f9-d1612ea1273c"
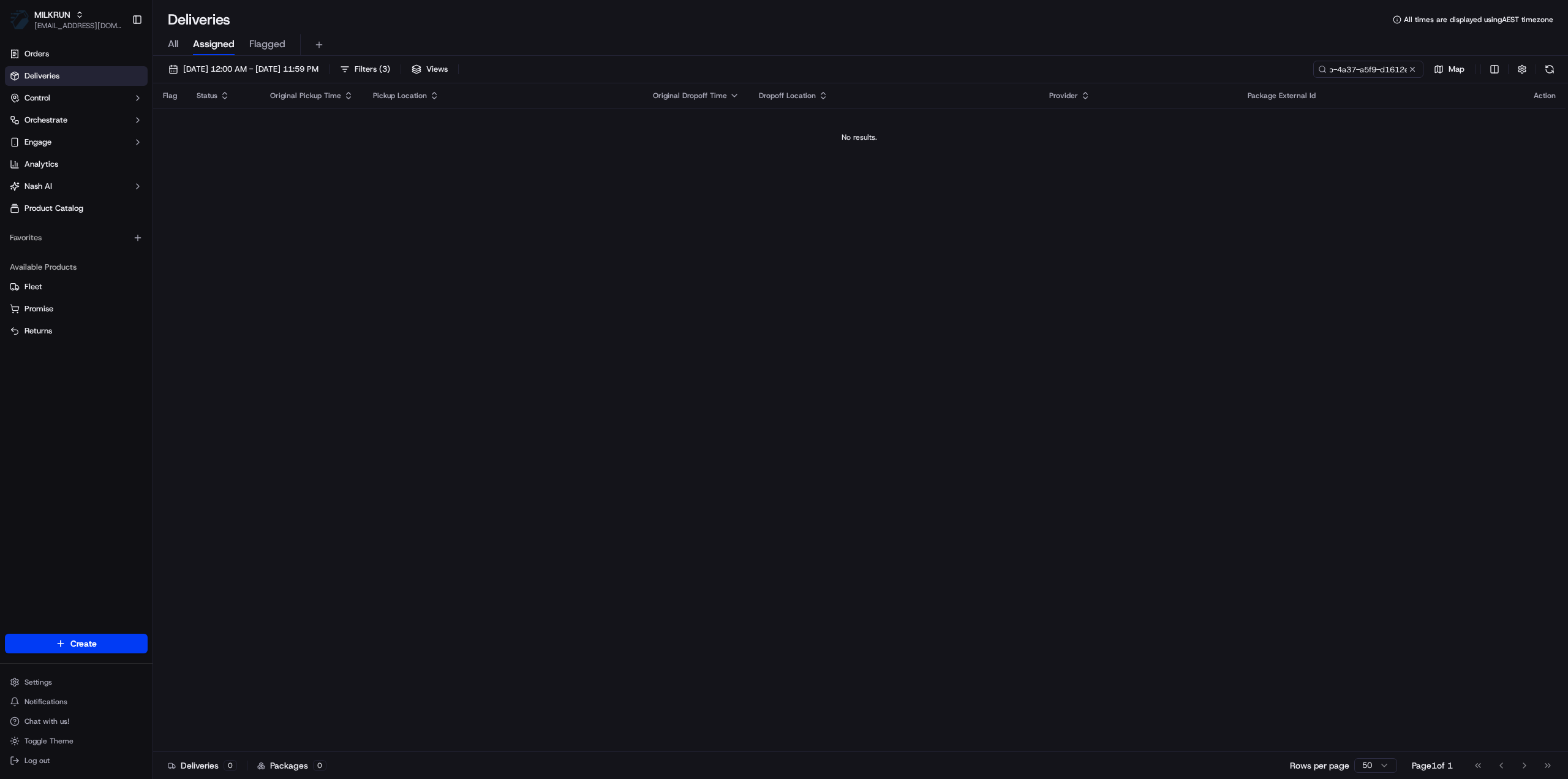
click at [938, 361] on div "Flag Status Original Pickup Time Pickup Location Original Dropoff Time Dropoff …" at bounding box center [859, 417] width 1412 height 668
click at [1337, 72] on input "e5953f50-afdb-4a37-a5f9-d1612ea1273c" at bounding box center [1350, 69] width 147 height 17
click at [1552, 69] on button at bounding box center [1549, 69] width 17 height 17
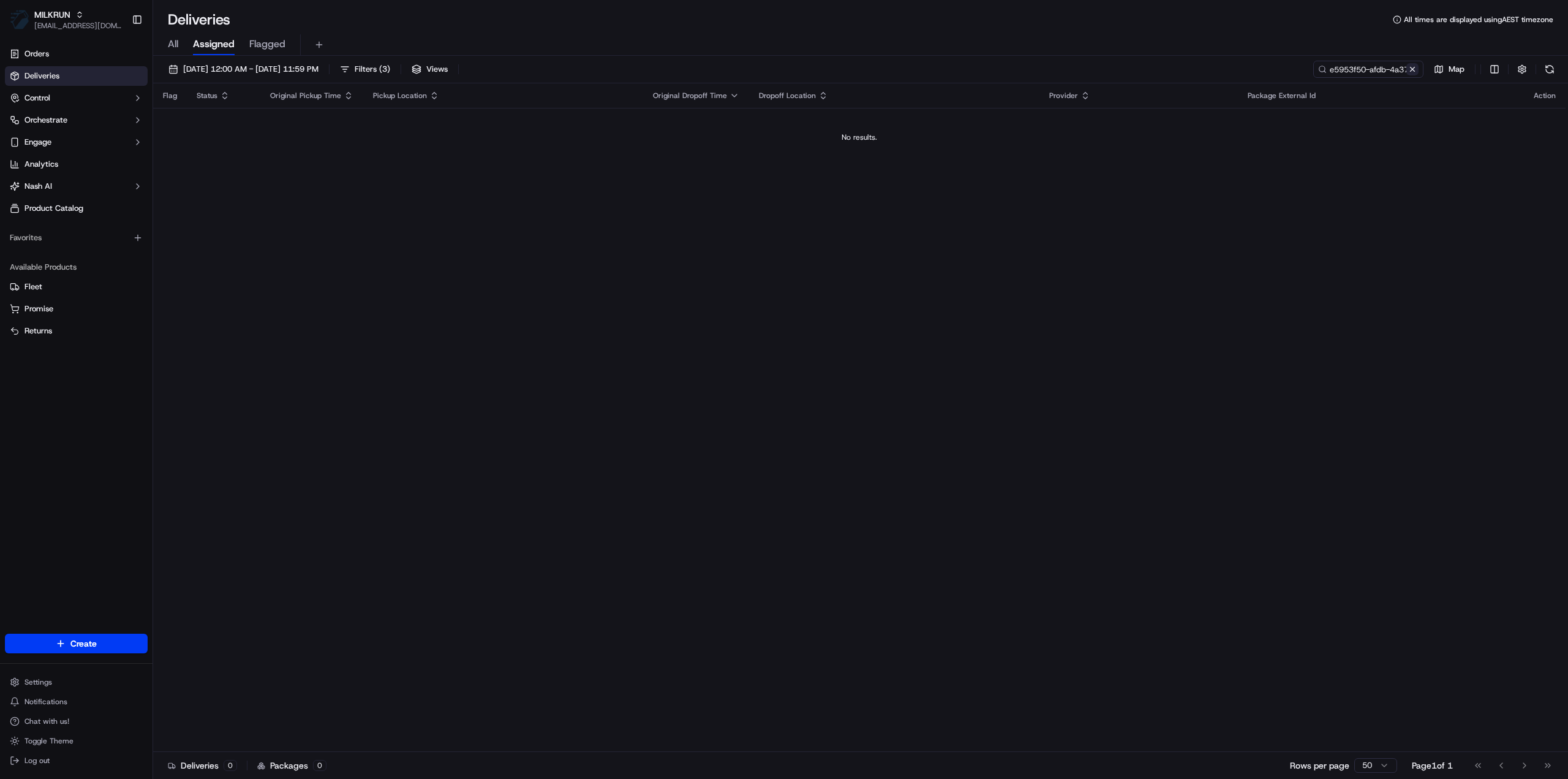
click at [1412, 72] on button at bounding box center [1412, 69] width 12 height 12
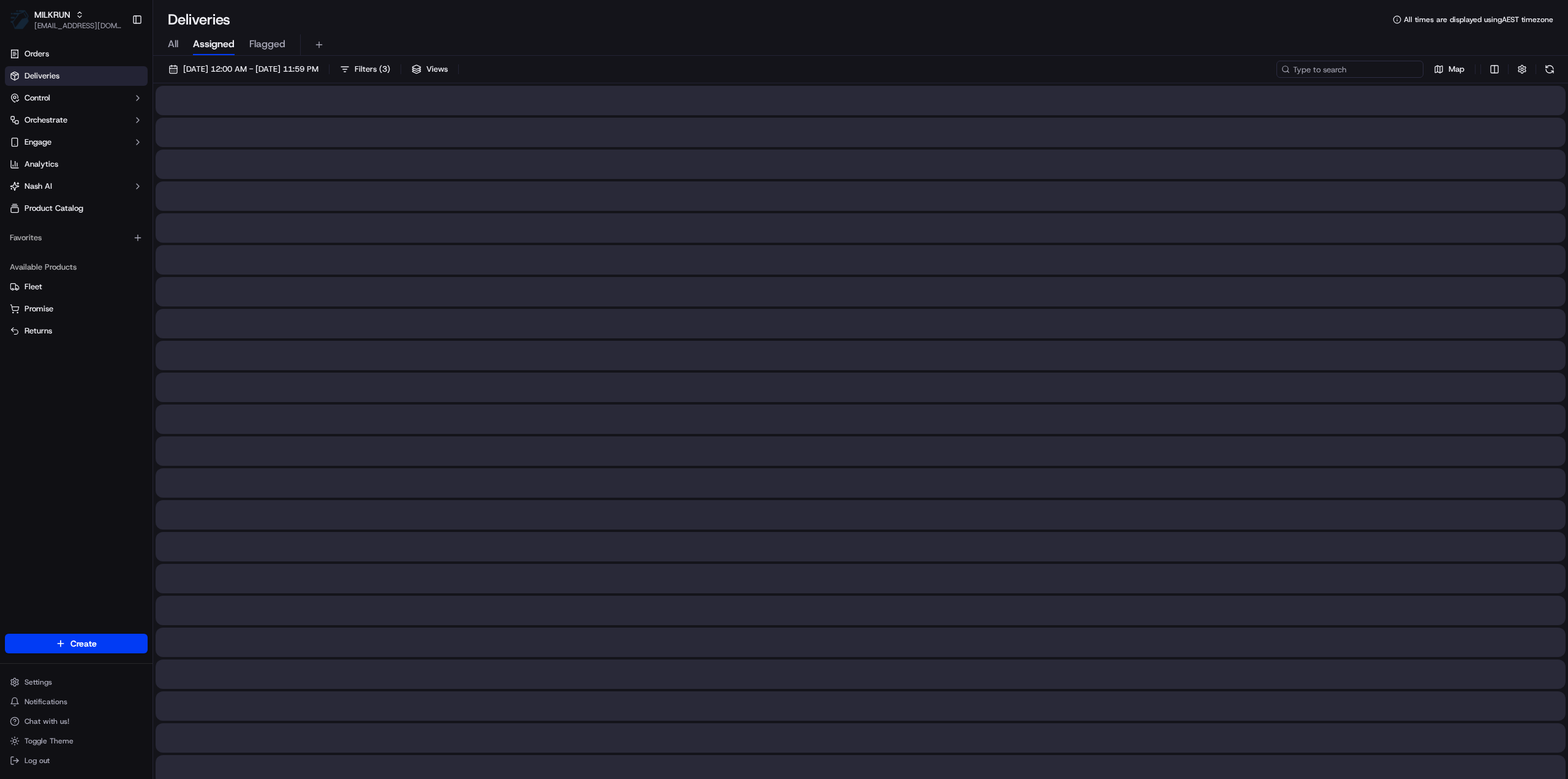
click at [1361, 65] on input at bounding box center [1350, 69] width 147 height 17
paste input "[PERSON_NAME]"
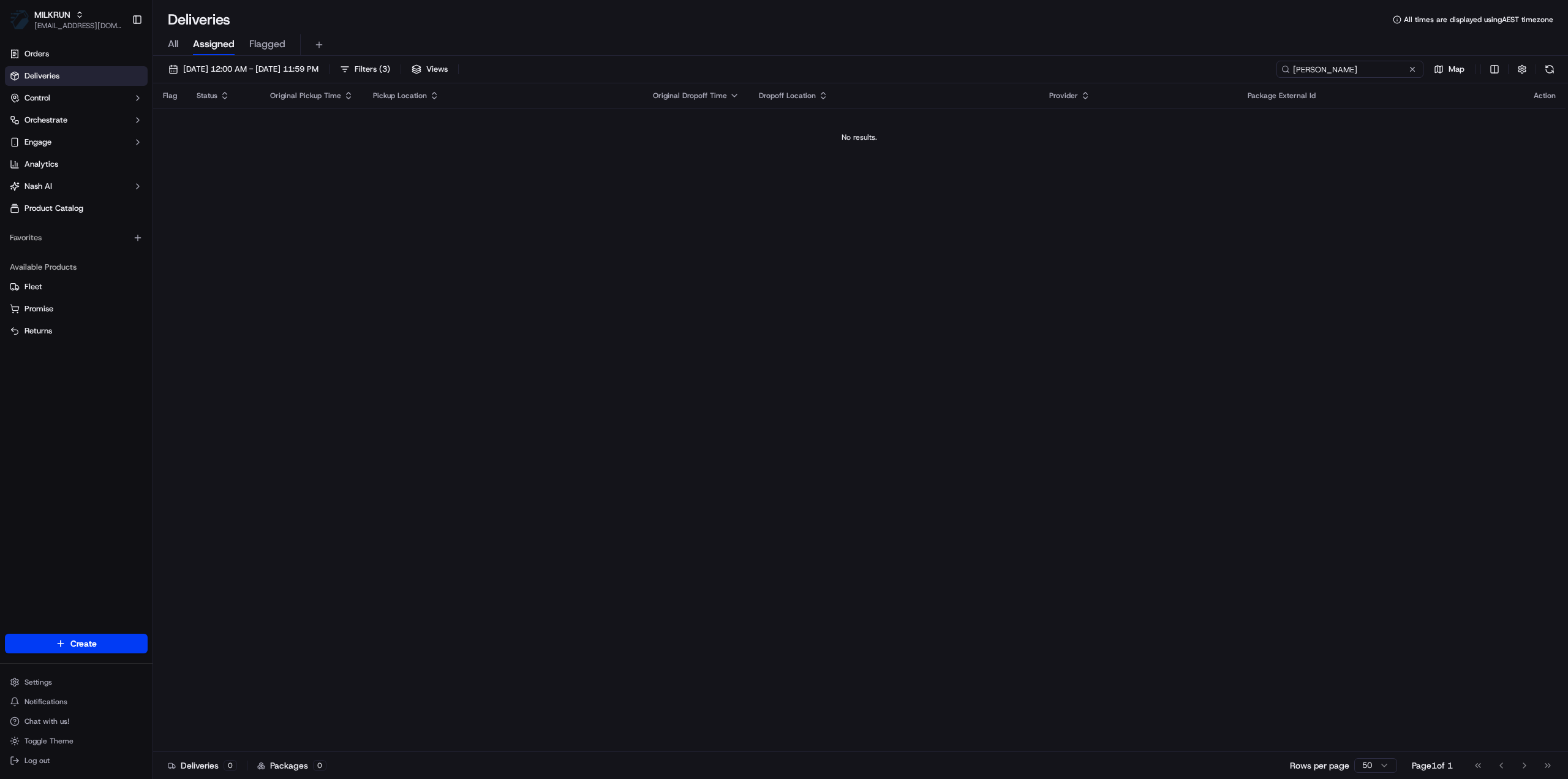
type input "[PERSON_NAME]"
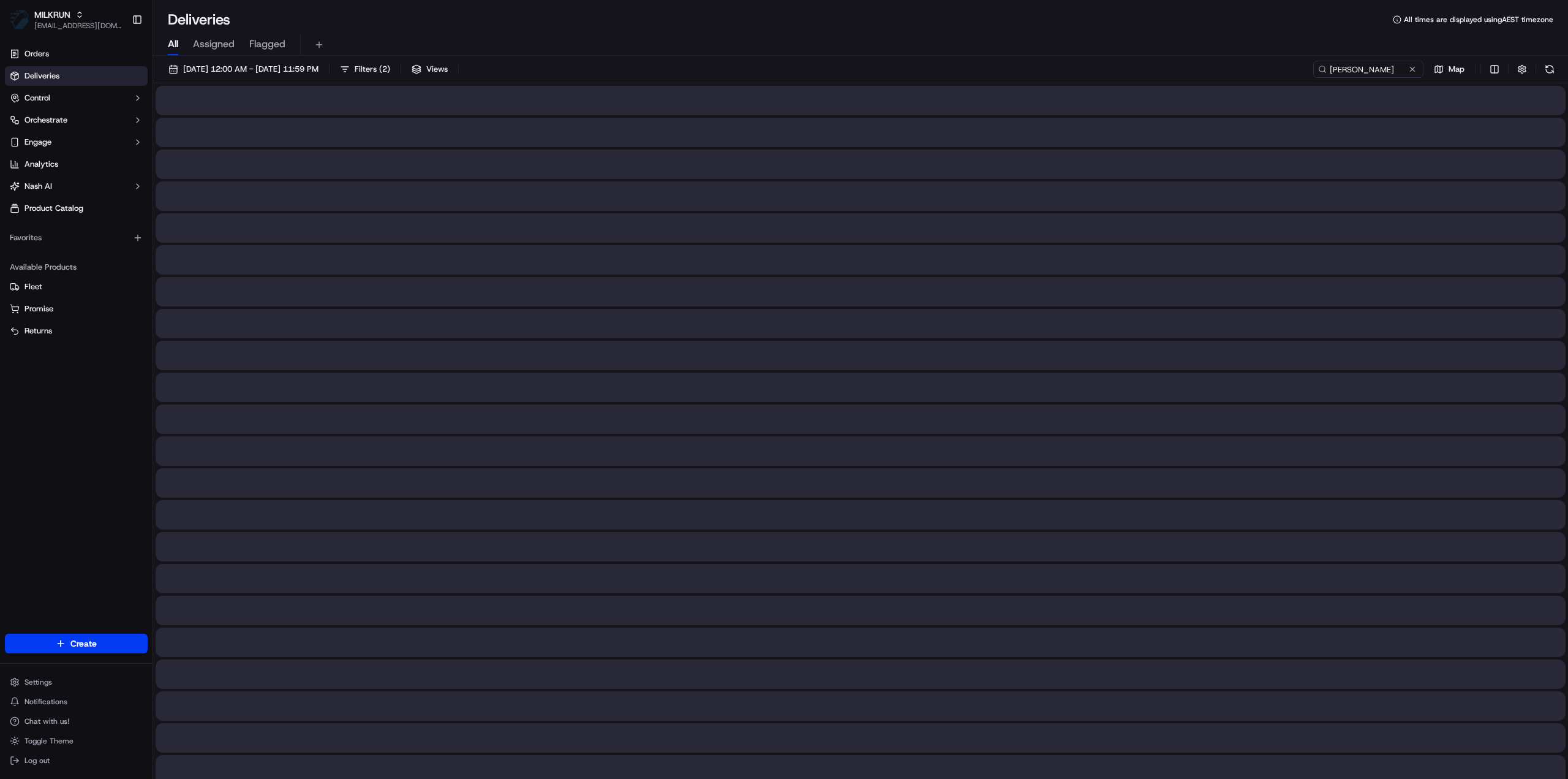
click at [176, 43] on span "All" at bounding box center [173, 44] width 11 height 15
click at [1411, 69] on button at bounding box center [1412, 69] width 12 height 12
click at [1381, 70] on input at bounding box center [1350, 69] width 147 height 17
paste input "Bruce McNairn"
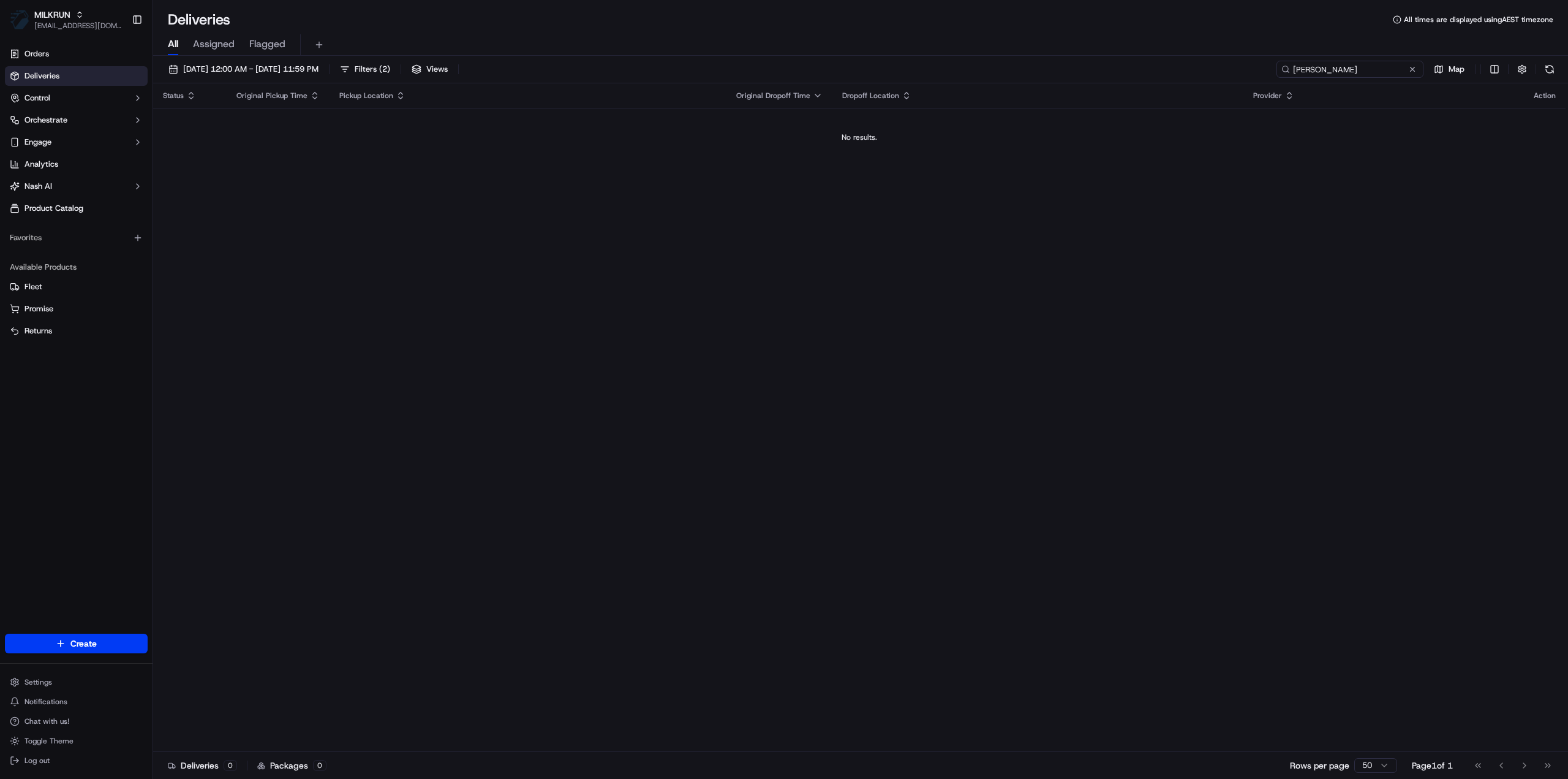
type input "Bruce McNairn"
click at [1413, 69] on button at bounding box center [1412, 69] width 12 height 12
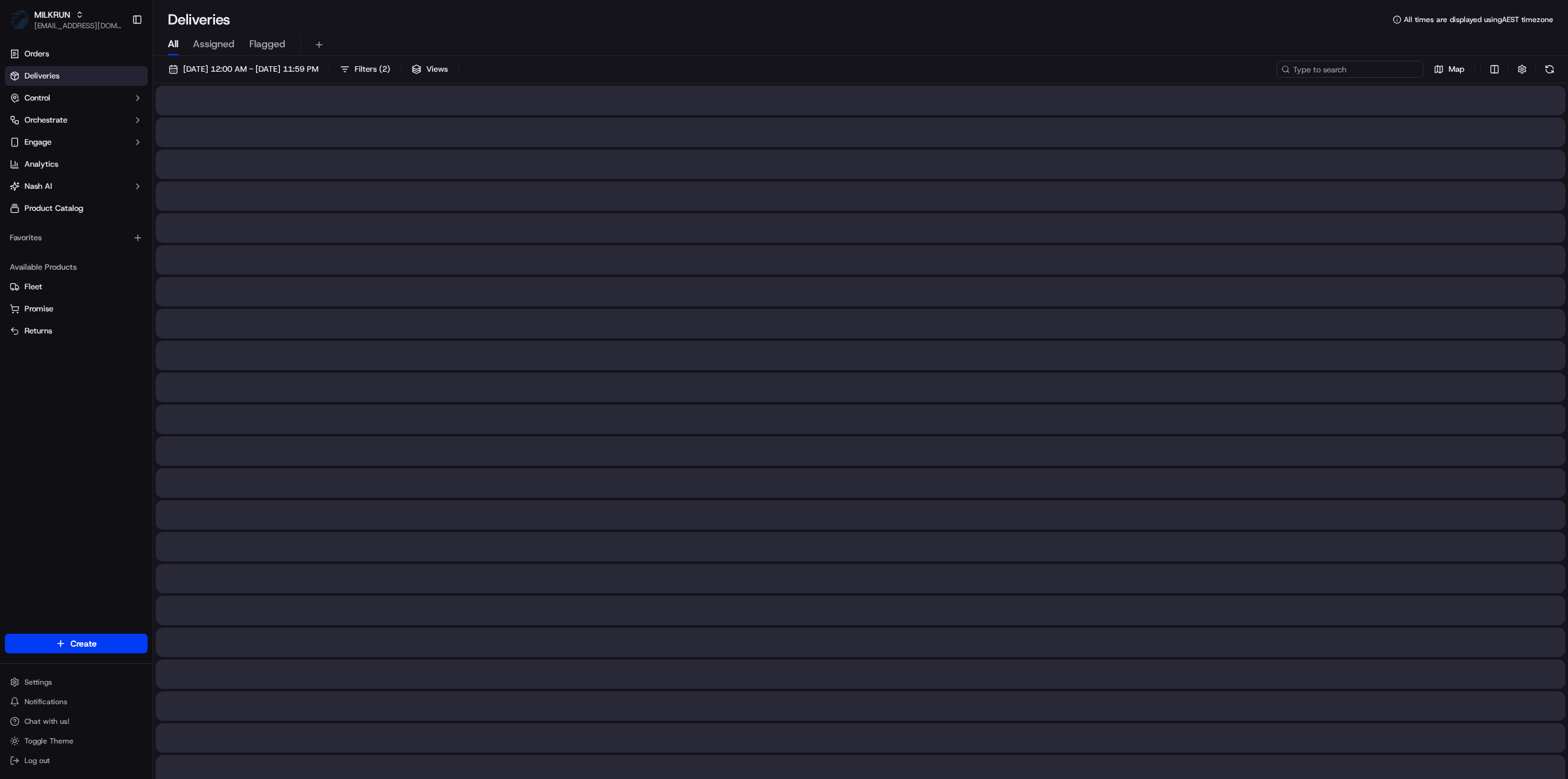
click at [1346, 69] on input at bounding box center [1350, 69] width 147 height 17
paste input "Unit 1/19 Baradine St, Newmarket QLD 4051, Australia"
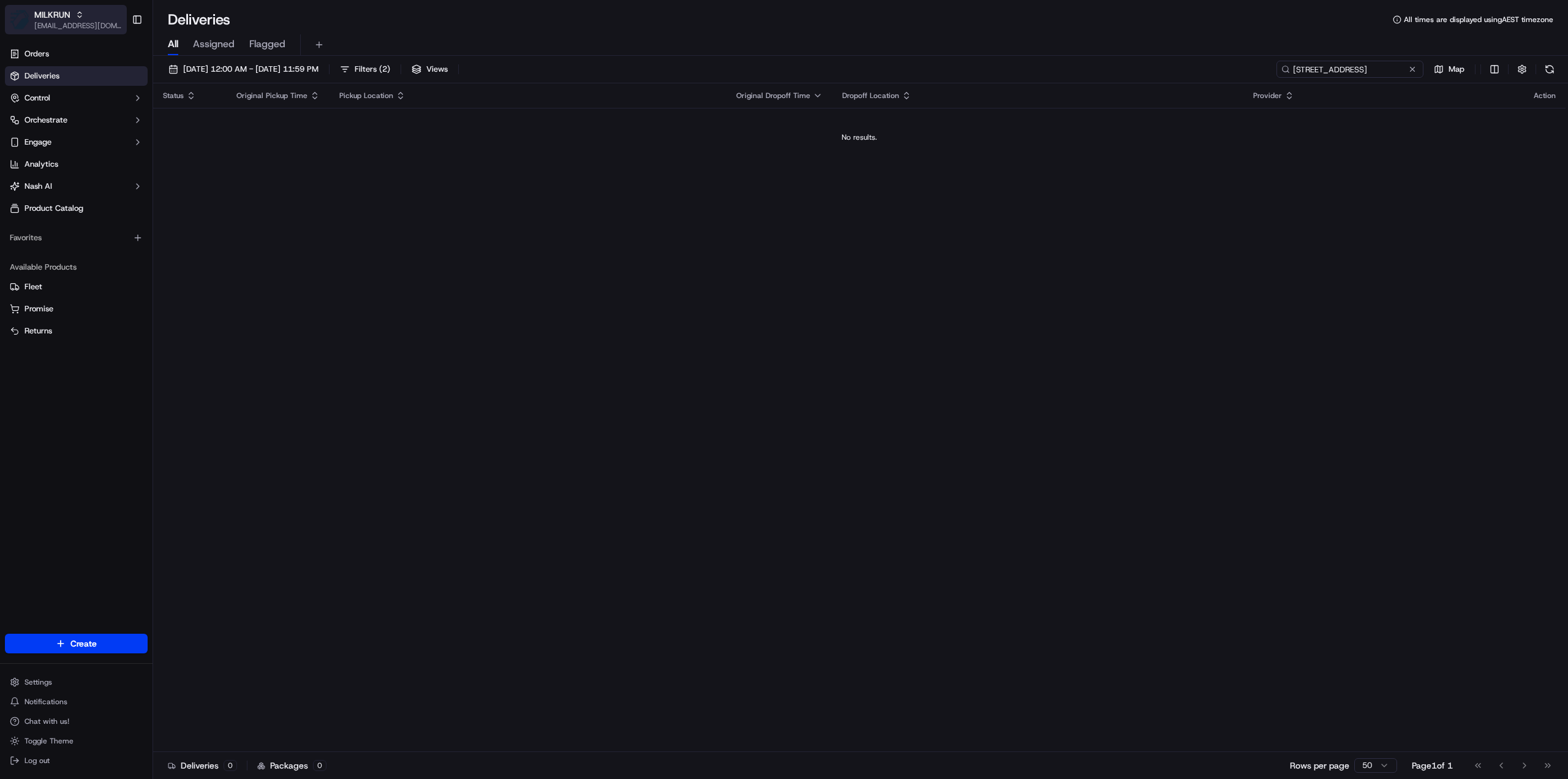
type input "Unit 1/19 Baradine St, Newmarket QLD 4051, Australia"
click at [96, 19] on div "MILKRUN" at bounding box center [77, 14] width 87 height 12
click at [184, 69] on div "HomeRun" at bounding box center [222, 63] width 177 height 24
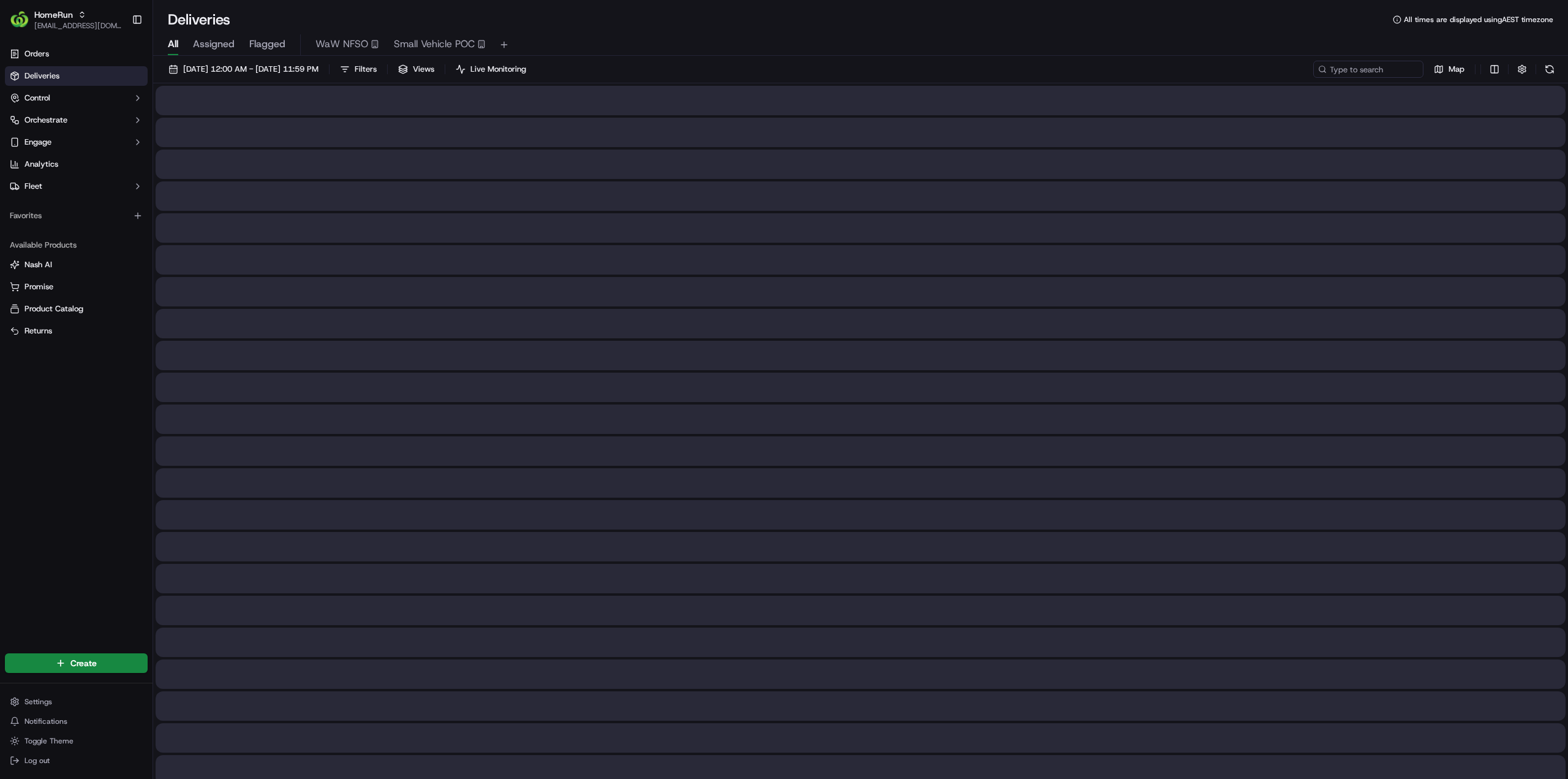
click at [439, 44] on span "Small Vehicle POC" at bounding box center [434, 44] width 81 height 15
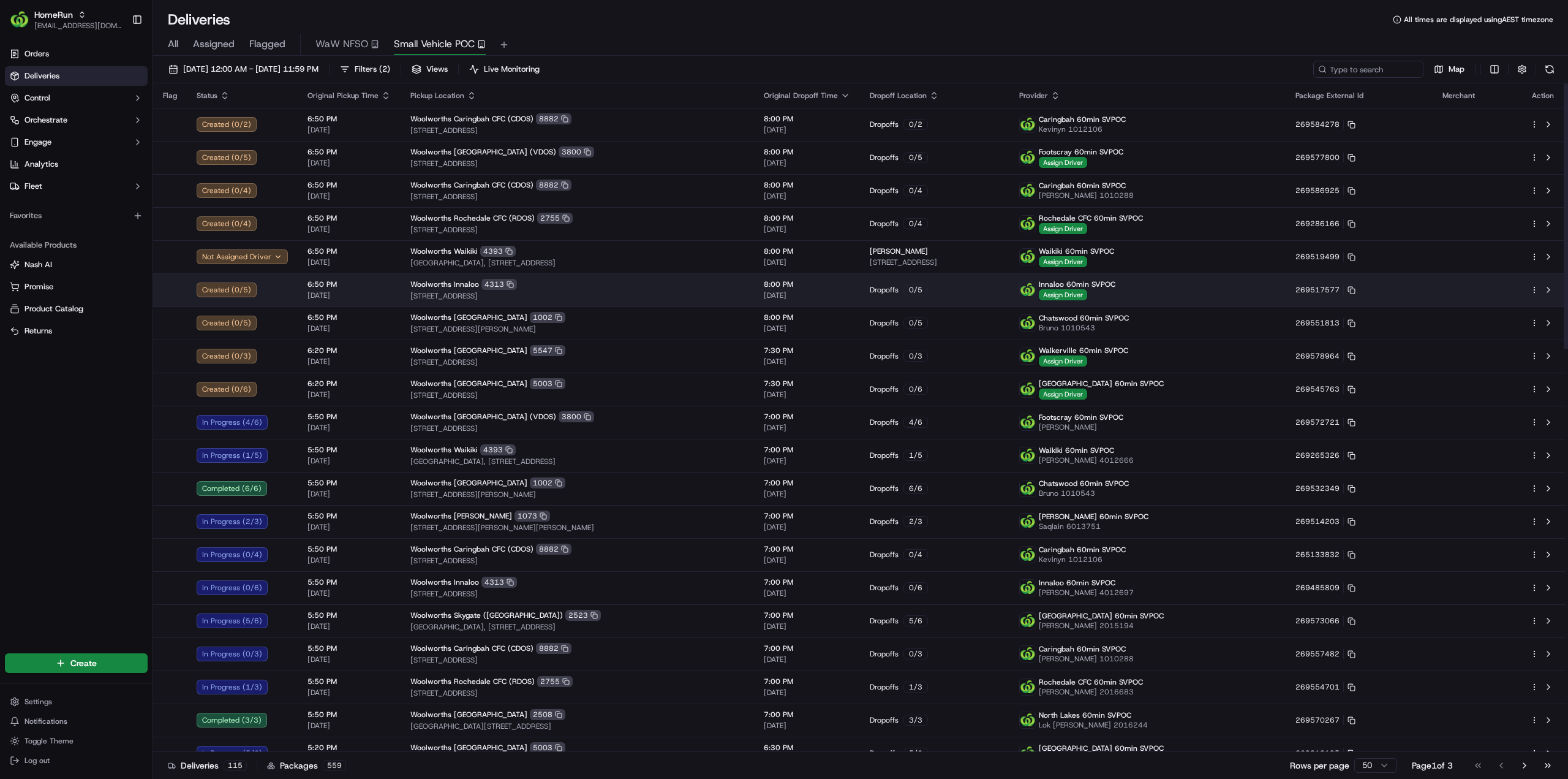
click at [1536, 287] on html "HomeRun jhobbs1@woolworths.com.au Toggle Sidebar Orders Deliveries Control Orch…" at bounding box center [784, 389] width 1568 height 779
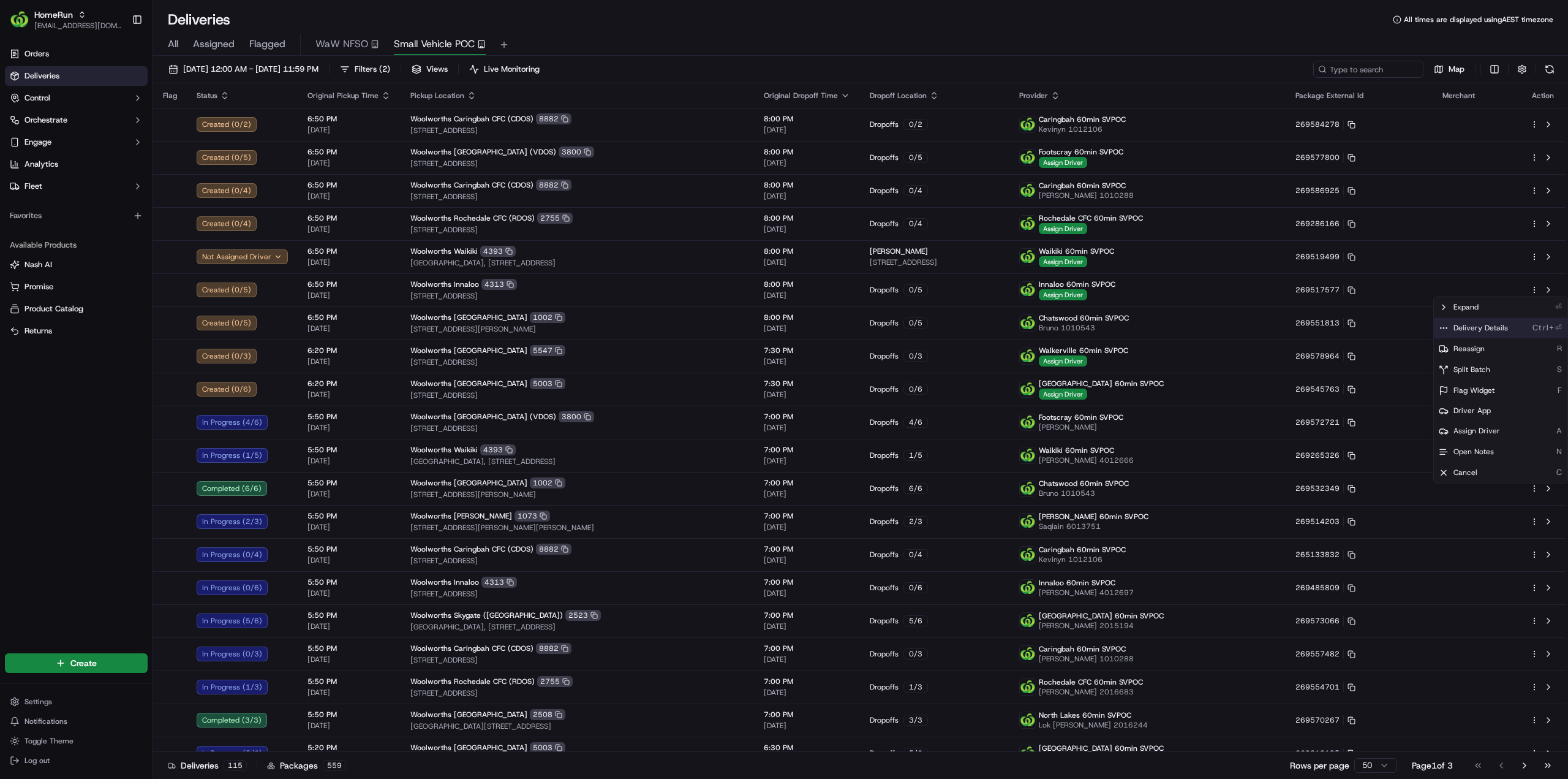
click at [1476, 326] on span "Delivery Details" at bounding box center [1480, 328] width 54 height 10
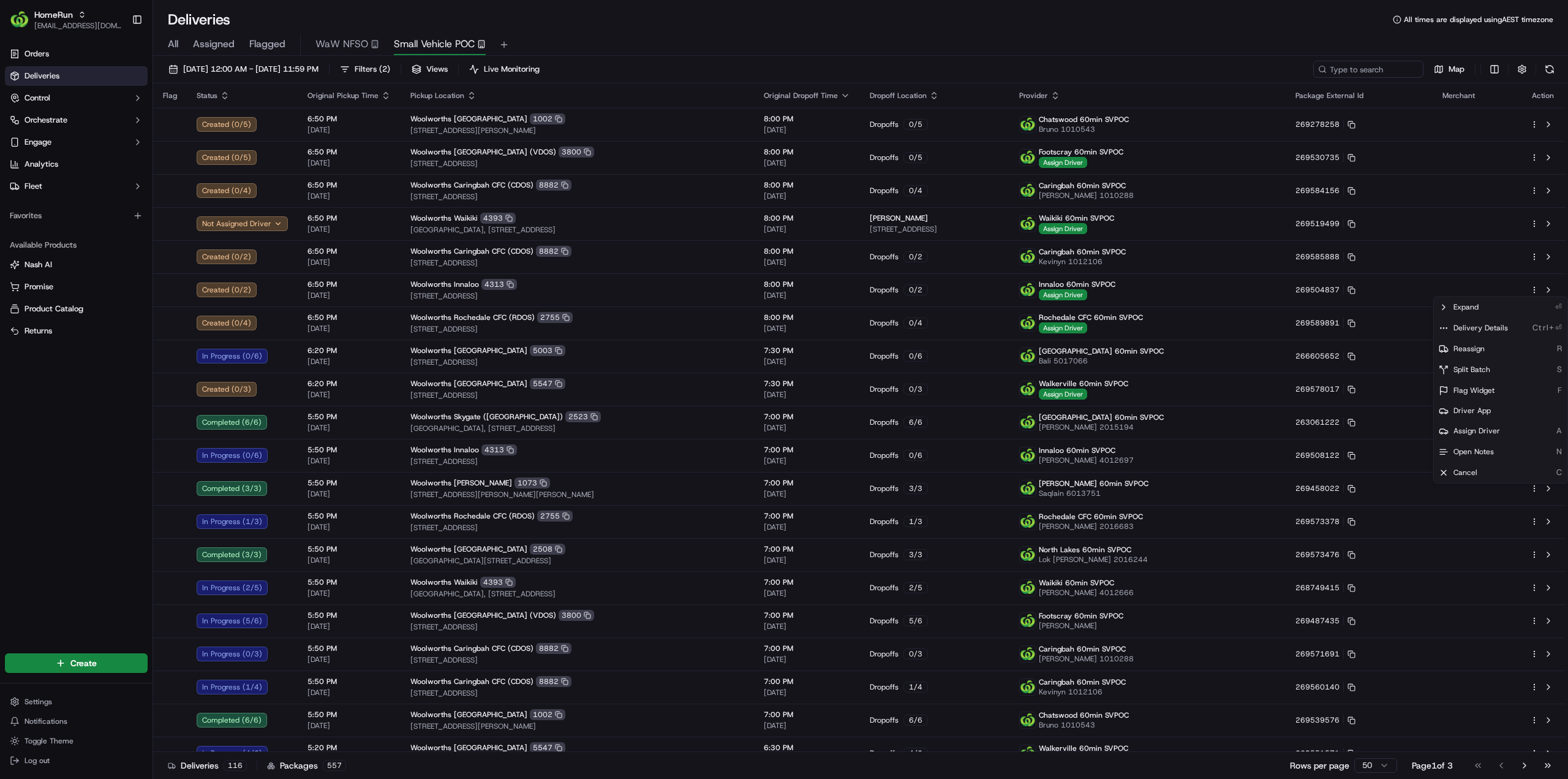
click at [93, 446] on html "HomeRun jhobbs1@woolworths.com.au Toggle Sidebar Orders Deliveries Control Orch…" at bounding box center [784, 389] width 1568 height 779
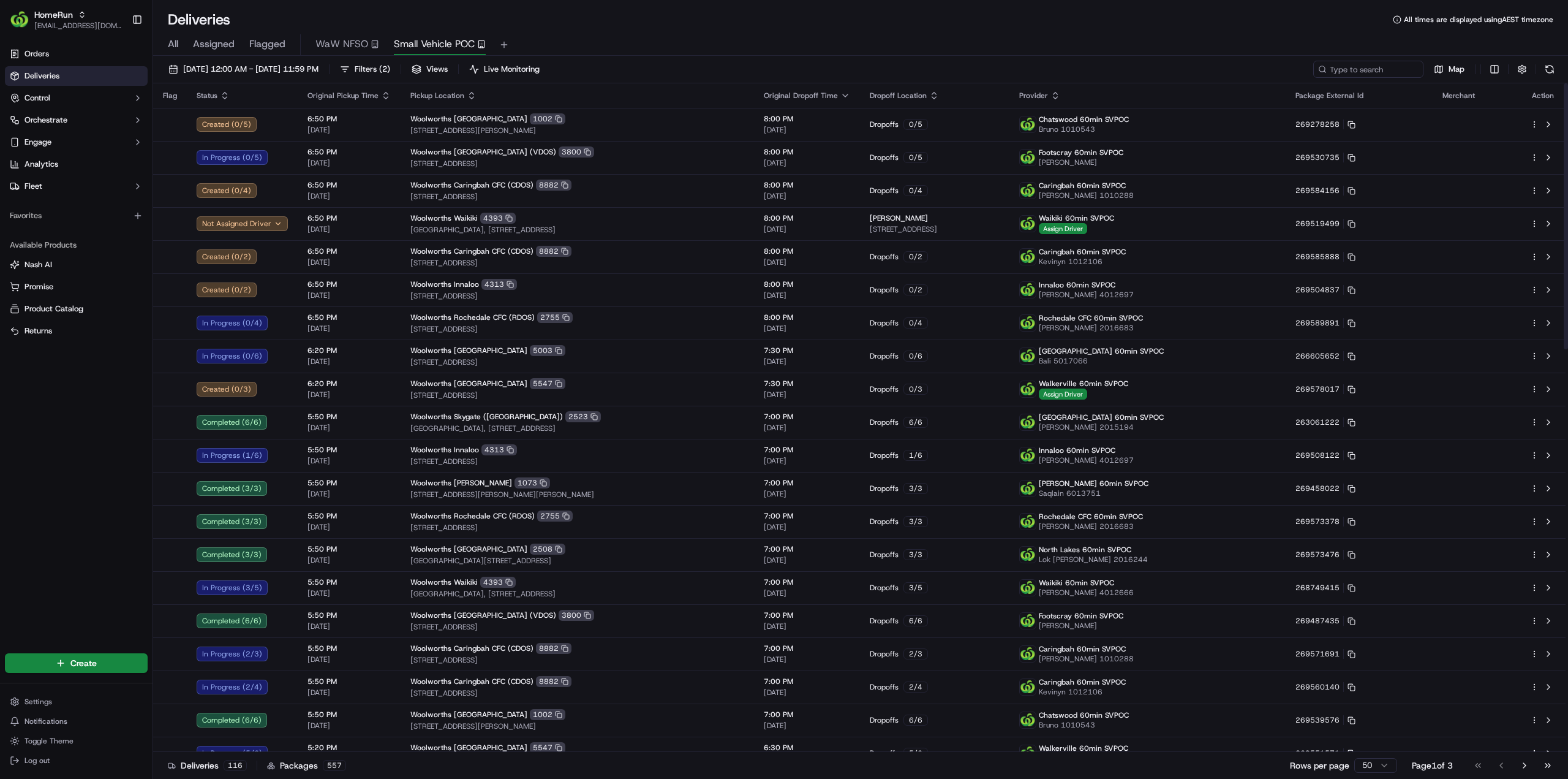
click at [59, 558] on div "Orders Deliveries Control Orchestrate Engage Analytics Fleet Favorites Availabl…" at bounding box center [76, 340] width 152 height 602
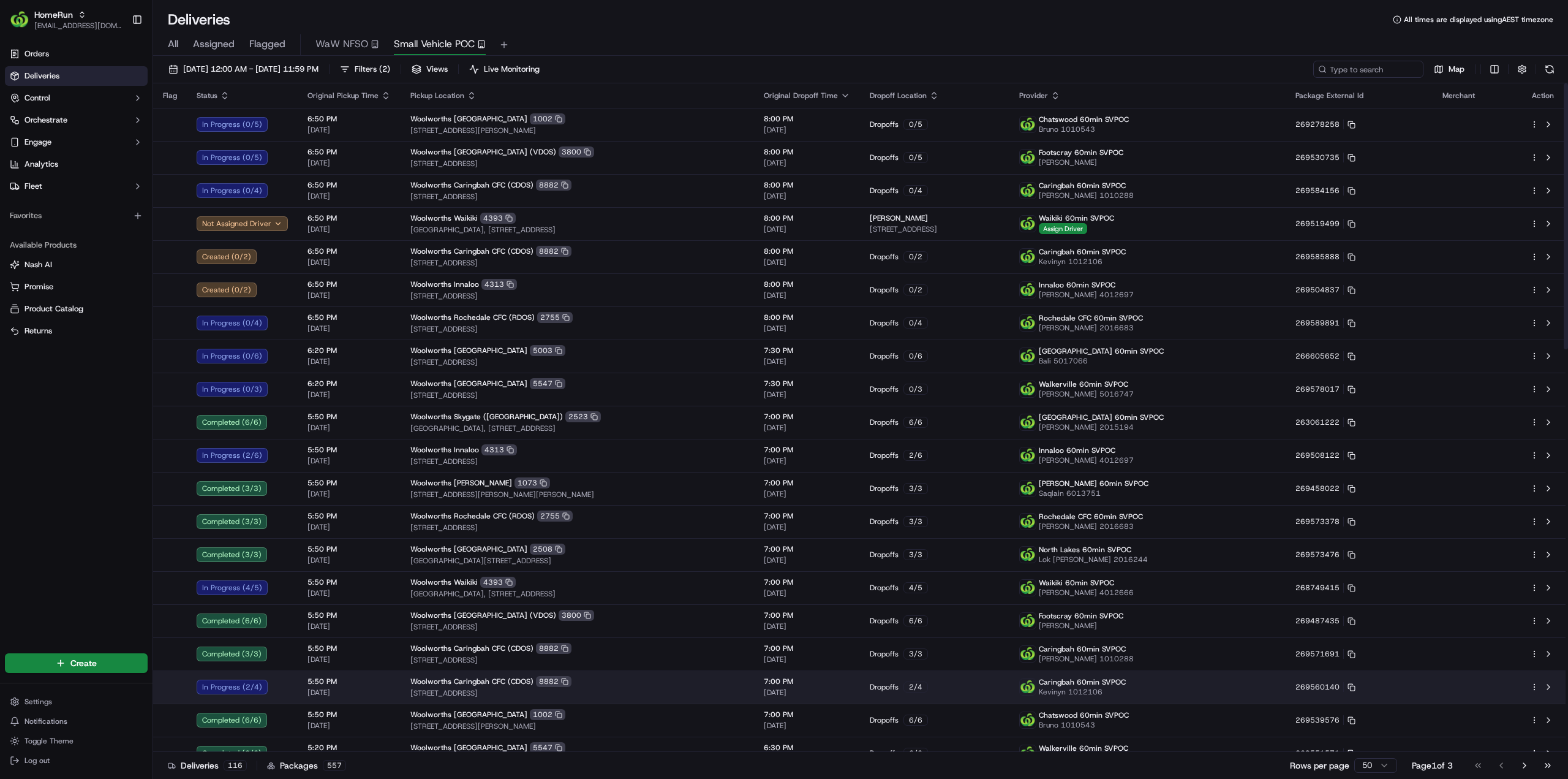
click at [505, 682] on span "Woolworths Caringbah CFC (CDOS)" at bounding box center [472, 682] width 123 height 10
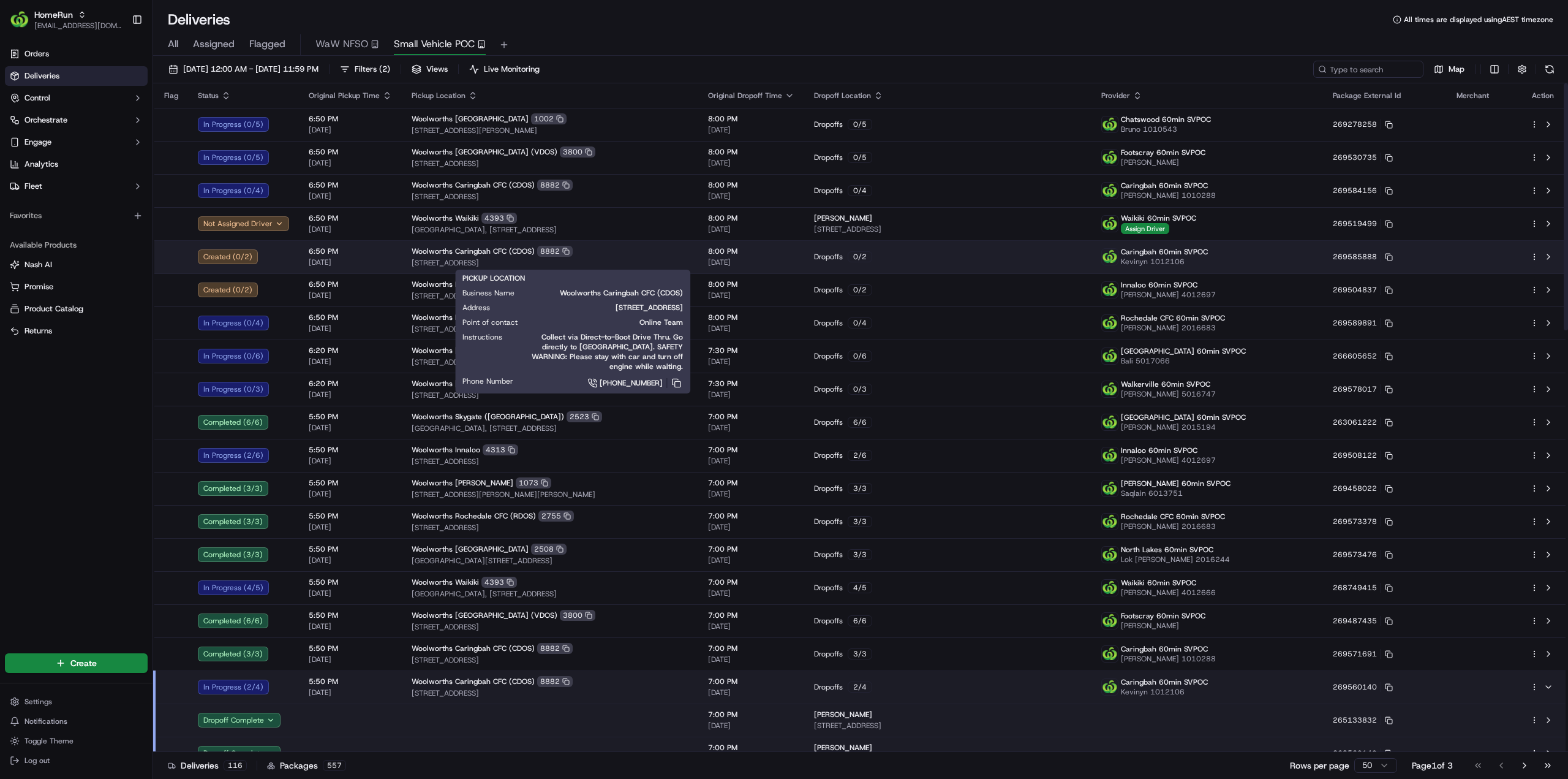
click at [515, 258] on span "13 Endeavour Road, Caringbah, NSW 2229, AU" at bounding box center [550, 263] width 276 height 10
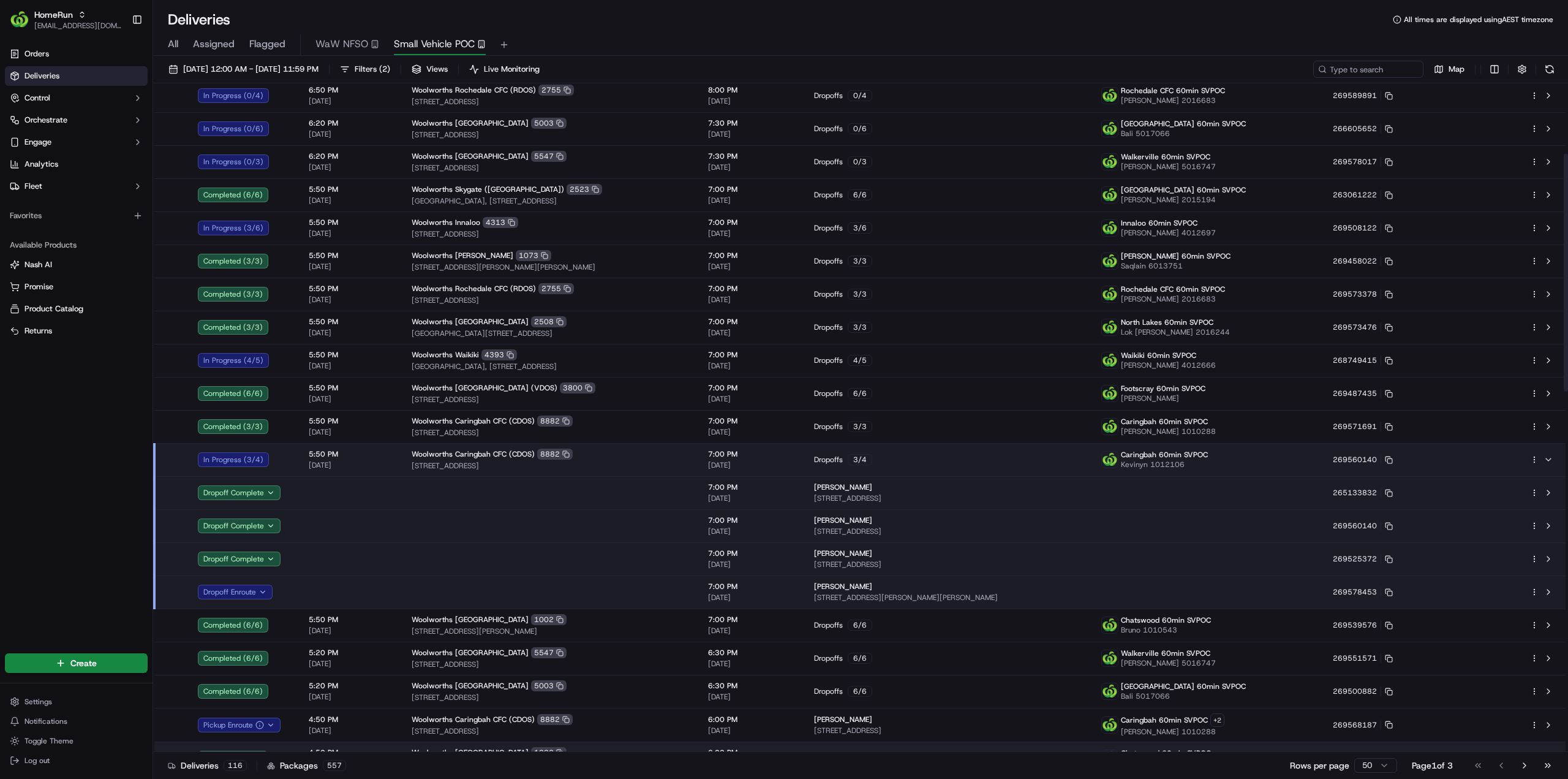
scroll to position [367, 0]
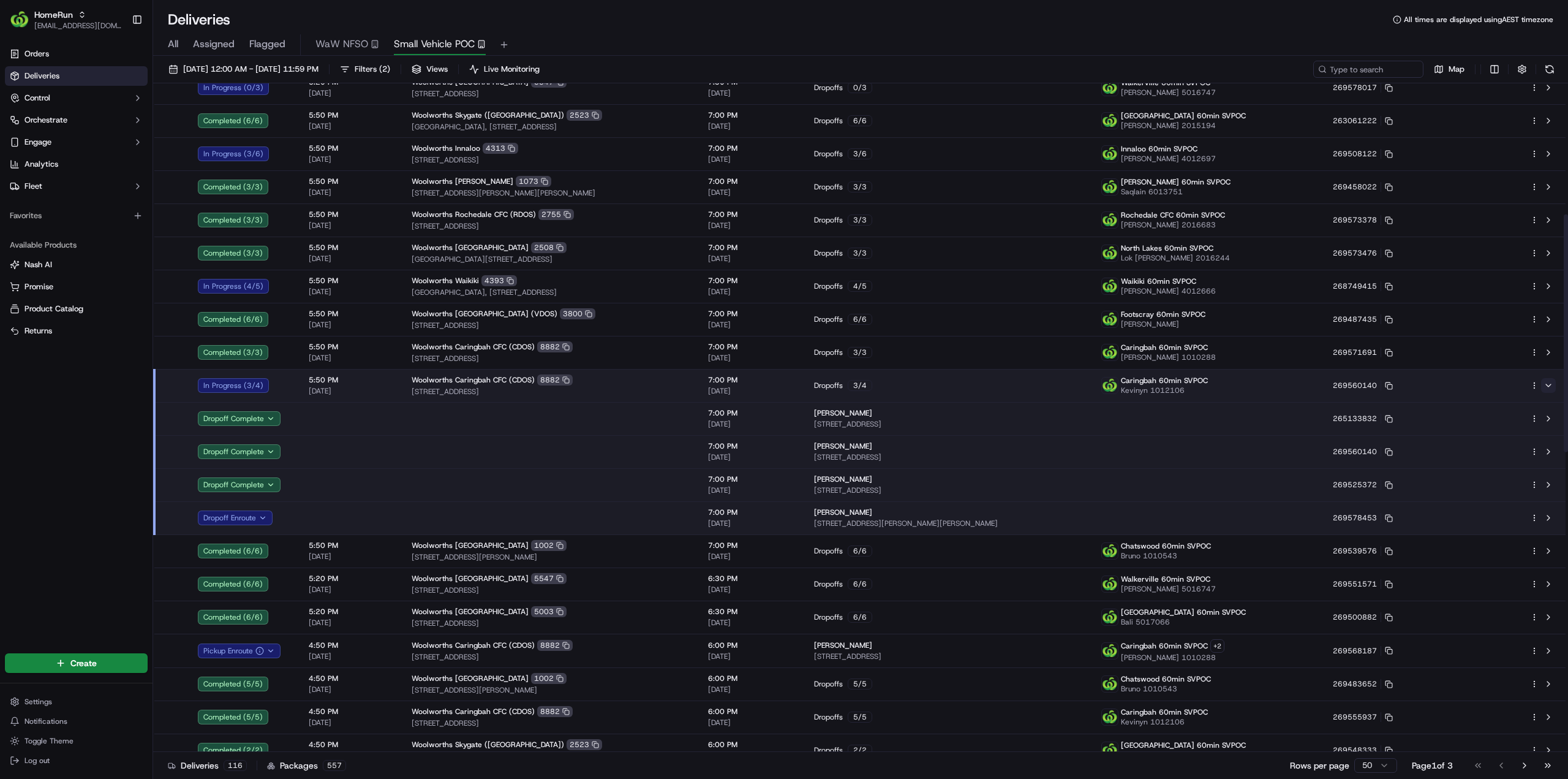
click at [1545, 379] on button at bounding box center [1548, 386] width 15 height 15
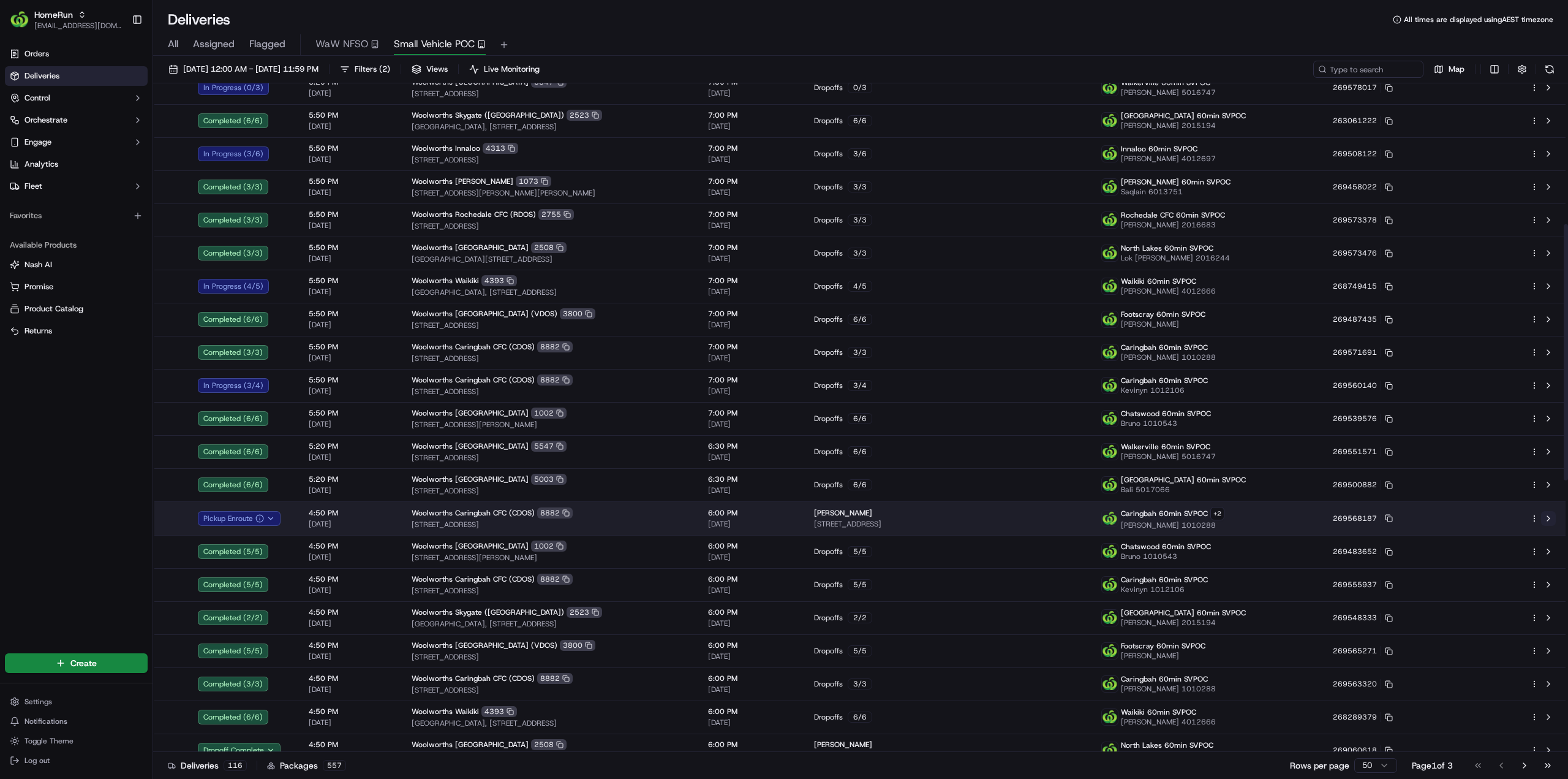
click at [1548, 520] on button at bounding box center [1548, 518] width 15 height 15
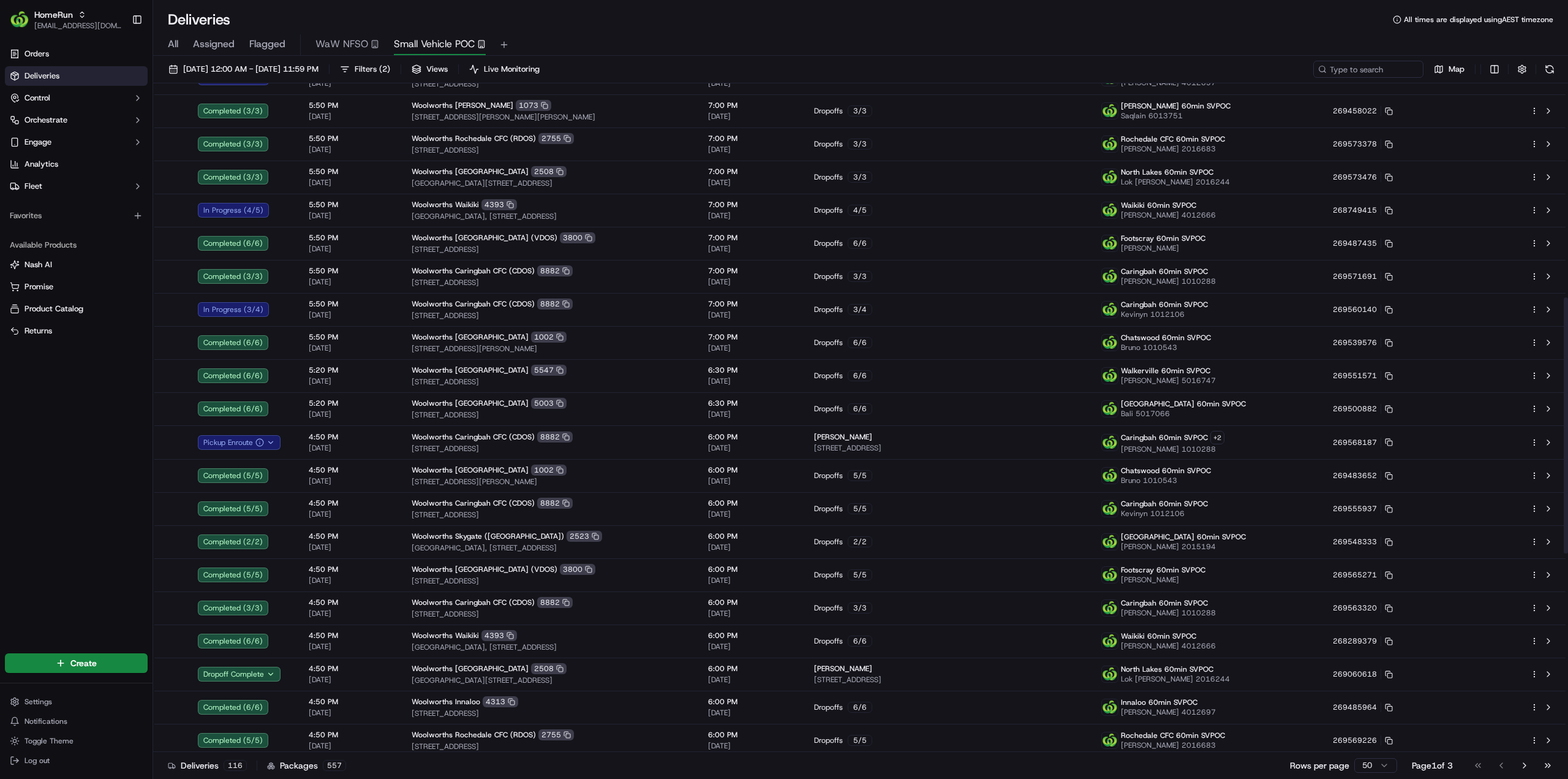
scroll to position [429, 0]
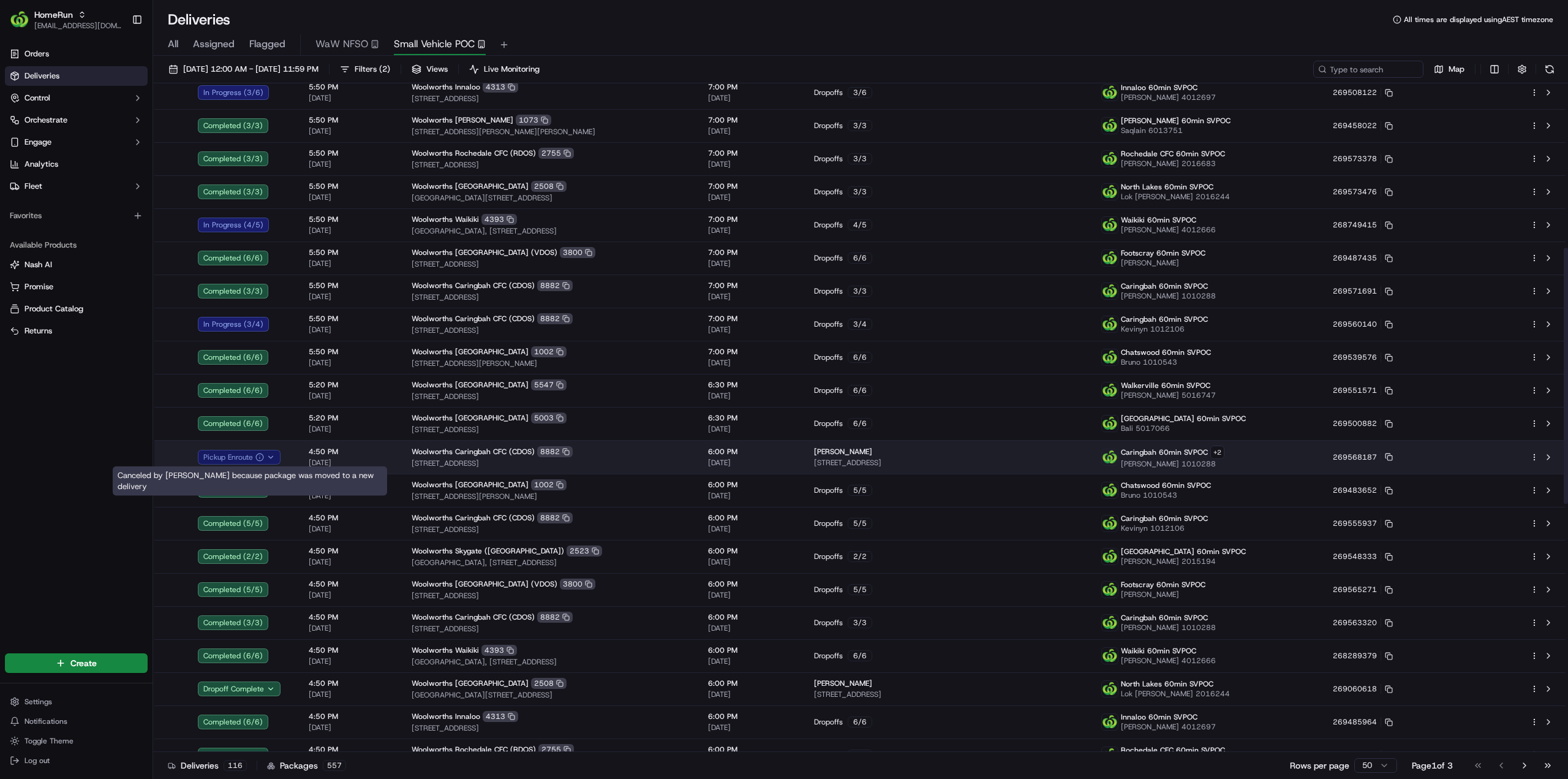
click at [270, 457] on icon "button" at bounding box center [271, 457] width 8 height 8
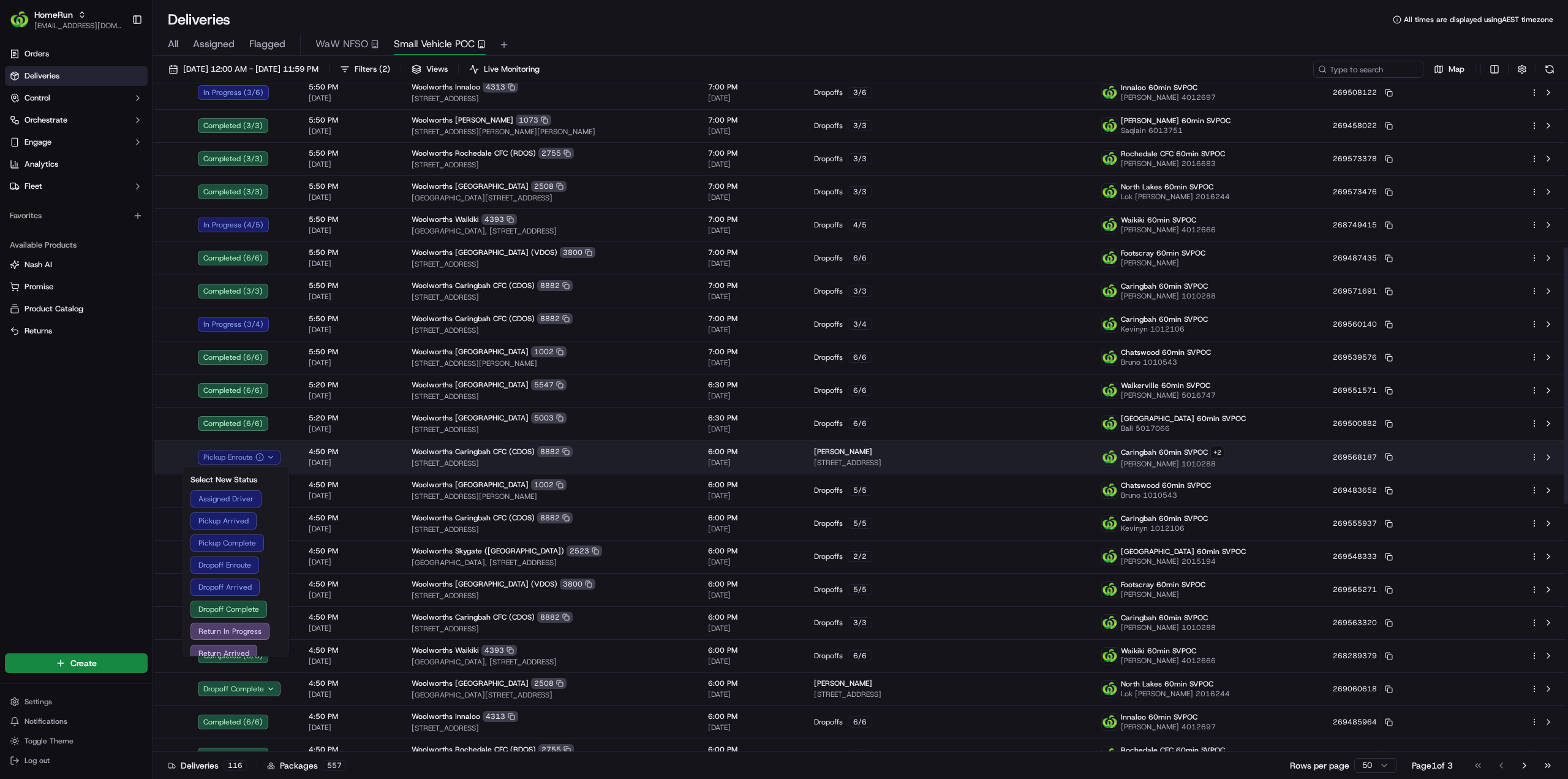
click at [270, 457] on icon "button" at bounding box center [271, 457] width 8 height 8
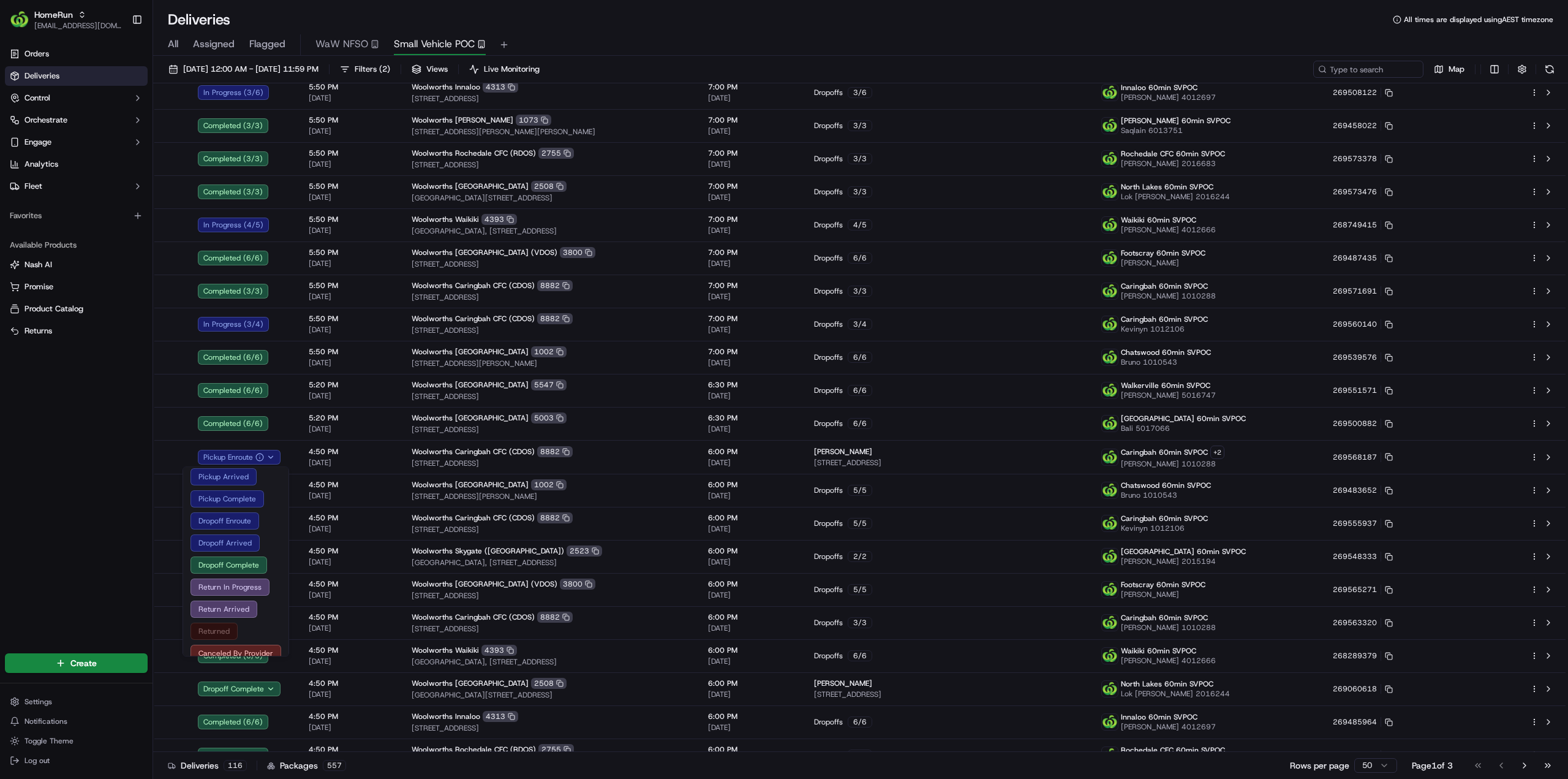
scroll to position [62, 0]
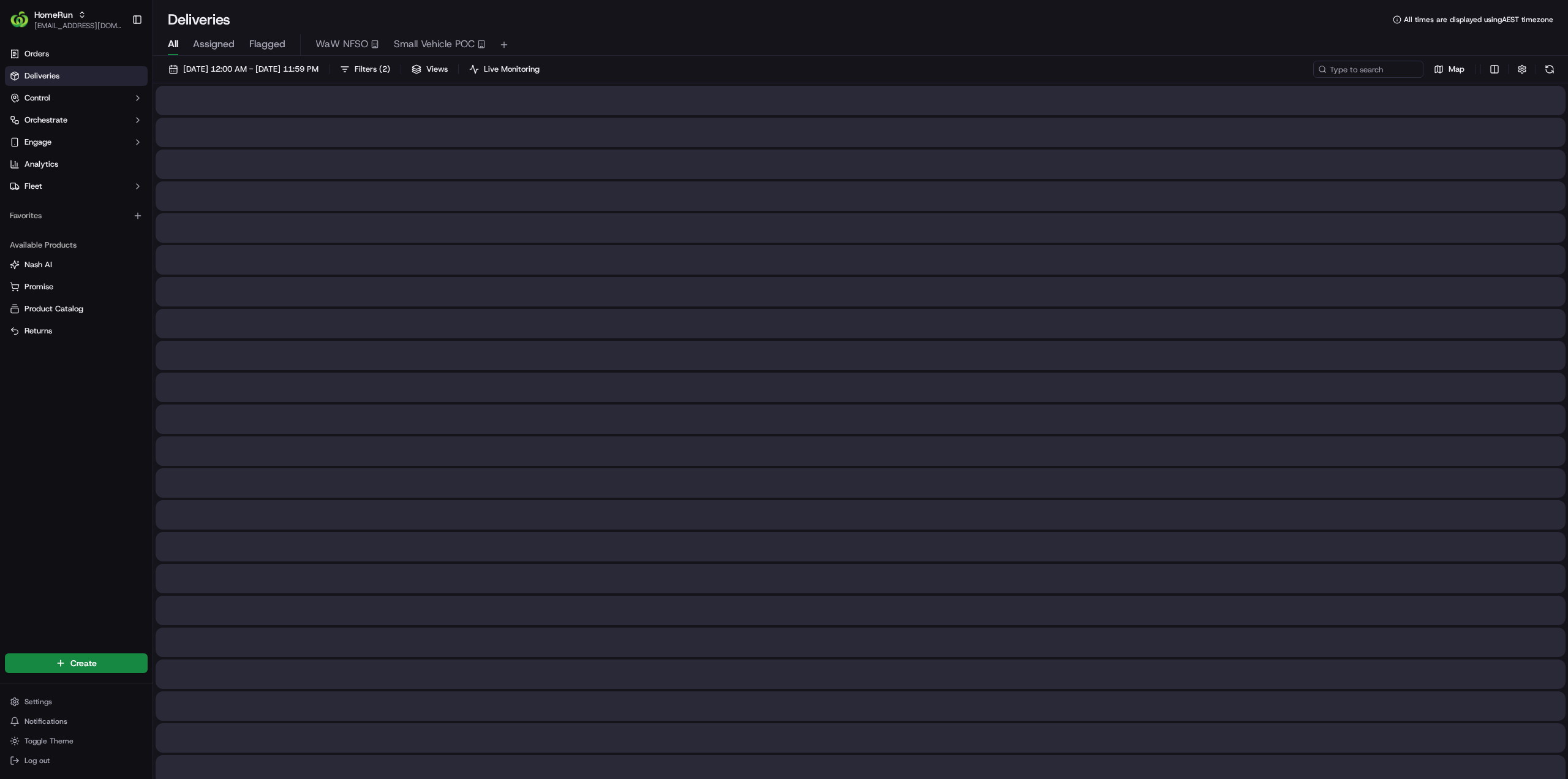
click at [171, 42] on span "All" at bounding box center [173, 44] width 11 height 15
click at [390, 69] on span "Filters ( 2 )" at bounding box center [372, 68] width 36 height 11
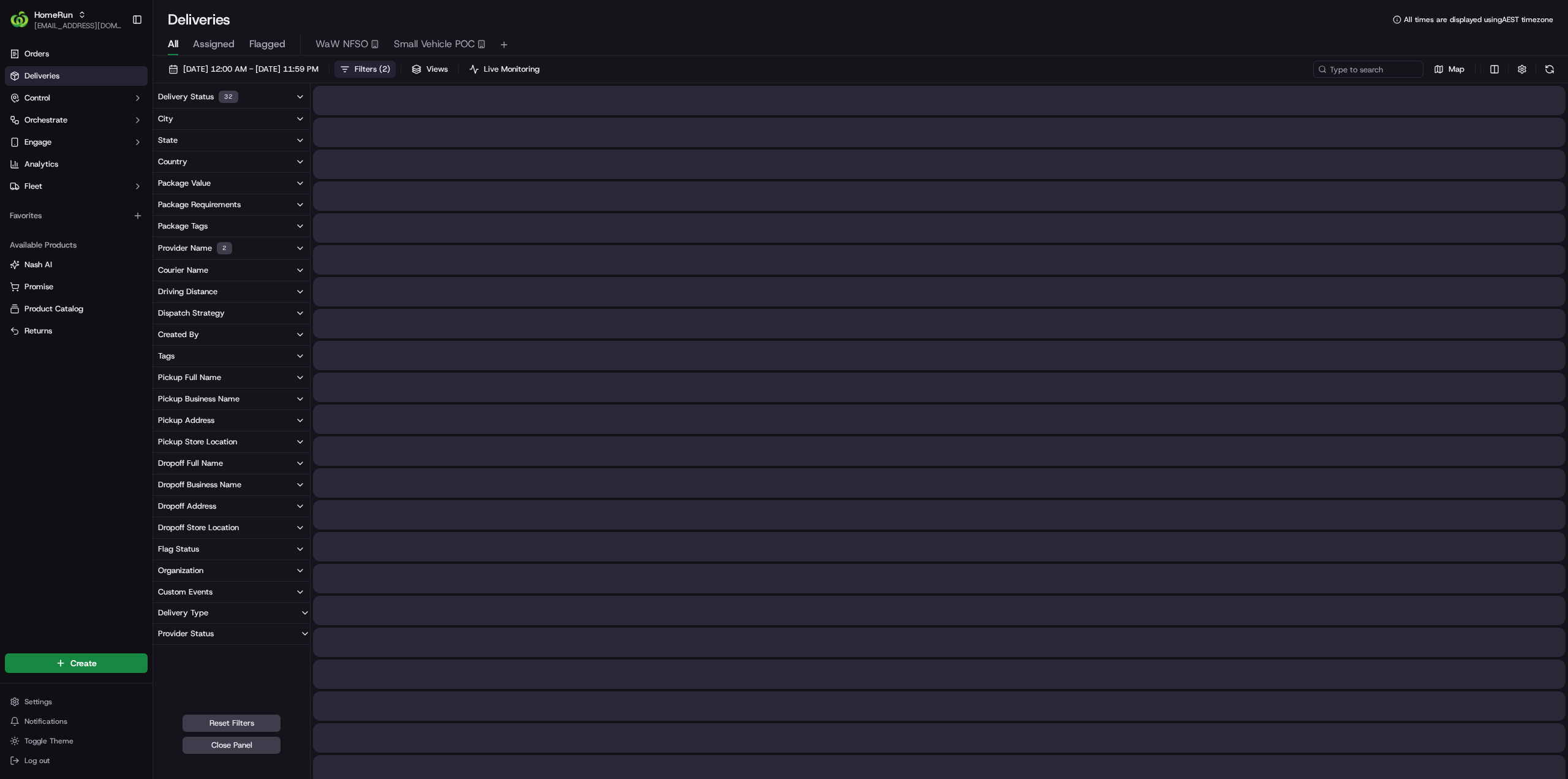
click at [299, 246] on icon "button" at bounding box center [300, 248] width 10 height 10
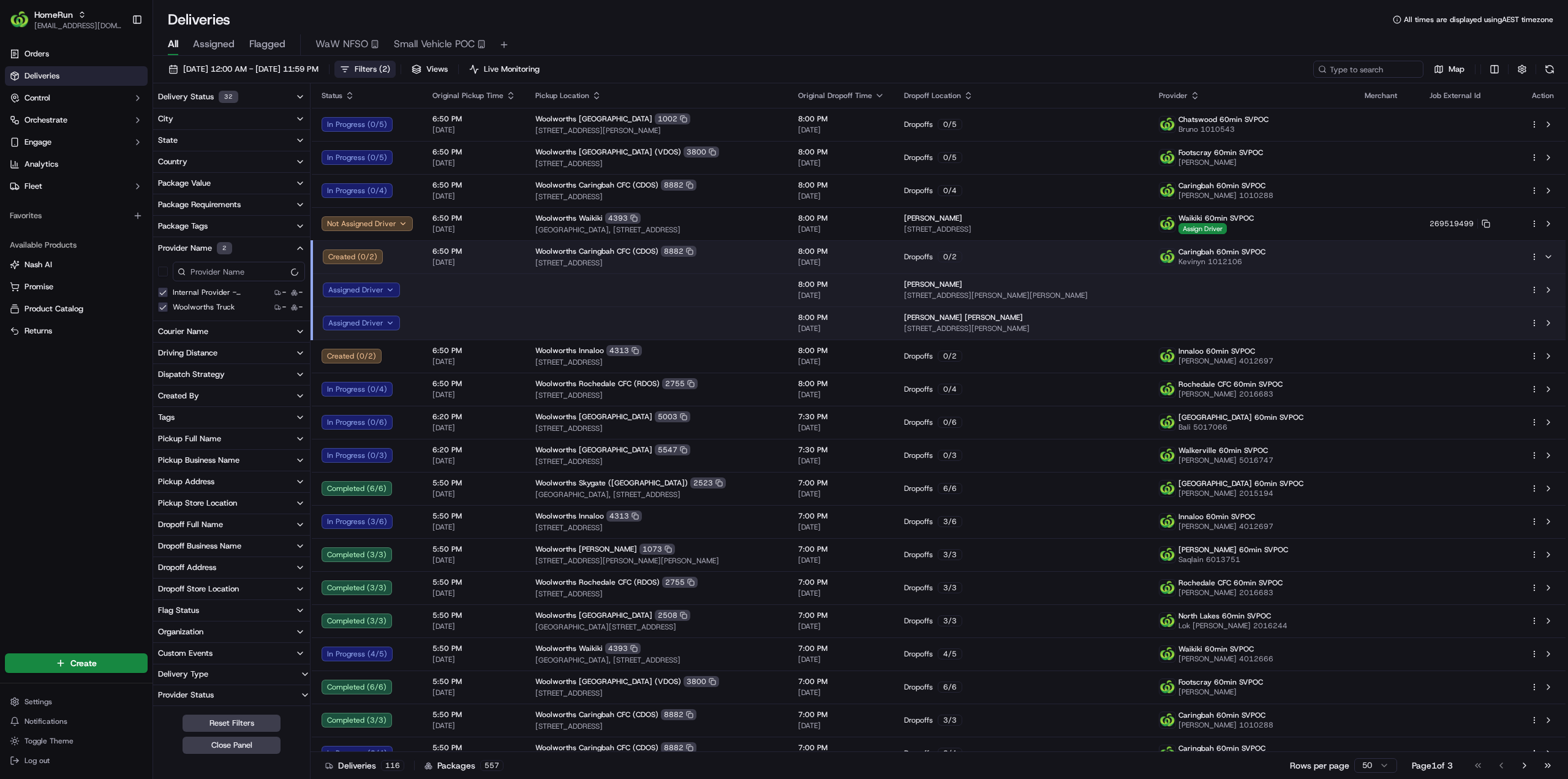
click at [162, 291] on \(HomeRun\) "Internal Provider - (HomeRun)" at bounding box center [163, 292] width 10 height 10
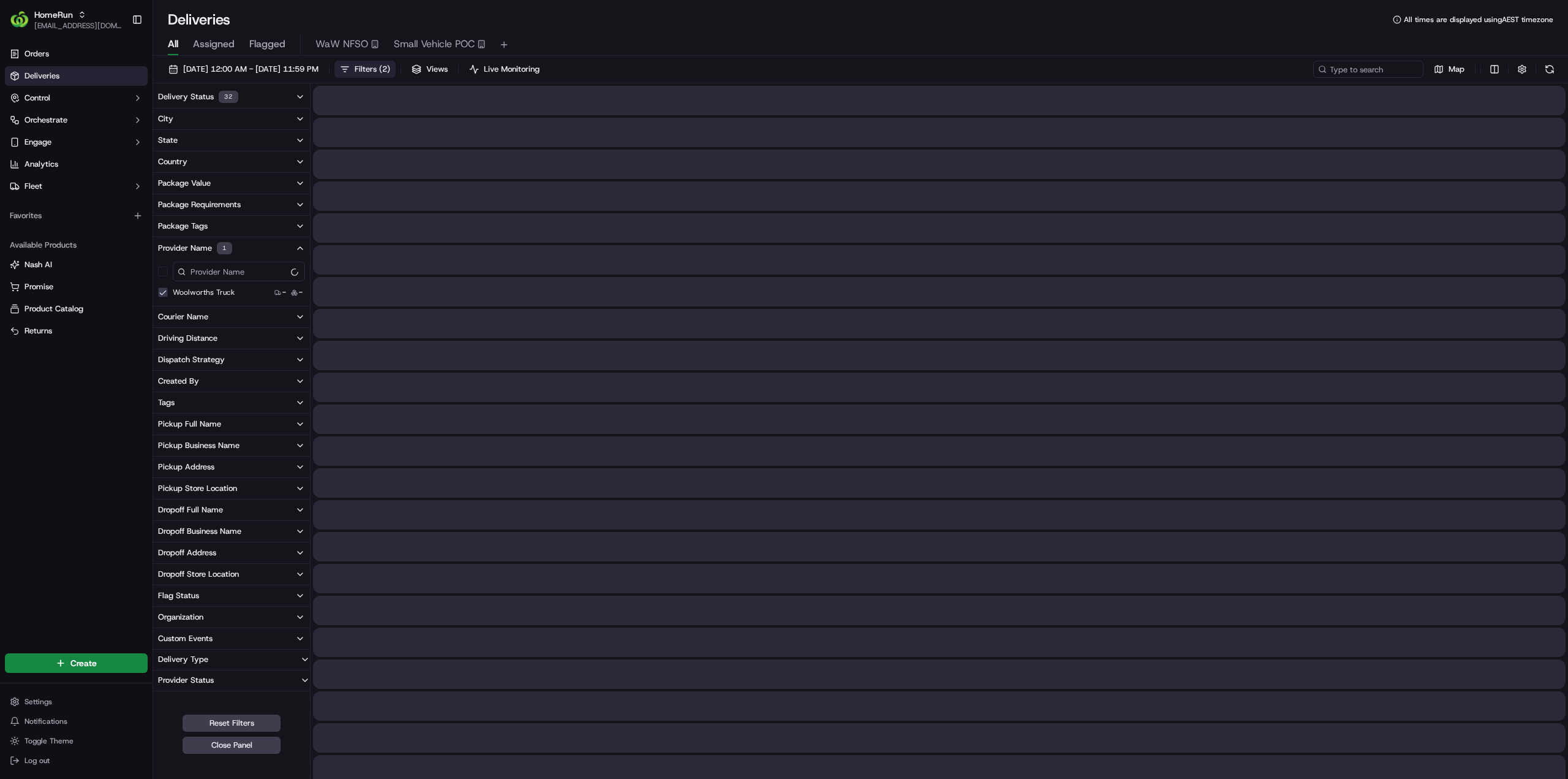
click at [162, 291] on Truck "Woolworths Truck" at bounding box center [163, 292] width 10 height 10
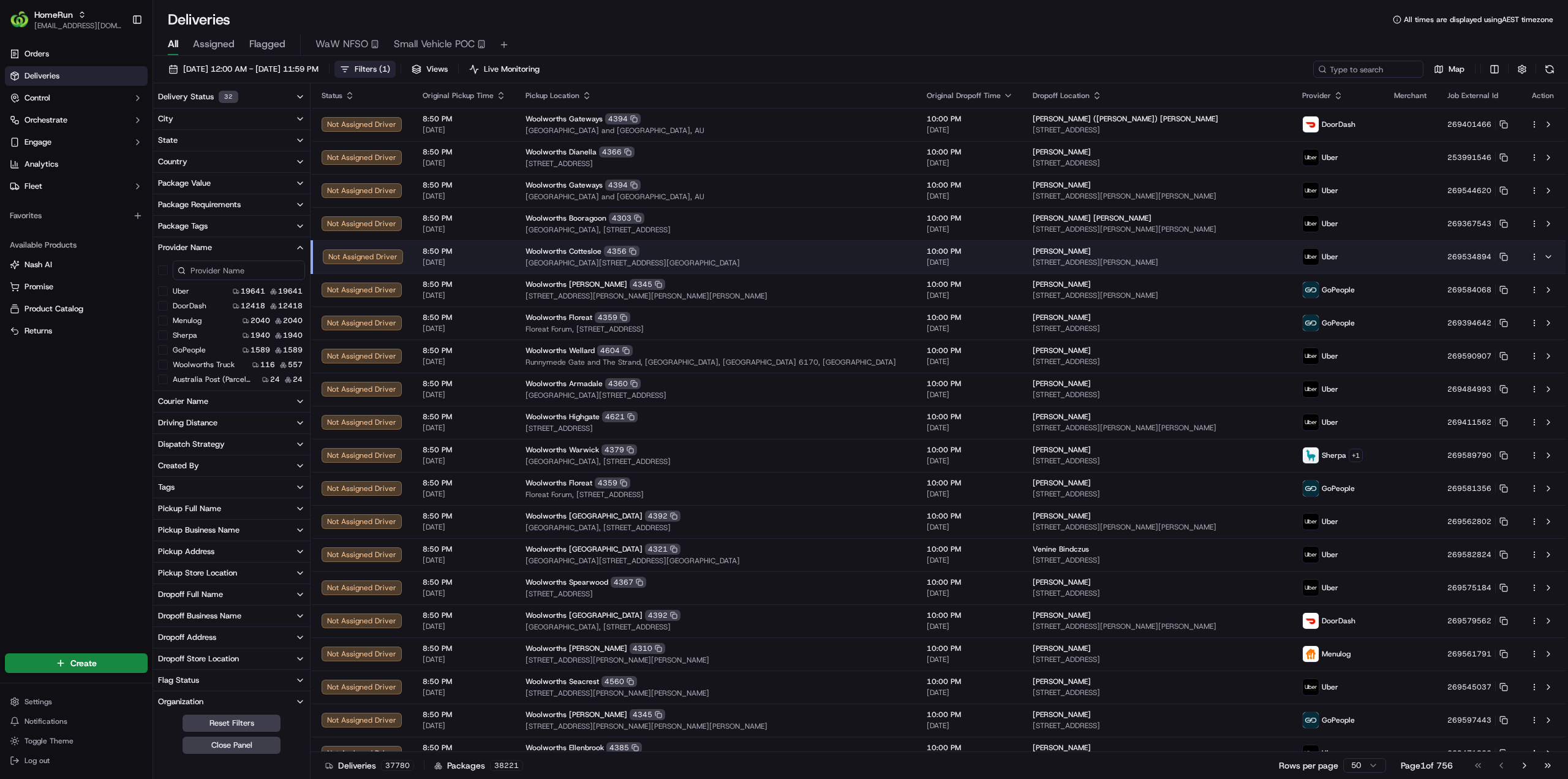
click at [224, 529] on div "Pickup Business Name" at bounding box center [199, 530] width 82 height 11
click at [166, 573] on \(CDOS\) "Woolworths Caringbah CFC (CDOS)" at bounding box center [163, 574] width 10 height 10
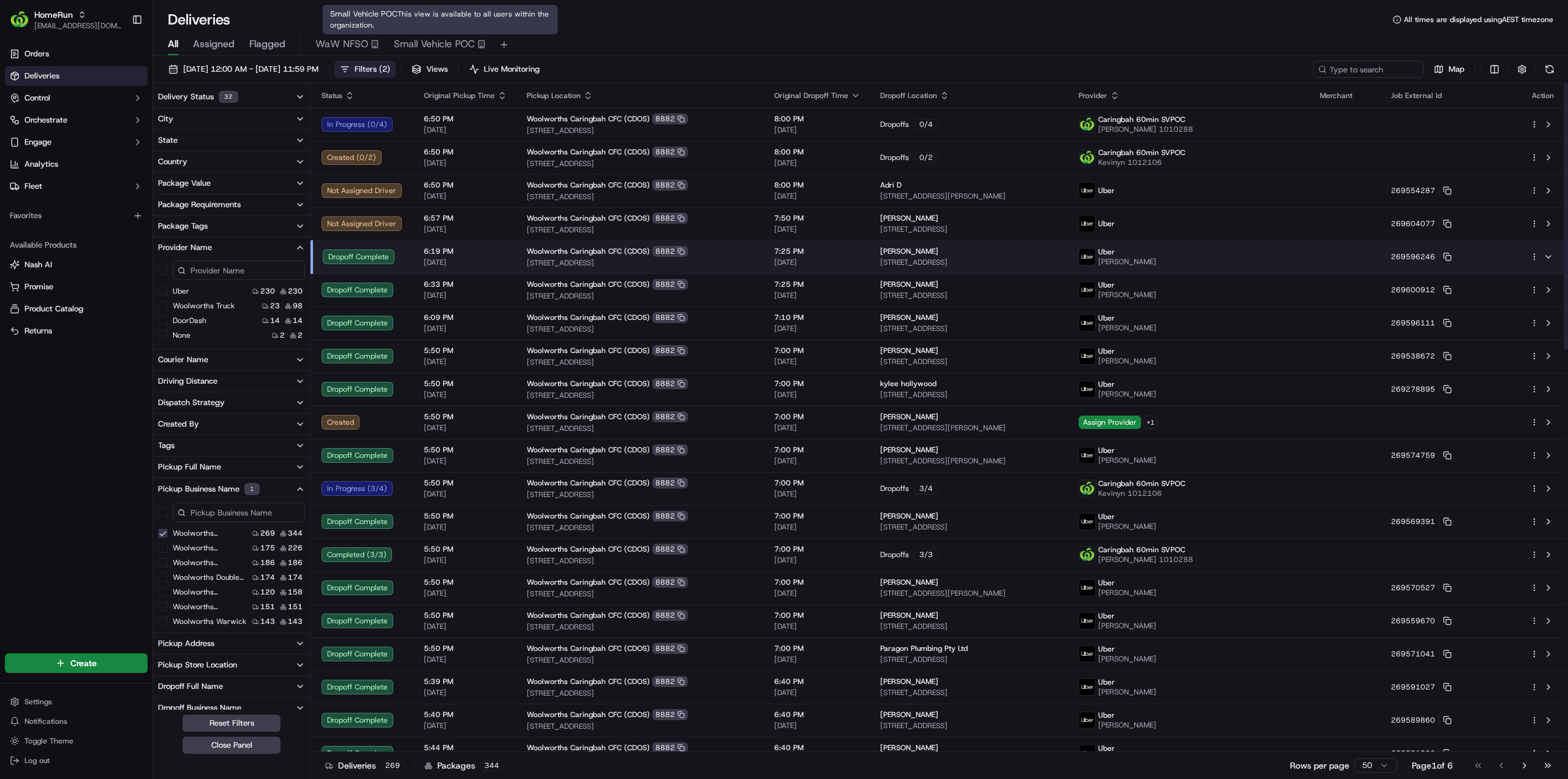
click at [436, 43] on span "Small Vehicle POC" at bounding box center [434, 44] width 81 height 15
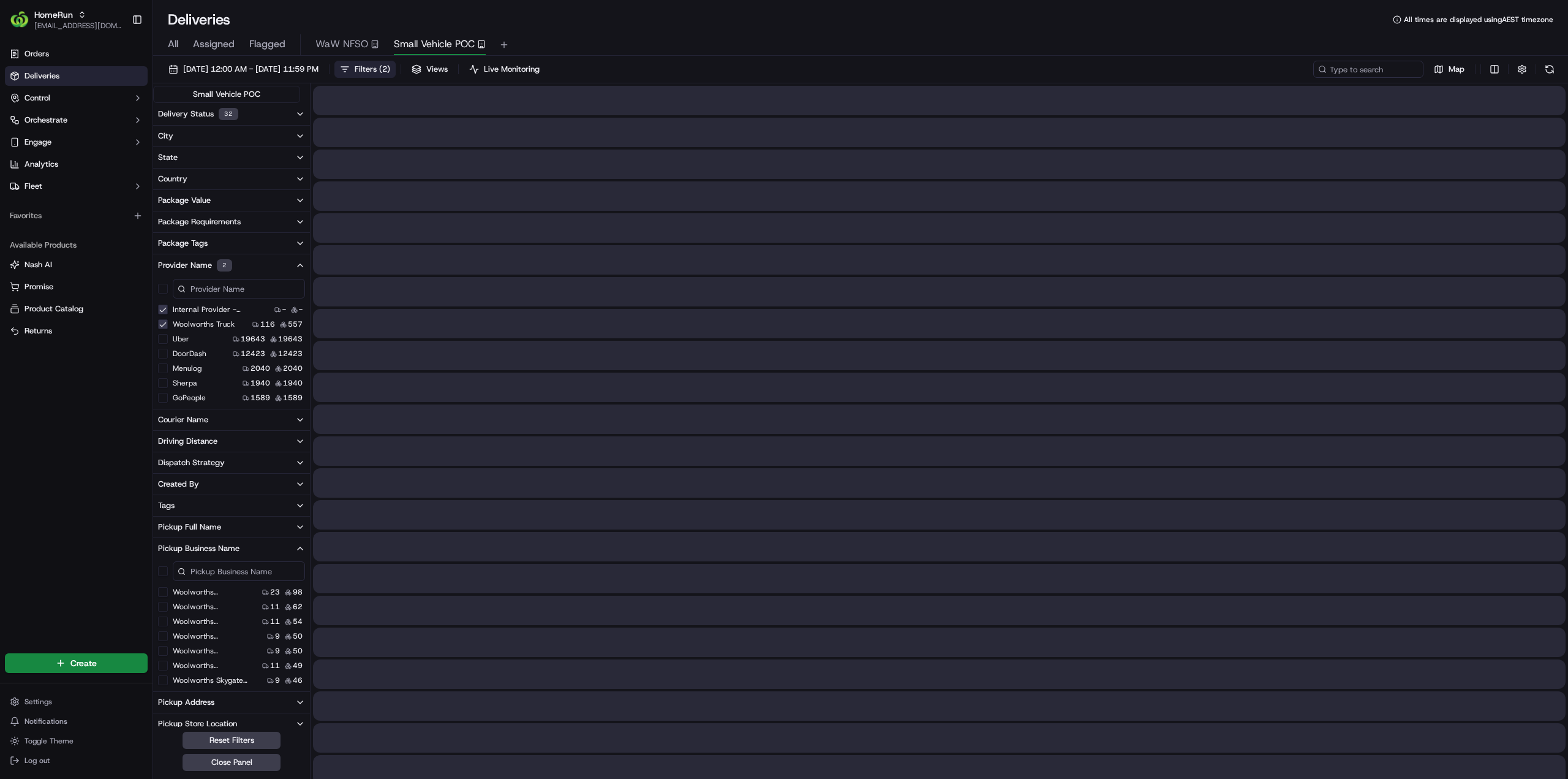
click at [167, 47] on div "All Assigned Flagged WaW NFSO Small Vehicle POC" at bounding box center [860, 45] width 1415 height 22
click at [172, 47] on span "All" at bounding box center [173, 44] width 11 height 15
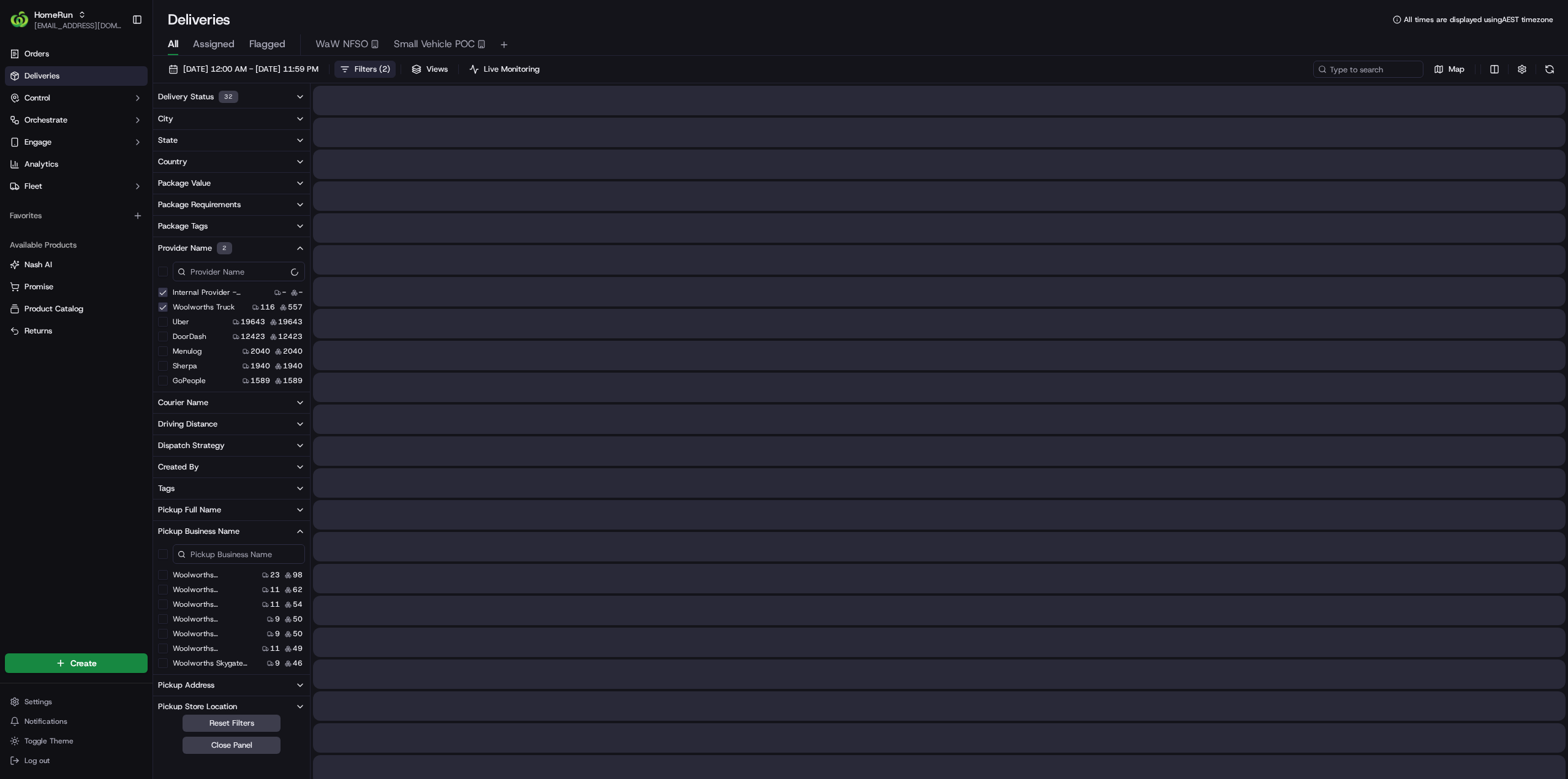
click at [165, 572] on \(CDOS\) "Woolworths Caringbah CFC (CDOS)" at bounding box center [163, 575] width 10 height 10
click at [163, 292] on \(HomeRun\) "Internal Provider - (HomeRun)" at bounding box center [163, 292] width 10 height 10
click at [163, 303] on Truck "Woolworths Truck" at bounding box center [163, 307] width 10 height 10
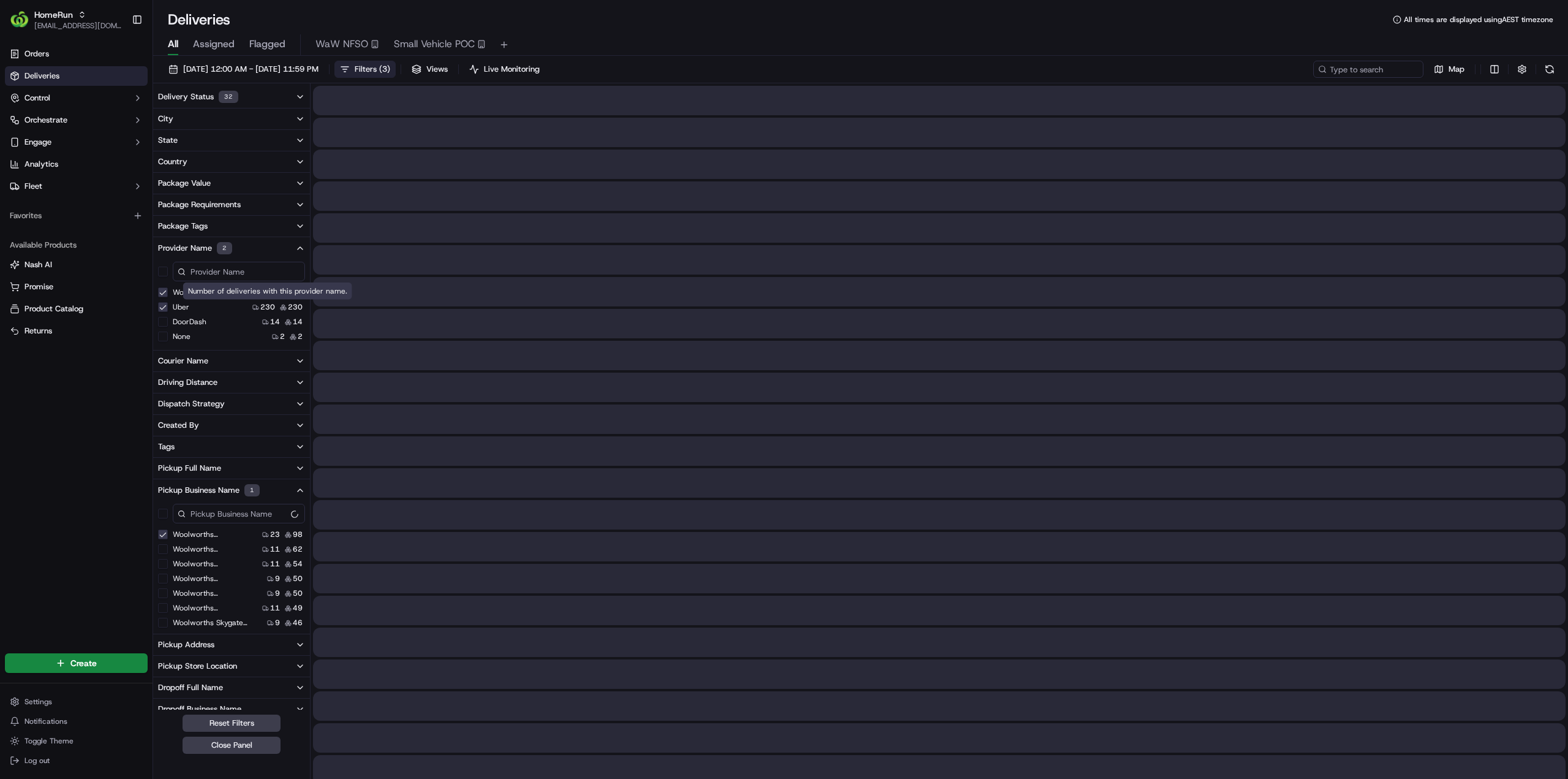
click at [162, 293] on Truck "Woolworths Truck" at bounding box center [163, 292] width 10 height 10
click at [163, 293] on button "Uber" at bounding box center [163, 292] width 10 height 10
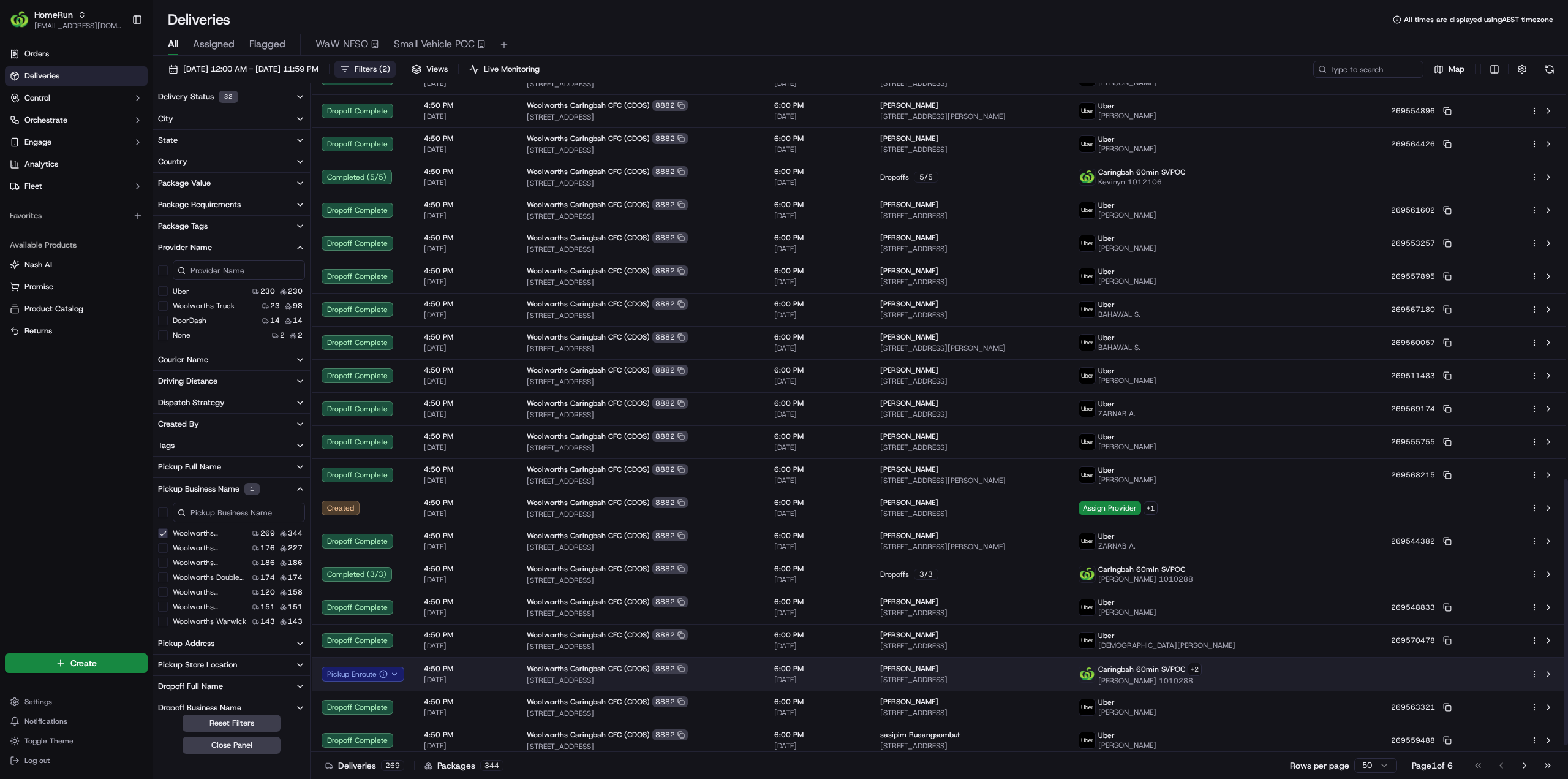
scroll to position [1010, 0]
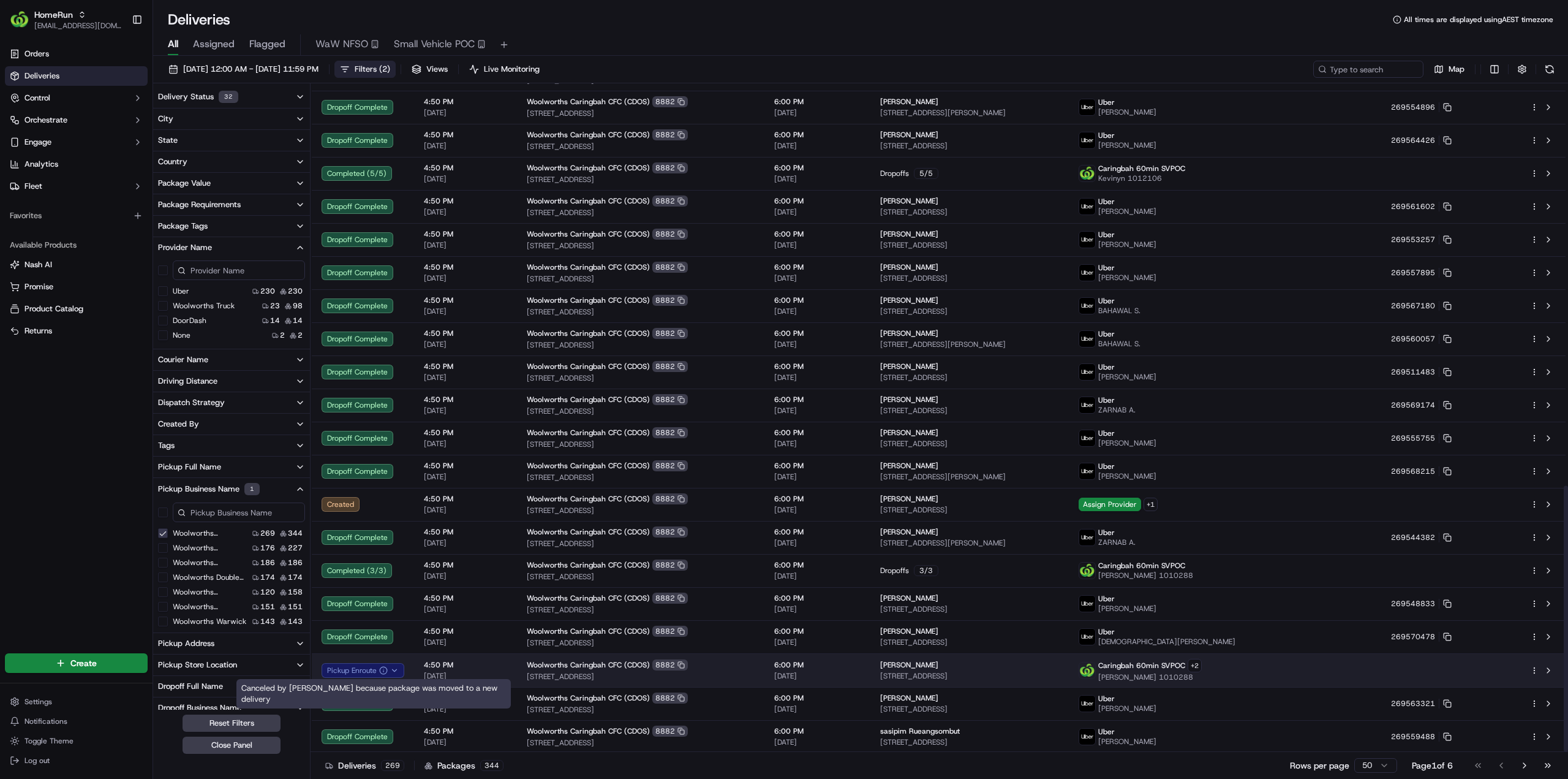
click at [398, 669] on div "Pickup Enroute" at bounding box center [362, 671] width 82 height 15
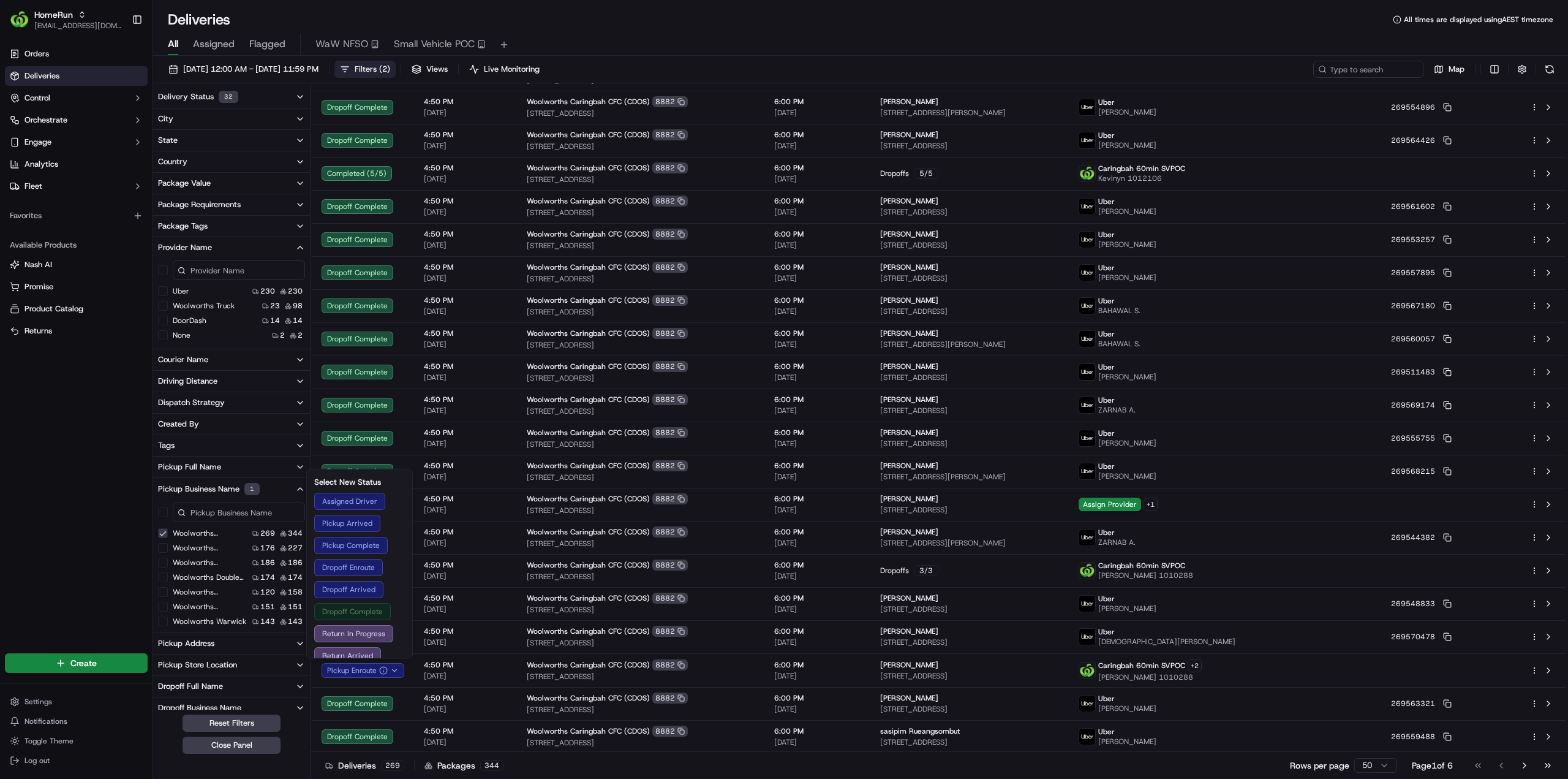
click at [356, 608] on button "Dropoff Complete" at bounding box center [359, 612] width 91 height 17
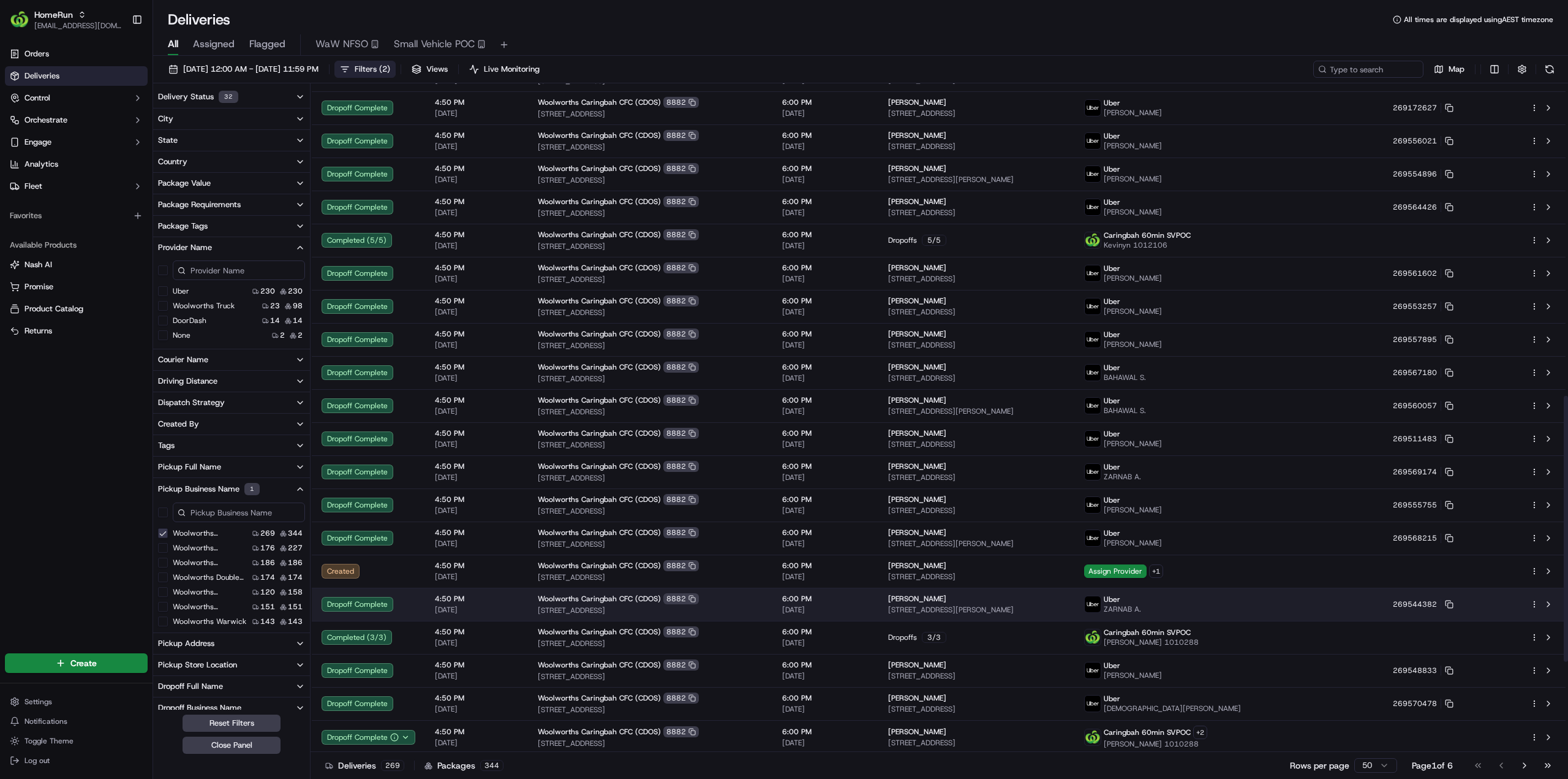
scroll to position [981, 0]
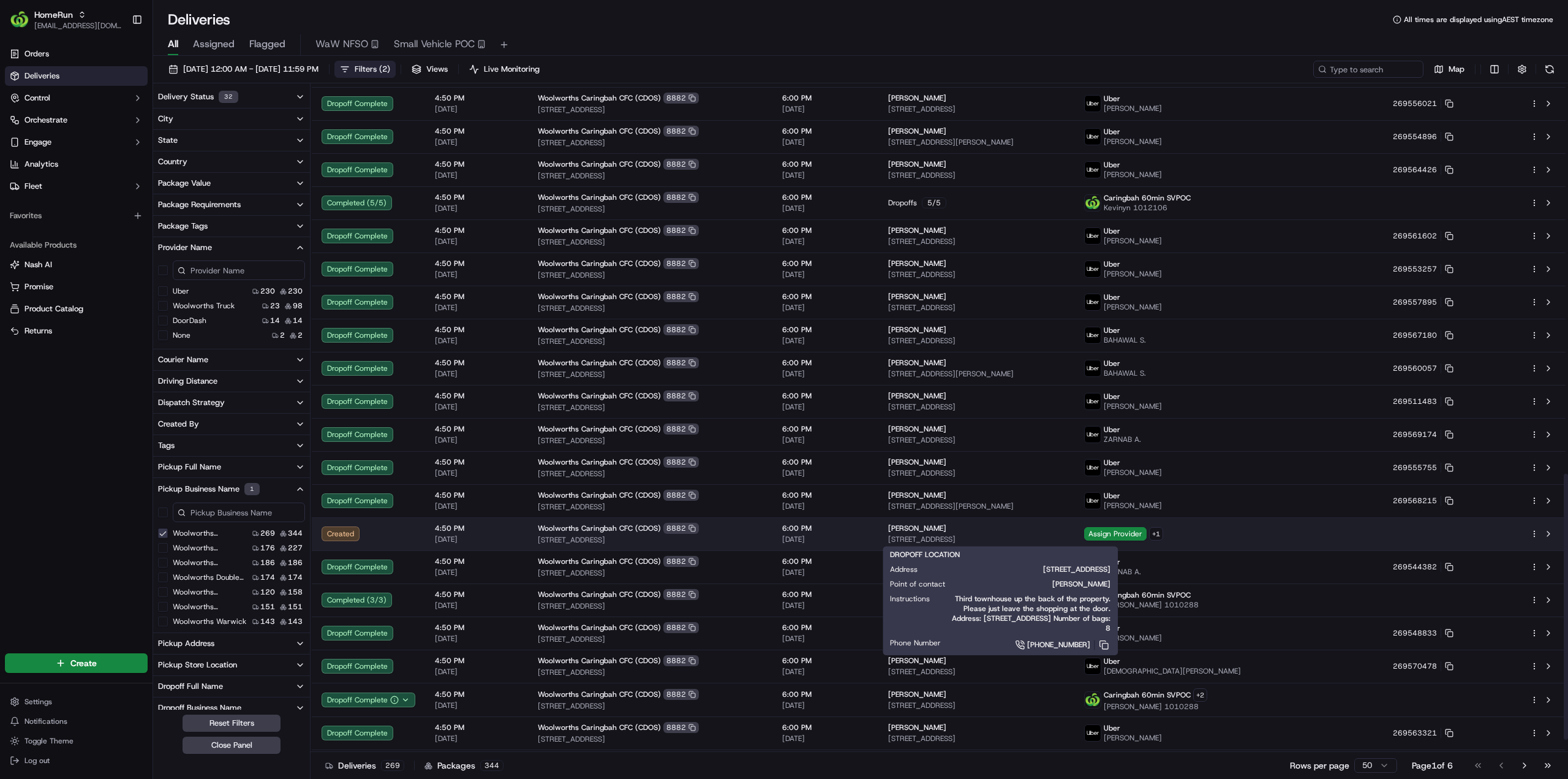
drag, startPoint x: 1047, startPoint y: 541, endPoint x: 869, endPoint y: 539, distance: 178.0
click at [879, 539] on td "Cherie Baker 22 Glassop St, U 3, Caringbah, NSW 2229, AU" at bounding box center [976, 534] width 196 height 33
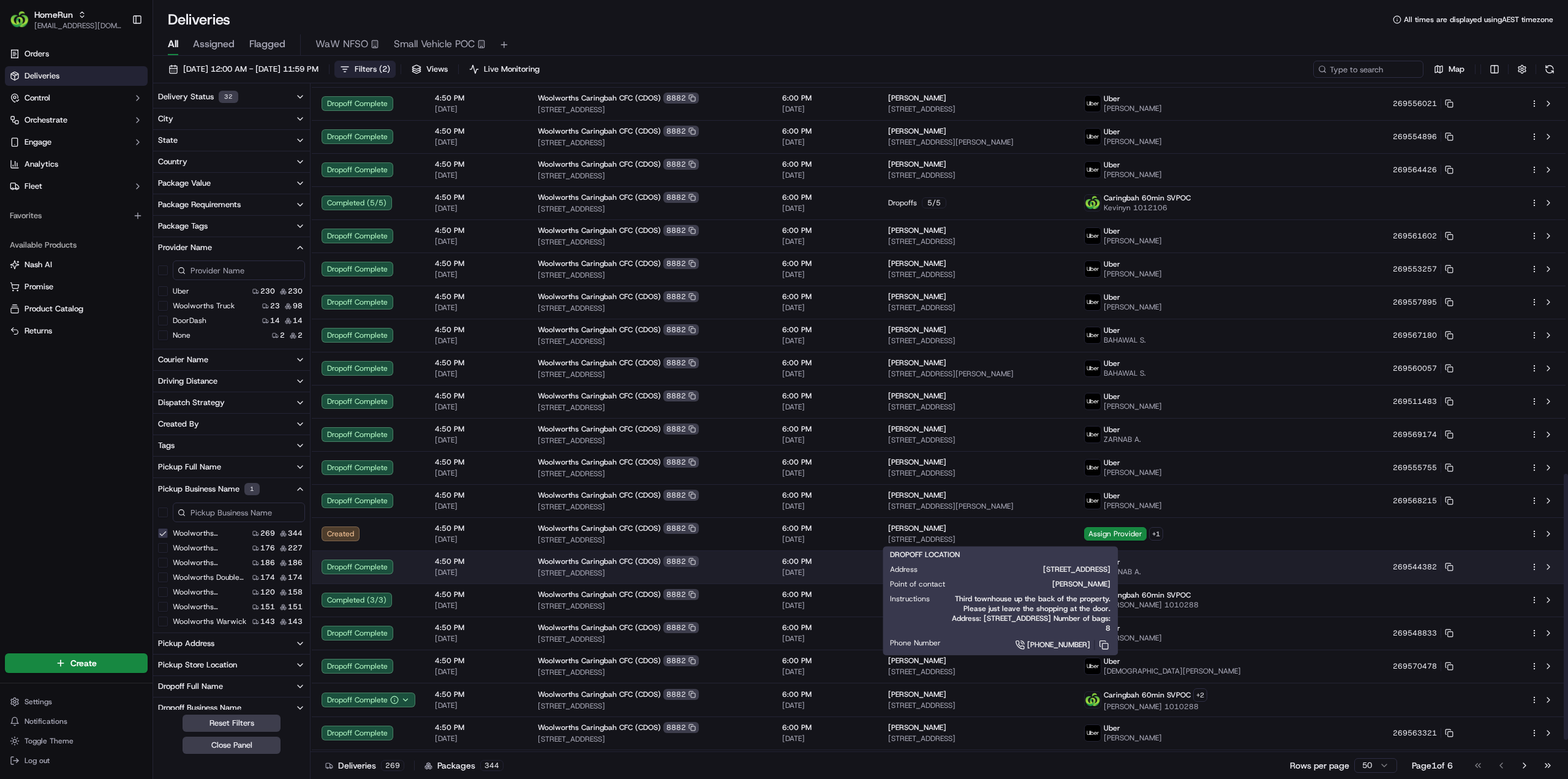
copy span "22 Glassop St, U 3, Caringbah, NSW 2229, AU"
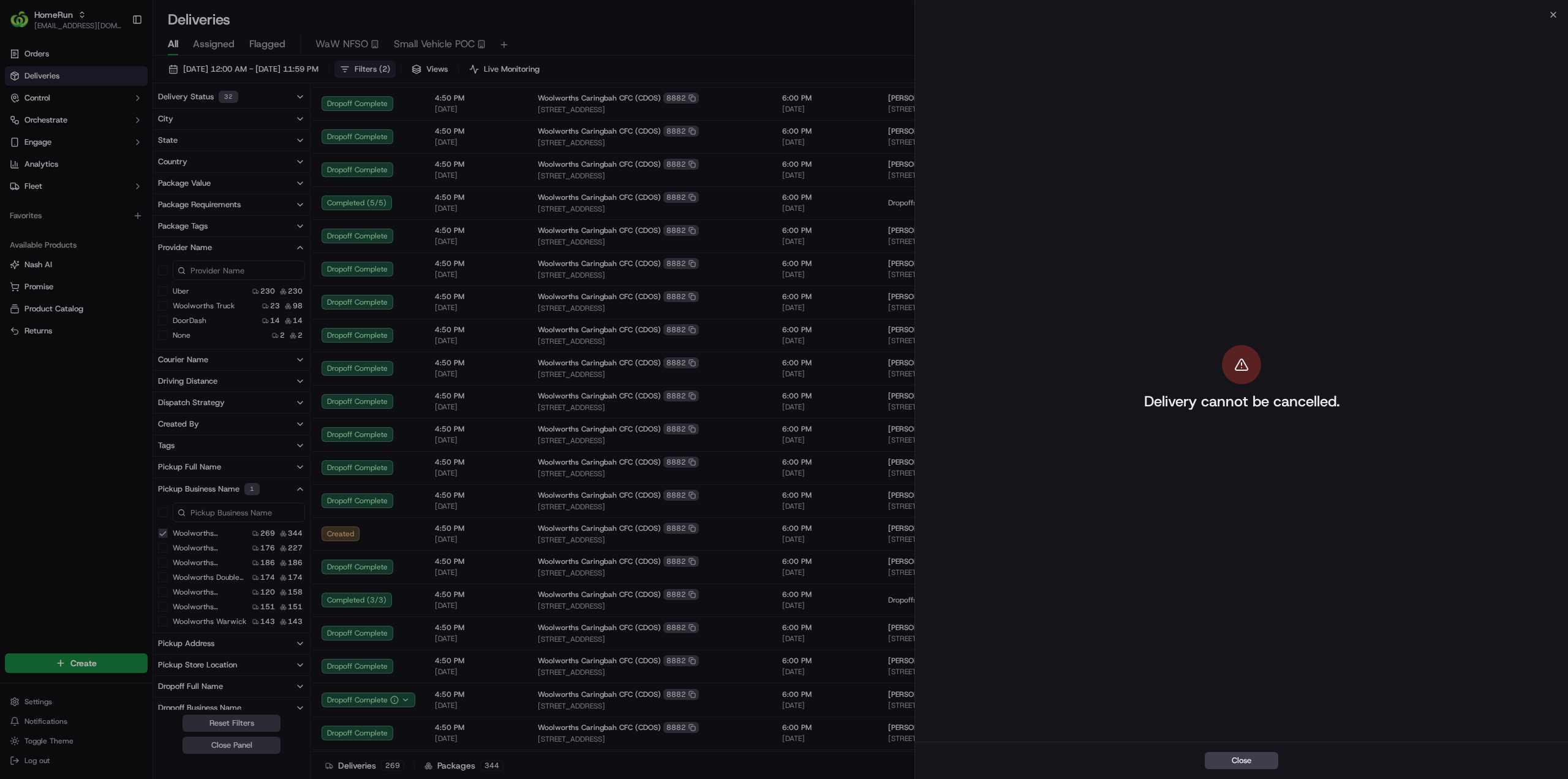
click at [1554, 15] on div "Delivery cannot be cancelled." at bounding box center [1242, 378] width 653 height 727
click at [1551, 12] on icon "button" at bounding box center [1553, 15] width 5 height 5
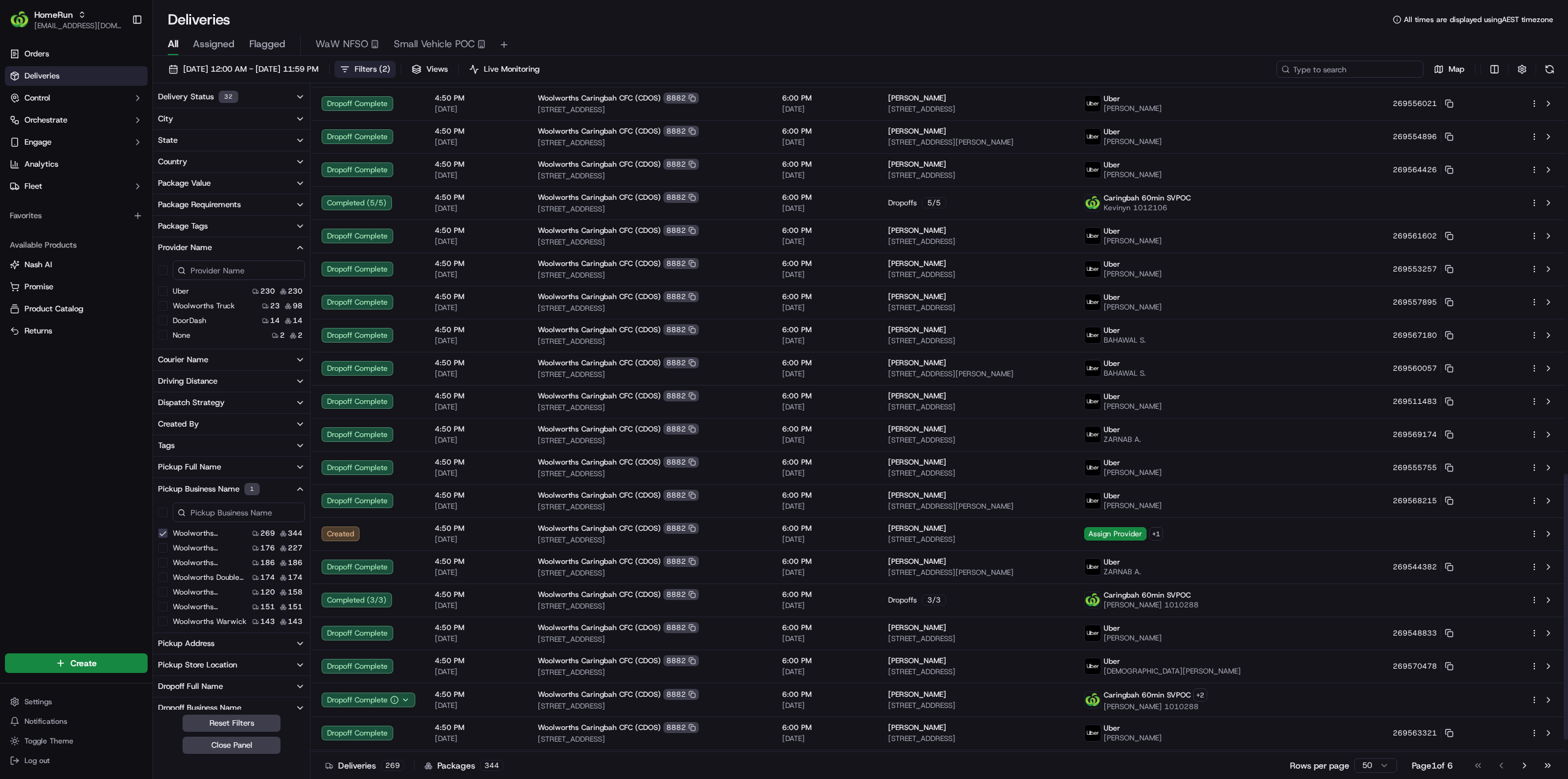
click at [1356, 70] on input at bounding box center [1350, 69] width 147 height 17
paste input "22 Glassop St, U 3, Caringbah, NSW 2229, AU"
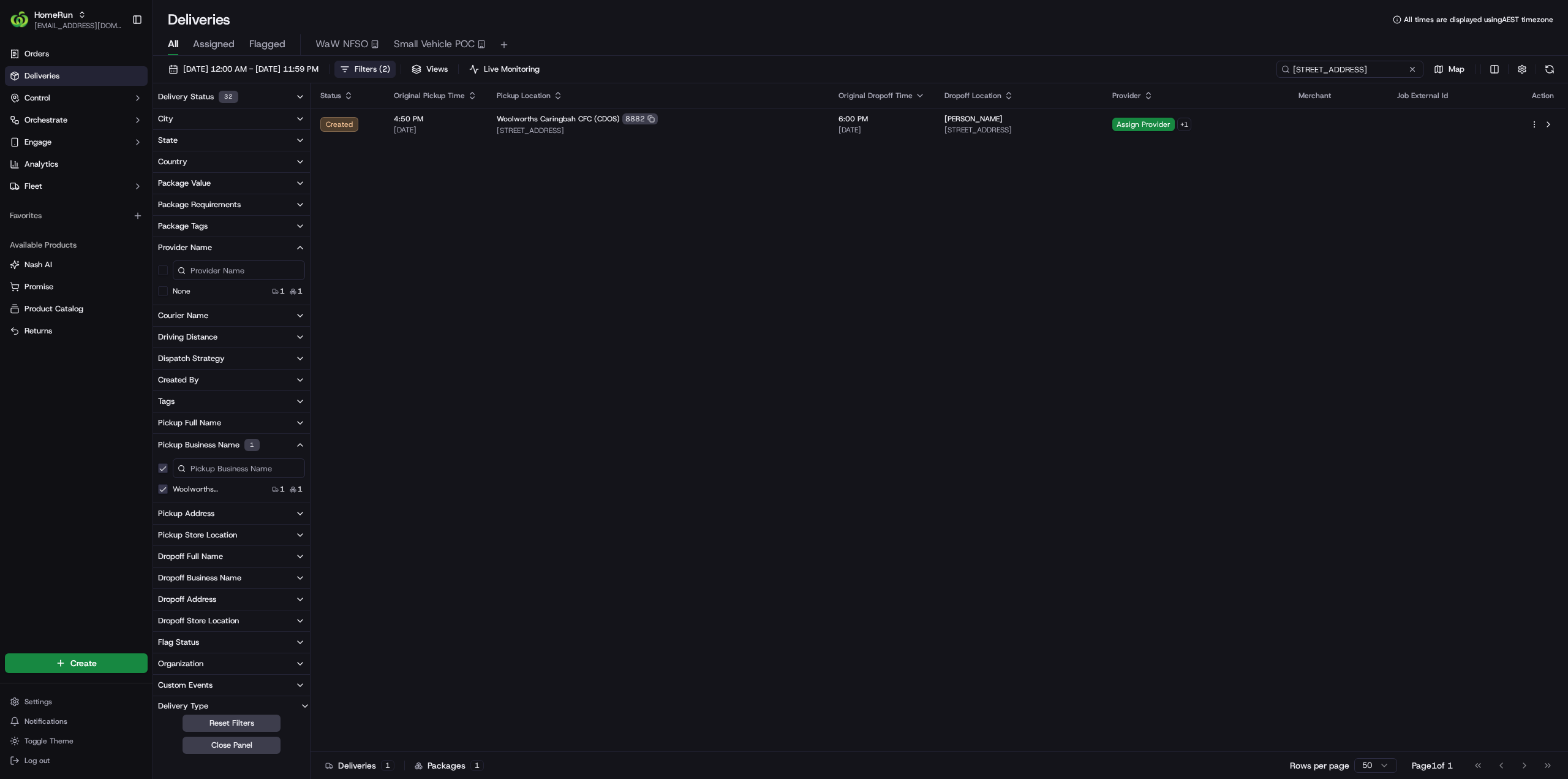
type input "22 Glassop St, U 3, Caringbah, NSW 2229, AU"
drag, startPoint x: 734, startPoint y: 455, endPoint x: 739, endPoint y: 448, distance: 8.6
click at [734, 448] on div "Status Original Pickup Time Pickup Location Original Dropoff Time Dropoff Locat…" at bounding box center [938, 417] width 1255 height 668
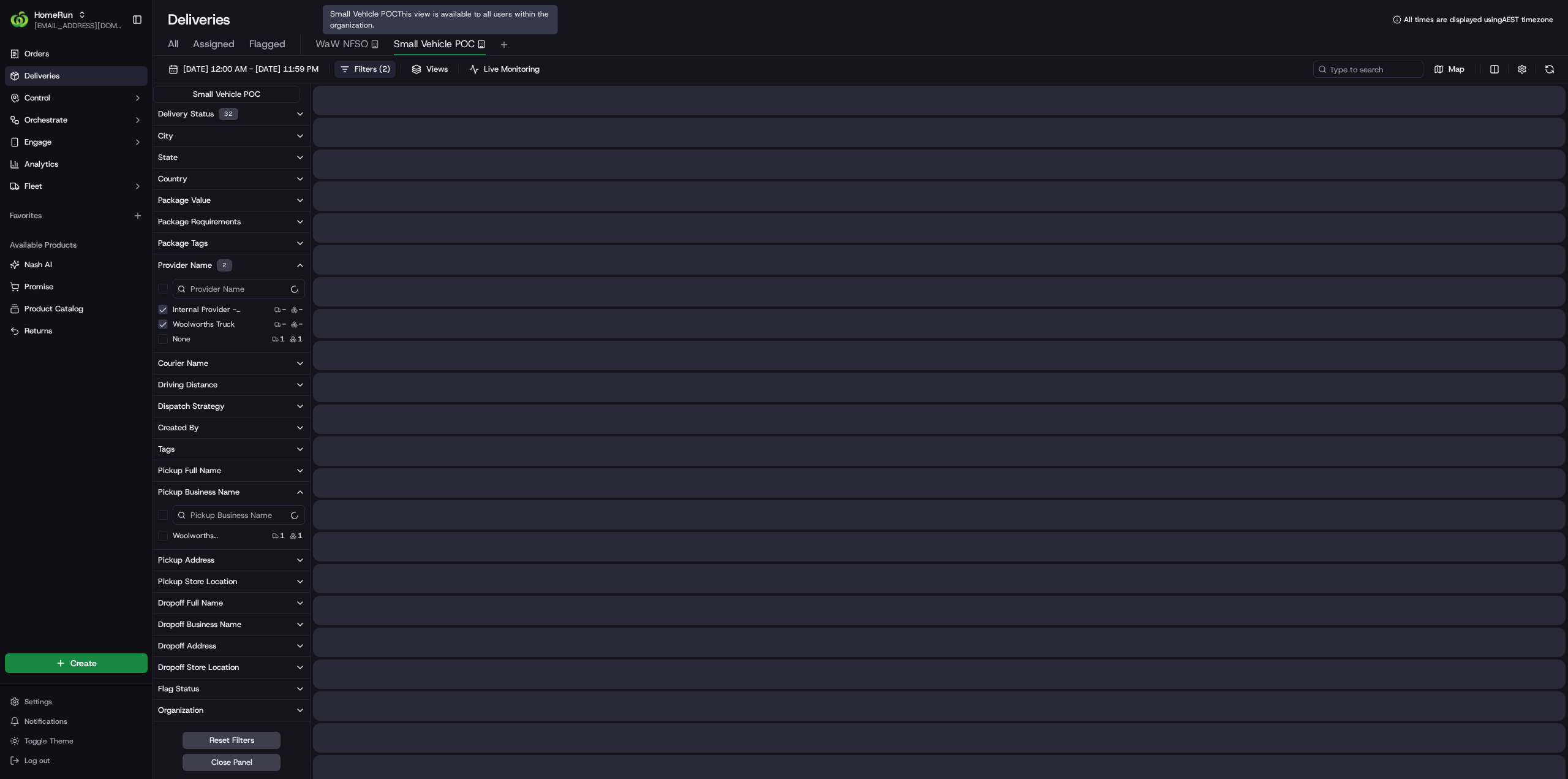
click at [441, 42] on span "Small Vehicle POC" at bounding box center [434, 44] width 81 height 15
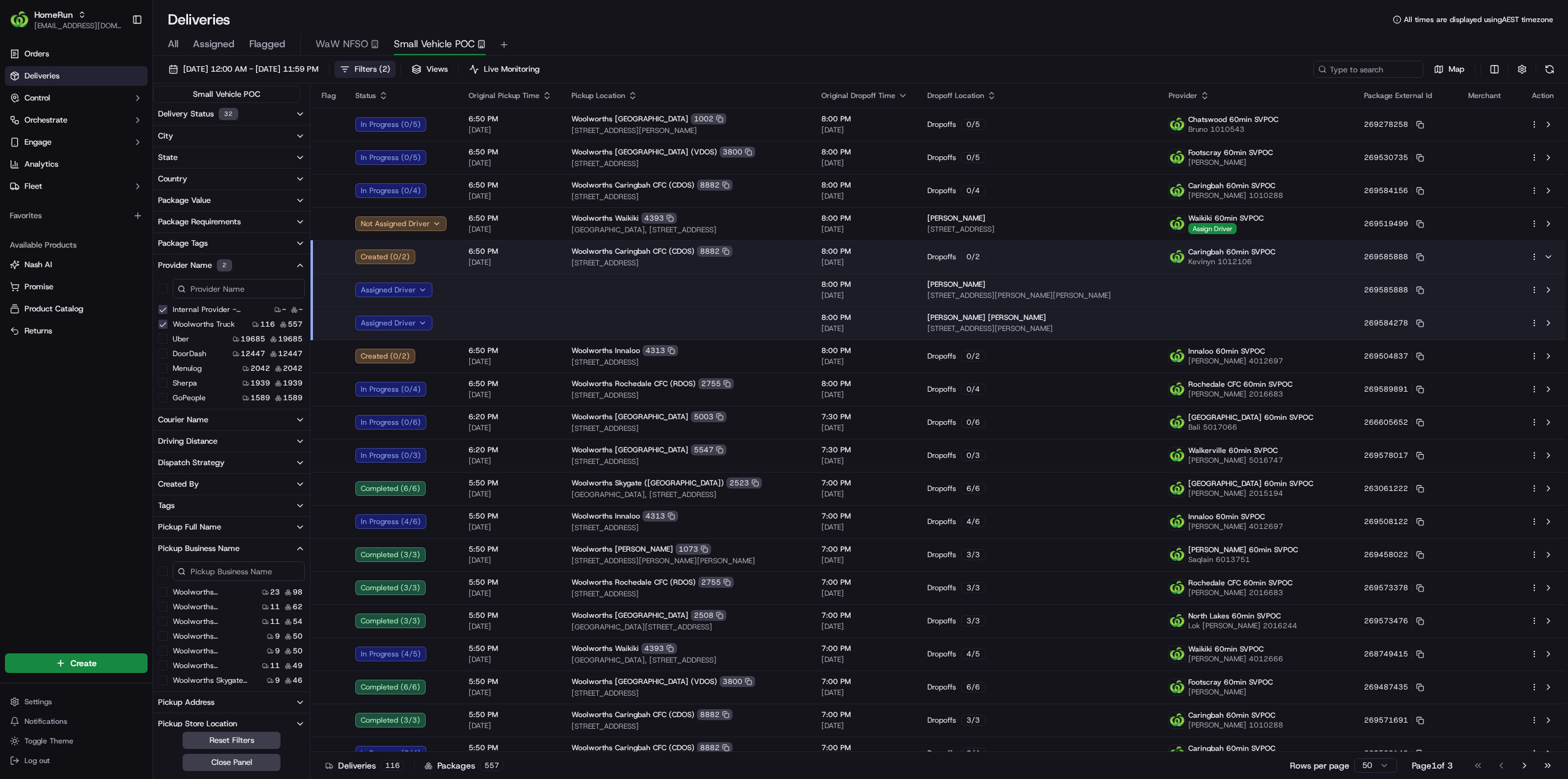
click at [165, 595] on \(CDOS\) "Woolworths Caringbah CFC (CDOS)" at bounding box center [163, 592] width 10 height 10
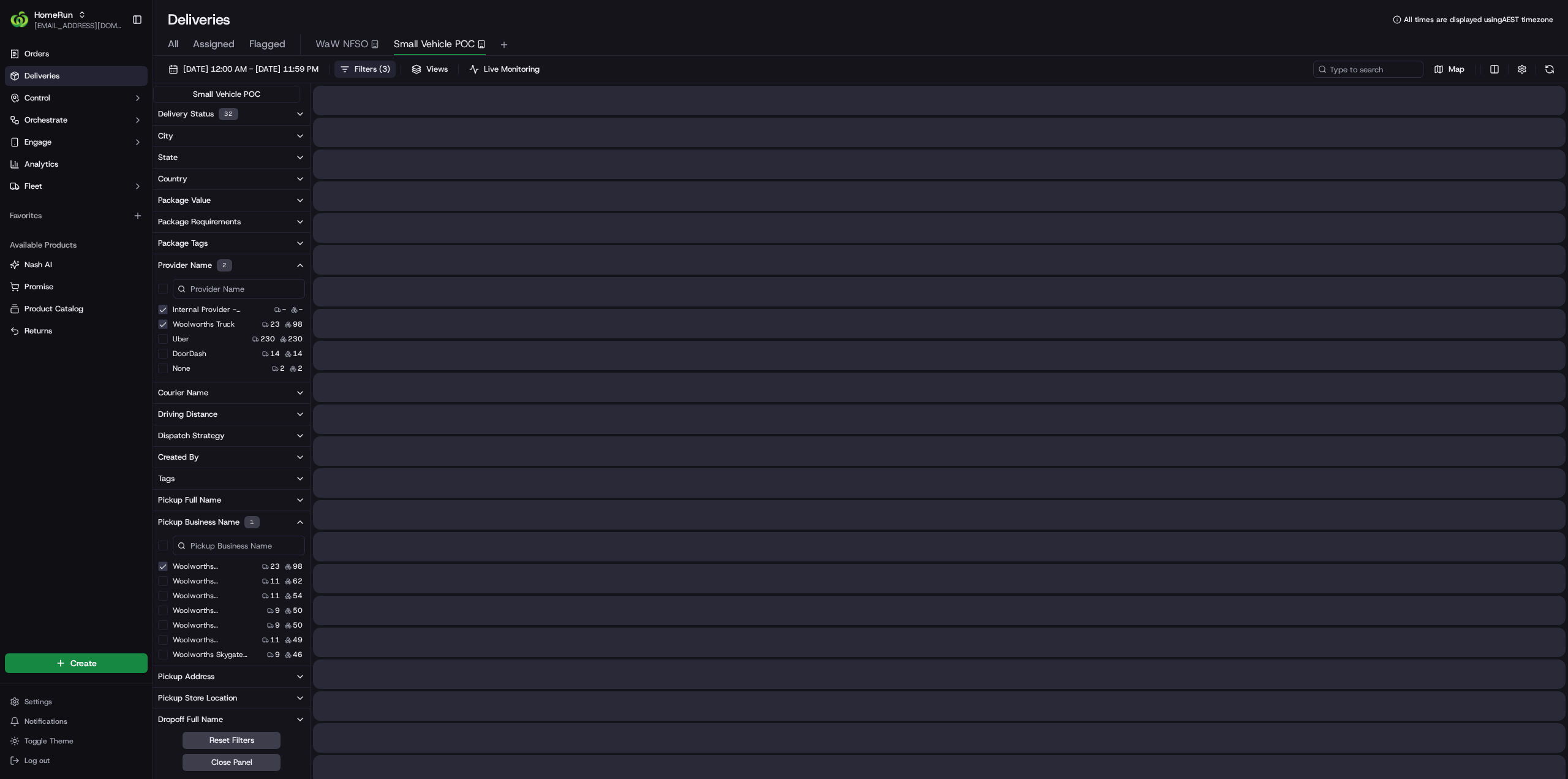
click at [165, 325] on Truck "Woolworths Truck" at bounding box center [163, 324] width 10 height 10
click at [164, 307] on \(HomeRun\) "Internal Provider - (HomeRun)" at bounding box center [163, 310] width 10 height 10
click at [1554, 65] on button at bounding box center [1549, 69] width 17 height 17
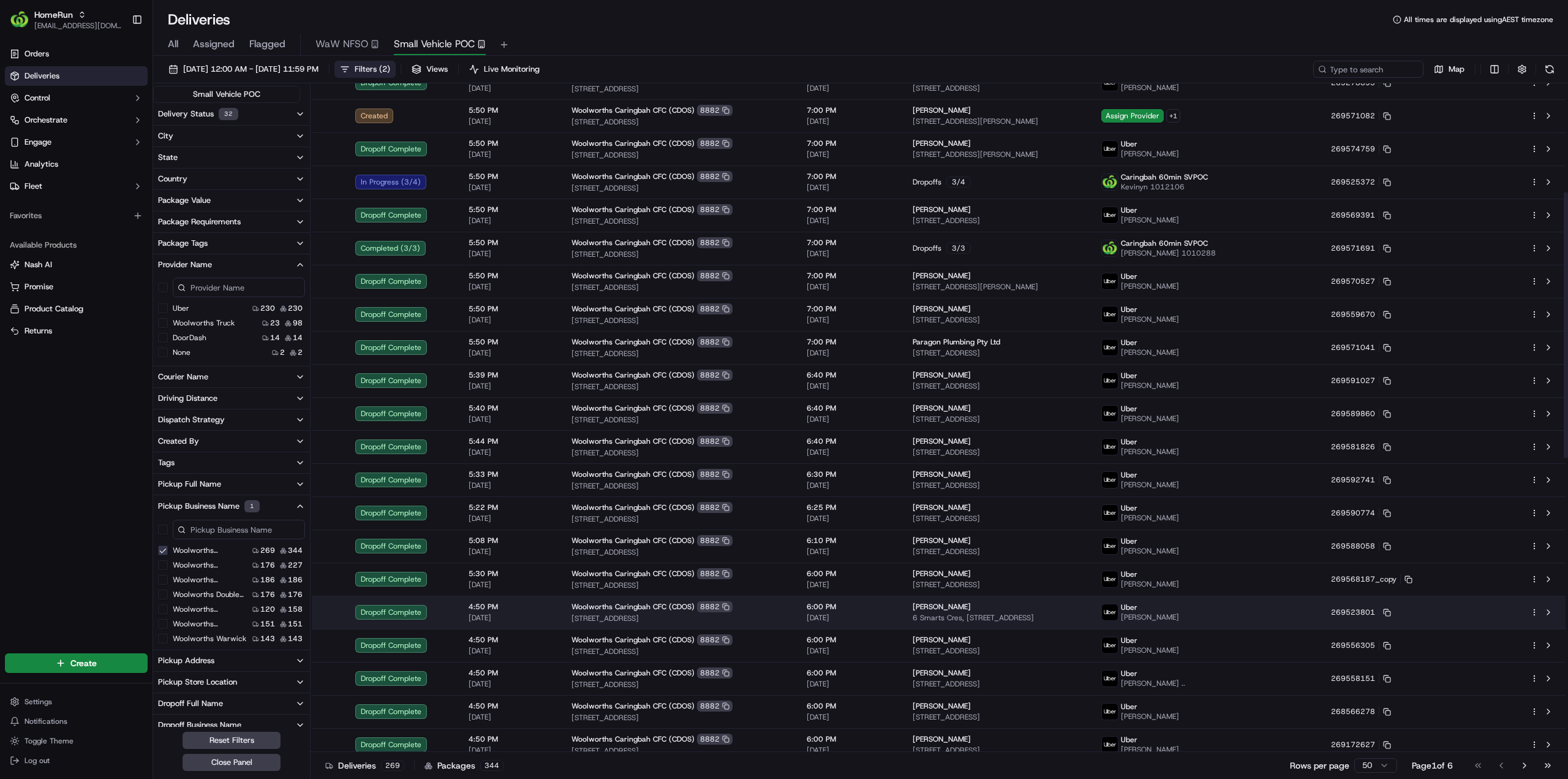
scroll to position [245, 0]
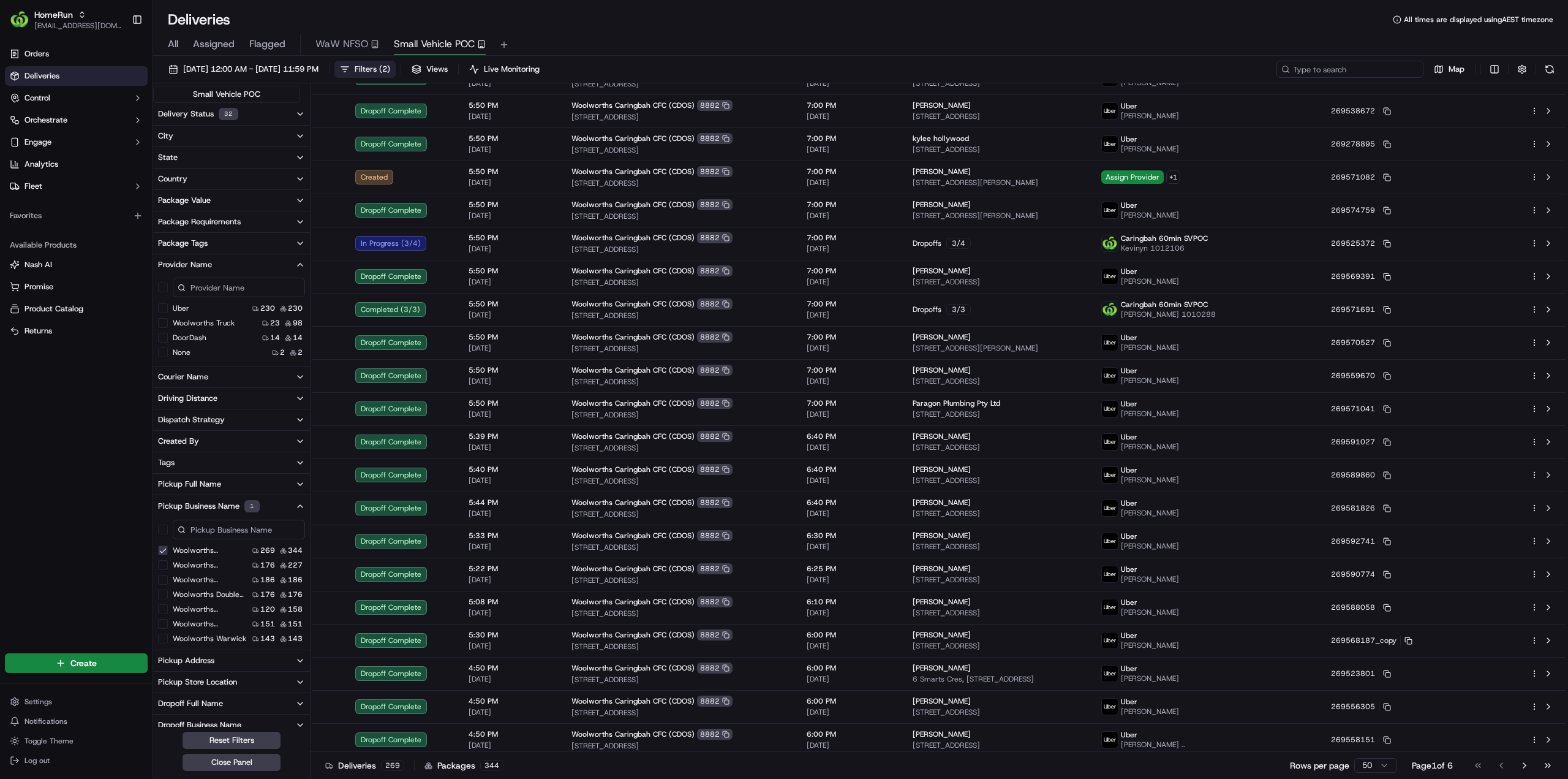
click at [1370, 70] on input at bounding box center [1350, 69] width 147 height 17
paste input "[STREET_ADDRESS]"
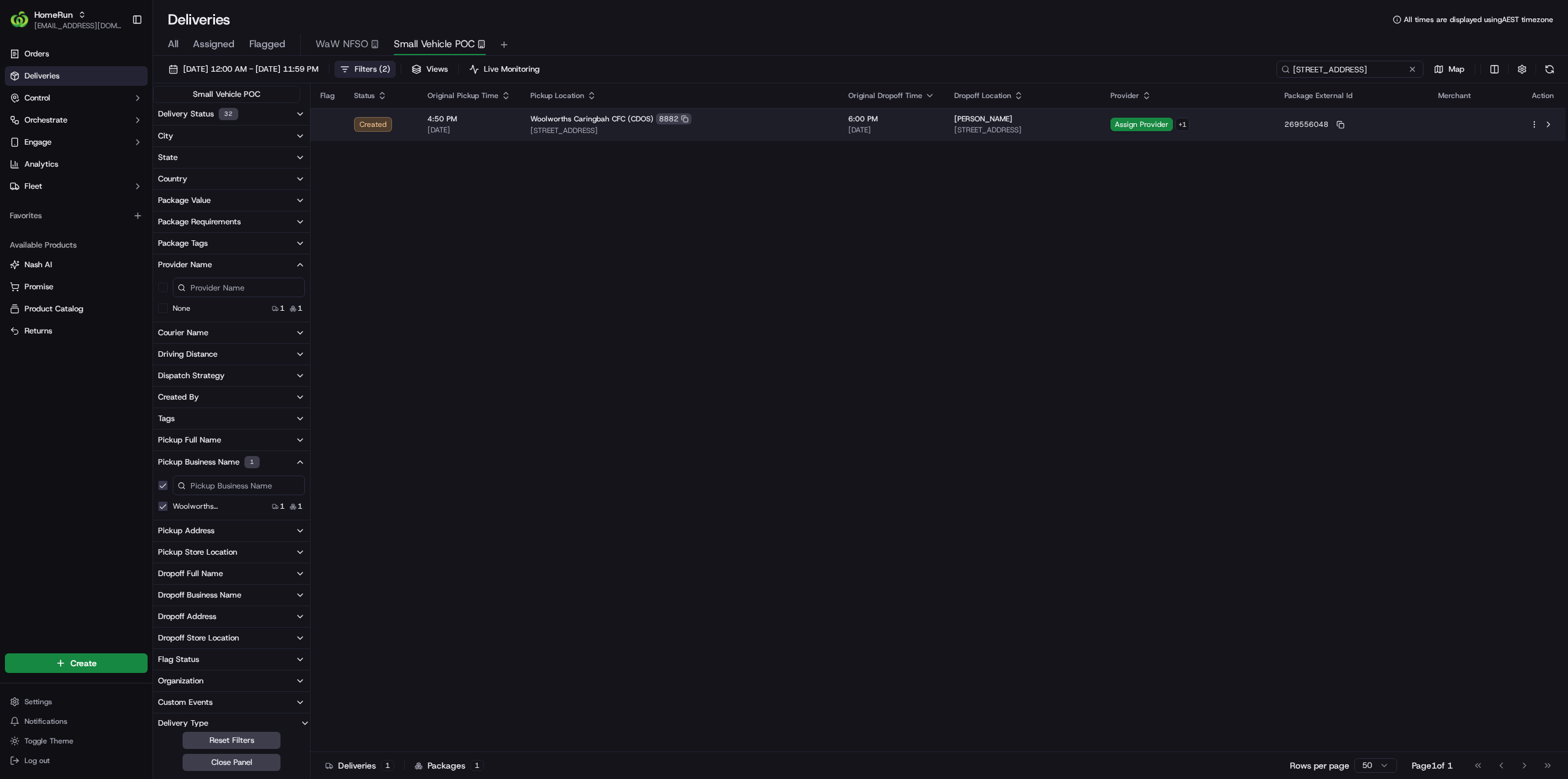
type input "22 Glassop St, U 3, Caringbah, NSW 2229, AU"
click at [1534, 122] on html "HomeRun jhobbs1@woolworths.com.au Toggle Sidebar Orders Deliveries Control Orch…" at bounding box center [784, 389] width 1568 height 779
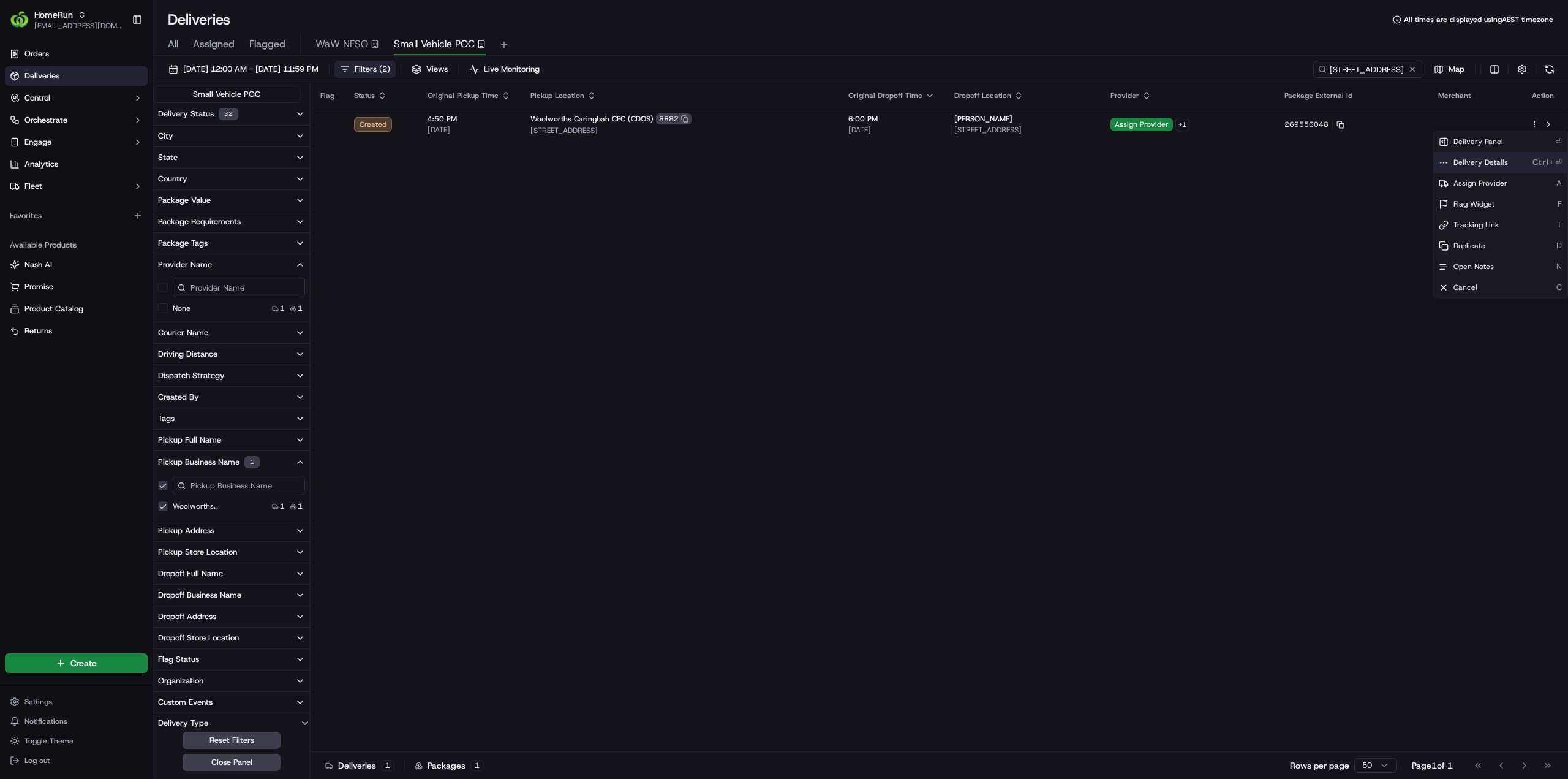
click at [1480, 166] on span "Delivery Details" at bounding box center [1480, 162] width 54 height 10
click at [590, 365] on html "HomeRun jhobbs1@woolworths.com.au Toggle Sidebar Orders Deliveries Control Orch…" at bounding box center [784, 389] width 1568 height 779
click at [1414, 67] on button at bounding box center [1412, 69] width 12 height 12
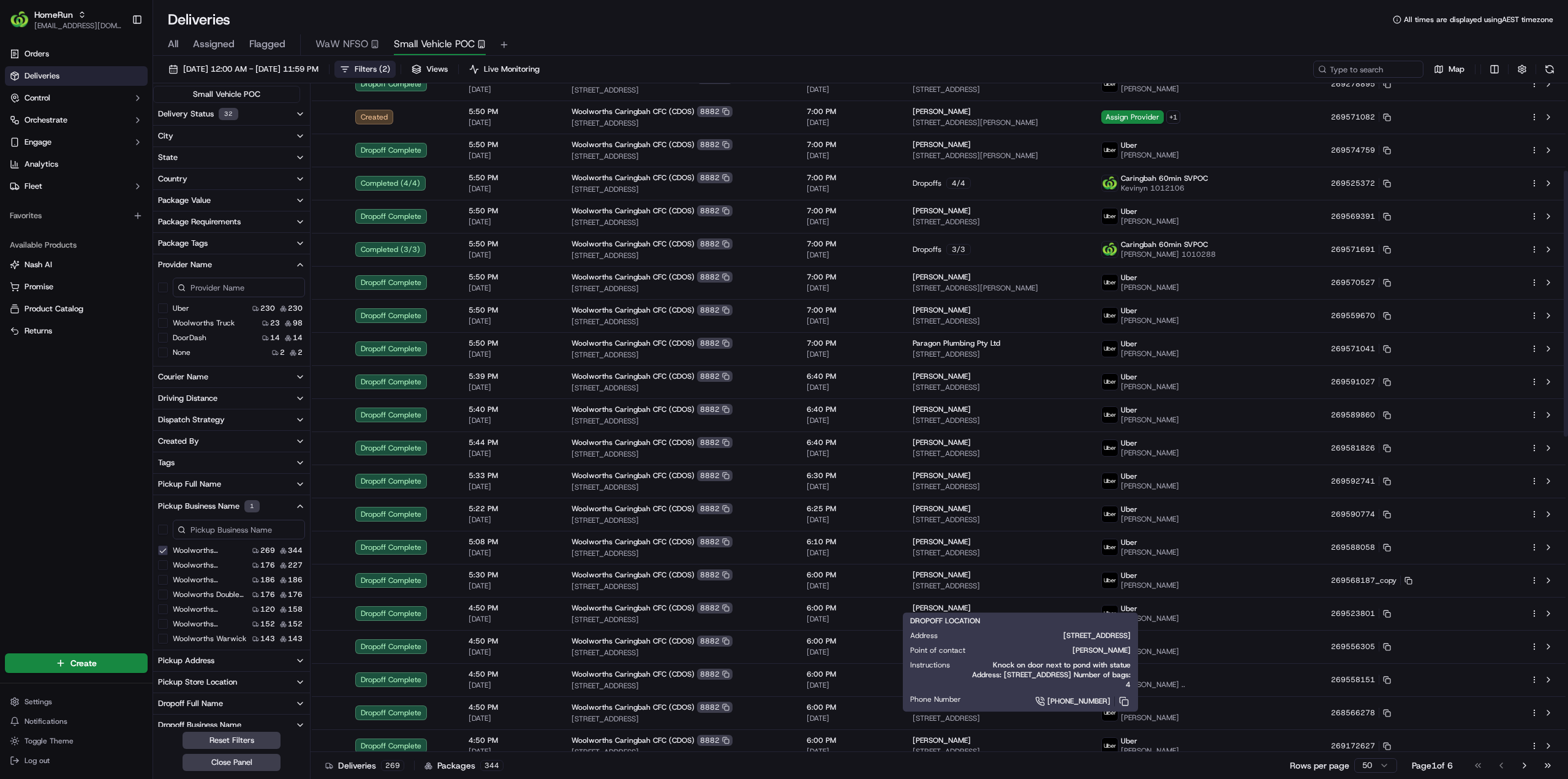
scroll to position [307, 0]
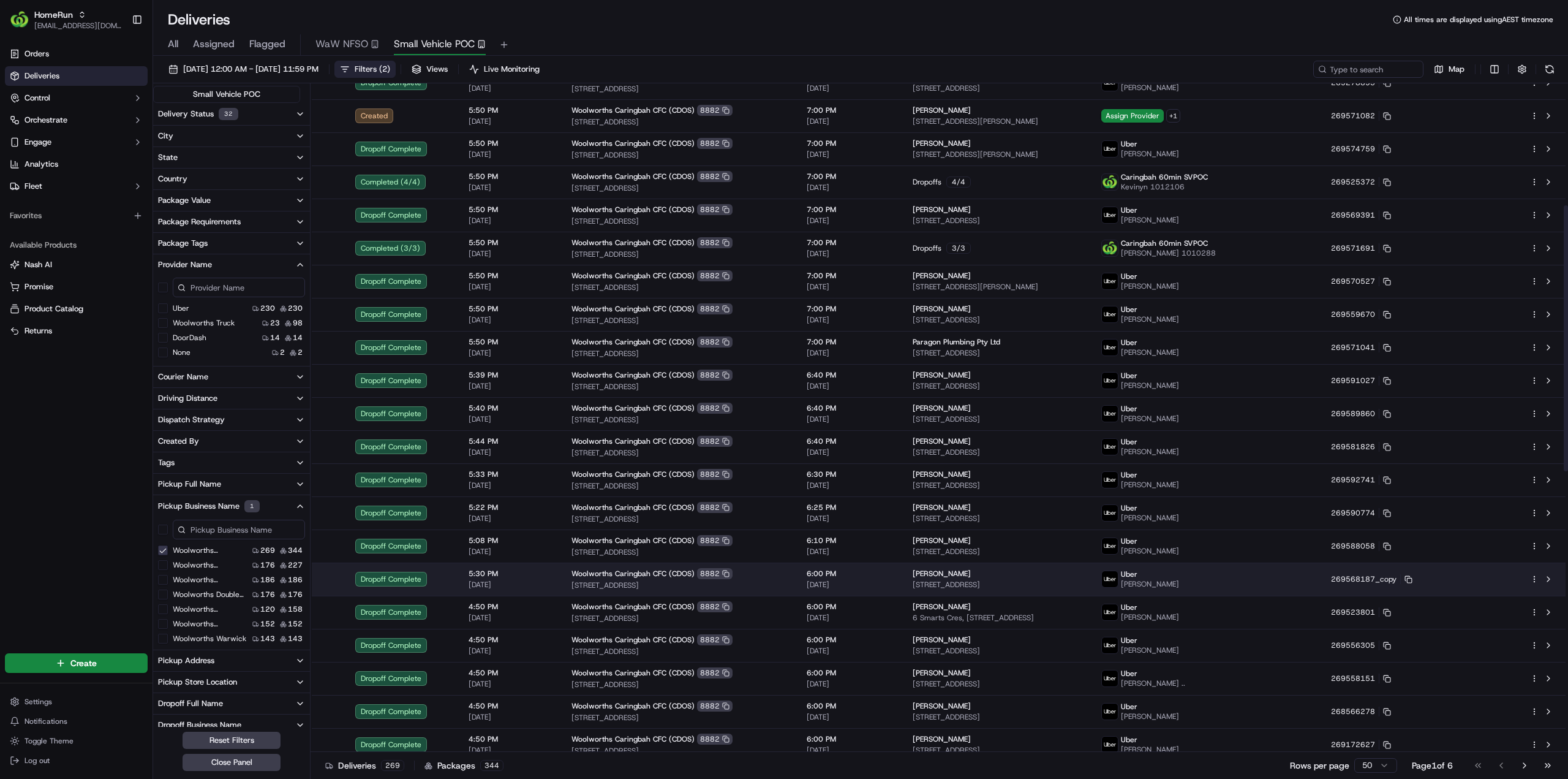
click at [1535, 578] on html "HomeRun jhobbs1@woolworths.com.au Toggle Sidebar Orders Deliveries Control Orch…" at bounding box center [784, 389] width 1568 height 779
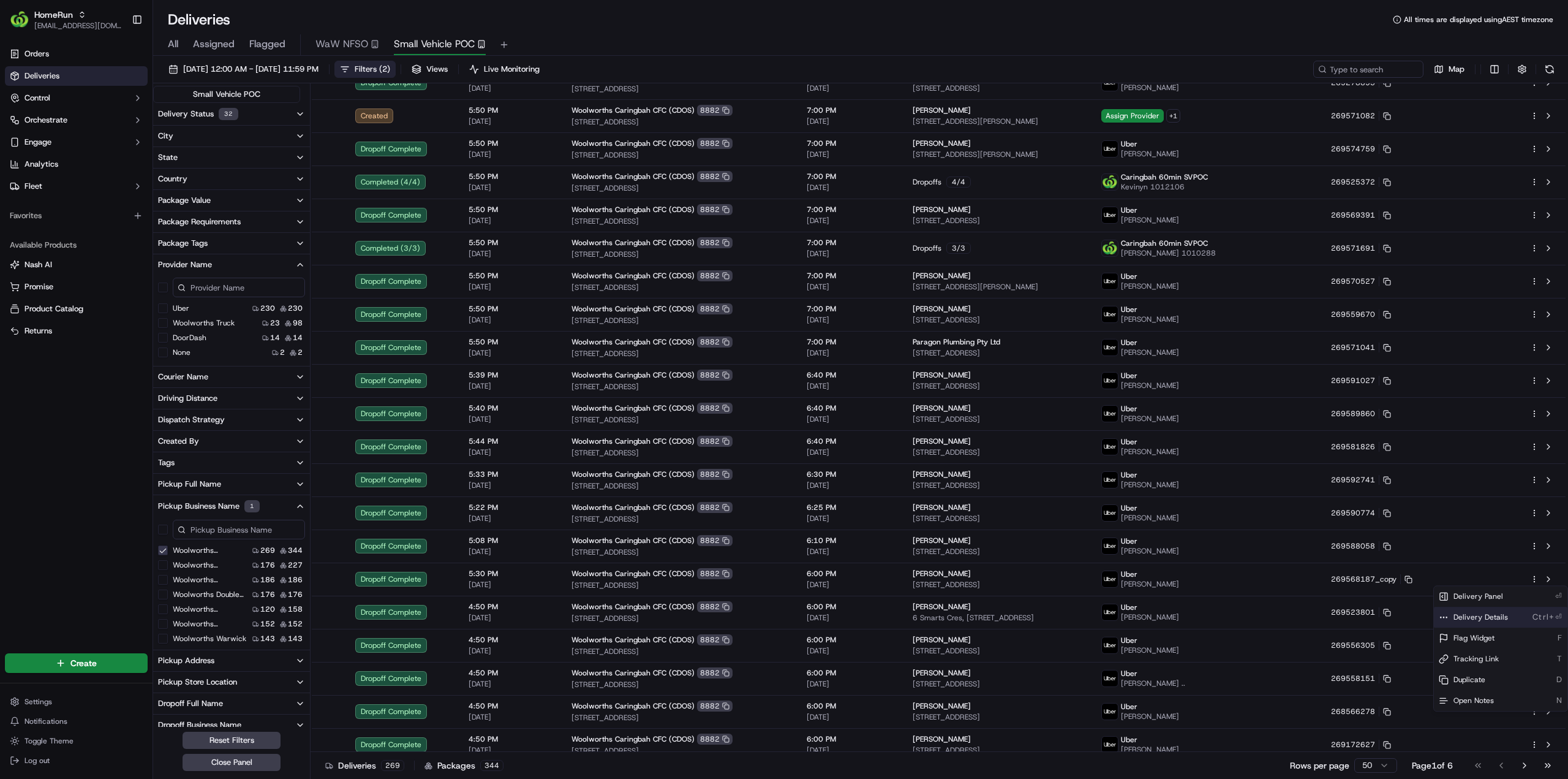
click at [1473, 619] on span "Delivery Details" at bounding box center [1480, 617] width 54 height 10
click at [55, 396] on html "HomeRun jhobbs1@woolworths.com.au Toggle Sidebar Orders Deliveries Control Orch…" at bounding box center [784, 389] width 1568 height 779
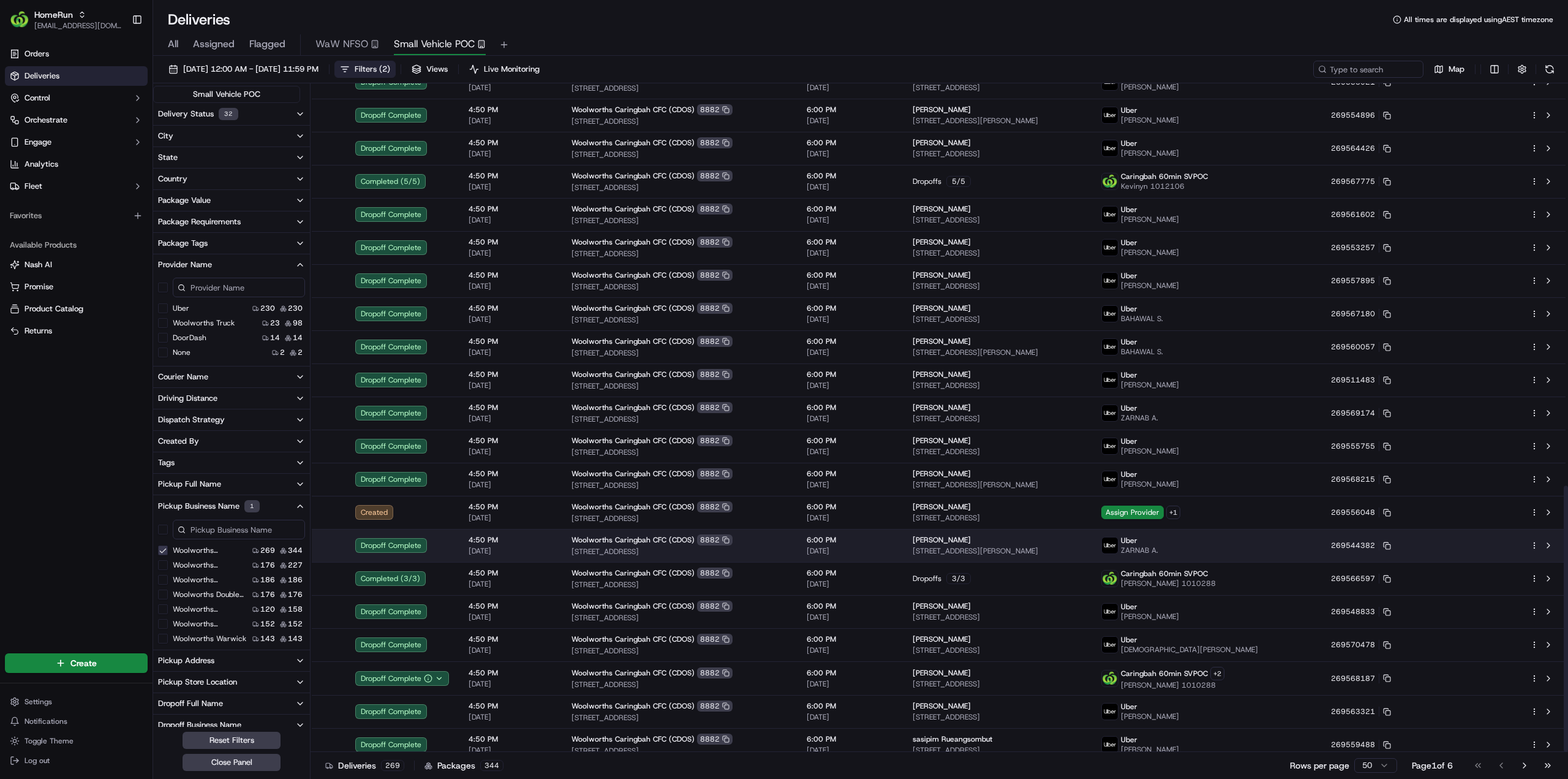
scroll to position [1010, 0]
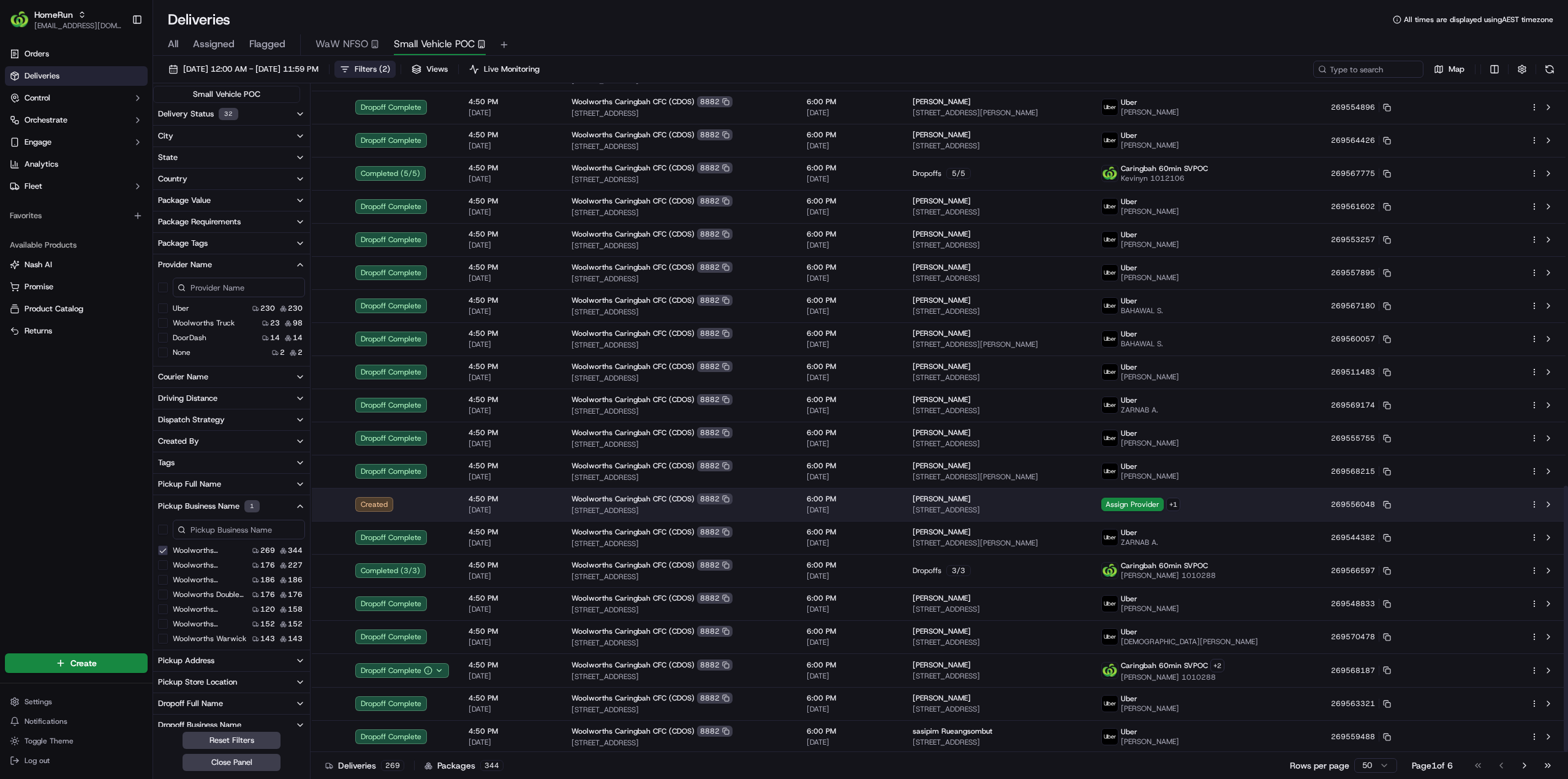
click at [1535, 499] on html "HomeRun jhobbs1@woolworths.com.au Toggle Sidebar Orders Deliveries Control Orch…" at bounding box center [784, 389] width 1568 height 779
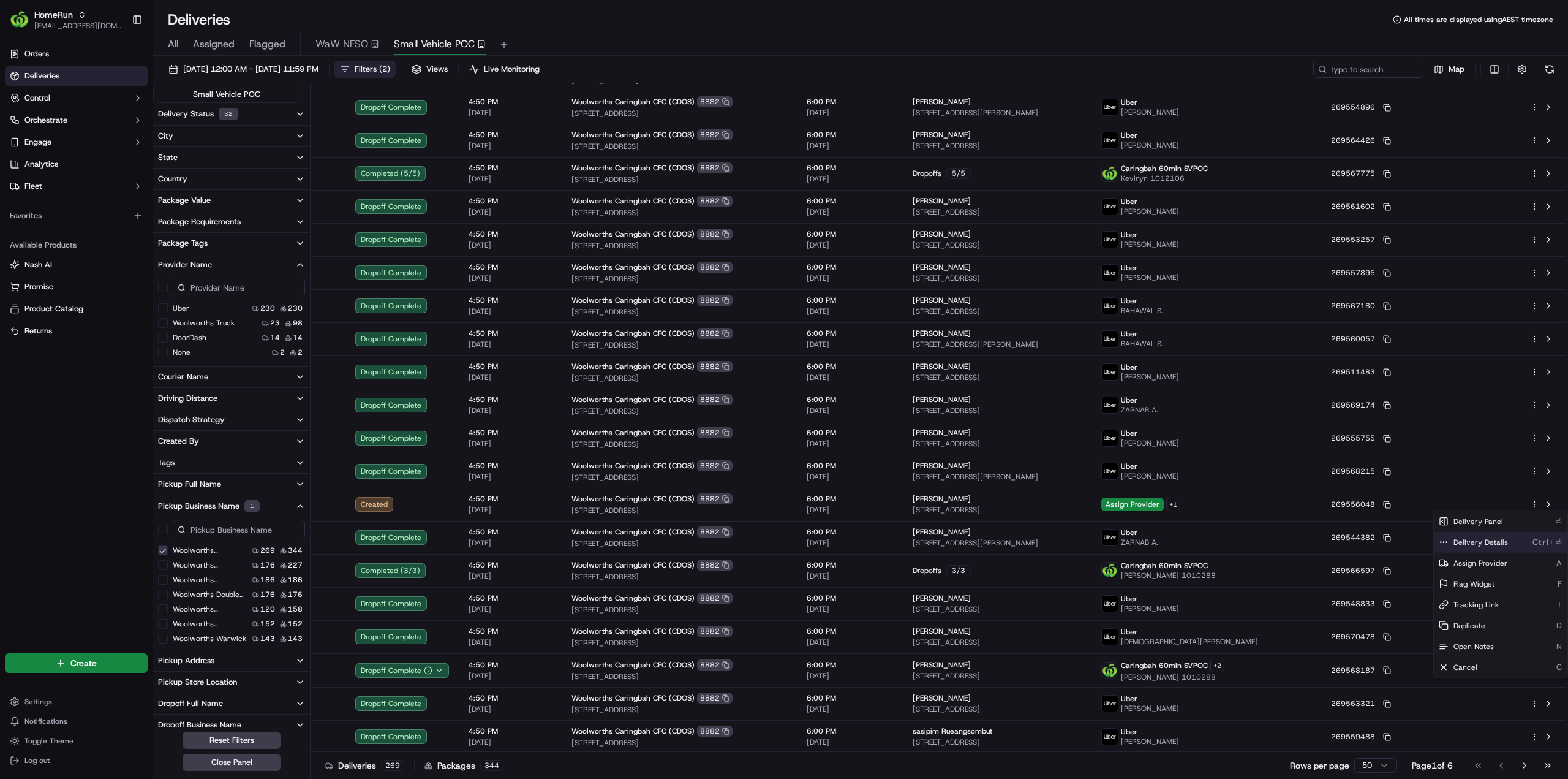
click at [1483, 541] on span "Delivery Details" at bounding box center [1480, 542] width 54 height 10
click at [68, 489] on html "HomeRun jhobbs1@woolworths.com.au Toggle Sidebar Orders Deliveries Control Orch…" at bounding box center [784, 389] width 1568 height 779
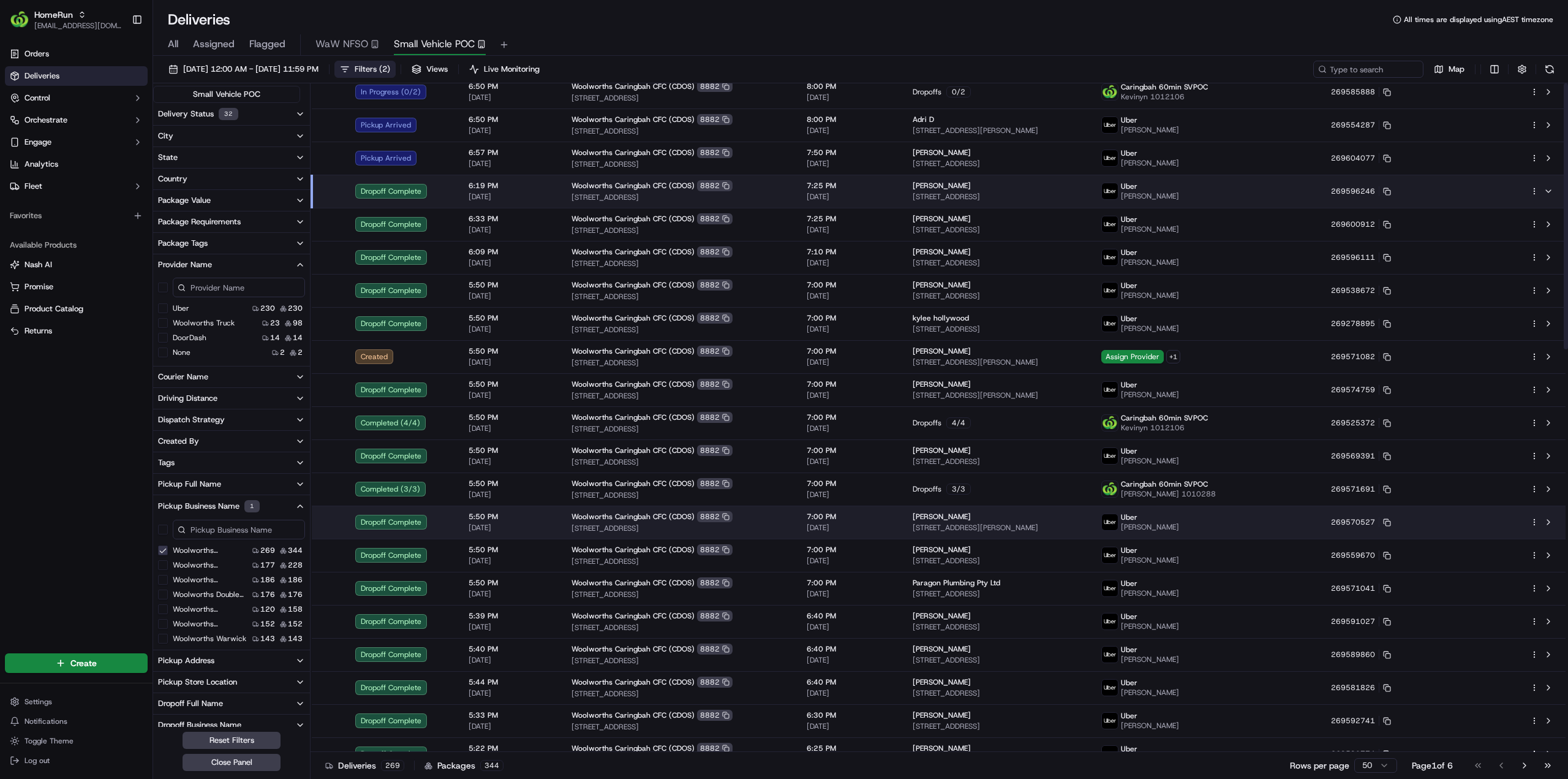
scroll to position [0, 0]
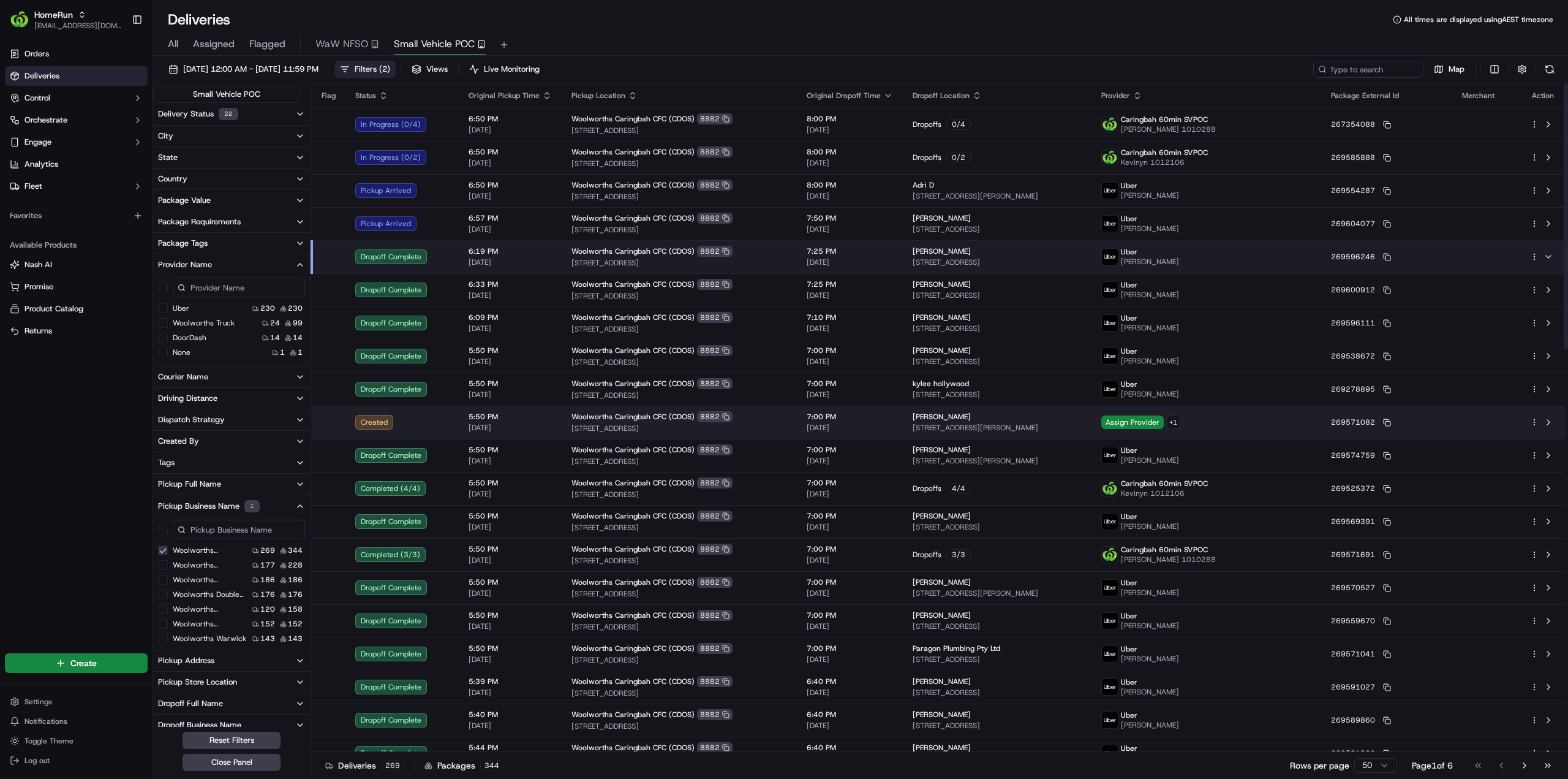
click at [1529, 422] on td at bounding box center [1542, 422] width 45 height 33
click at [1533, 420] on html "HomeRun jhobbs1@woolworths.com.au Toggle Sidebar Orders Deliveries Control Orch…" at bounding box center [784, 389] width 1568 height 779
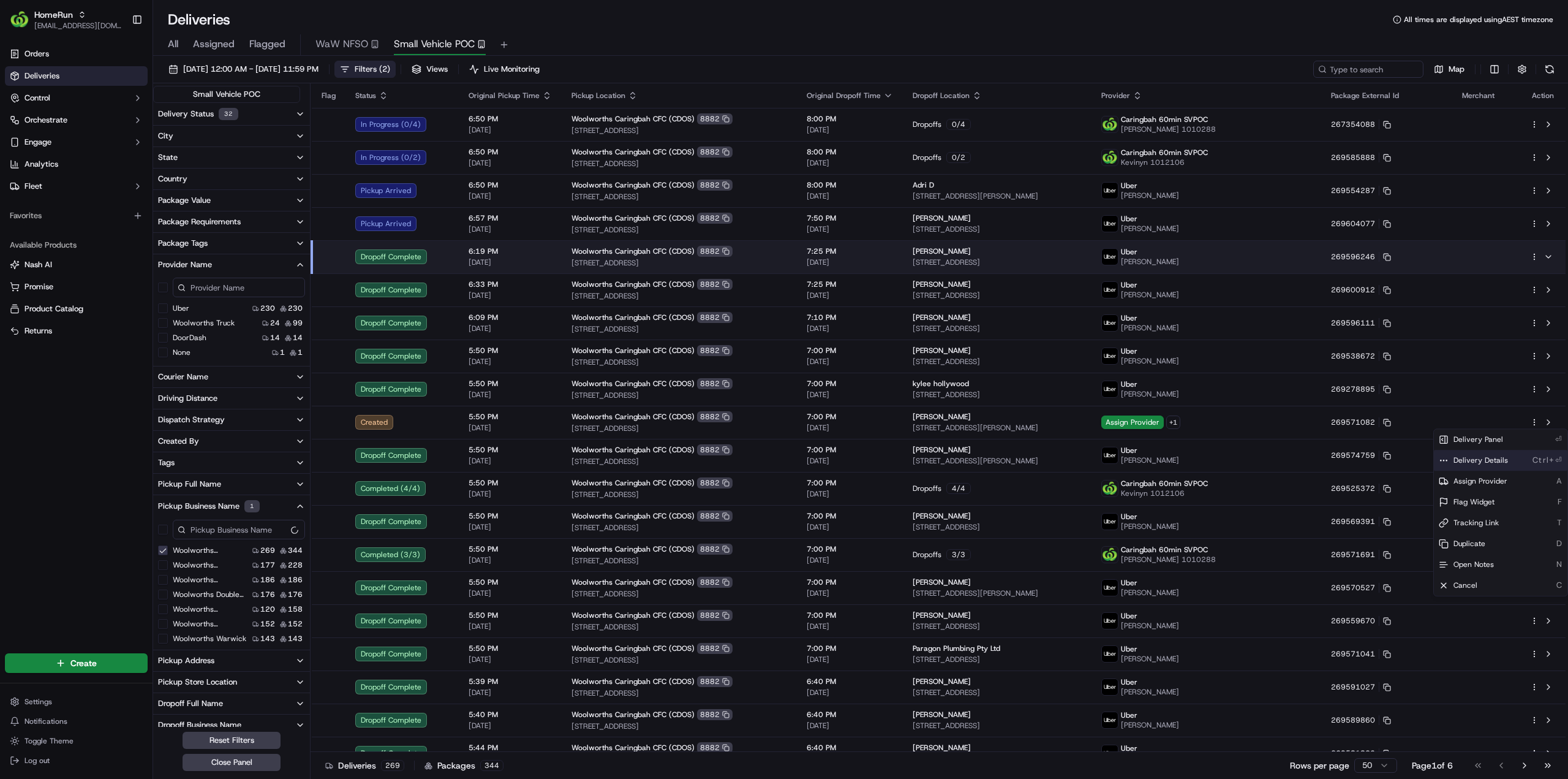
click at [1491, 457] on span "Delivery Details" at bounding box center [1480, 460] width 54 height 10
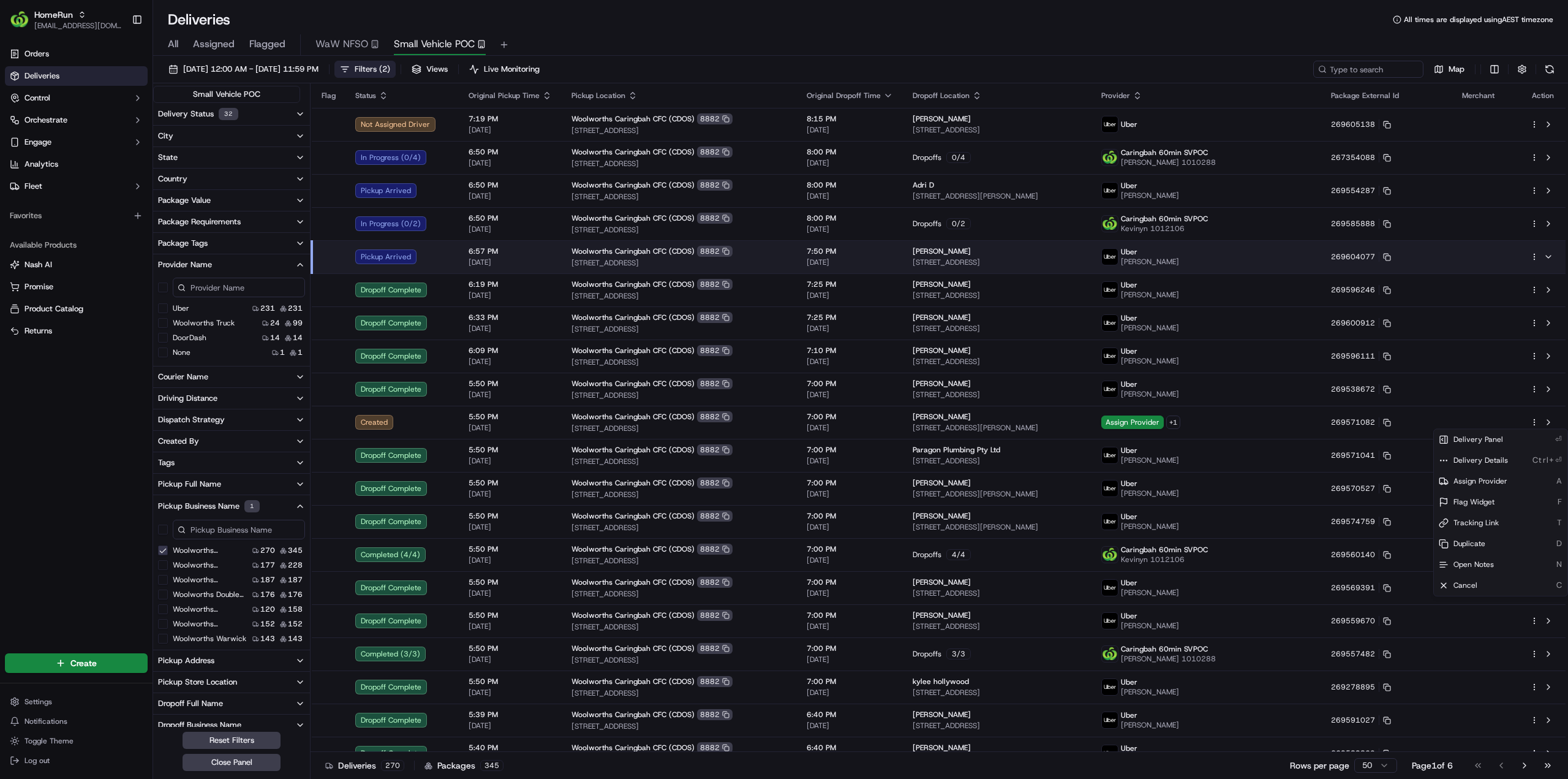
click at [1363, 70] on html "HomeRun jhobbs1@woolworths.com.au Toggle Sidebar Orders Deliveries Control Orch…" at bounding box center [784, 389] width 1568 height 779
click at [1358, 68] on input at bounding box center [1350, 69] width 147 height 17
paste input "Emilie Ross"
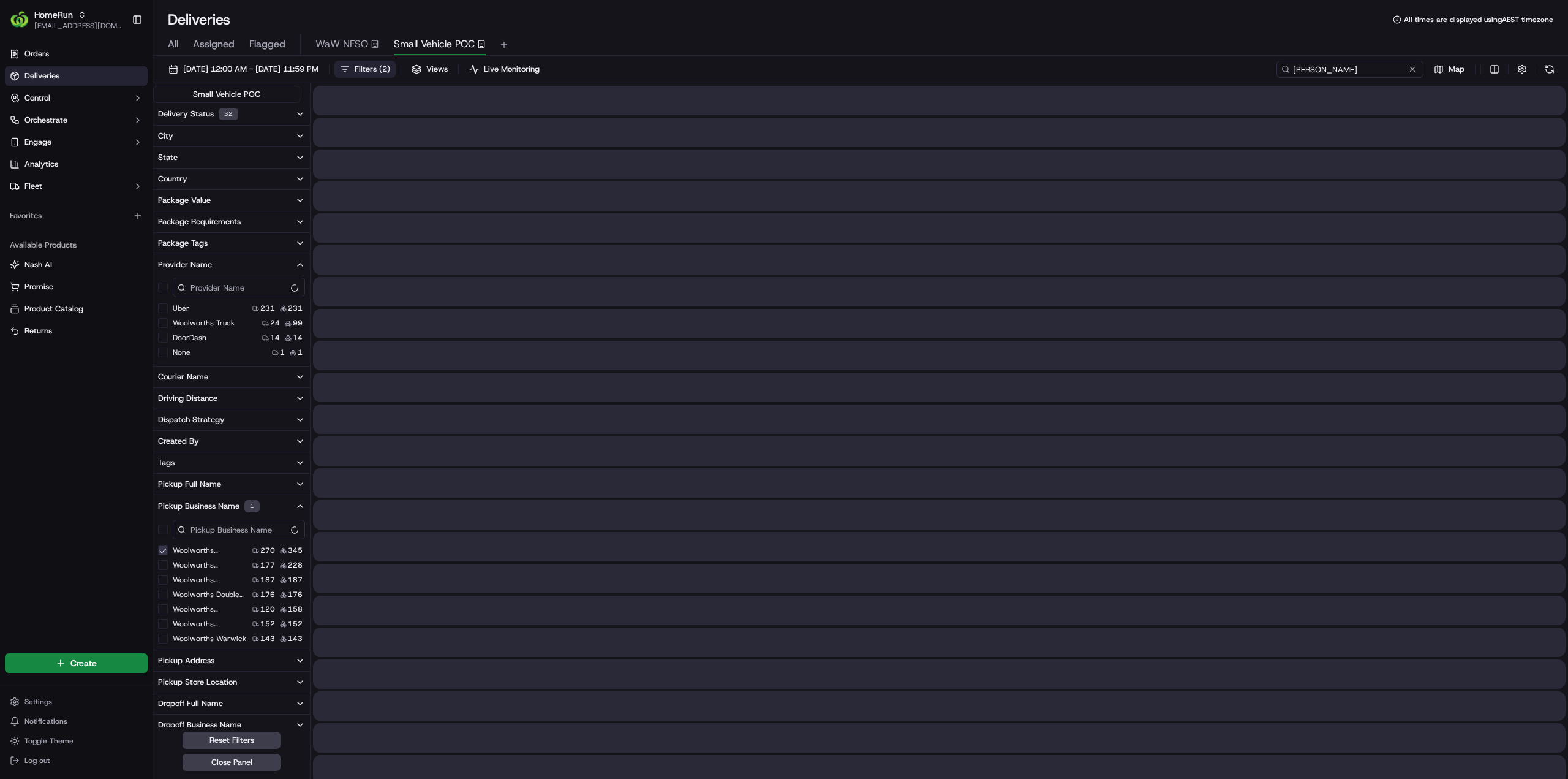
type input "Emilie Ross"
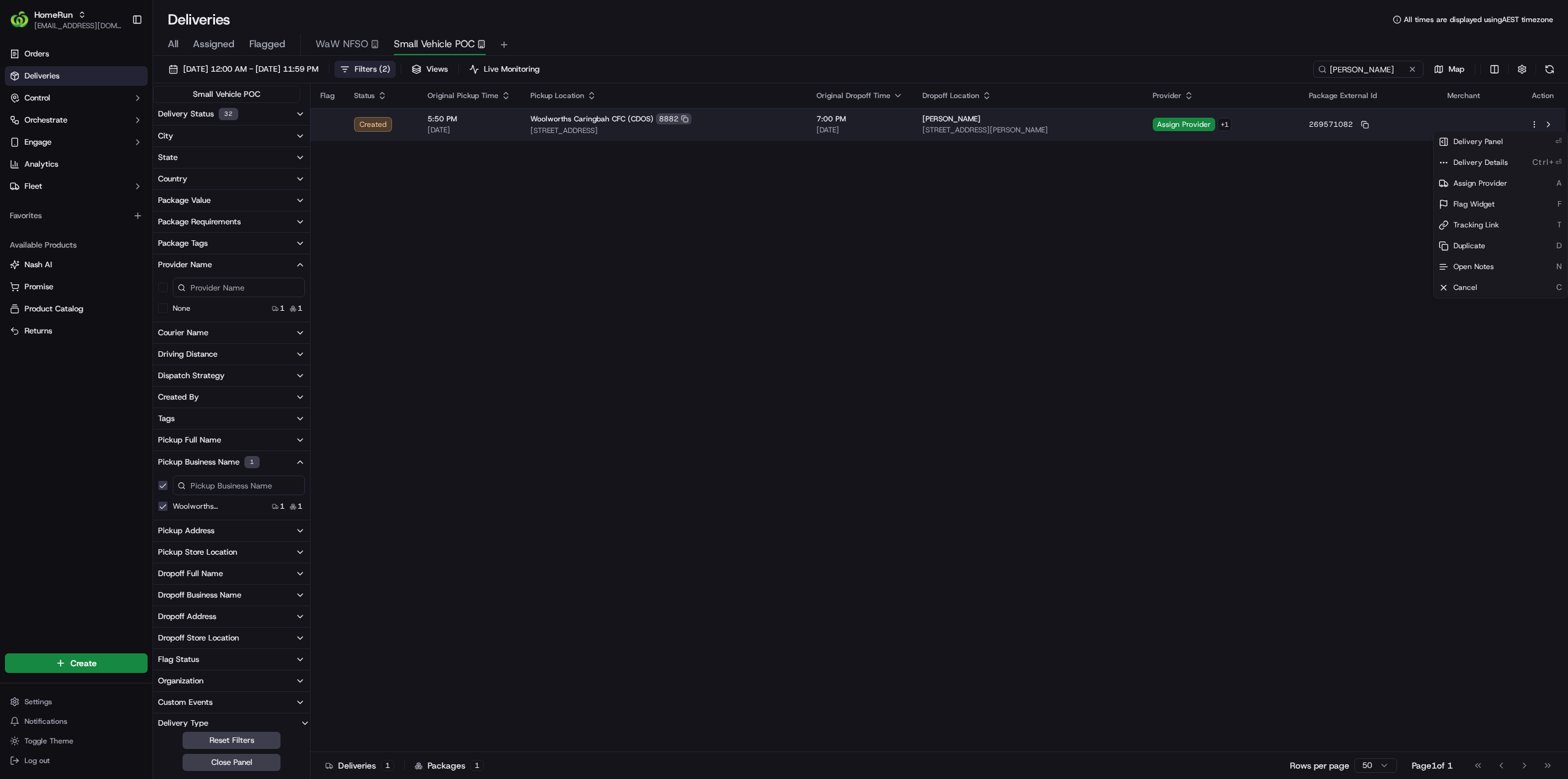
click at [1537, 125] on html "HomeRun jhobbs1@woolworths.com.au Toggle Sidebar Orders Deliveries Control Orch…" at bounding box center [784, 389] width 1568 height 779
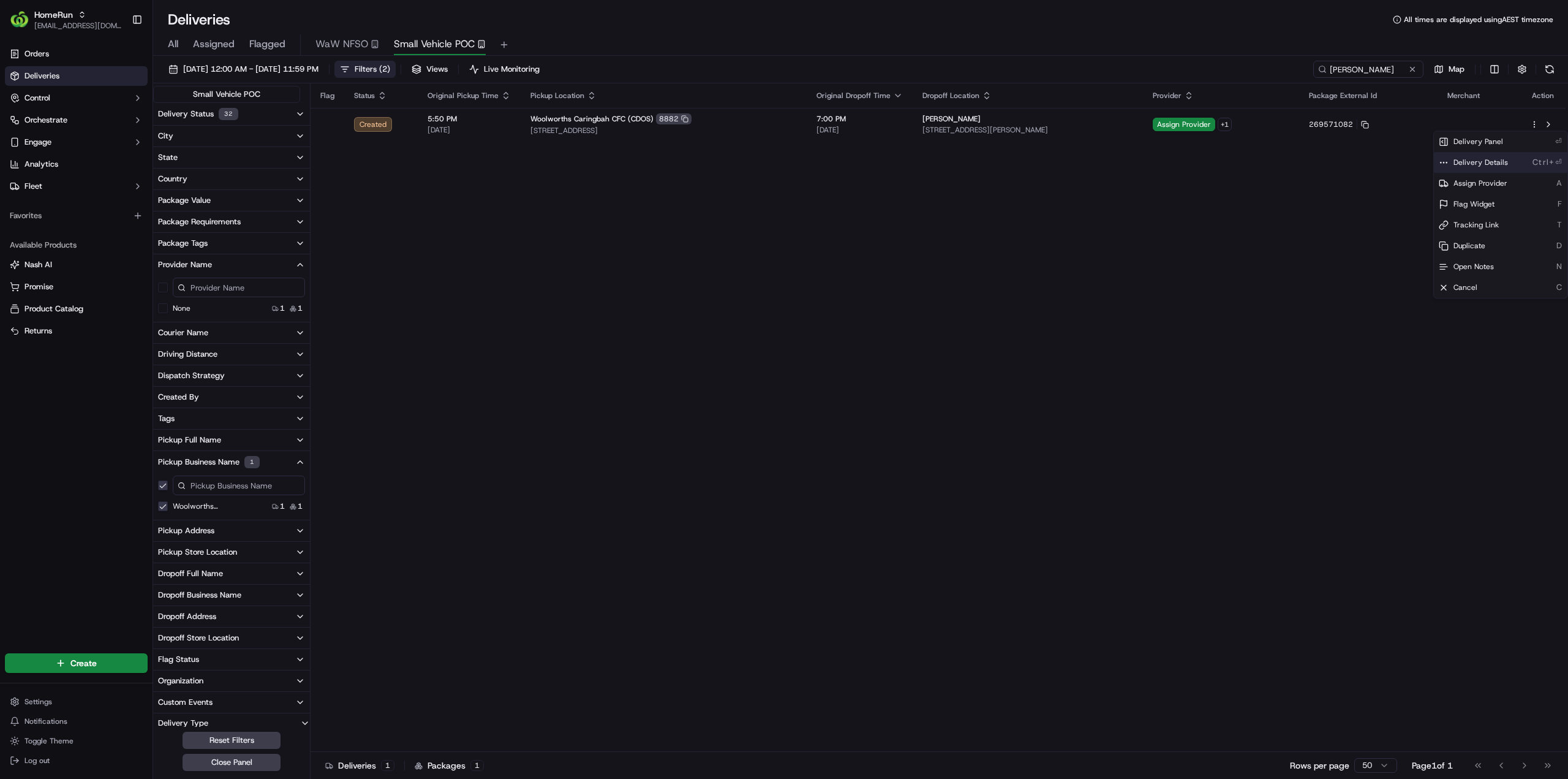
click at [1490, 162] on span "Delivery Details" at bounding box center [1480, 162] width 54 height 10
click at [437, 43] on html "HomeRun jhobbs1@woolworths.com.au Toggle Sidebar Orders Deliveries Control Orch…" at bounding box center [784, 389] width 1568 height 779
click at [437, 43] on span "Small Vehicle POC" at bounding box center [434, 44] width 81 height 15
click at [162, 505] on \(CDOS\) "Woolworths Caringbah CFC (CDOS)" at bounding box center [163, 507] width 10 height 10
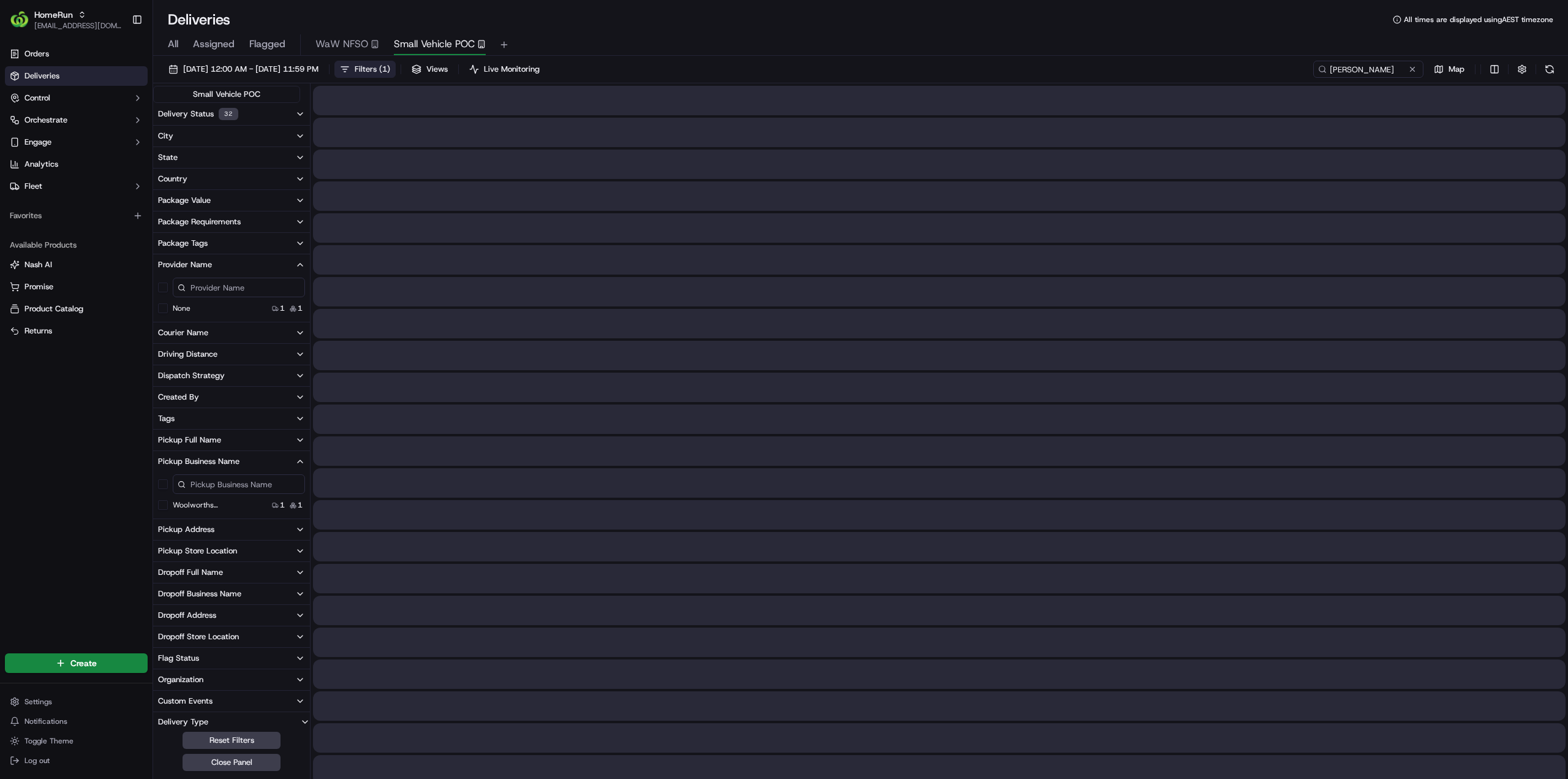
click at [1552, 77] on div "15/09/2025 12:00 AM - 15/09/2025 11:59 PM Filters ( 1 ) Views Live Monitoring E…" at bounding box center [860, 72] width 1415 height 22
click at [1551, 68] on button at bounding box center [1549, 69] width 17 height 17
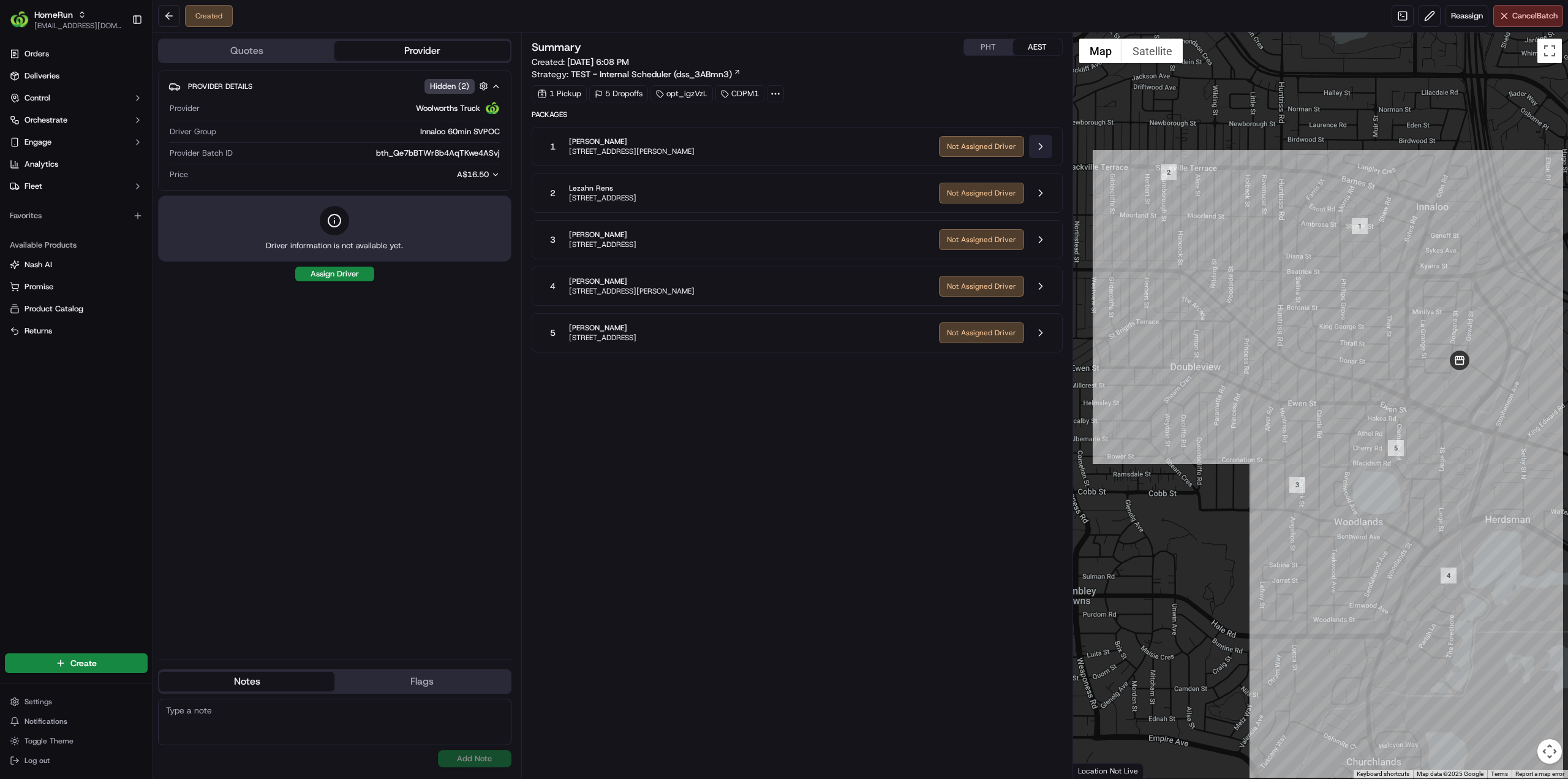
click at [1044, 147] on button at bounding box center [1041, 147] width 23 height 23
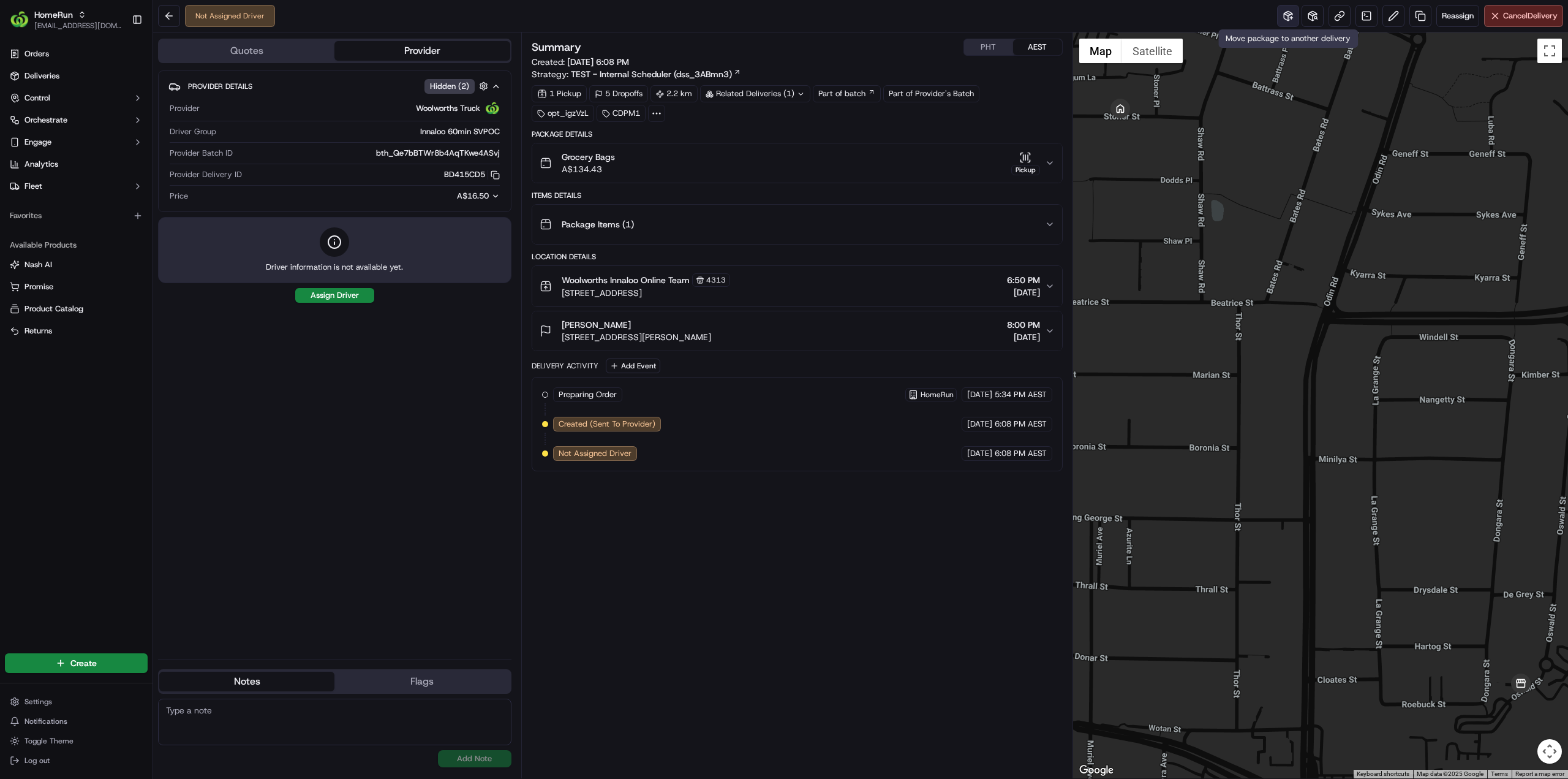
click at [1286, 11] on button at bounding box center [1287, 16] width 22 height 22
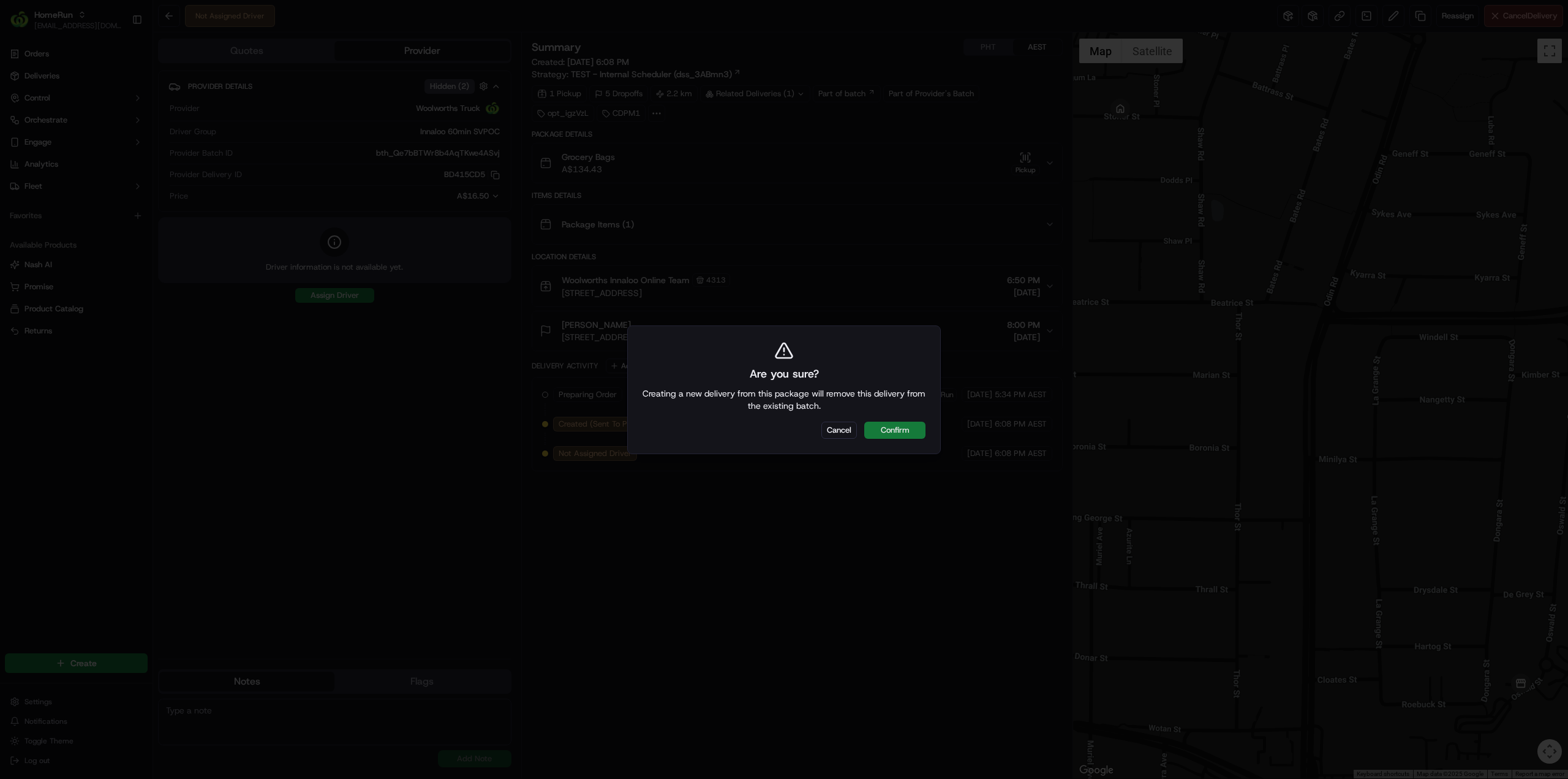
click at [893, 437] on button "Confirm" at bounding box center [895, 430] width 62 height 17
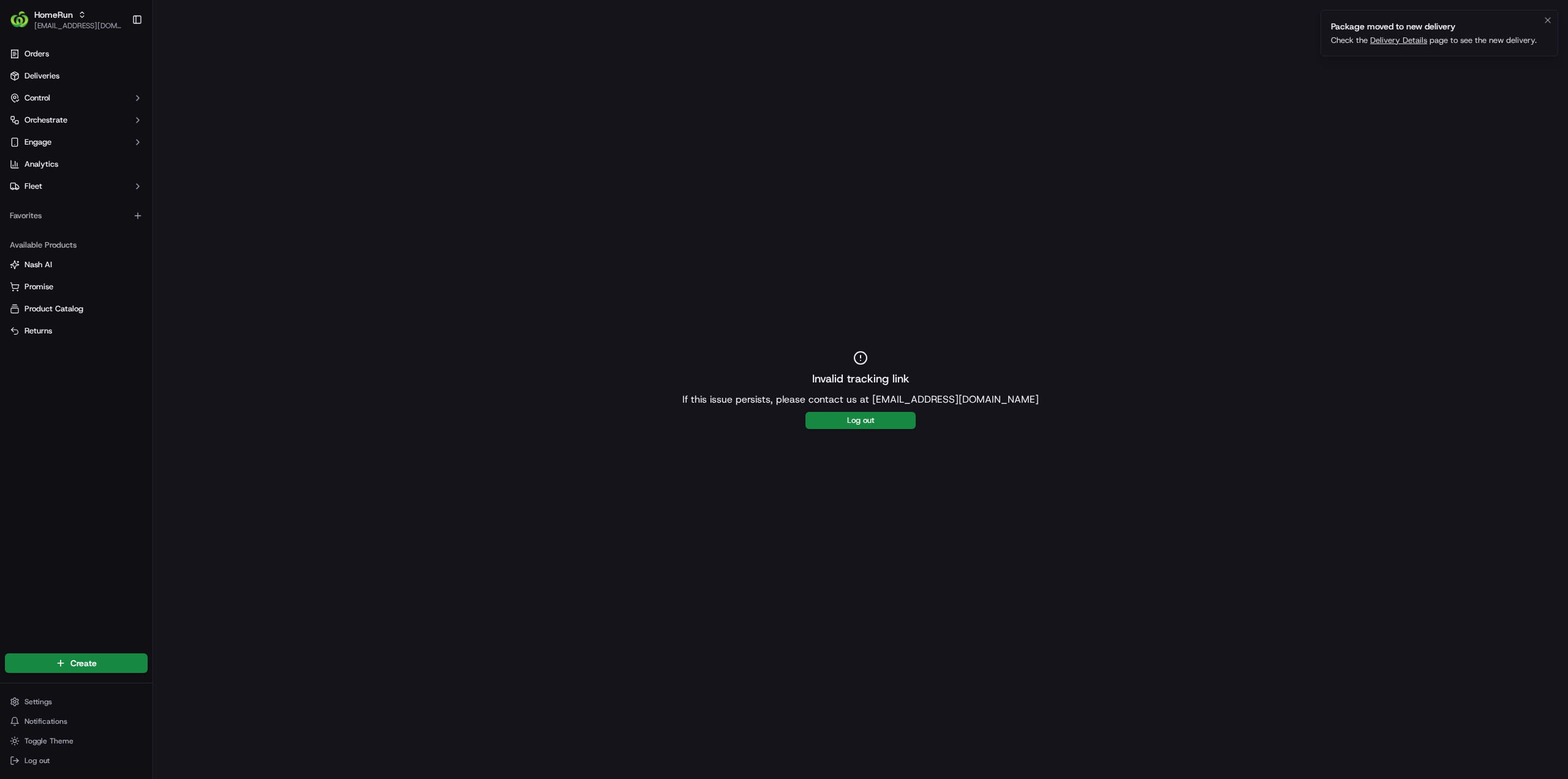
click at [1391, 42] on link "Delivery Details" at bounding box center [1398, 40] width 57 height 11
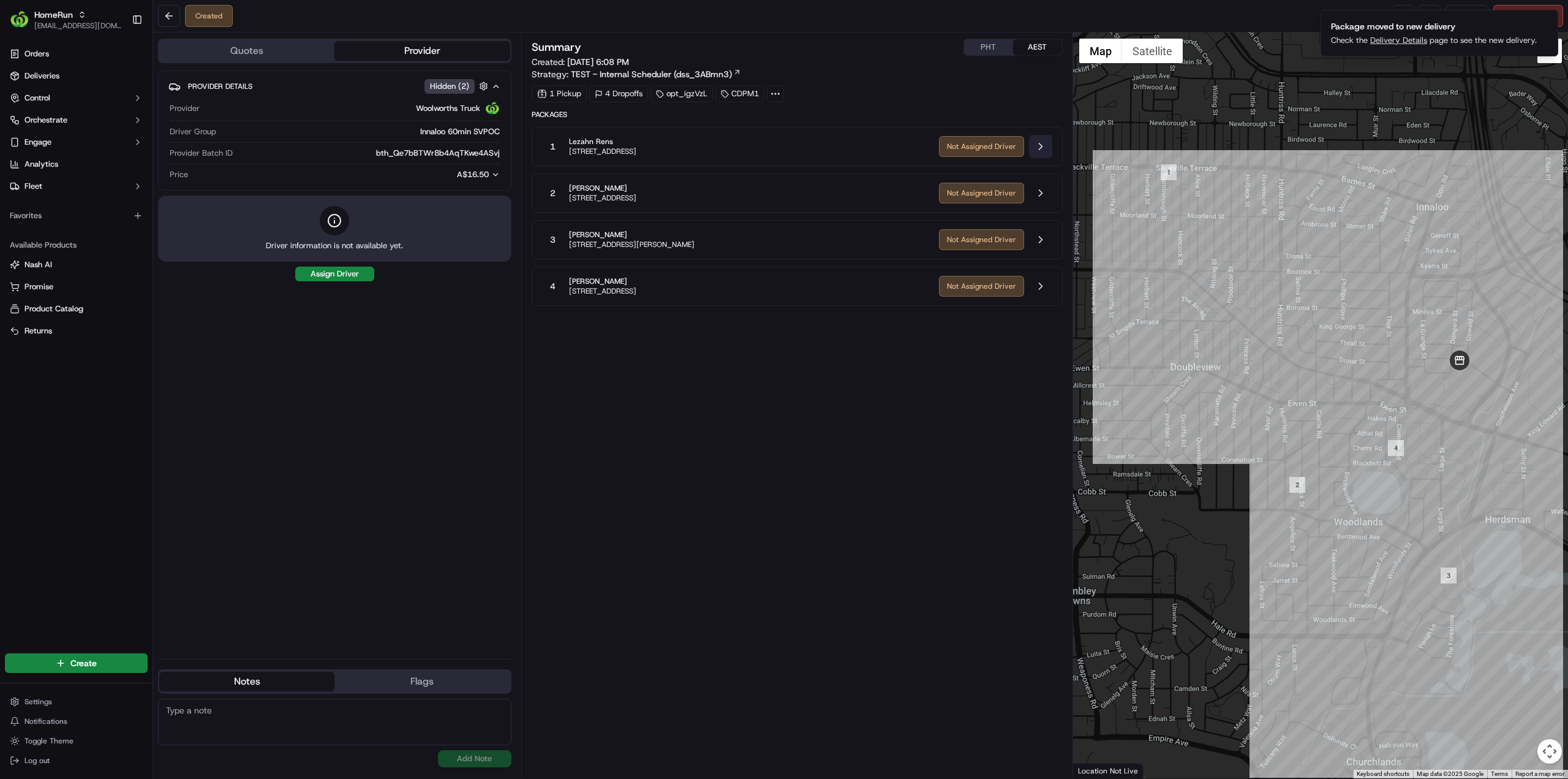
click at [1036, 145] on button at bounding box center [1041, 147] width 23 height 23
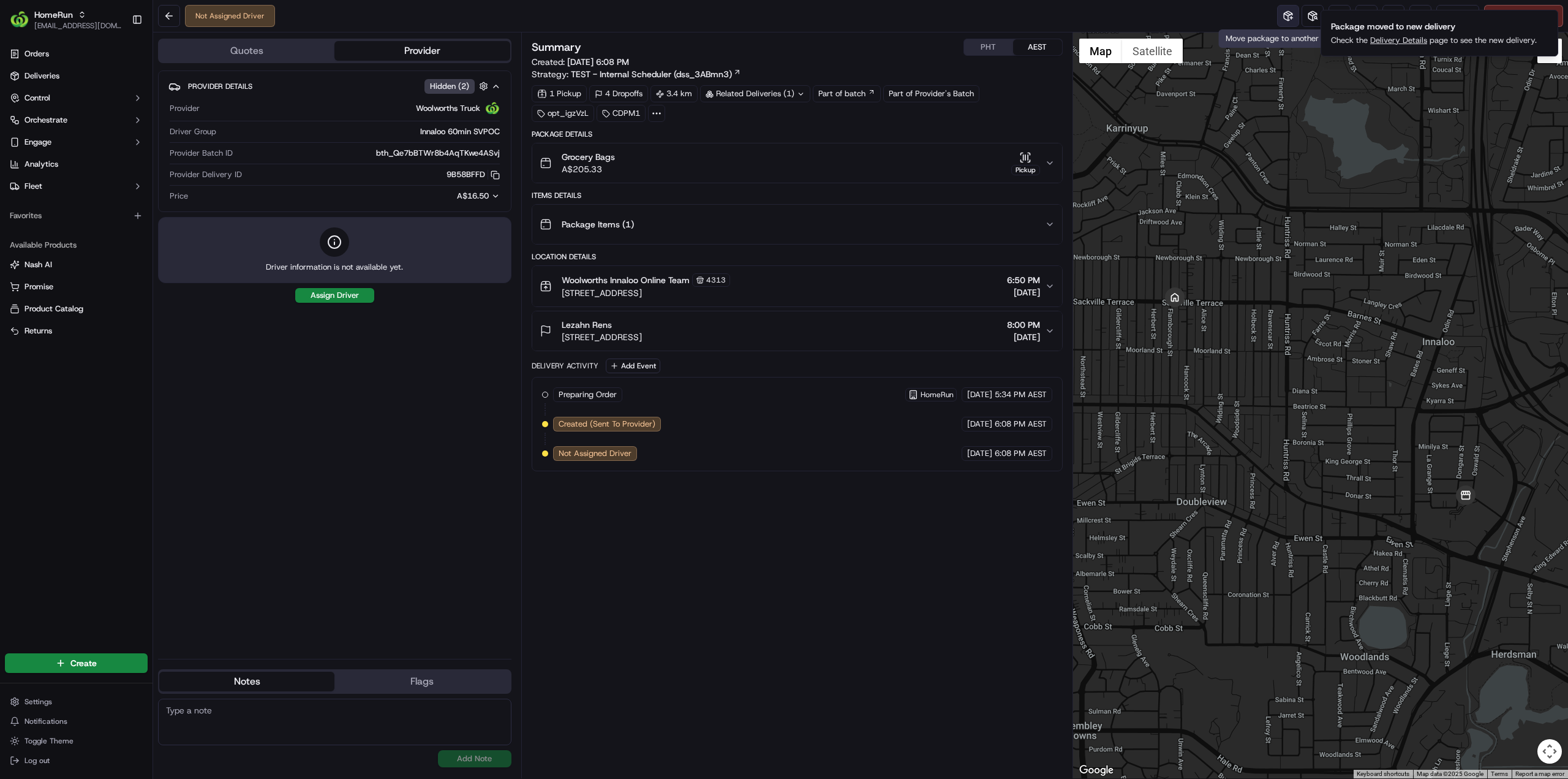
click at [1286, 17] on button at bounding box center [1287, 16] width 22 height 22
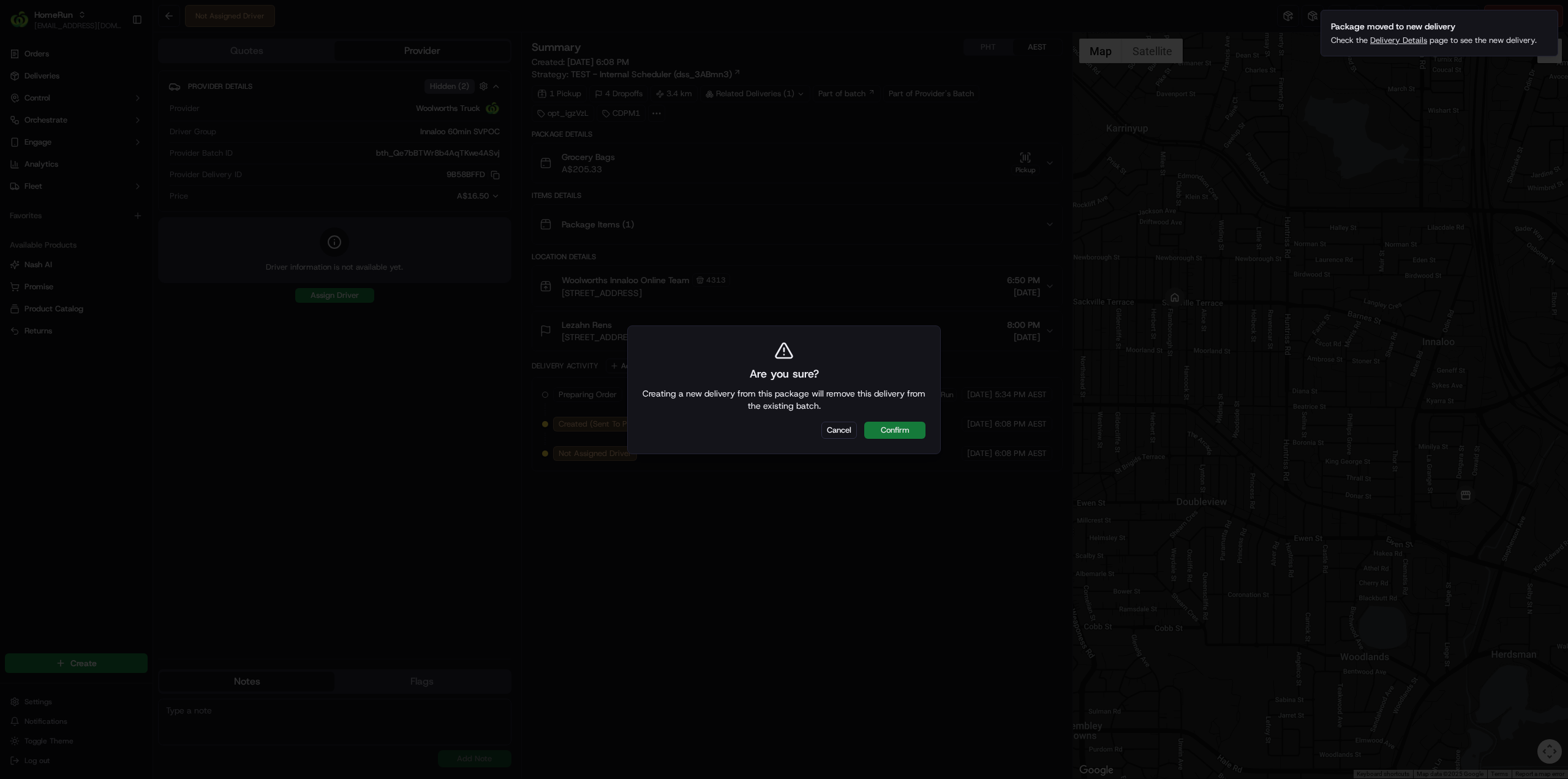
click at [906, 426] on button "Confirm" at bounding box center [895, 430] width 62 height 17
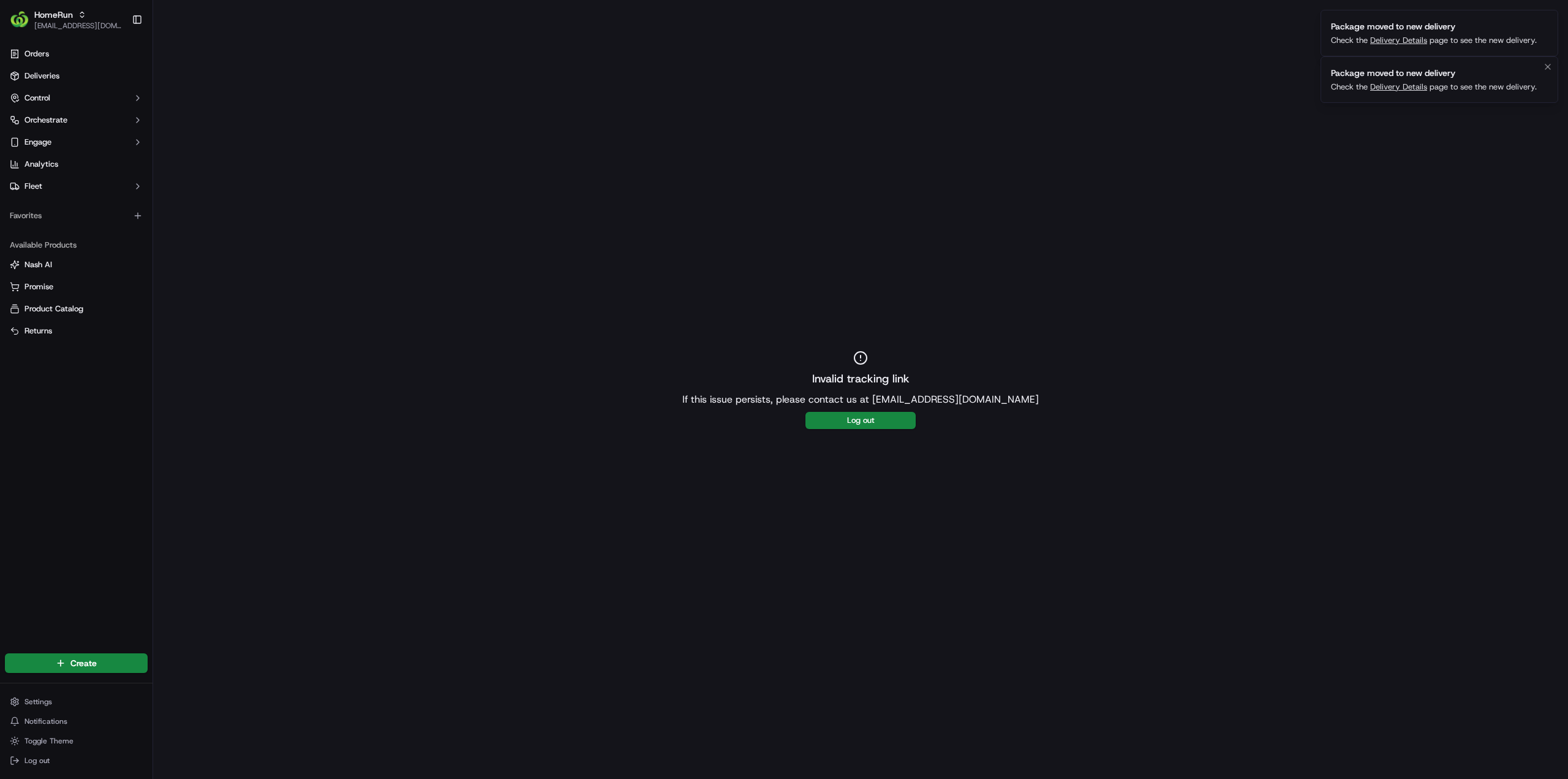
click at [1415, 85] on link "Delivery Details" at bounding box center [1398, 87] width 57 height 11
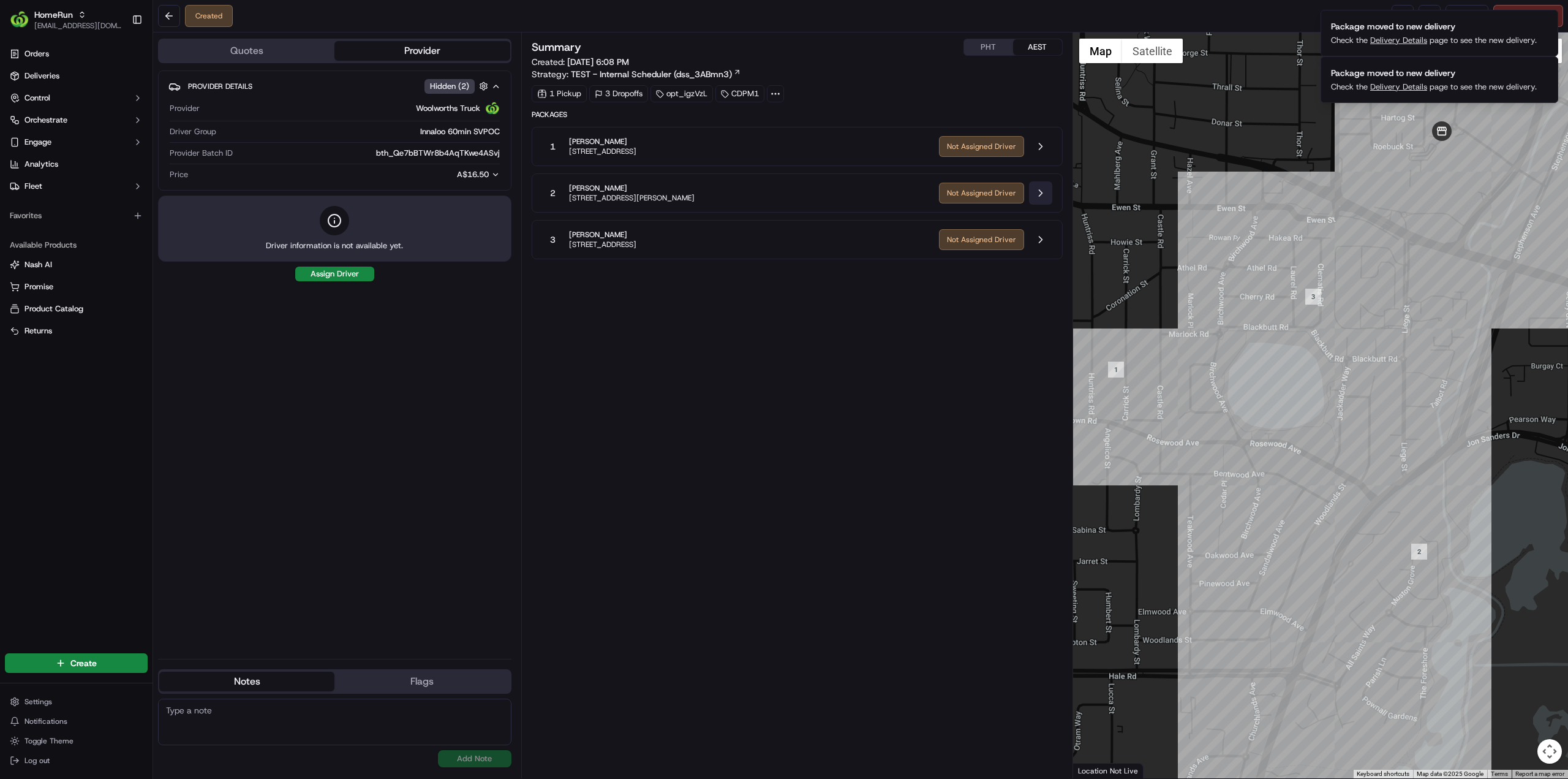
click at [1044, 191] on button at bounding box center [1041, 193] width 23 height 23
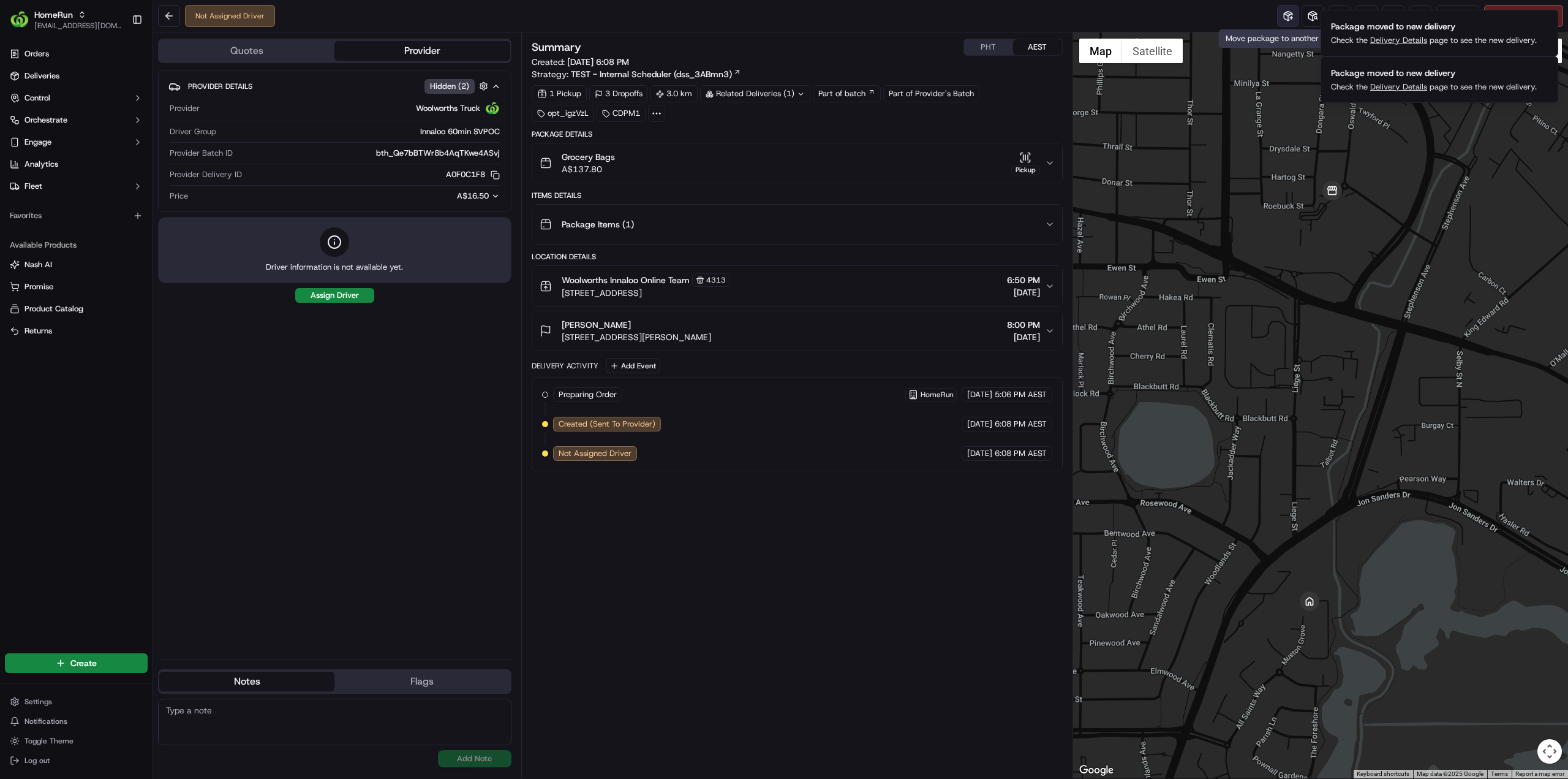
click at [1287, 17] on button at bounding box center [1287, 16] width 22 height 22
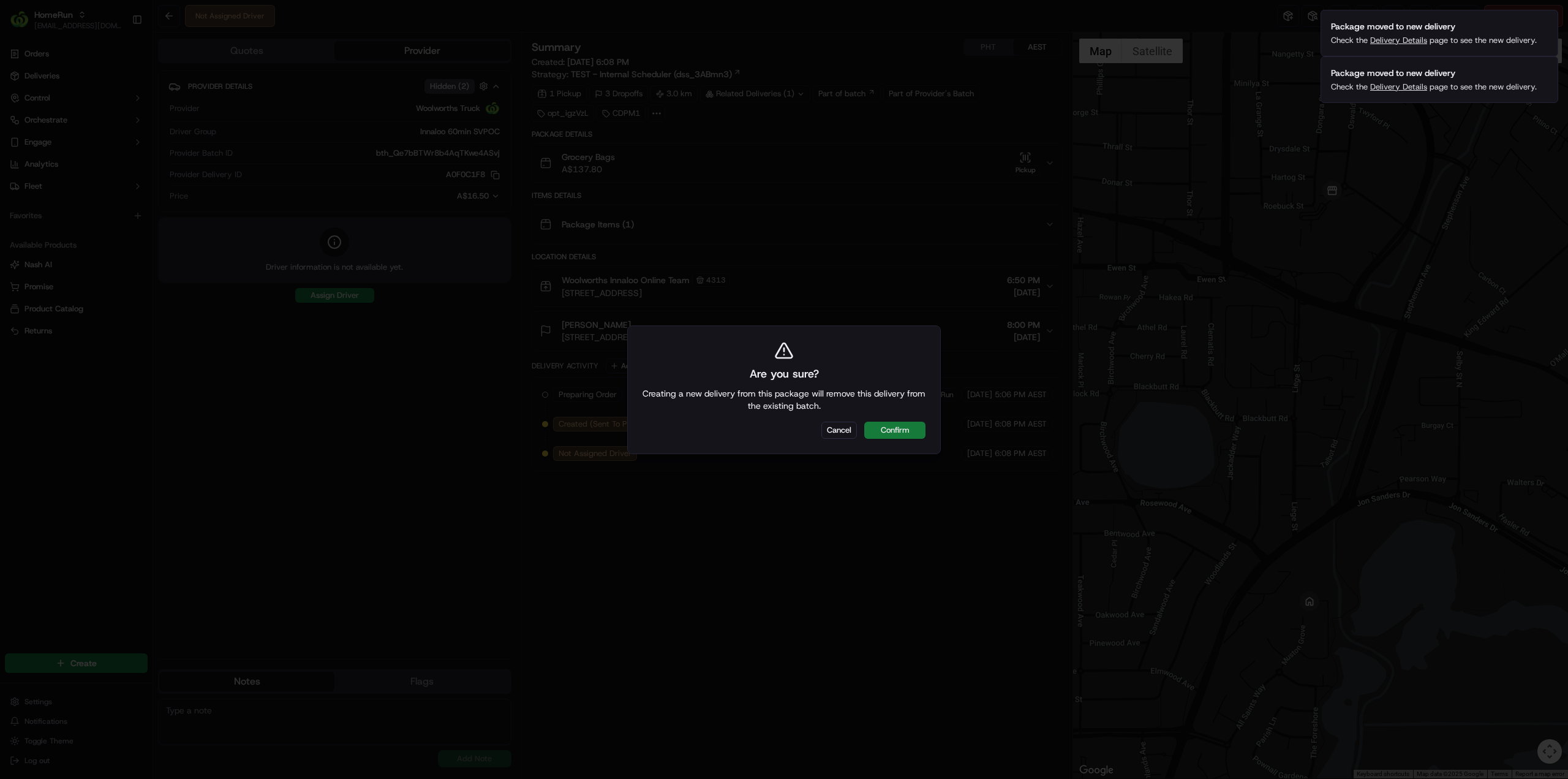
click at [894, 428] on button "Confirm" at bounding box center [895, 430] width 62 height 17
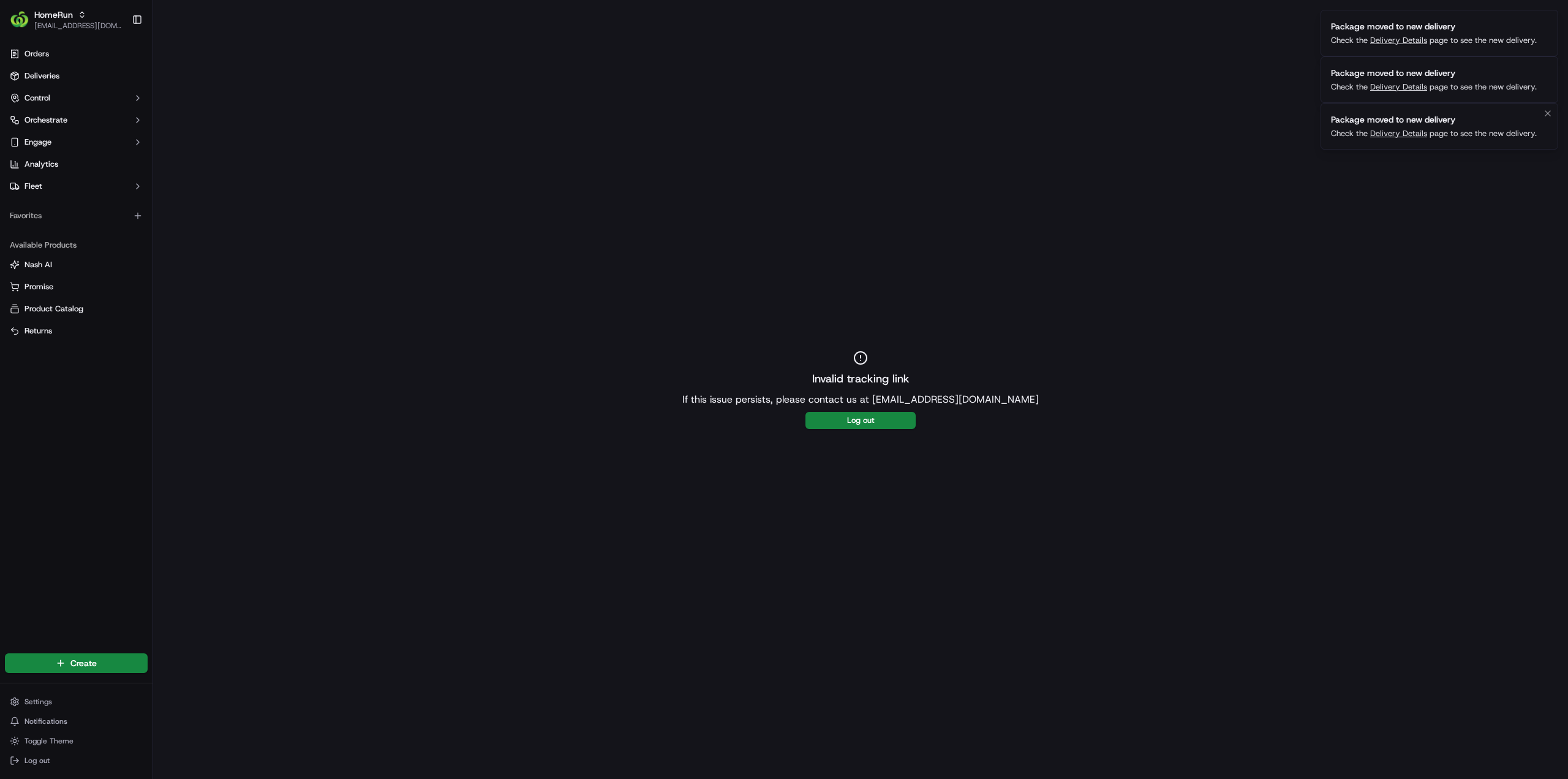
click at [1406, 133] on link "Delivery Details" at bounding box center [1398, 133] width 57 height 11
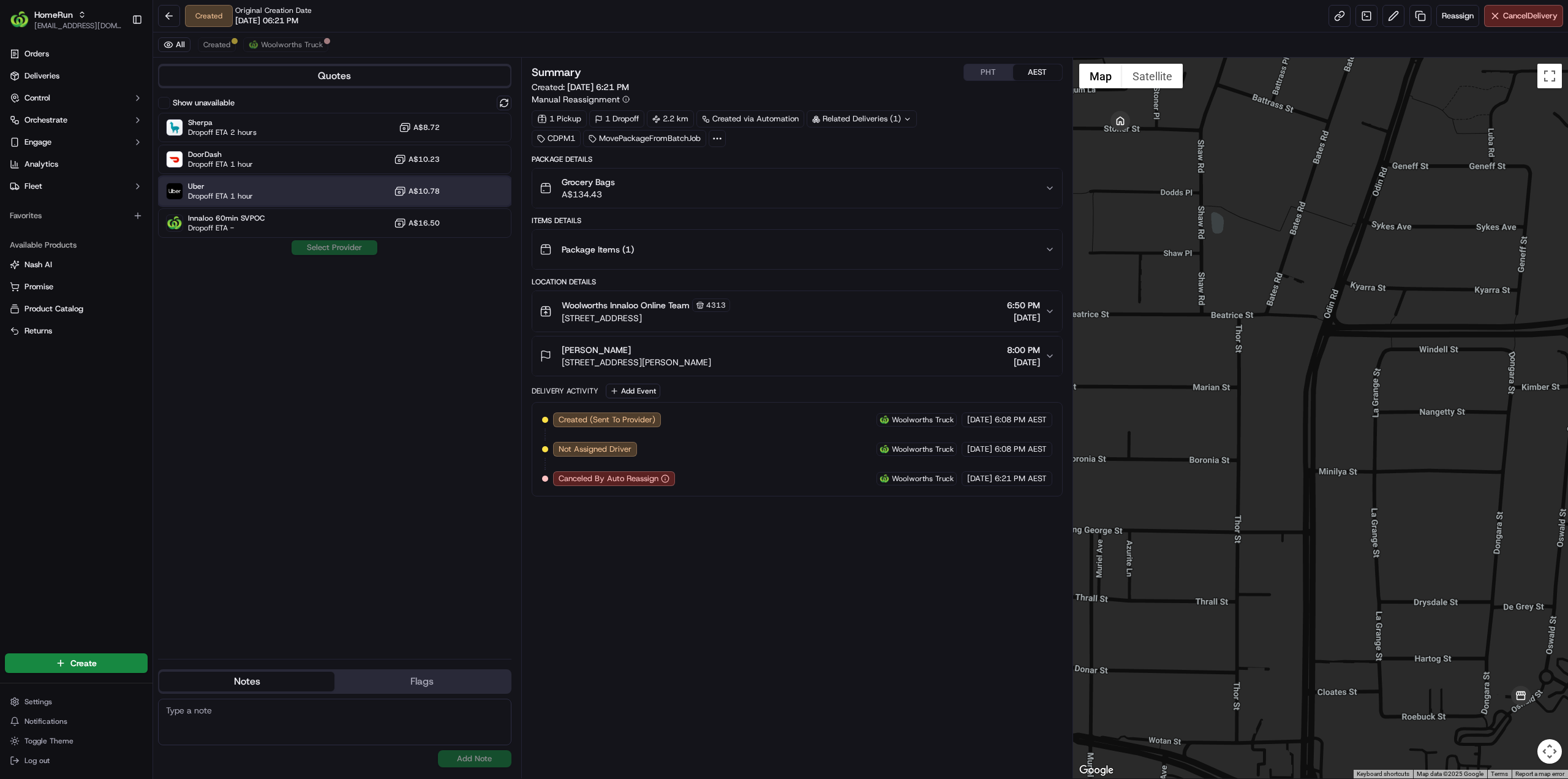
click at [321, 197] on div "Uber Dropoff ETA 1 hour A$10.78" at bounding box center [335, 191] width 353 height 29
click at [348, 247] on button "Assign Provider" at bounding box center [334, 247] width 87 height 15
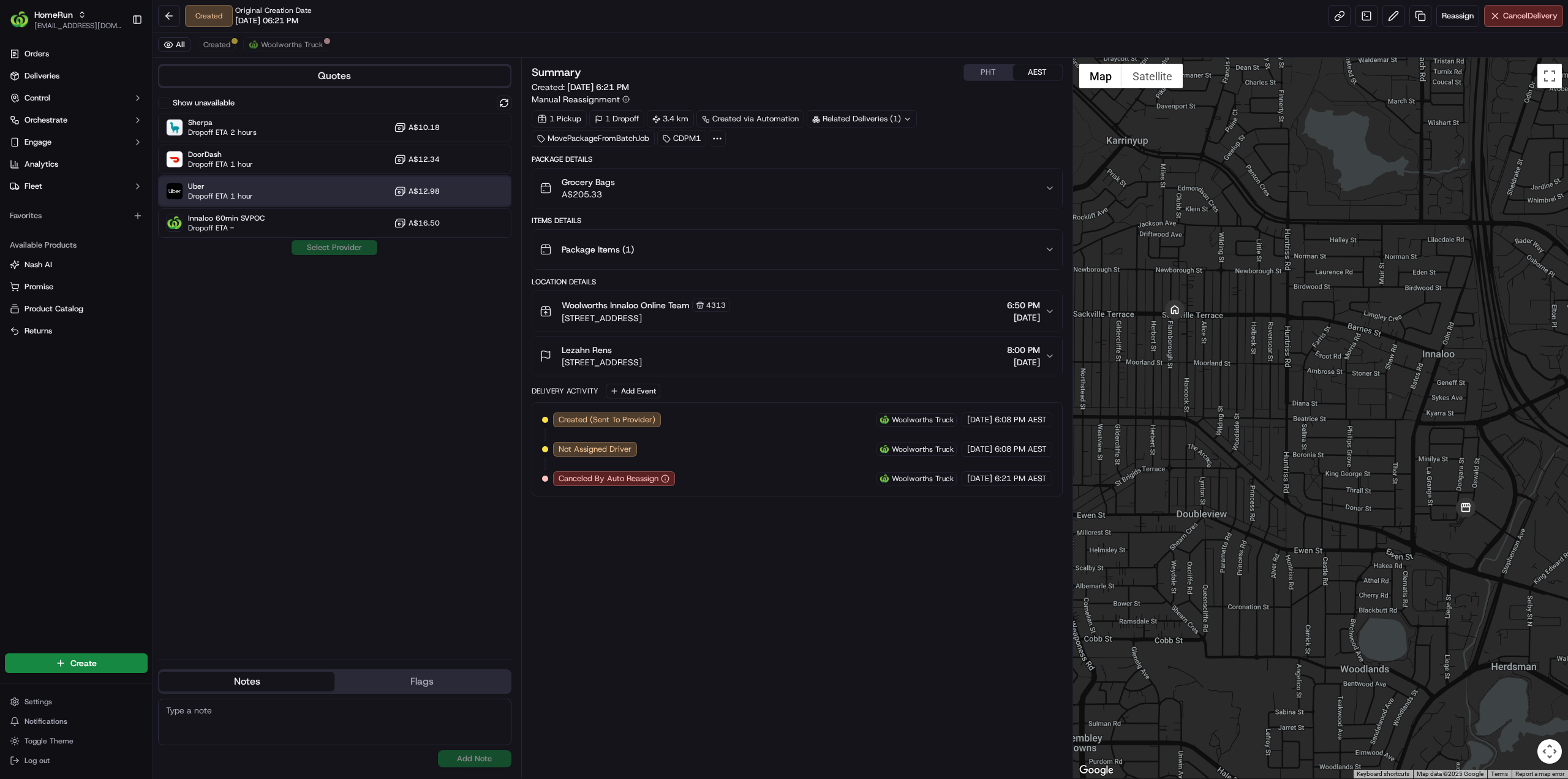
click at [246, 187] on span "Uber" at bounding box center [221, 187] width 65 height 10
click at [348, 249] on button "Assign Provider" at bounding box center [334, 247] width 87 height 15
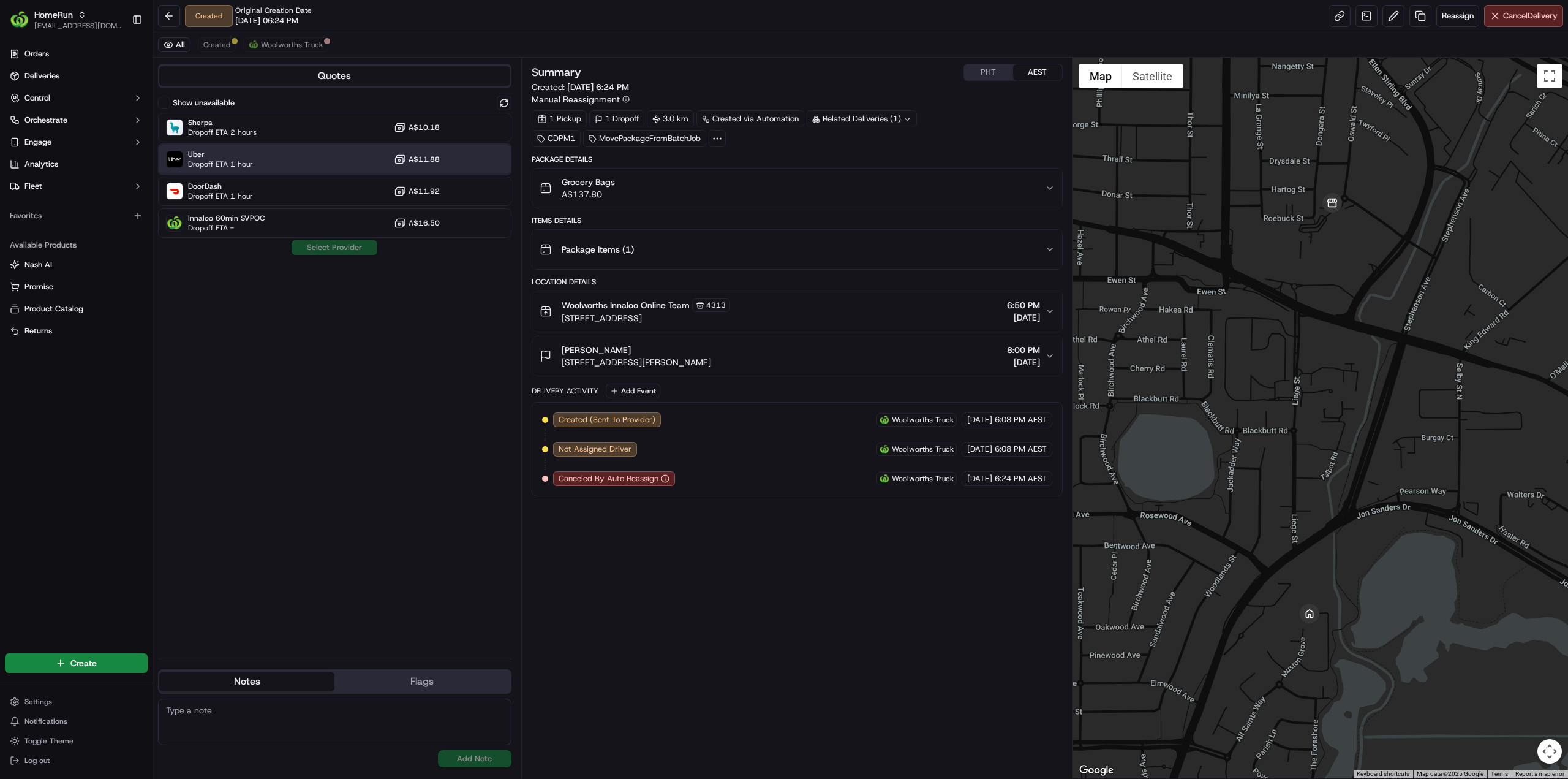
click at [235, 163] on span "Dropoff ETA 1 hour" at bounding box center [221, 164] width 65 height 10
click at [339, 245] on button "Assign Provider" at bounding box center [334, 247] width 87 height 15
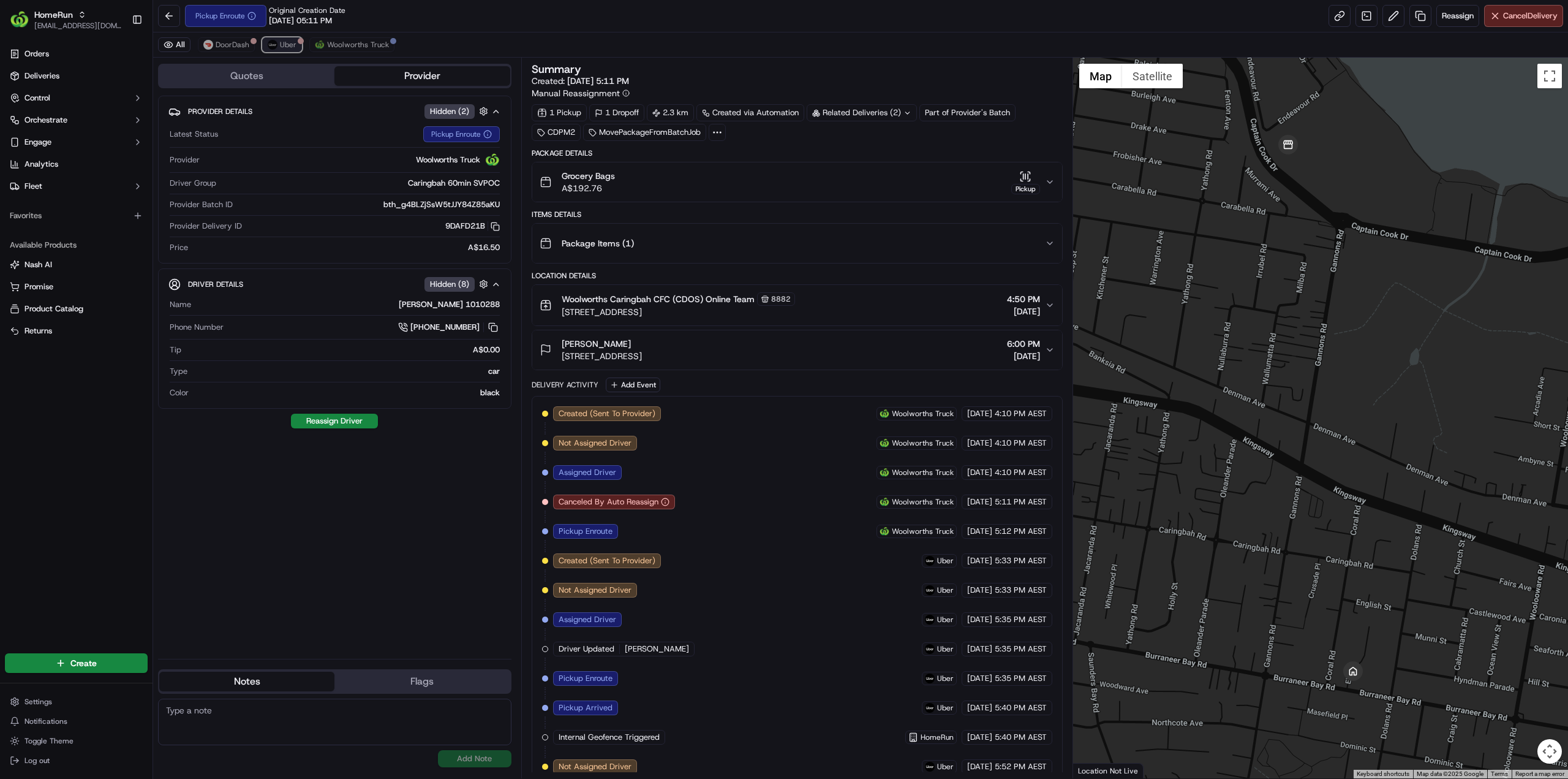
click at [281, 41] on span "Uber" at bounding box center [288, 45] width 17 height 10
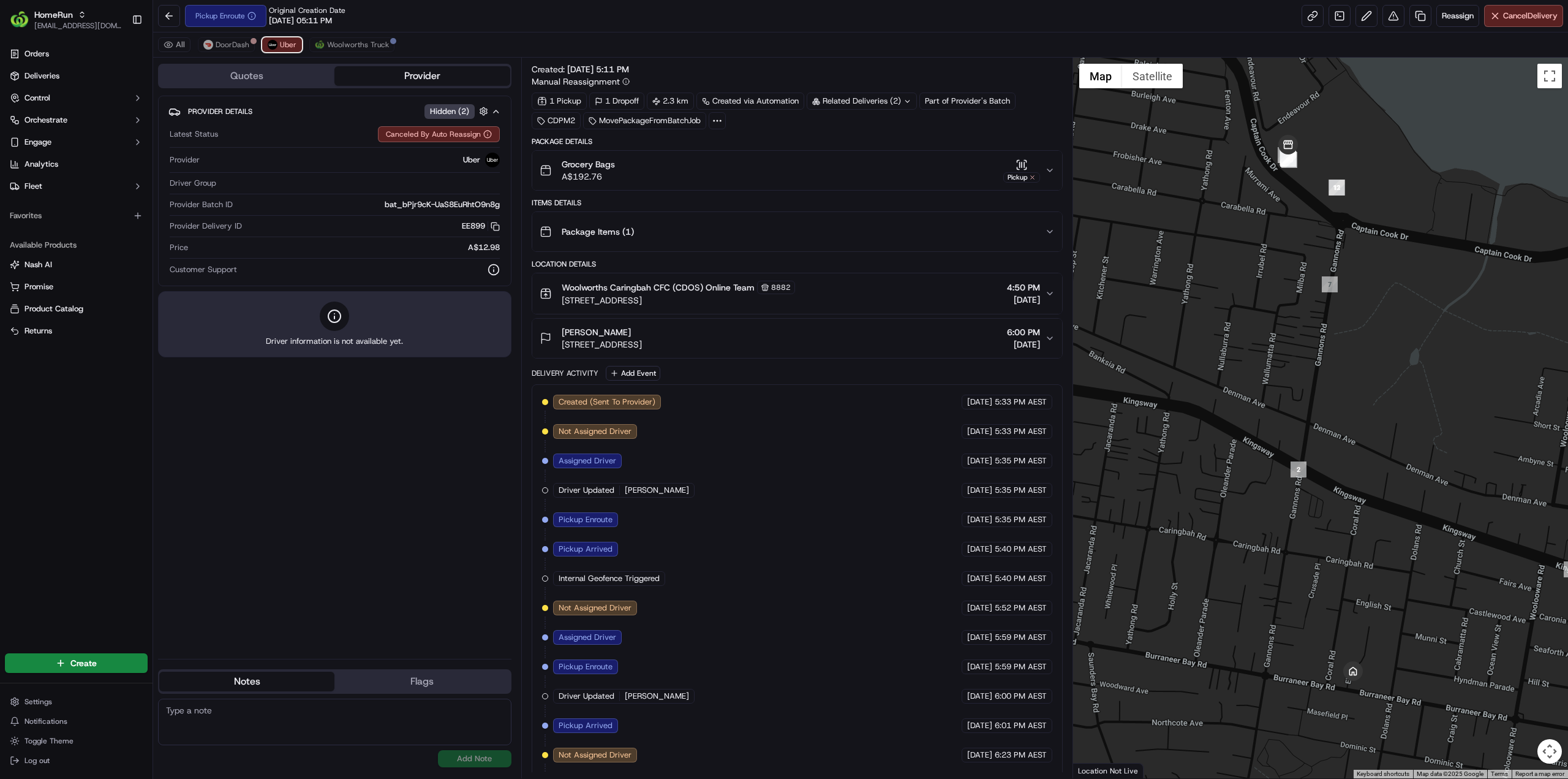
scroll to position [32, 0]
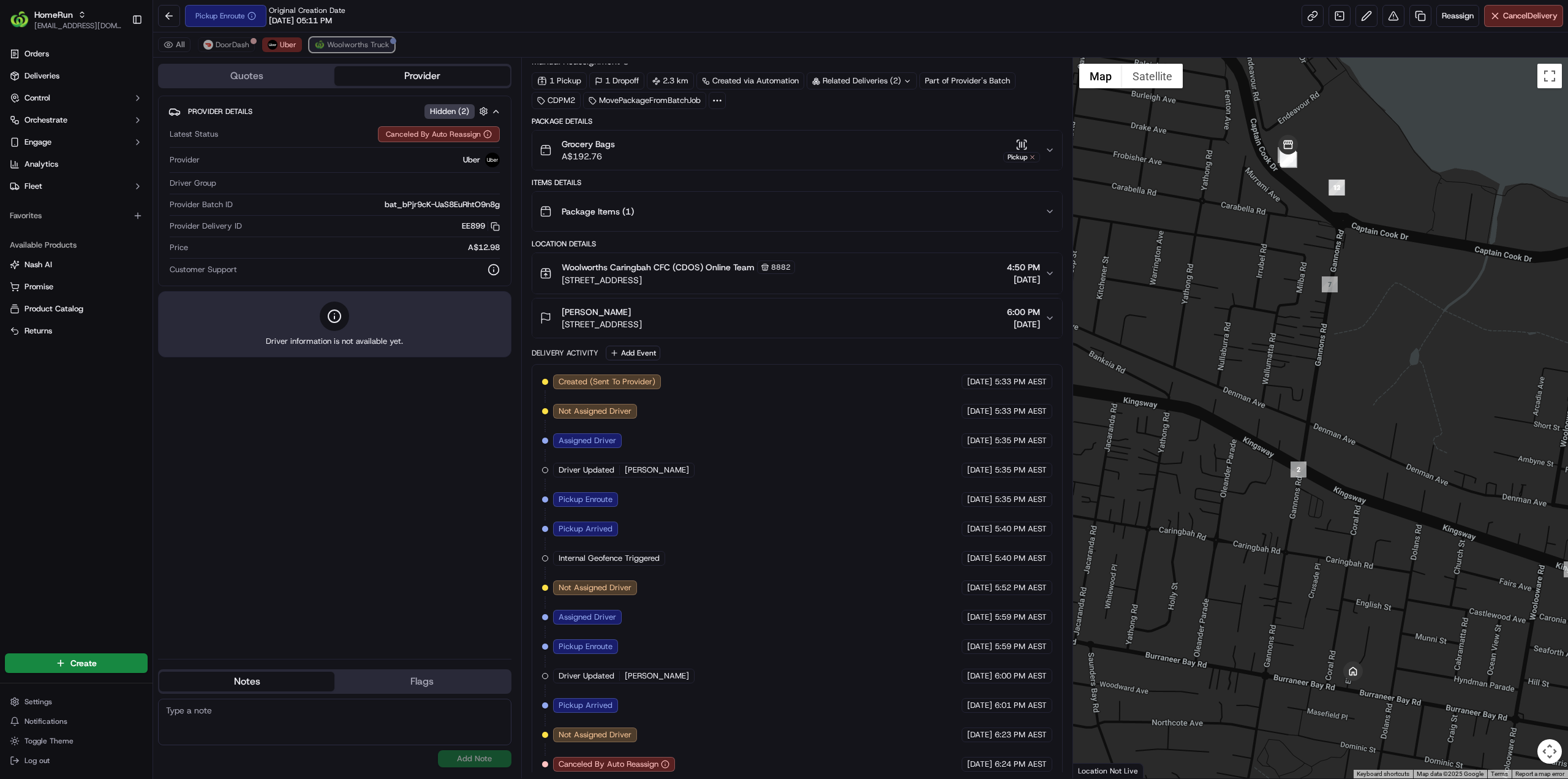
click at [348, 44] on span "Woolworths Truck" at bounding box center [358, 45] width 62 height 10
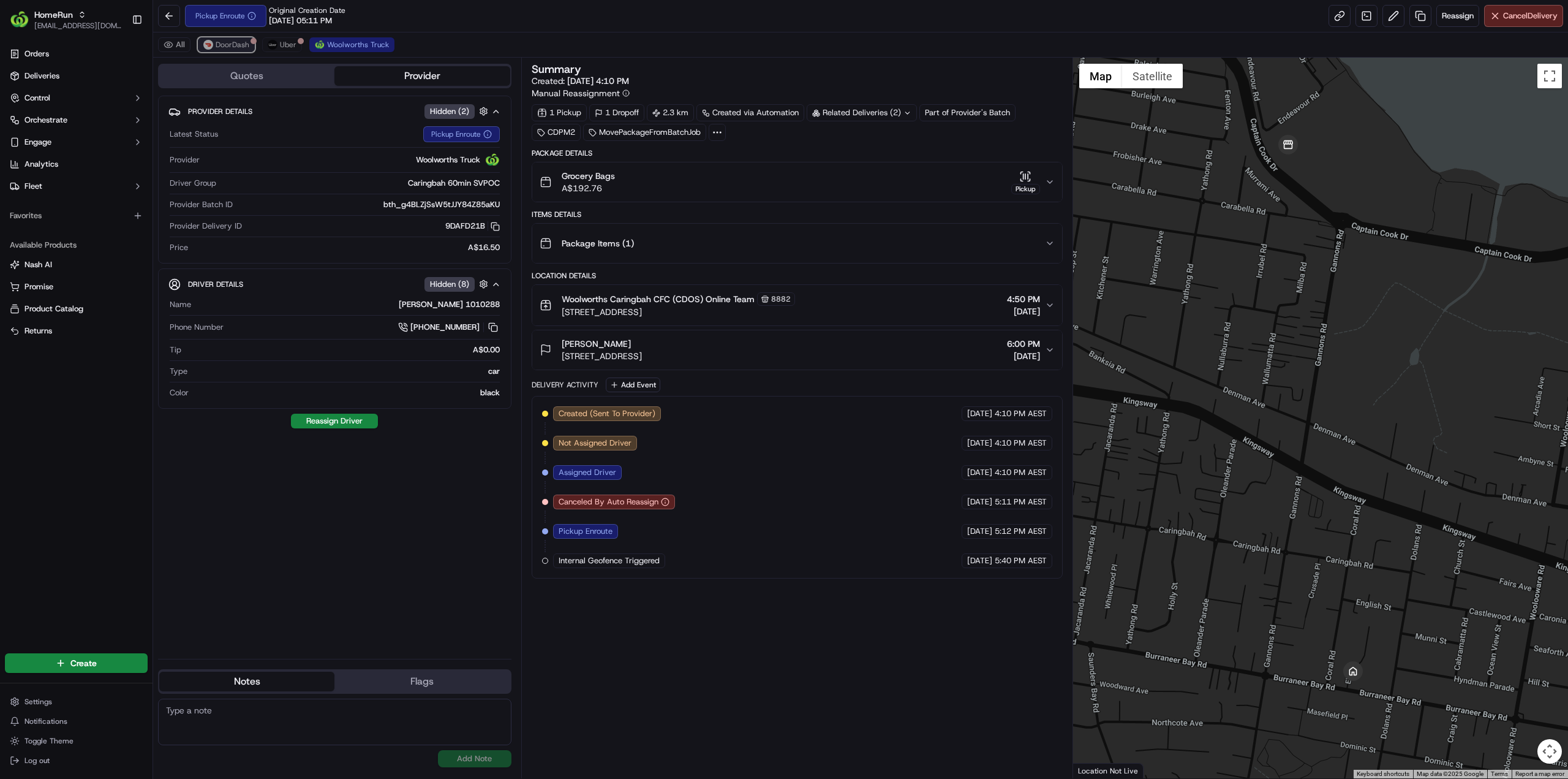
click at [231, 42] on span "DoorDash" at bounding box center [232, 45] width 33 height 10
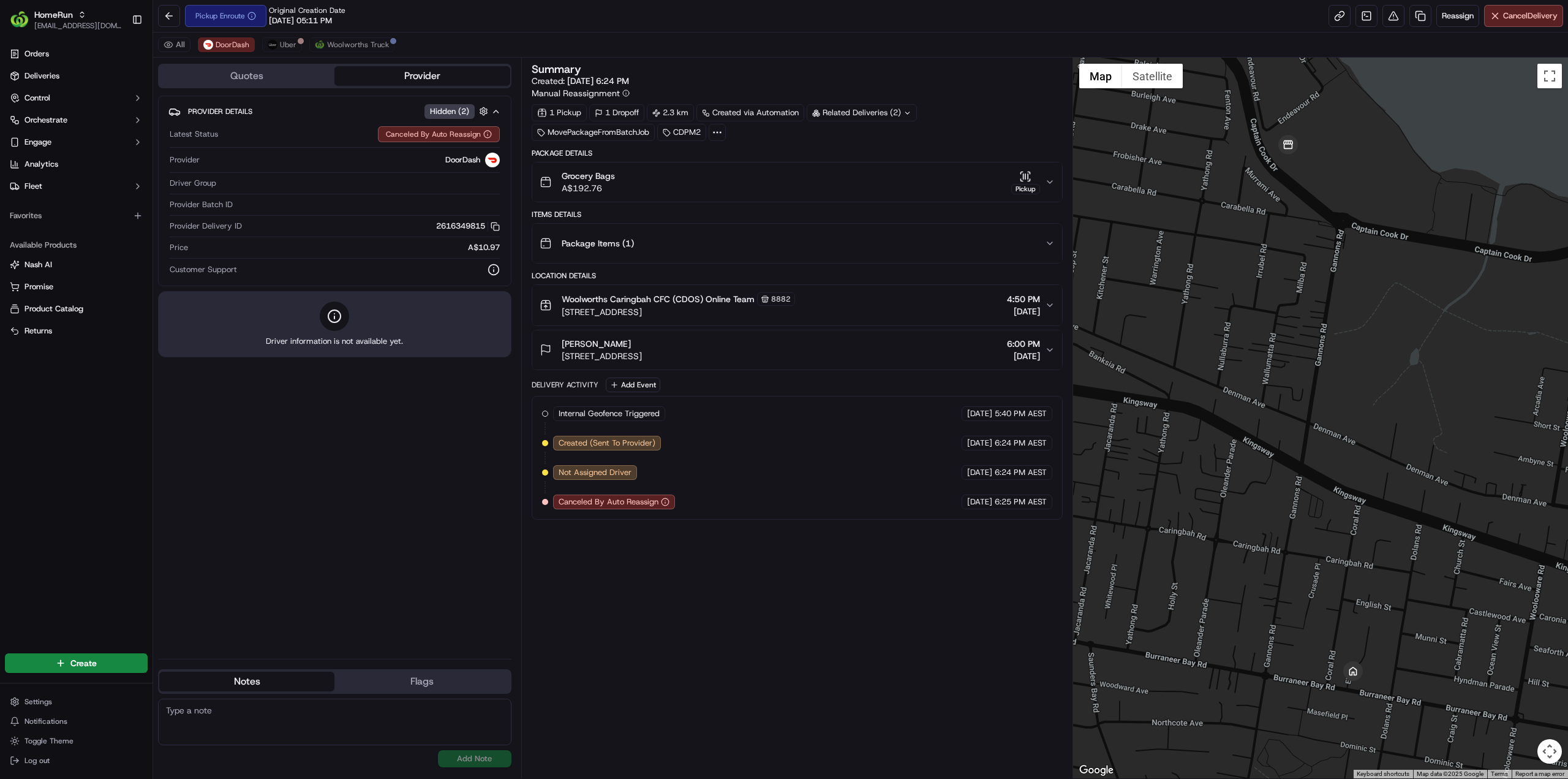
click at [344, 42] on span "Woolworths Truck" at bounding box center [358, 45] width 62 height 10
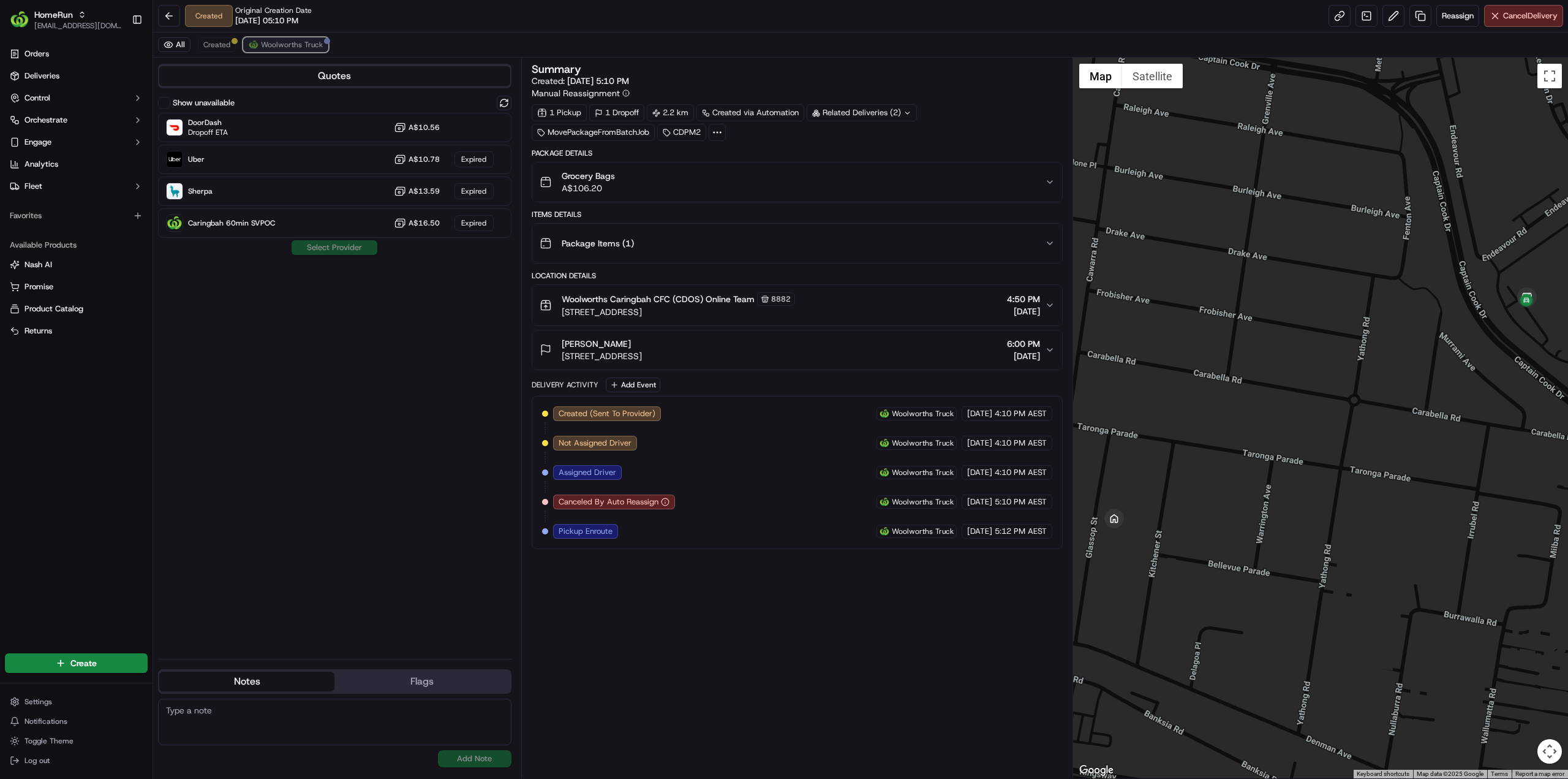
click at [311, 46] on span "Woolworths Truck" at bounding box center [291, 45] width 62 height 10
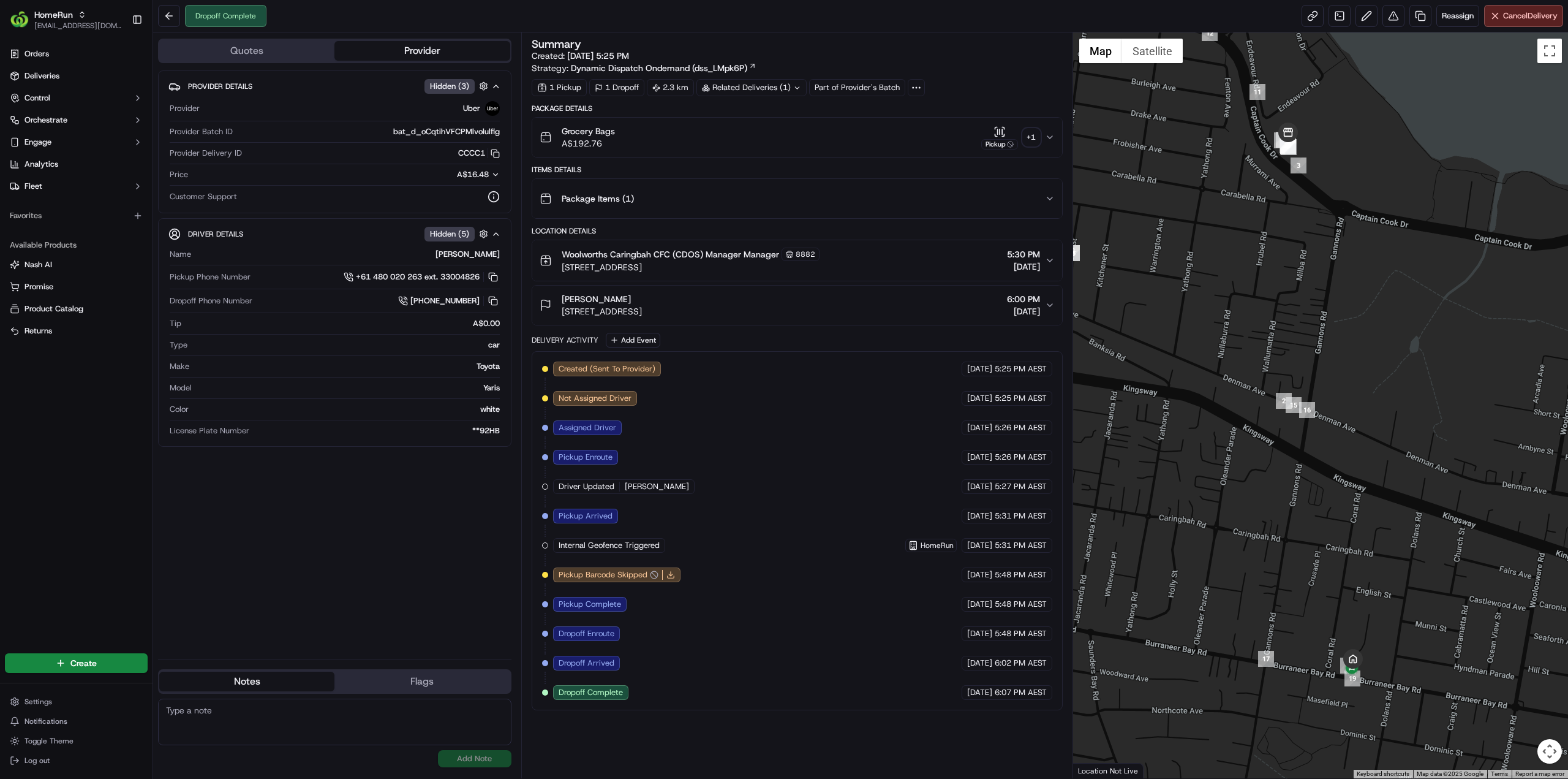
click at [739, 85] on div "Related Deliveries (1)" at bounding box center [751, 87] width 110 height 17
click at [780, 117] on span "job_aq5QzxkbQRo7cppqBjXVHb" at bounding box center [809, 114] width 121 height 11
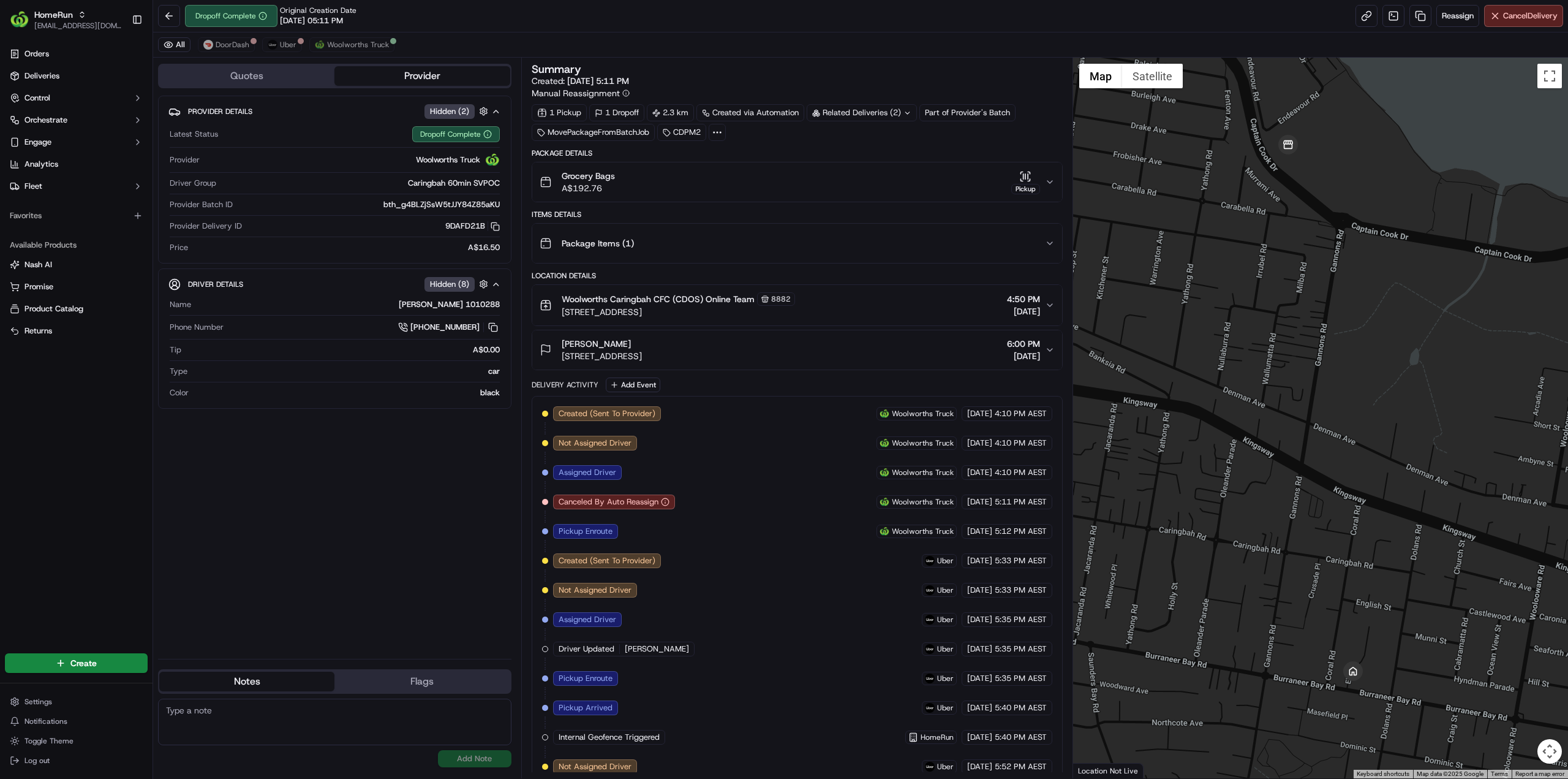
scroll to position [245, 0]
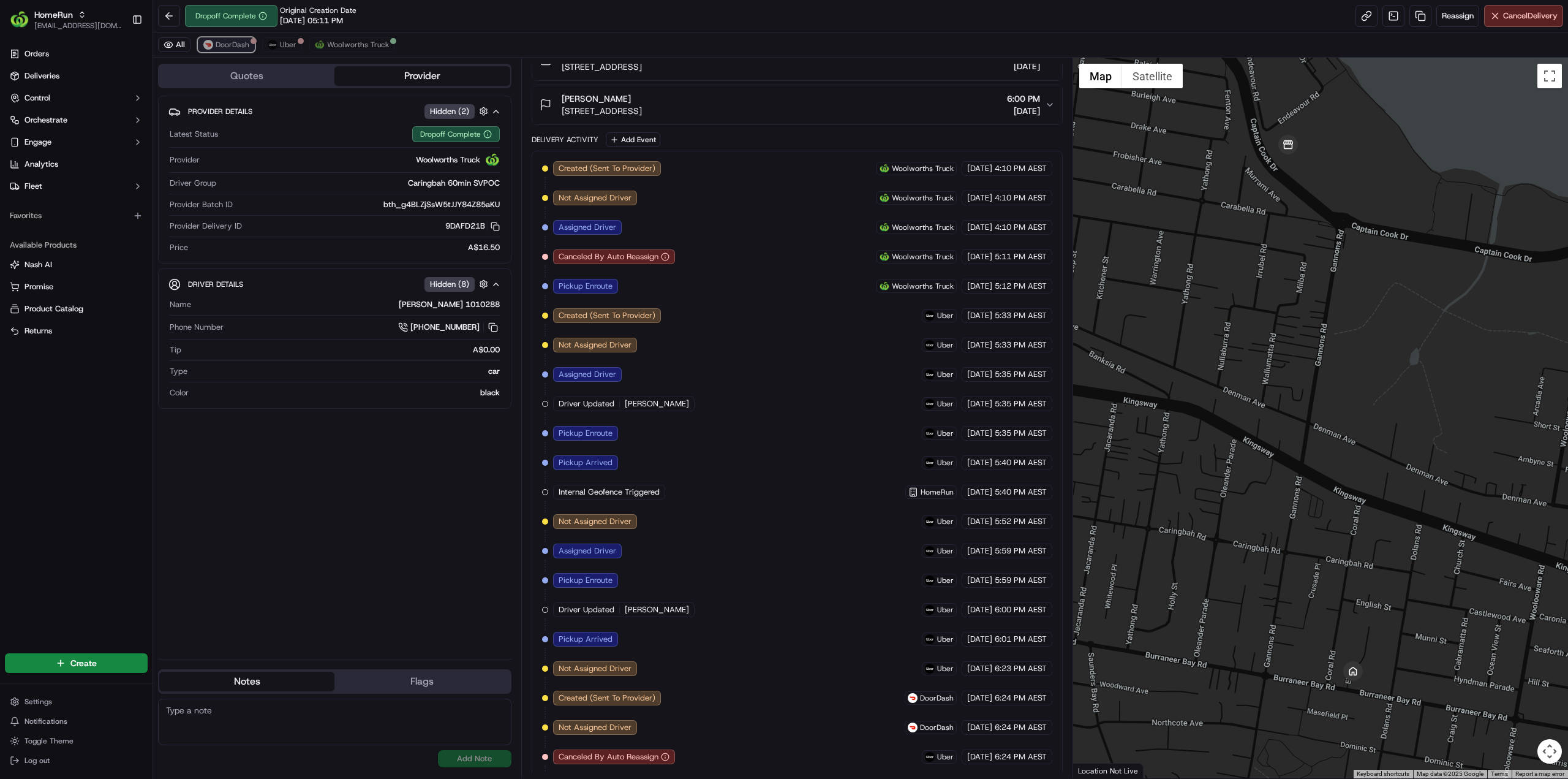
click at [240, 49] on span "DoorDash" at bounding box center [232, 45] width 33 height 10
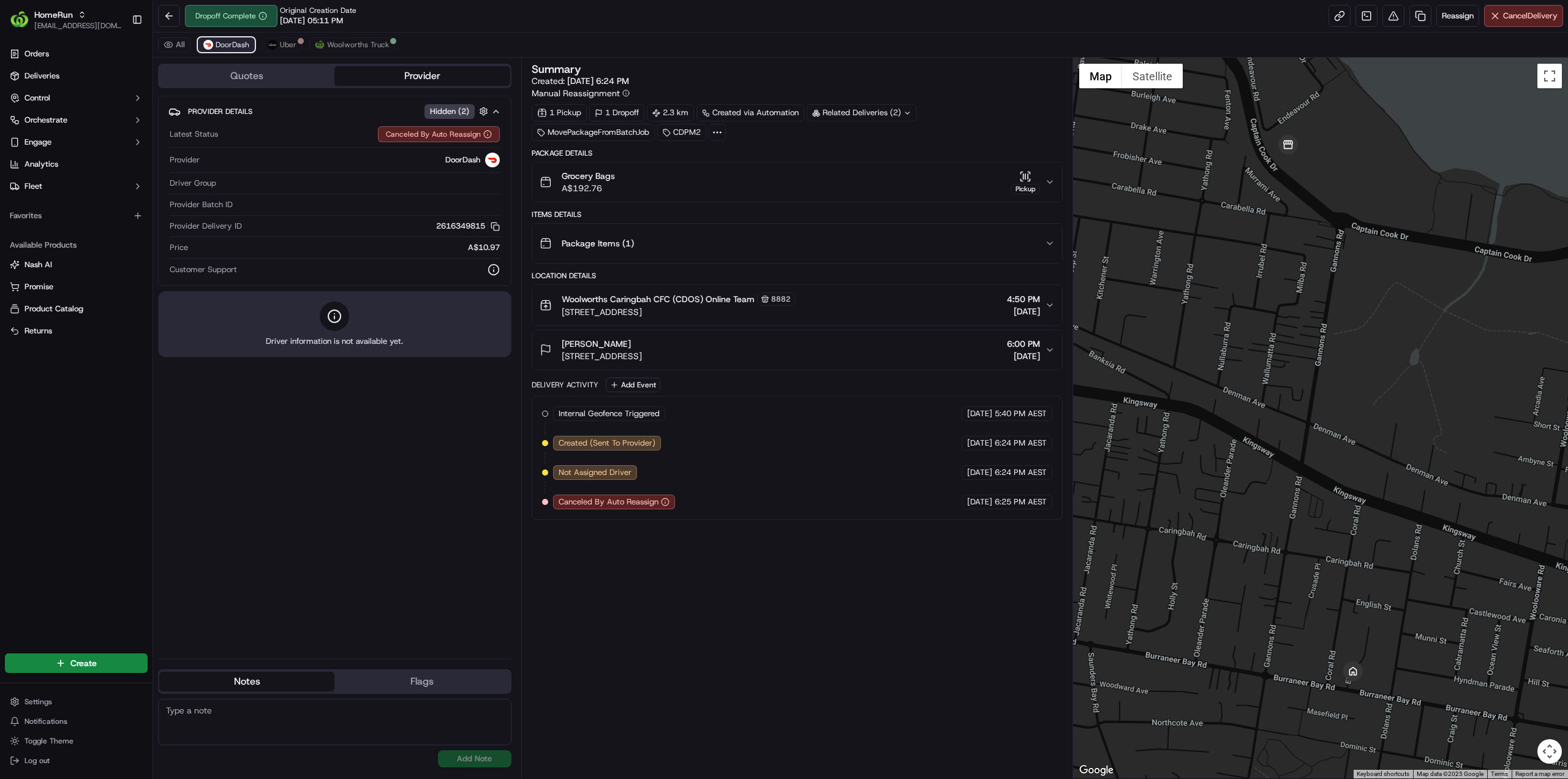
scroll to position [0, 0]
click at [281, 40] on span "Uber" at bounding box center [288, 45] width 17 height 10
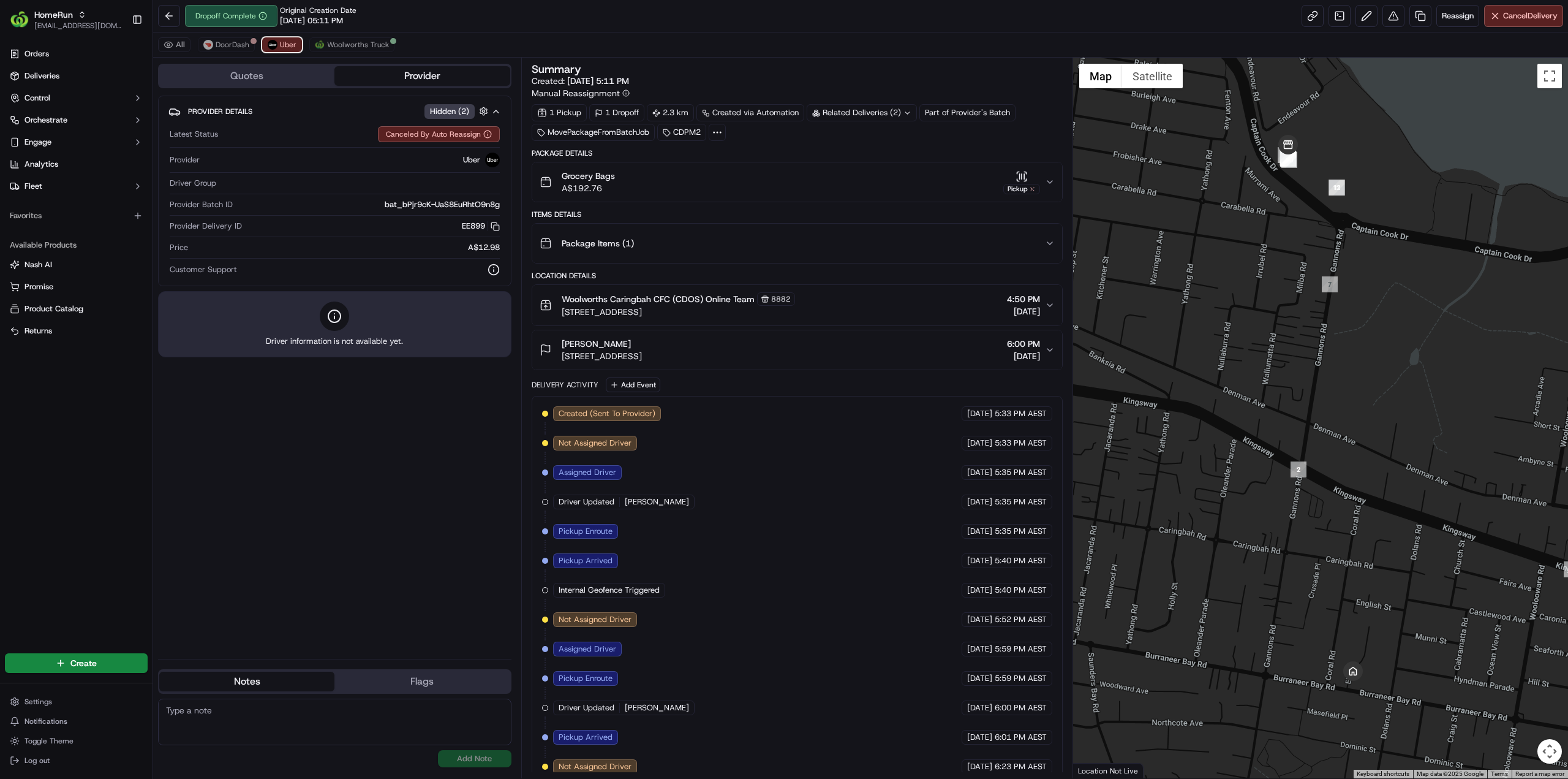
scroll to position [32, 0]
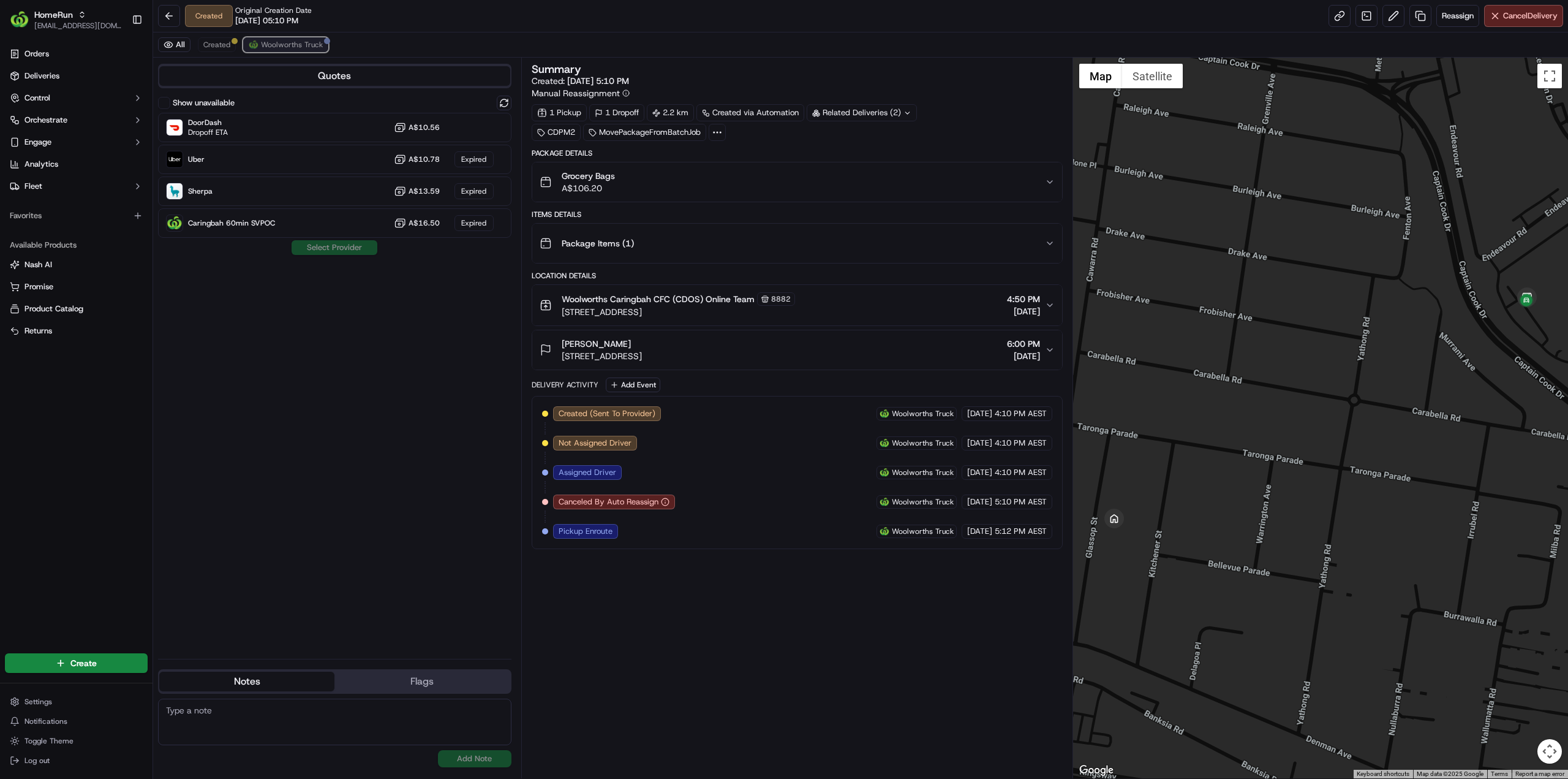
click at [291, 45] on span "Woolworths Truck" at bounding box center [291, 45] width 62 height 10
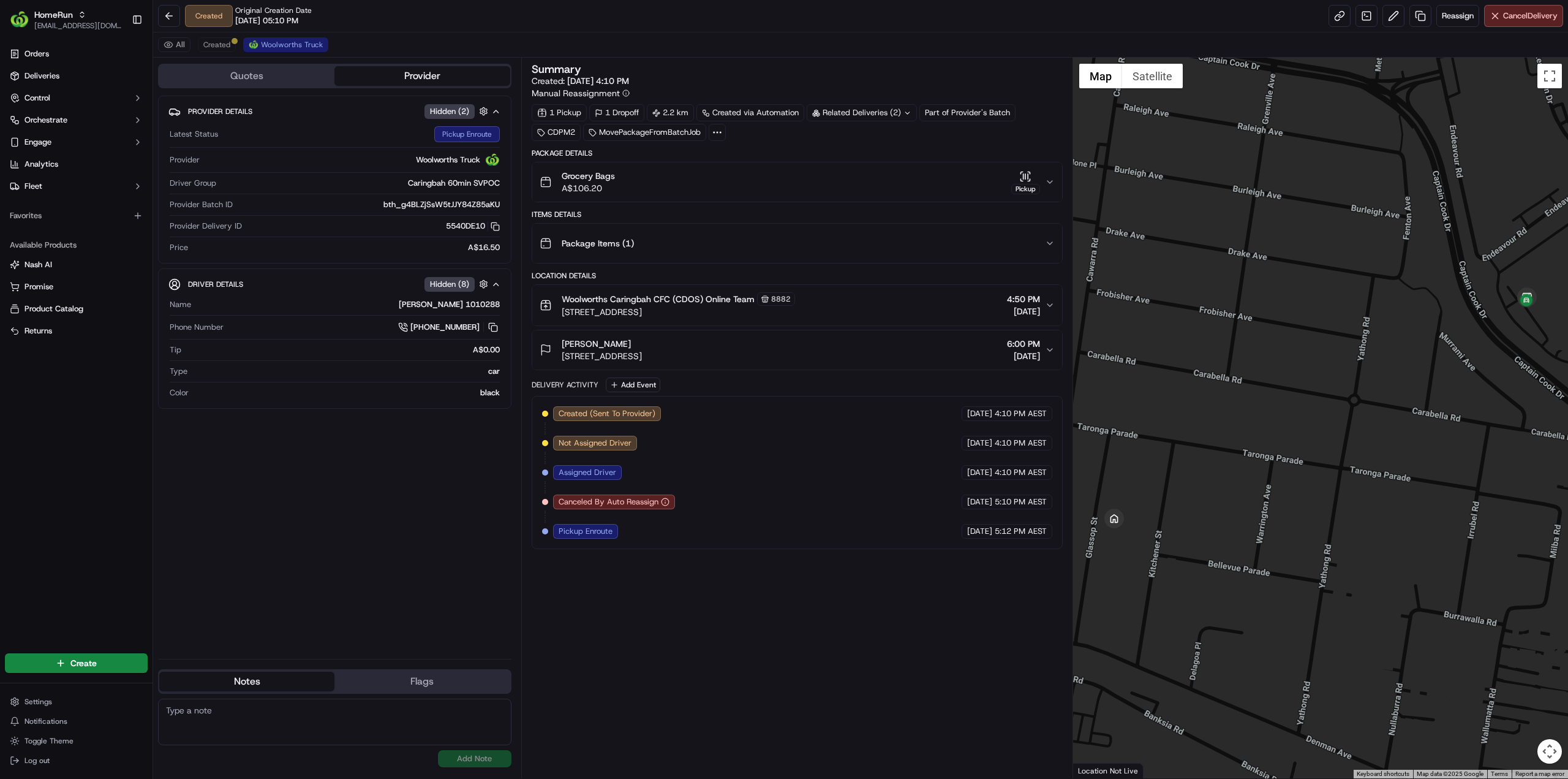
click at [854, 110] on div "Related Deliveries (2)" at bounding box center [862, 112] width 110 height 17
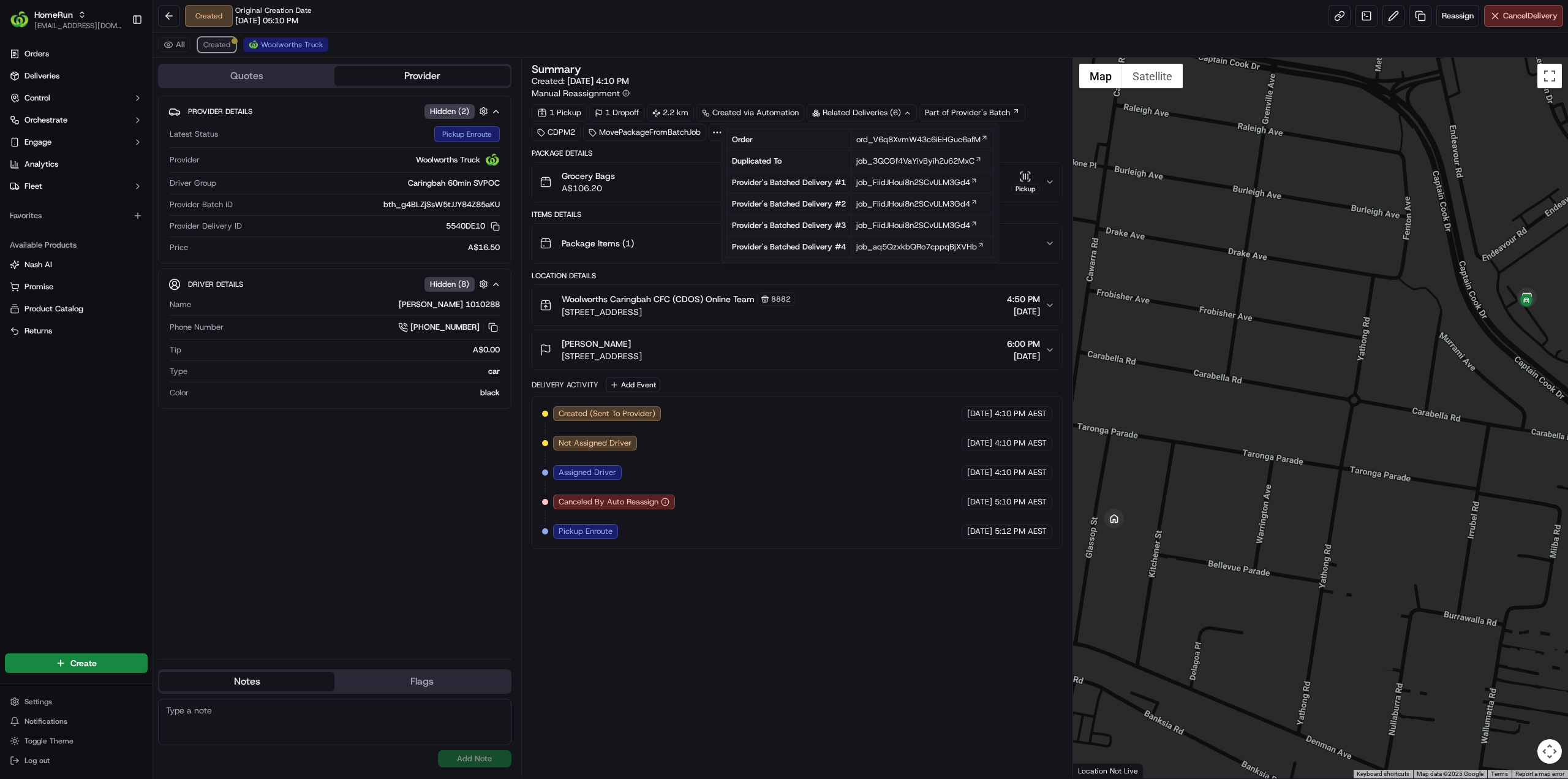
click at [224, 41] on span "Created" at bounding box center [217, 45] width 27 height 10
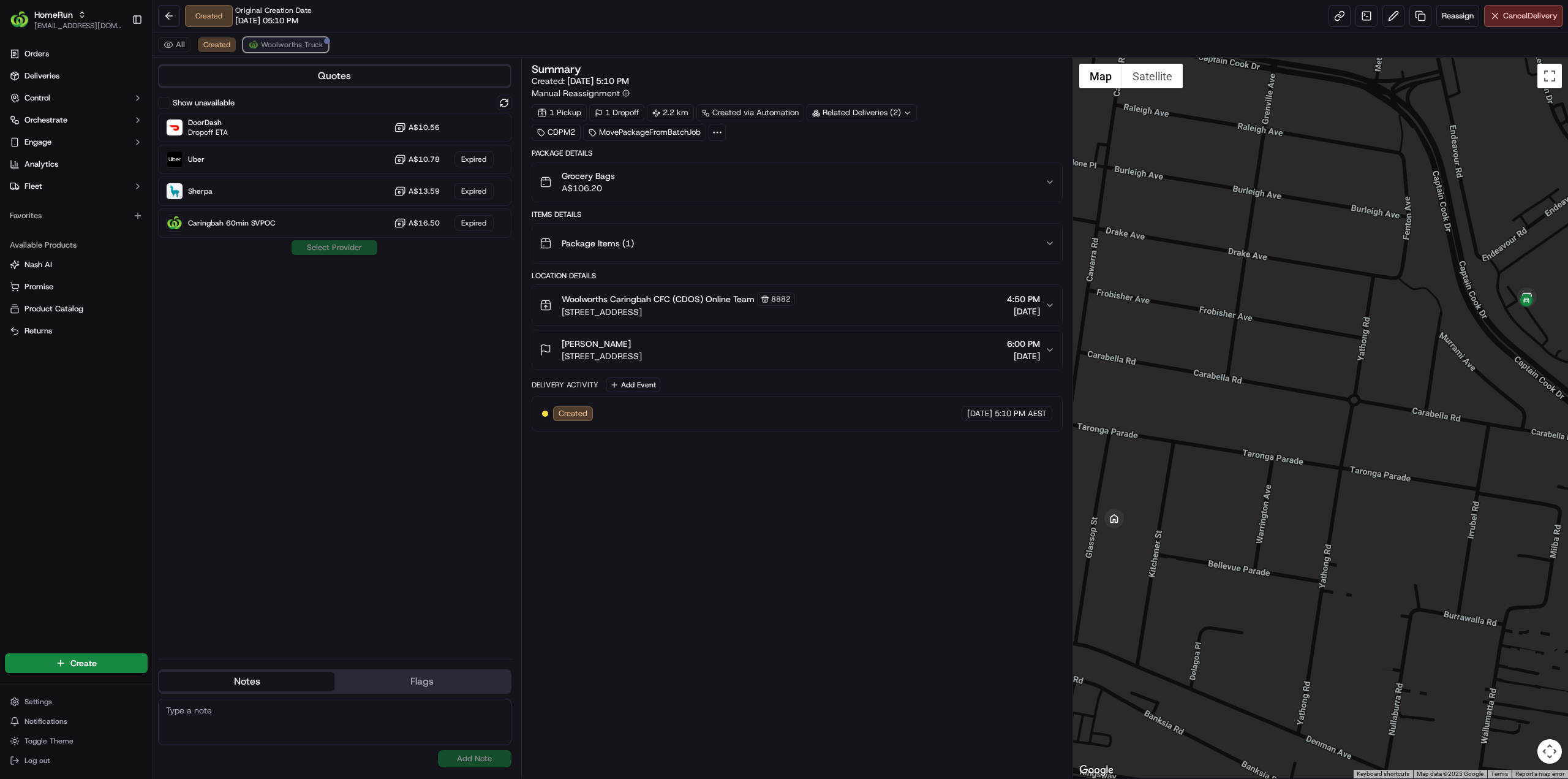
click at [295, 44] on span "Woolworths Truck" at bounding box center [291, 45] width 62 height 10
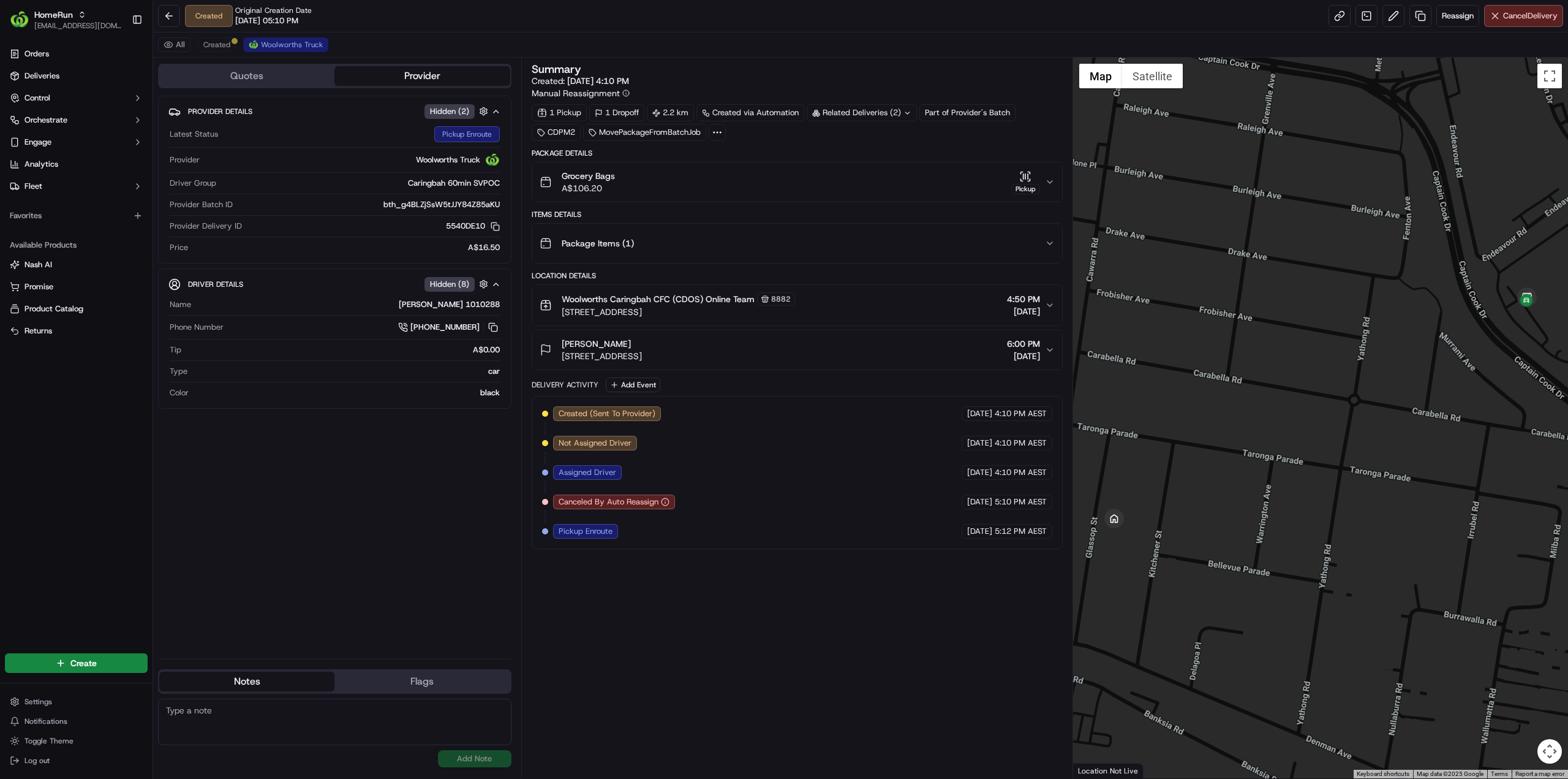
click at [867, 111] on div "Related Deliveries (2)" at bounding box center [862, 112] width 110 height 17
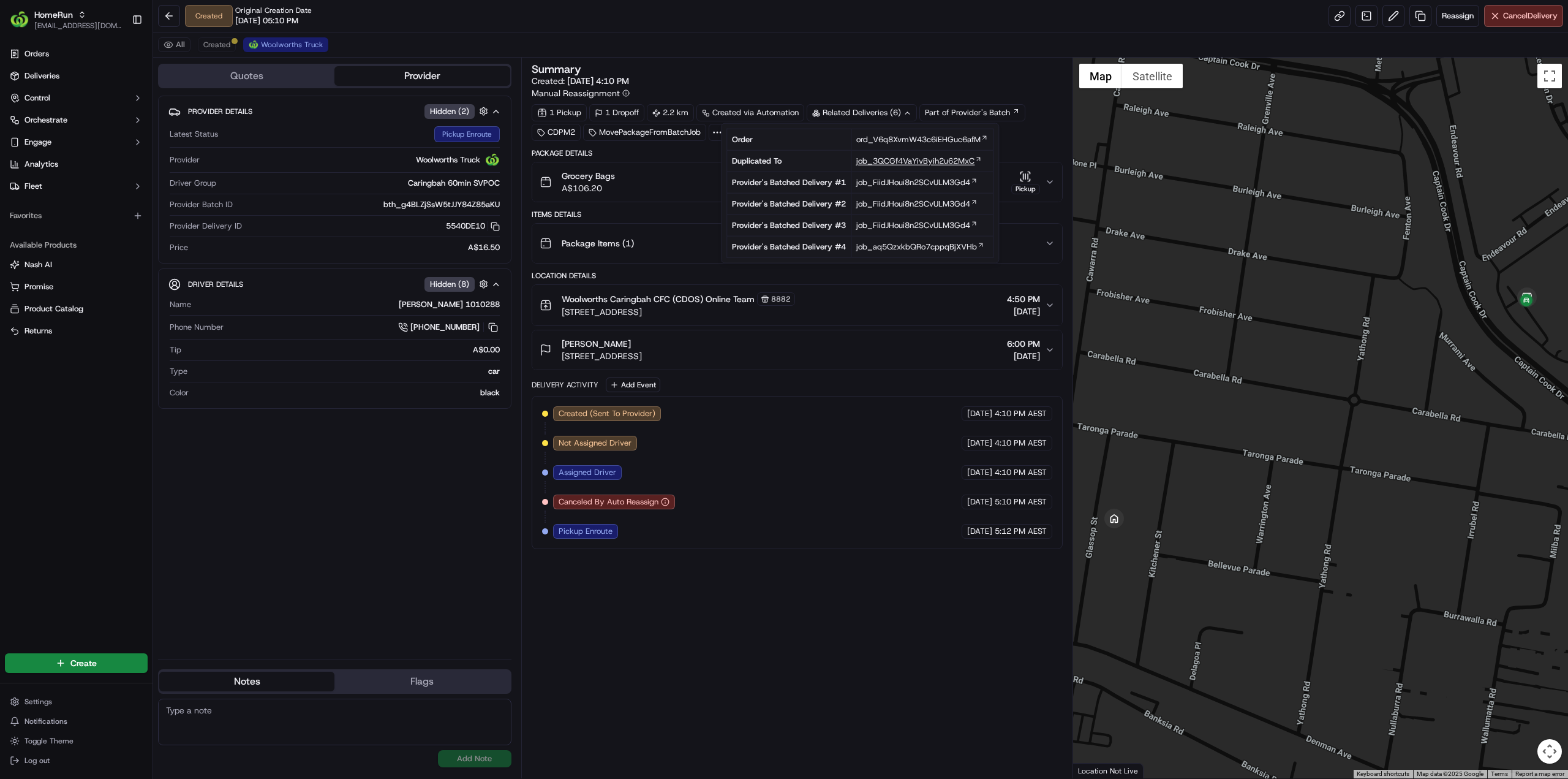
click at [910, 160] on span "job_3QCGf4VaYivByih2u62MxC" at bounding box center [915, 161] width 118 height 11
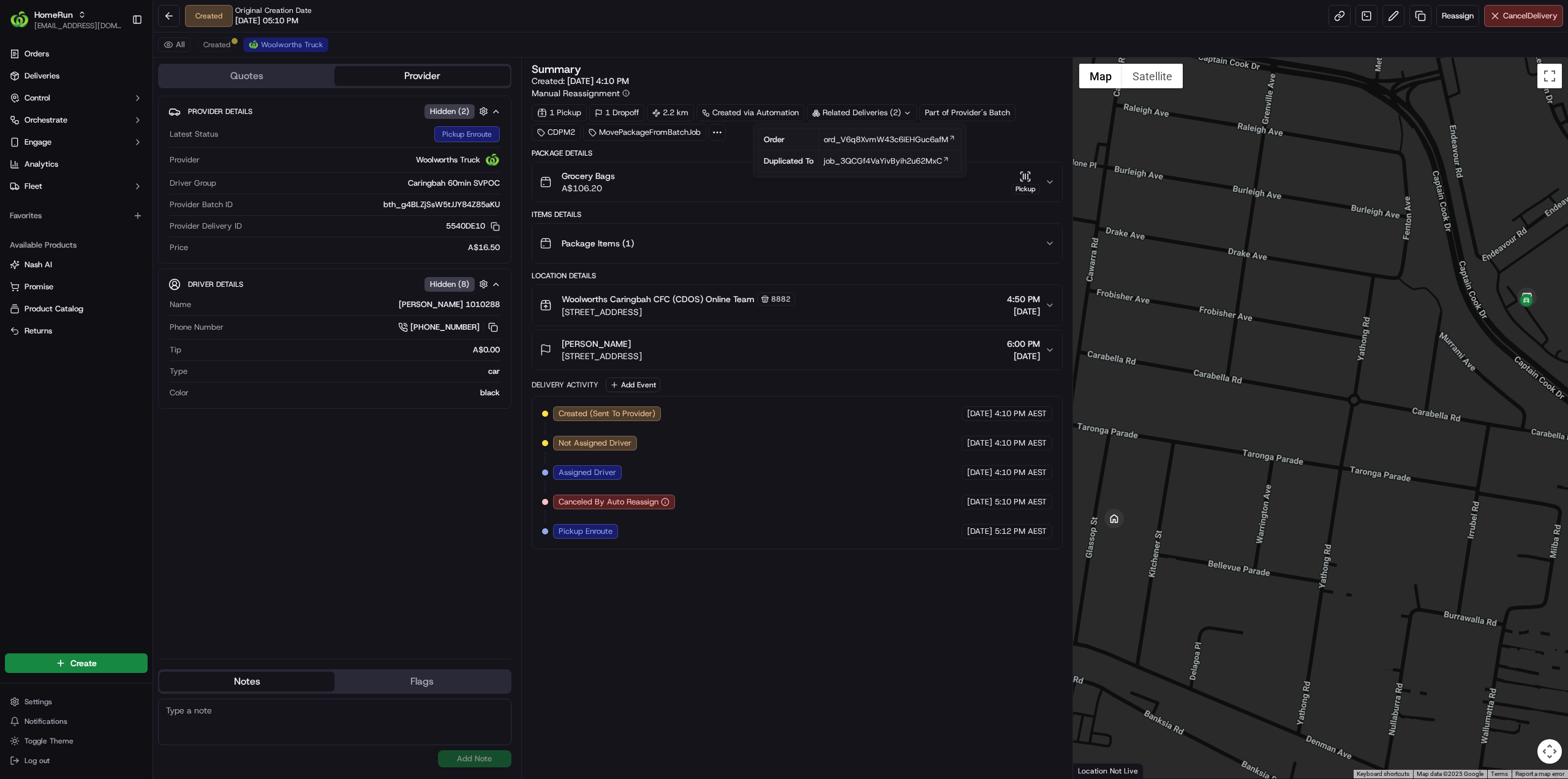
click at [708, 574] on div "Summary Created: 15/09/2025 4:10 PM Manual Reassignment 1 Pickup 1 Dropoff 2.2 …" at bounding box center [797, 417] width 531 height 708
click at [216, 42] on span "Created" at bounding box center [217, 45] width 27 height 10
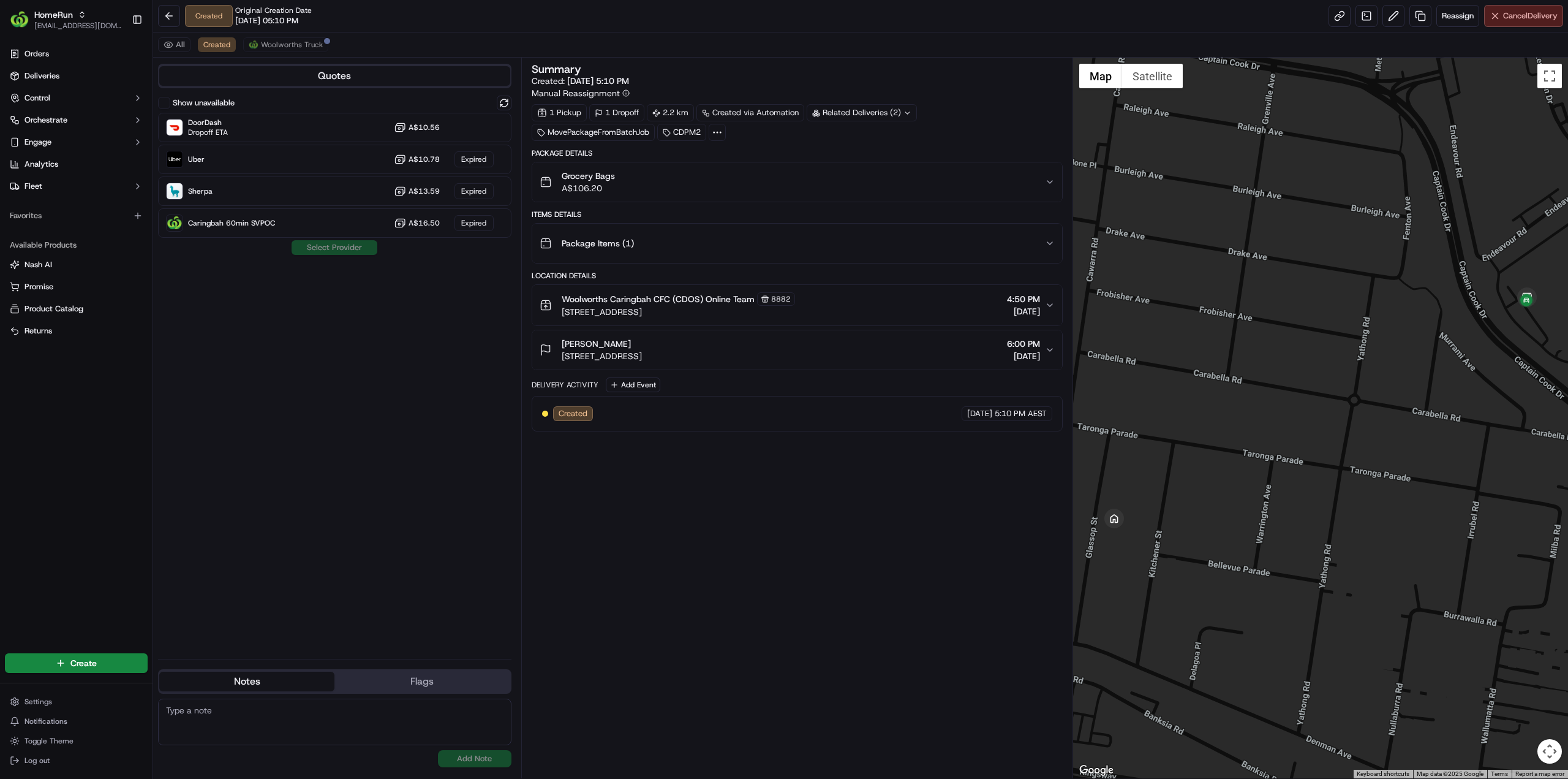
click at [1511, 17] on span "Cancel Delivery" at bounding box center [1530, 16] width 54 height 11
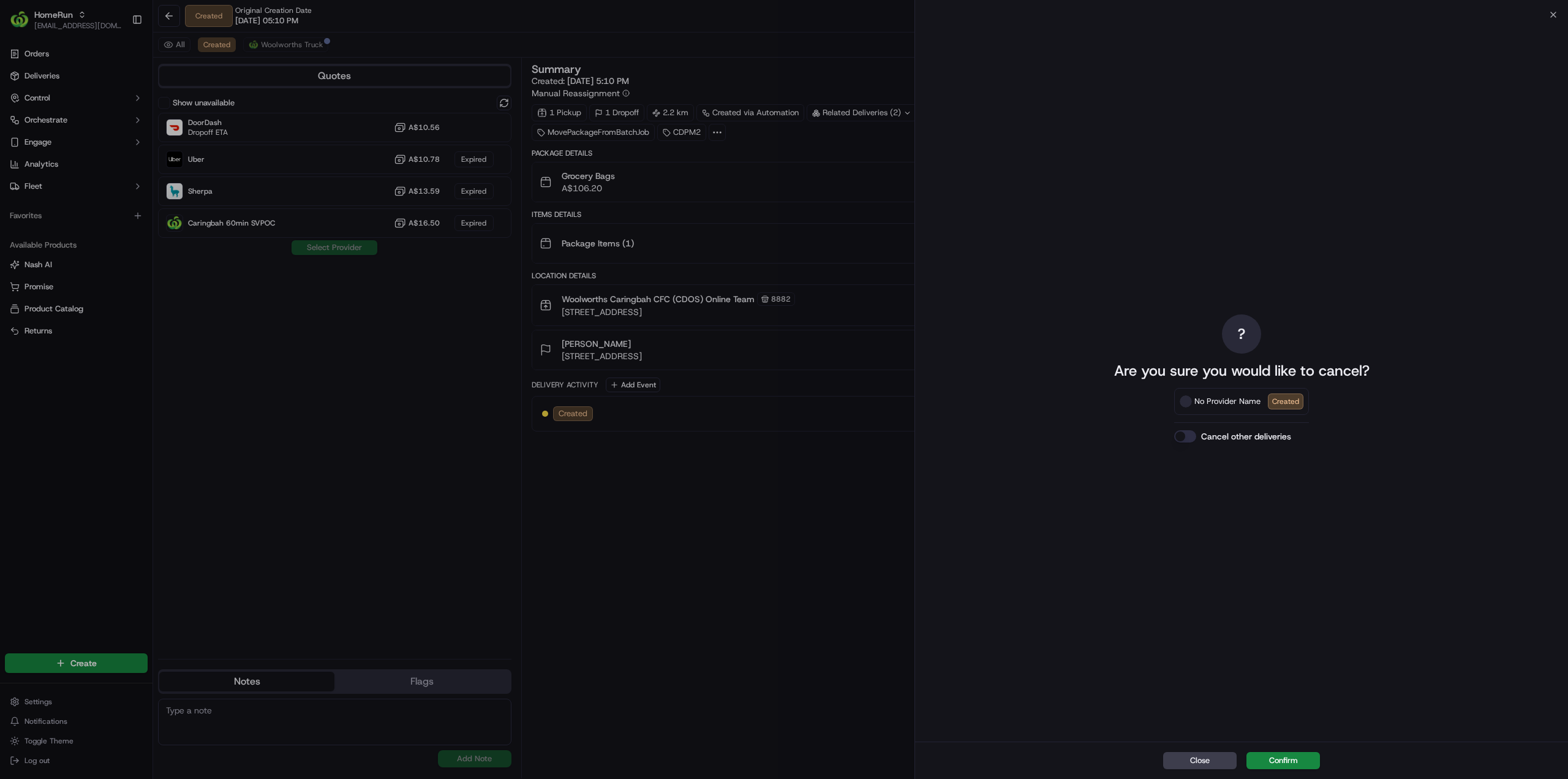
click at [1302, 760] on button "Confirm" at bounding box center [1283, 760] width 73 height 17
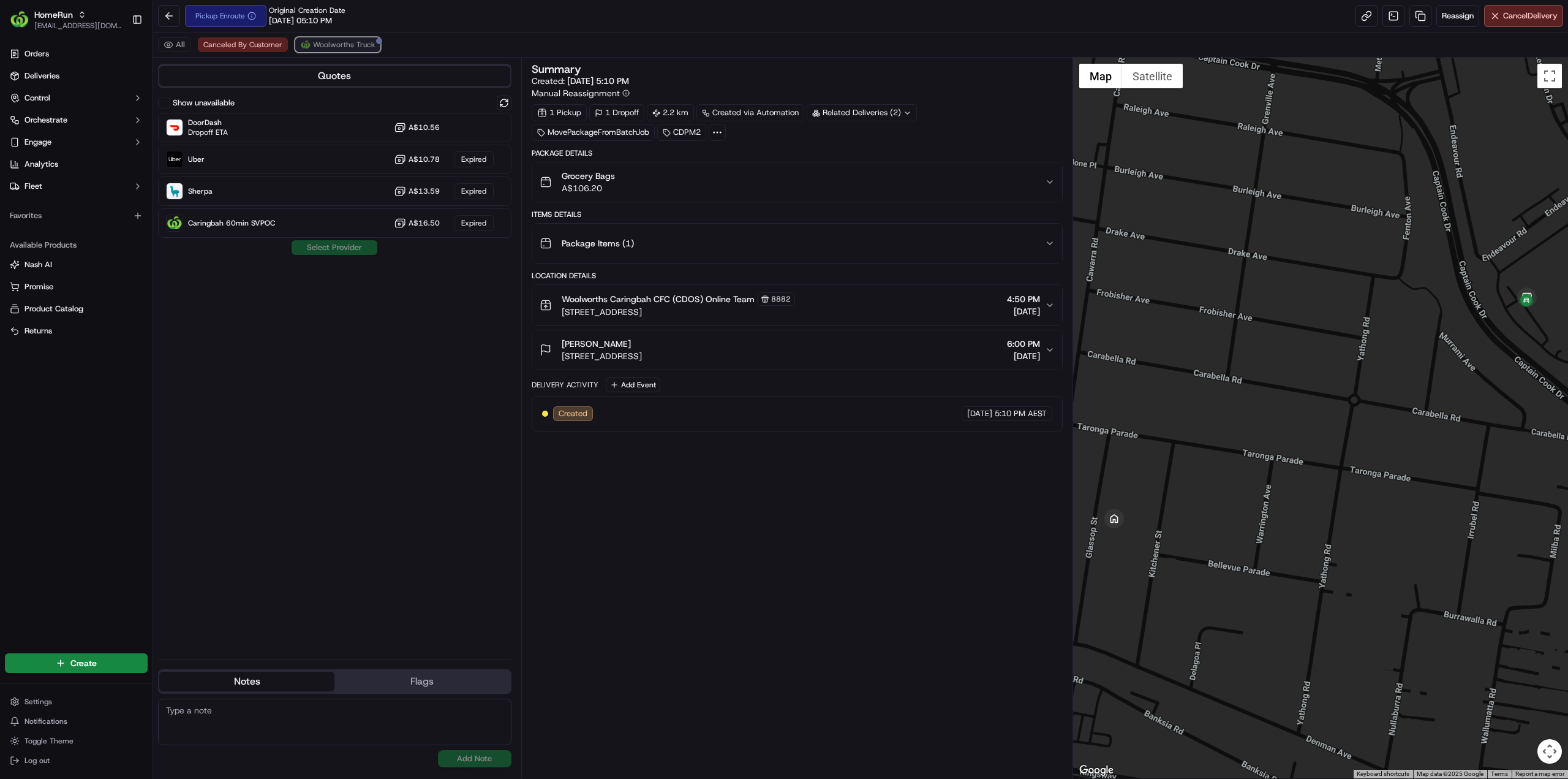
click at [365, 47] on span "Woolworths Truck" at bounding box center [344, 45] width 62 height 10
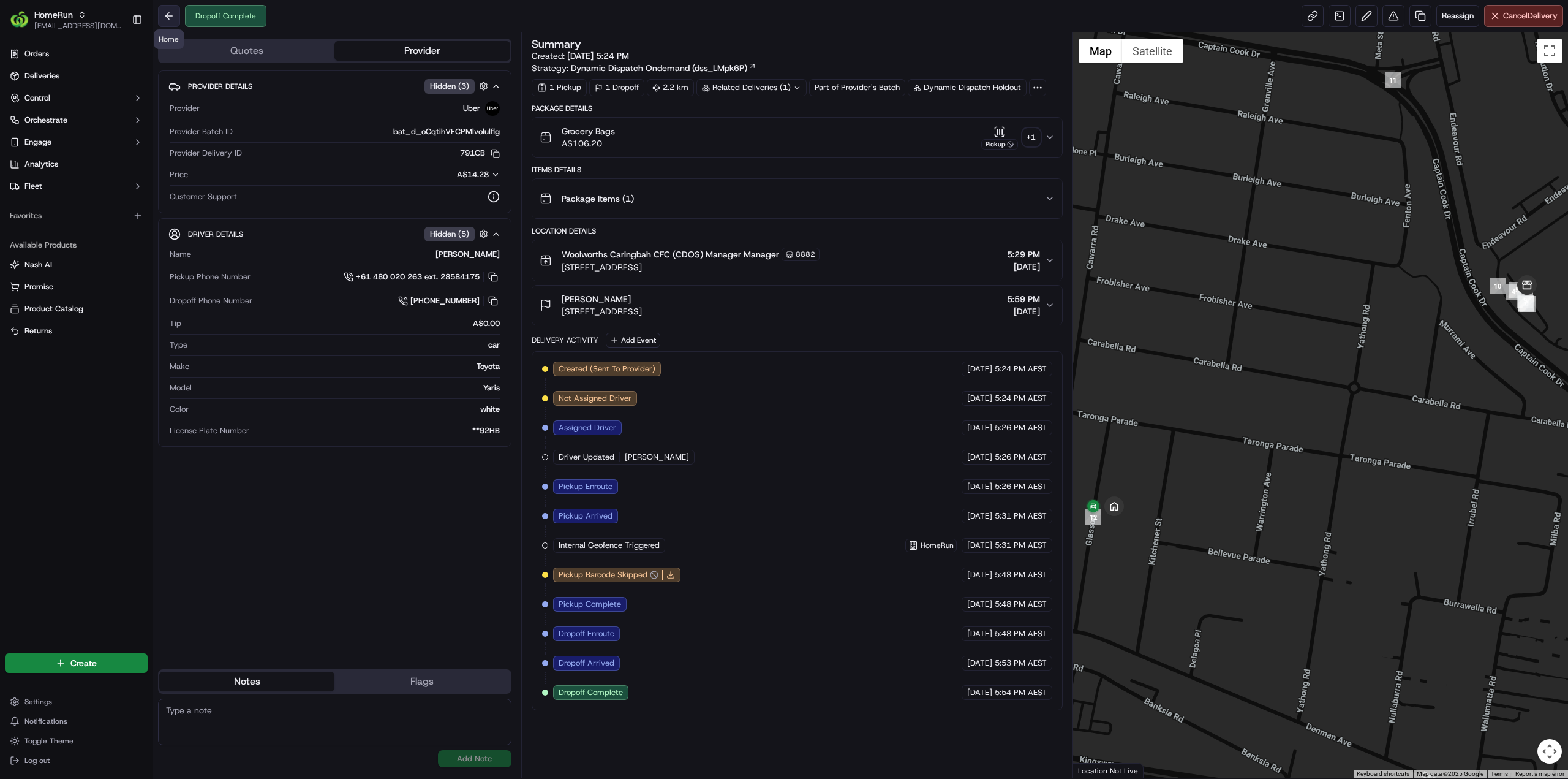
click at [168, 19] on button at bounding box center [169, 16] width 22 height 22
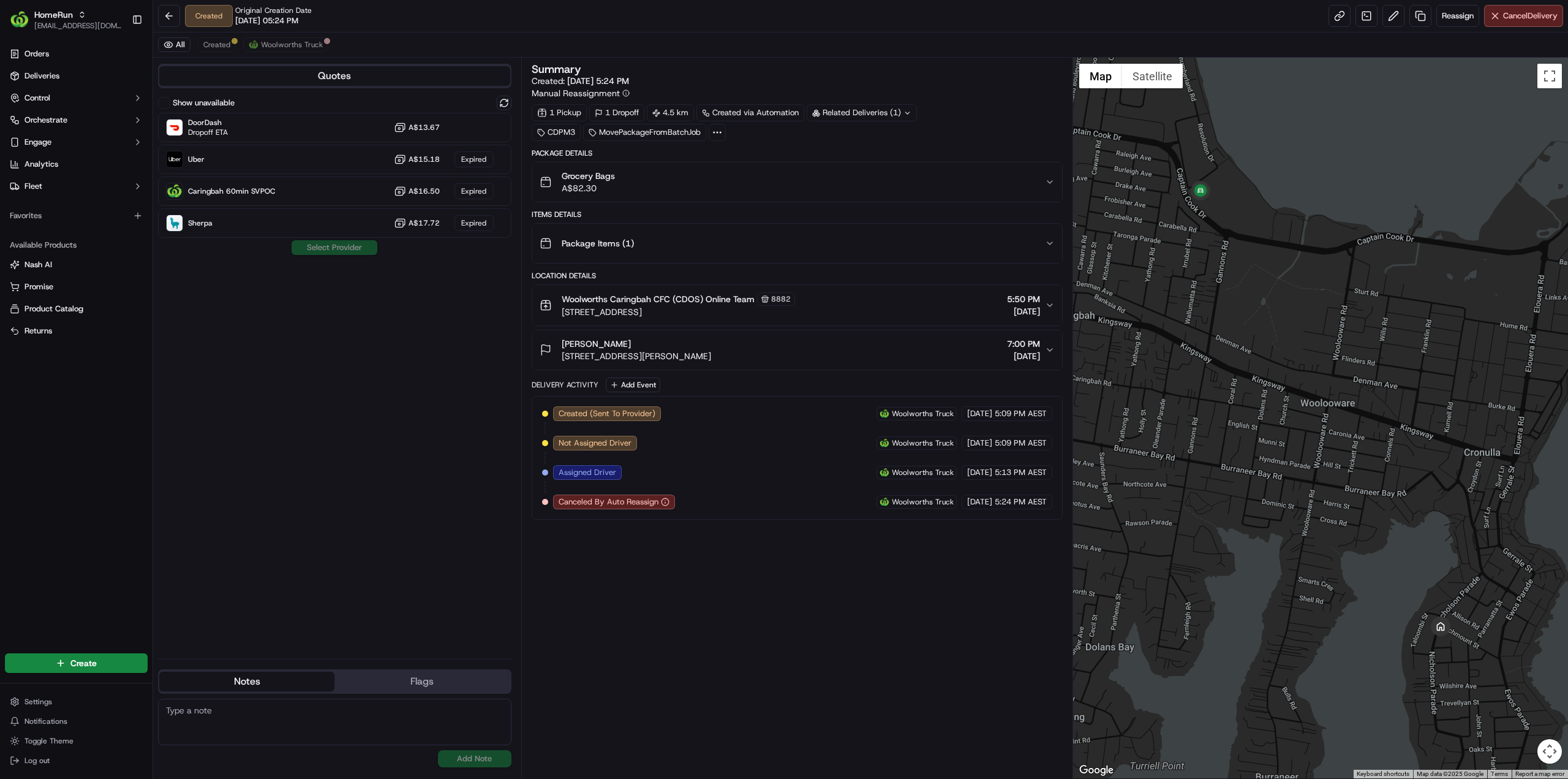
click at [845, 107] on div "Related Deliveries (1)" at bounding box center [862, 112] width 110 height 17
click at [704, 562] on div "Summary Created: [DATE] 5:24 PM Manual Reassignment 1 Pickup 1 Dropoff 4.5 km C…" at bounding box center [797, 417] width 531 height 708
click at [557, 339] on button "[PERSON_NAME] [STREET_ADDRESS][PERSON_NAME] 7:00 PM [DATE]" at bounding box center [797, 349] width 530 height 39
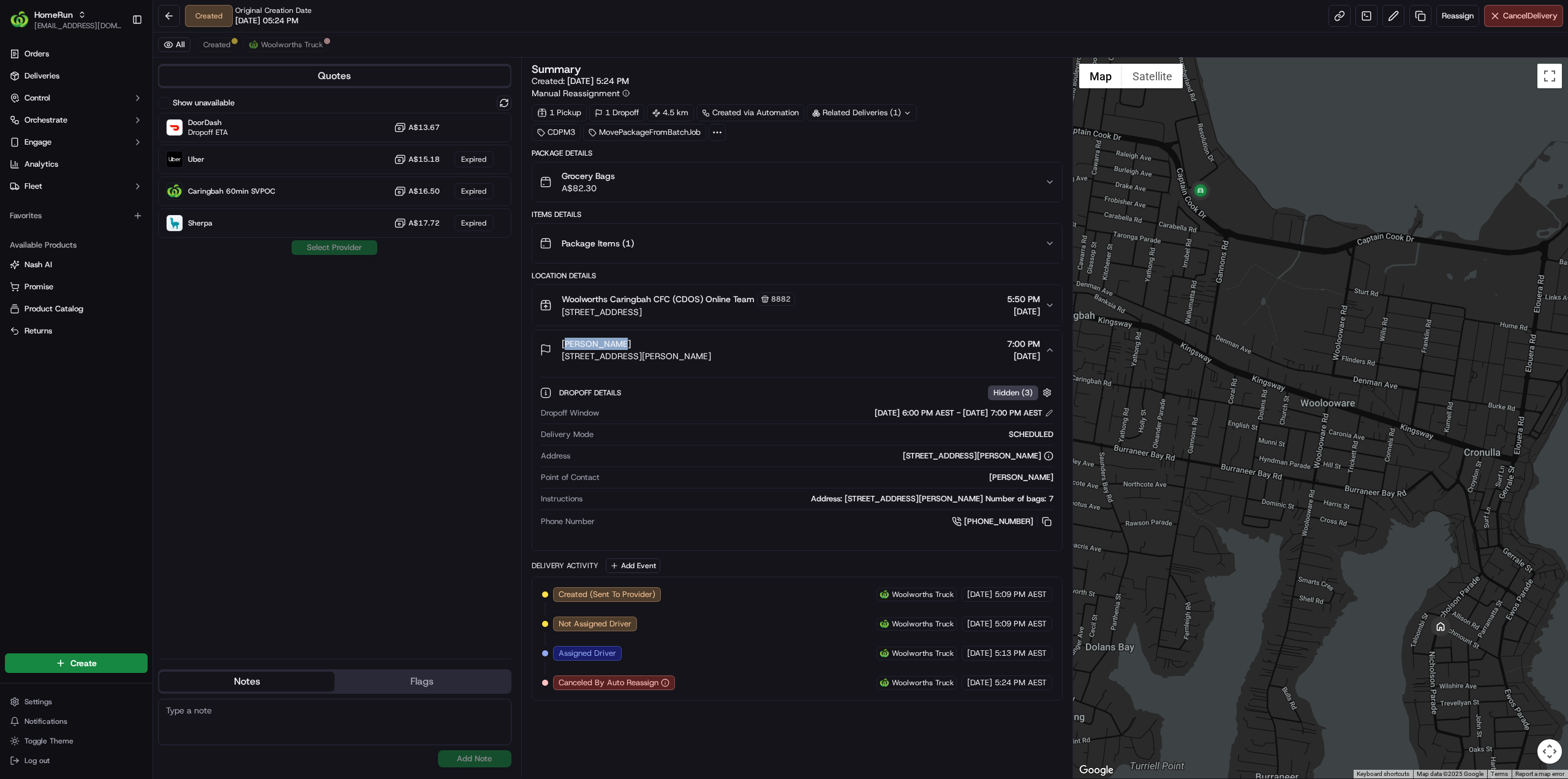
click at [608, 342] on div "[PERSON_NAME] [STREET_ADDRESS][PERSON_NAME]" at bounding box center [625, 349] width 172 height 24
click at [608, 342] on div "[PERSON_NAME]" at bounding box center [635, 343] width 149 height 12
click at [593, 339] on span "[PERSON_NAME]" at bounding box center [595, 343] width 69 height 12
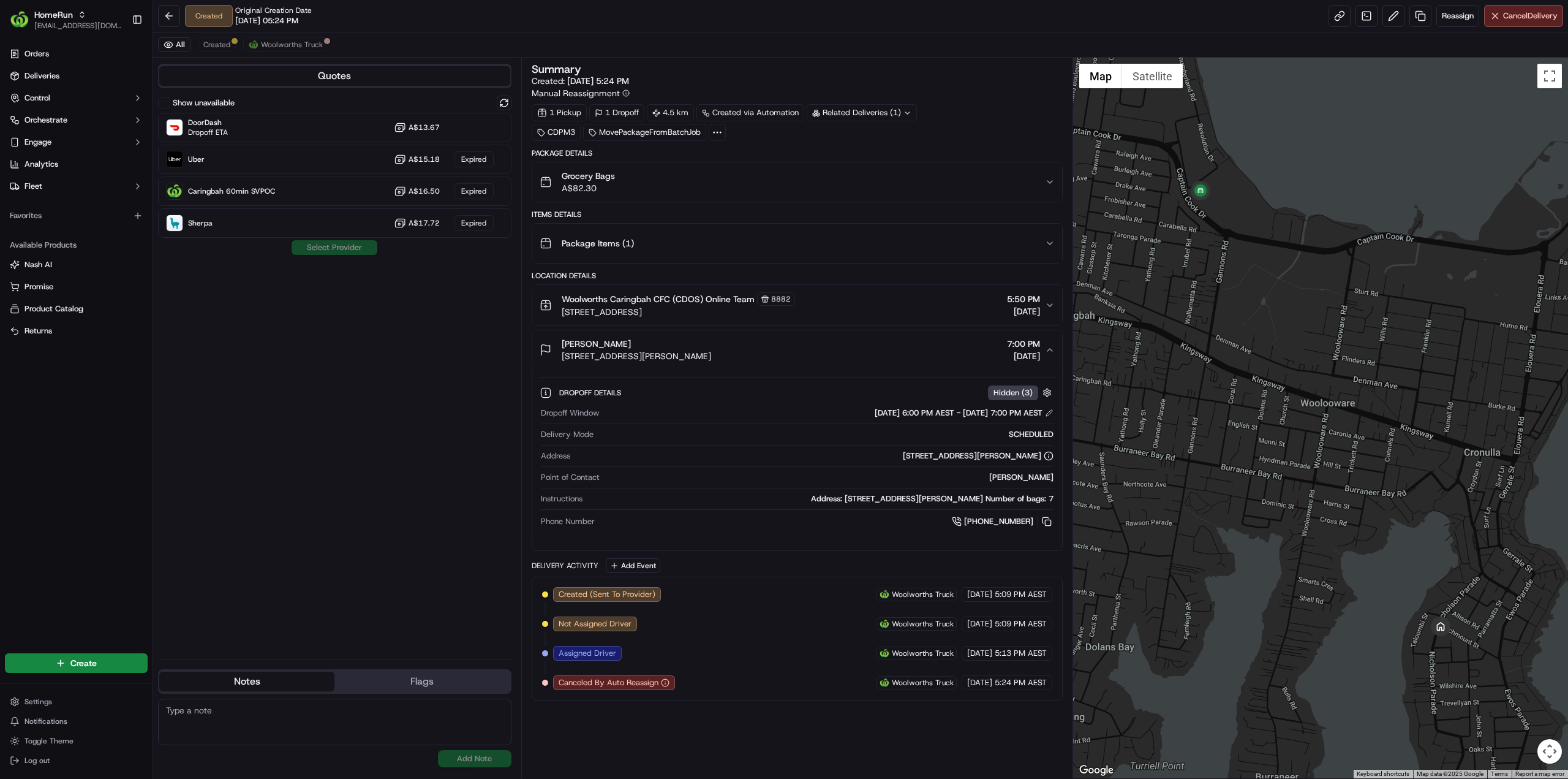
click at [569, 339] on span "[PERSON_NAME]" at bounding box center [595, 343] width 69 height 12
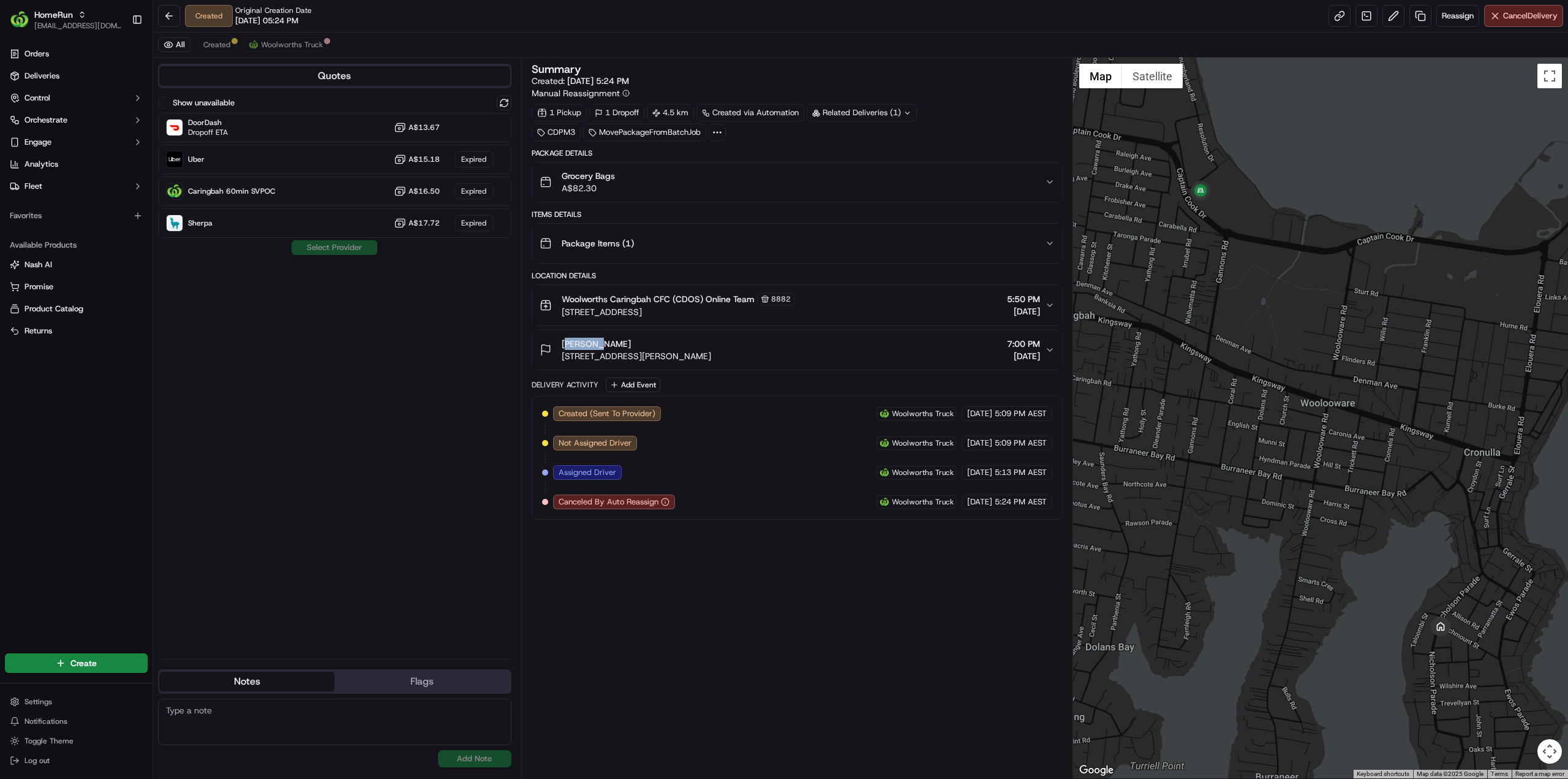
click at [569, 339] on span "[PERSON_NAME]" at bounding box center [595, 343] width 69 height 12
click at [621, 338] on div "[PERSON_NAME]" at bounding box center [635, 343] width 149 height 12
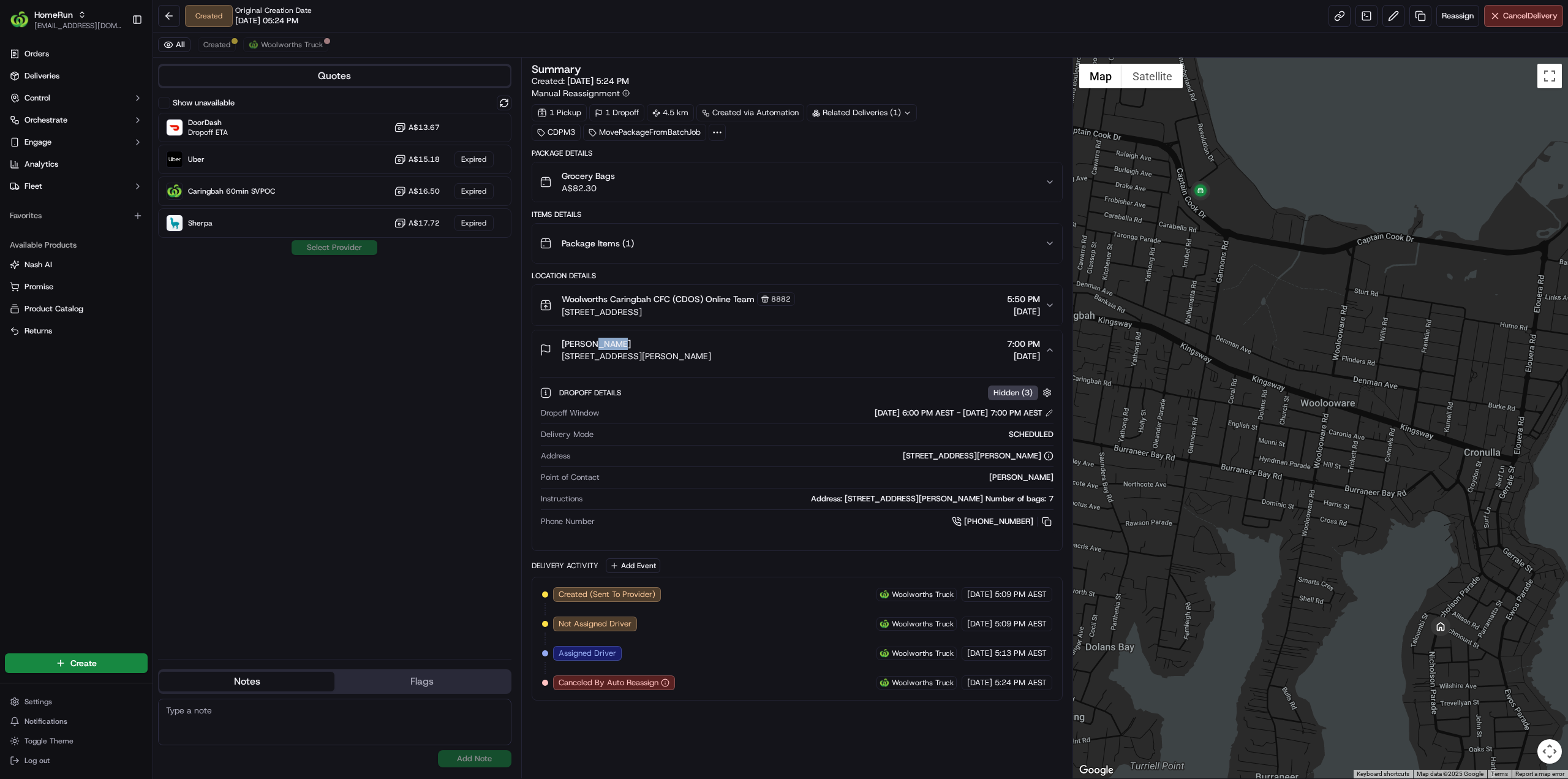
drag, startPoint x: 613, startPoint y: 339, endPoint x: 585, endPoint y: 339, distance: 28.0
click at [585, 339] on div "[PERSON_NAME]" at bounding box center [635, 343] width 149 height 12
click at [622, 340] on div "[PERSON_NAME]" at bounding box center [635, 343] width 149 height 12
drag, startPoint x: 611, startPoint y: 340, endPoint x: 560, endPoint y: 341, distance: 51.0
click at [560, 341] on div "Emilie Ross 62A Nicholson Pde, Cronulla, NSW 2230, AU" at bounding box center [625, 349] width 172 height 24
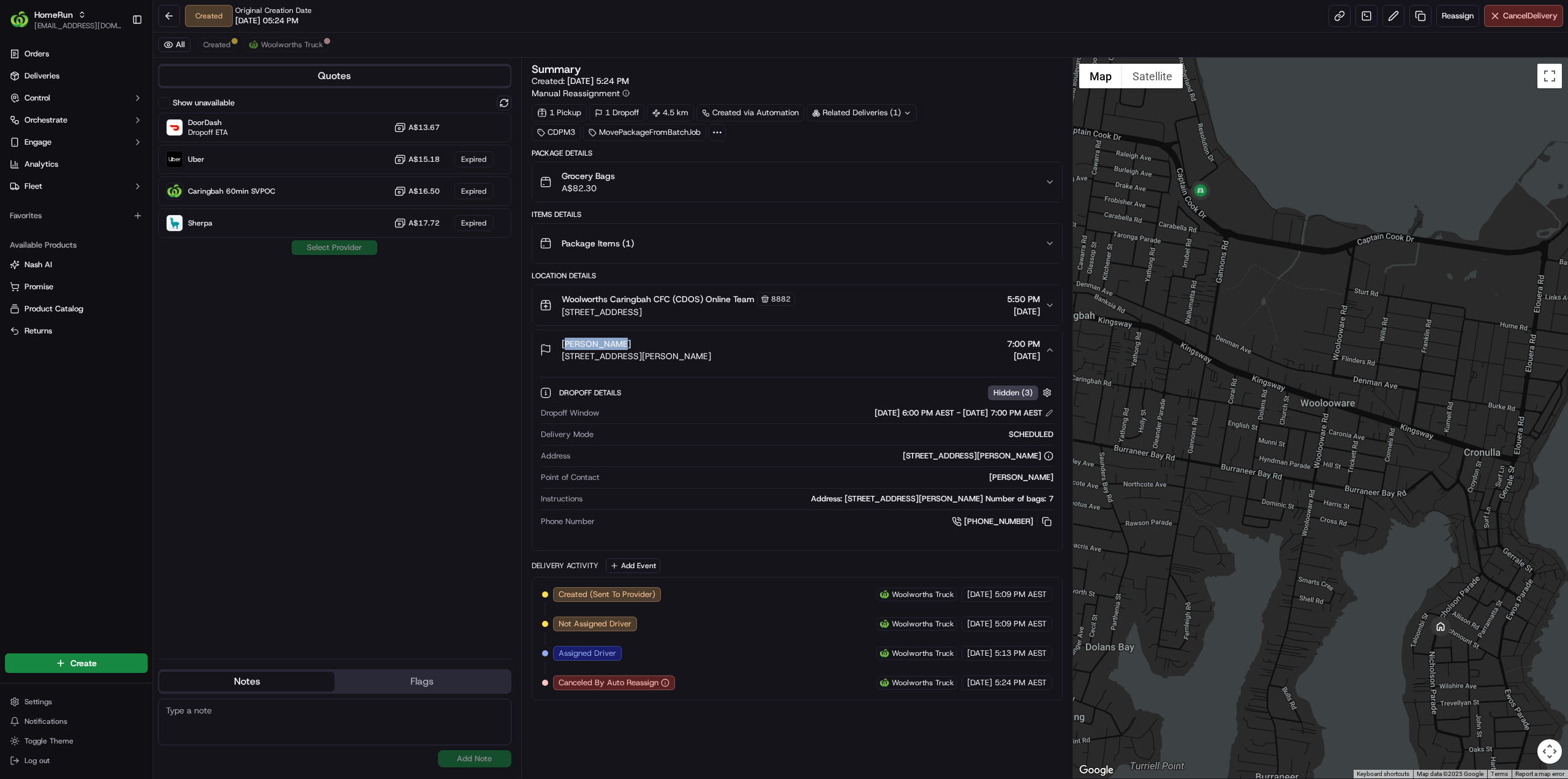
copy span "[PERSON_NAME]"
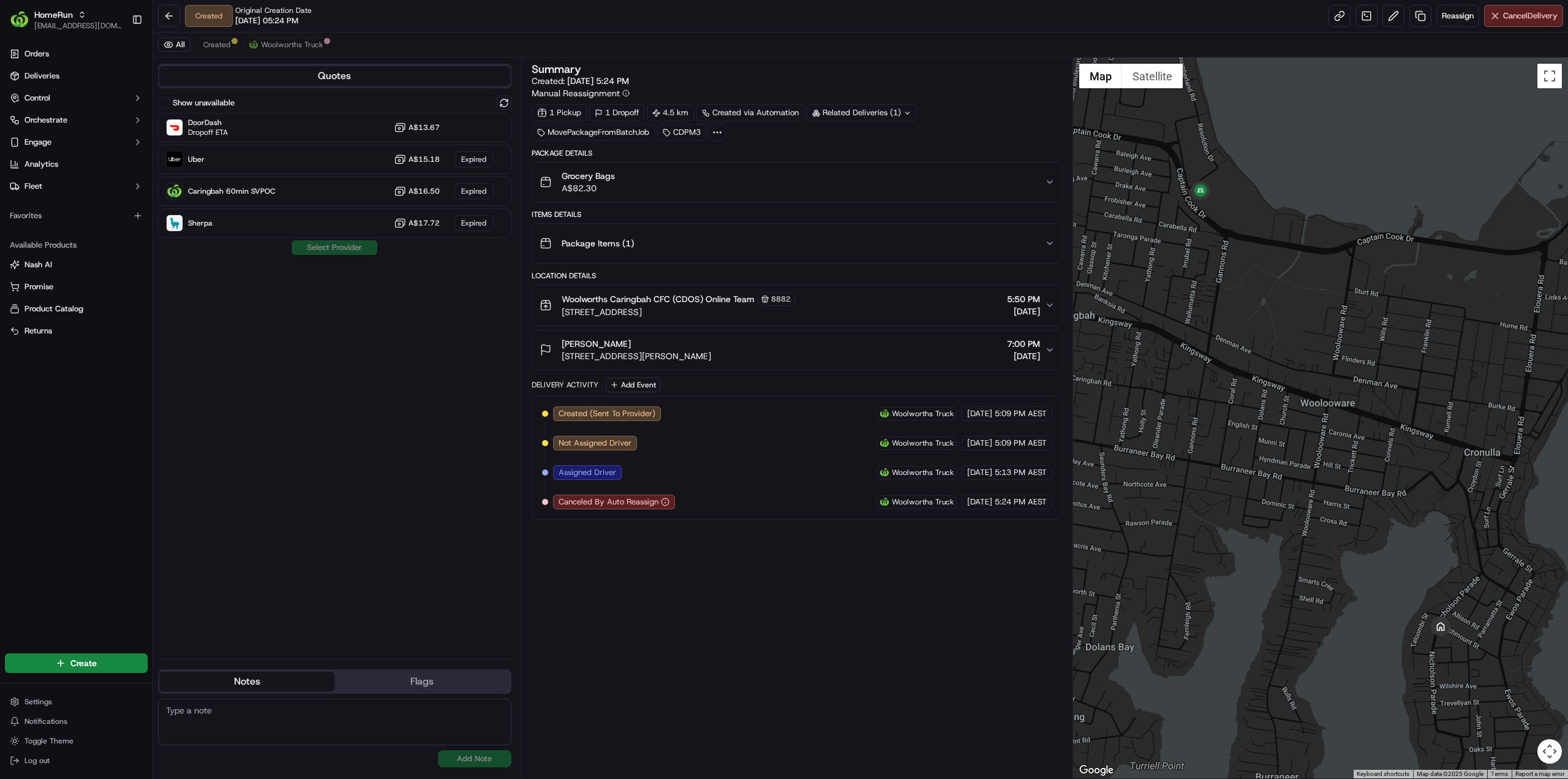
click at [849, 112] on div "Related Deliveries (1)" at bounding box center [862, 112] width 110 height 17
click at [505, 103] on button at bounding box center [504, 103] width 15 height 15
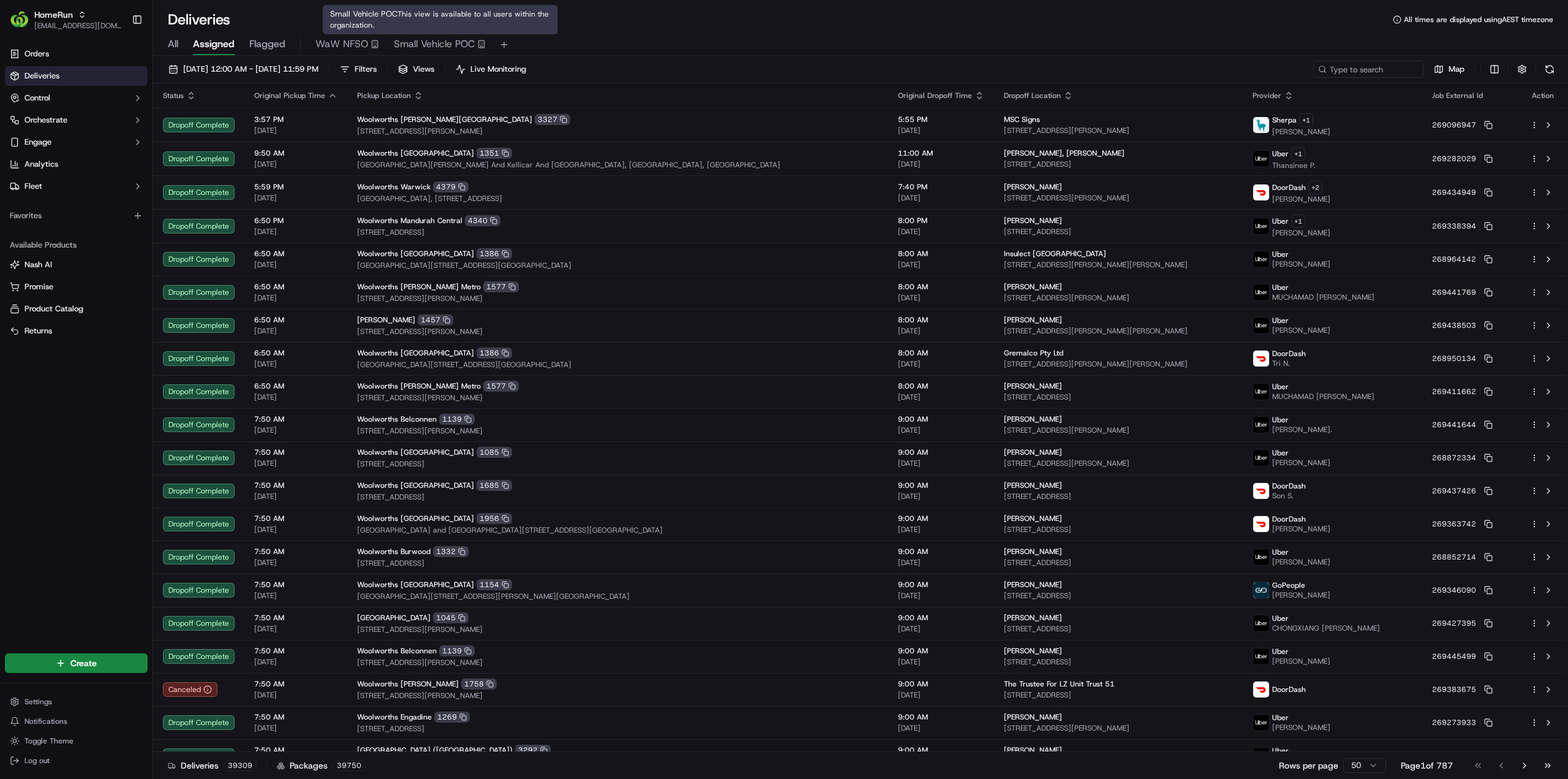
click at [452, 46] on span "Small Vehicle POC" at bounding box center [434, 44] width 81 height 15
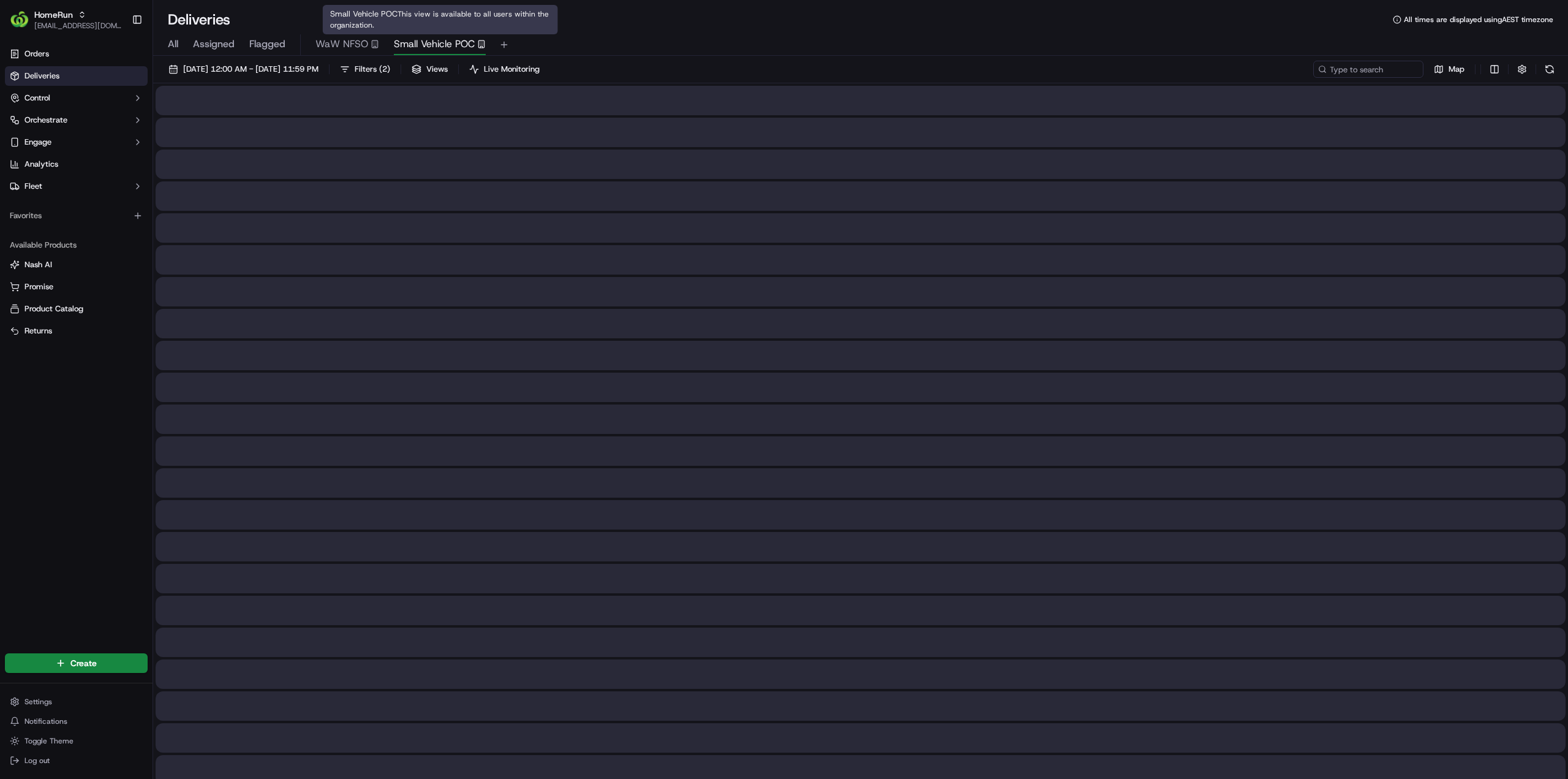
click at [434, 39] on span "Small Vehicle POC" at bounding box center [434, 44] width 81 height 15
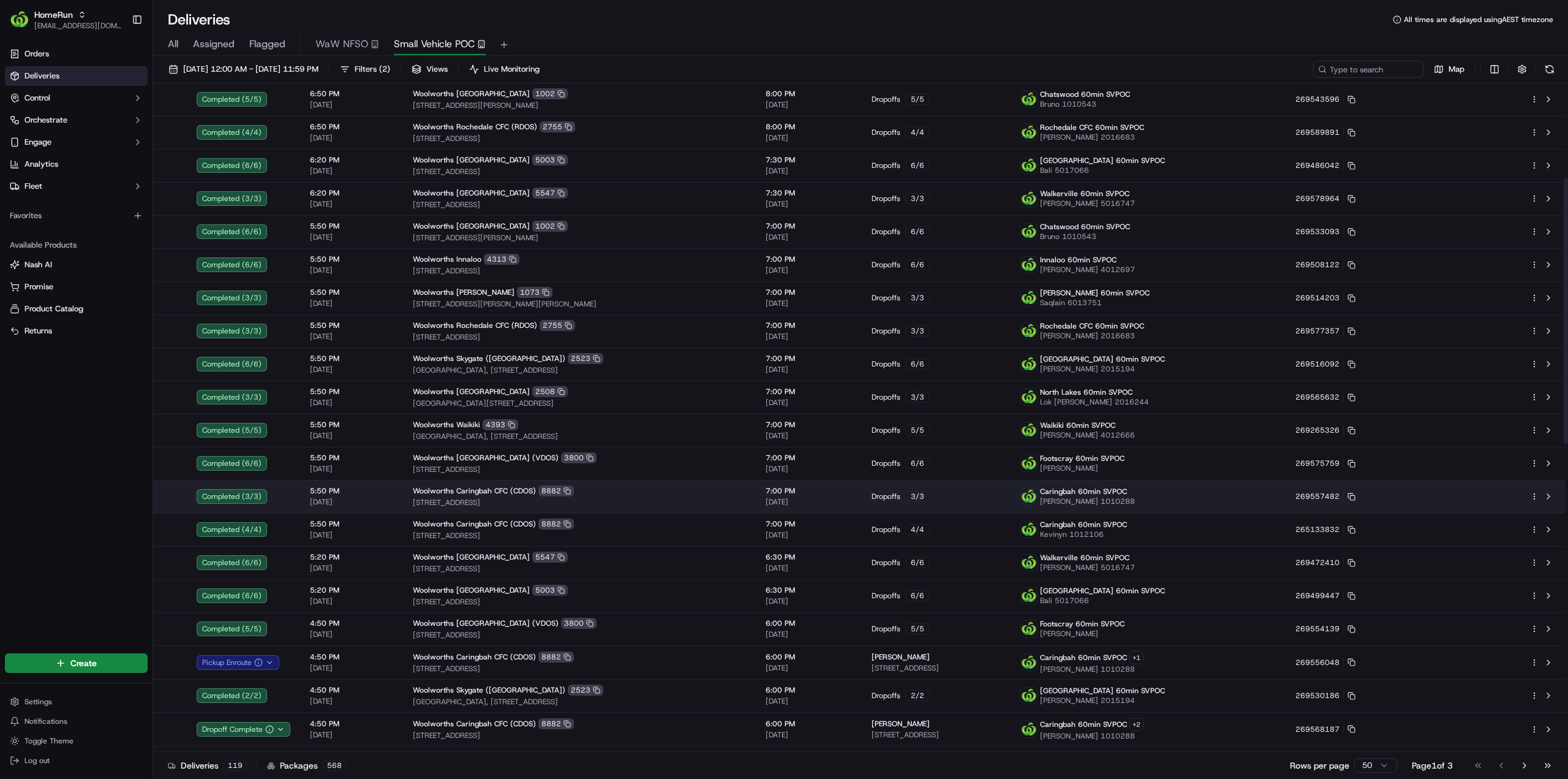
scroll to position [367, 0]
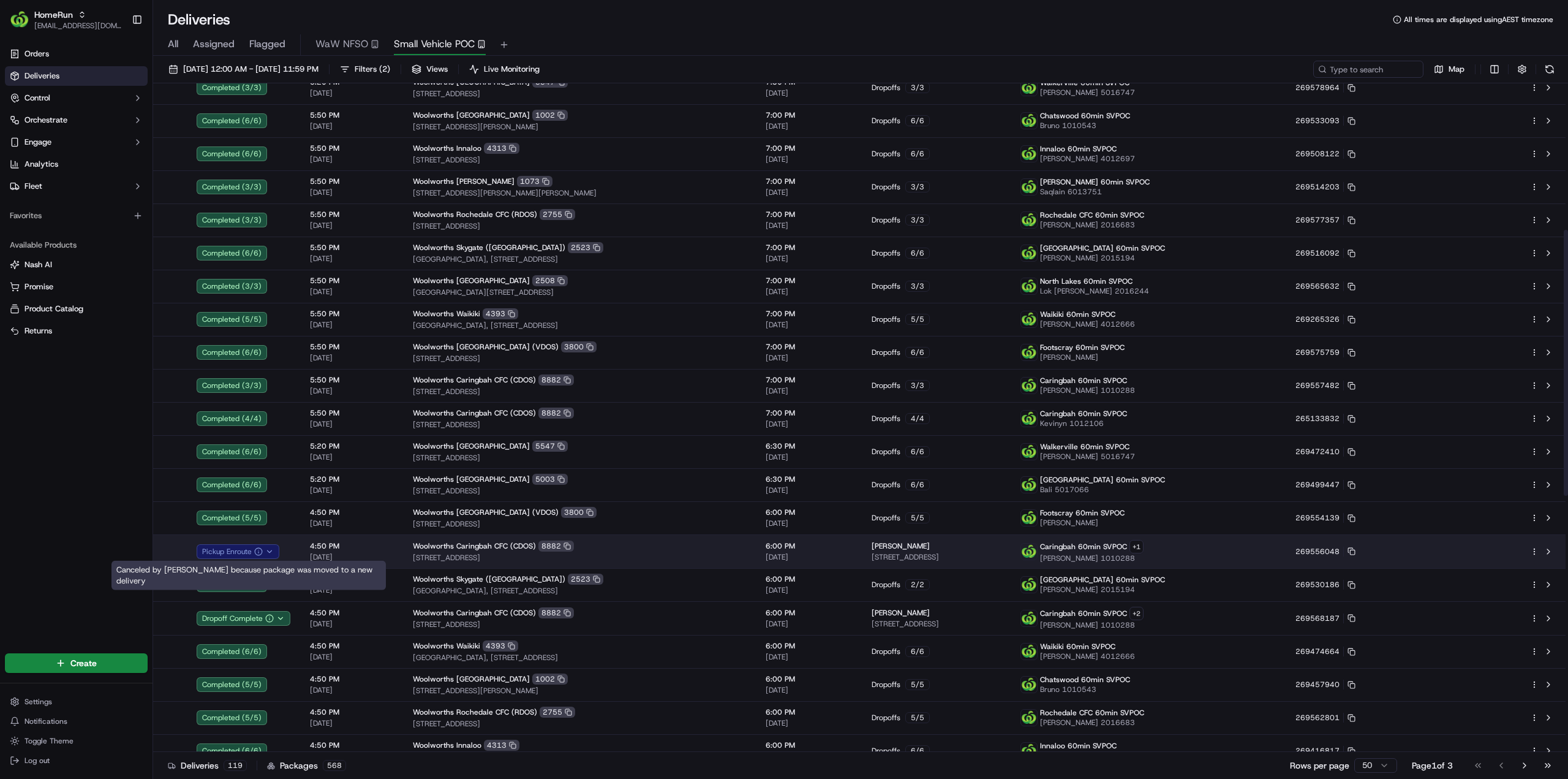
click at [270, 552] on icon "button" at bounding box center [269, 551] width 4 height 2
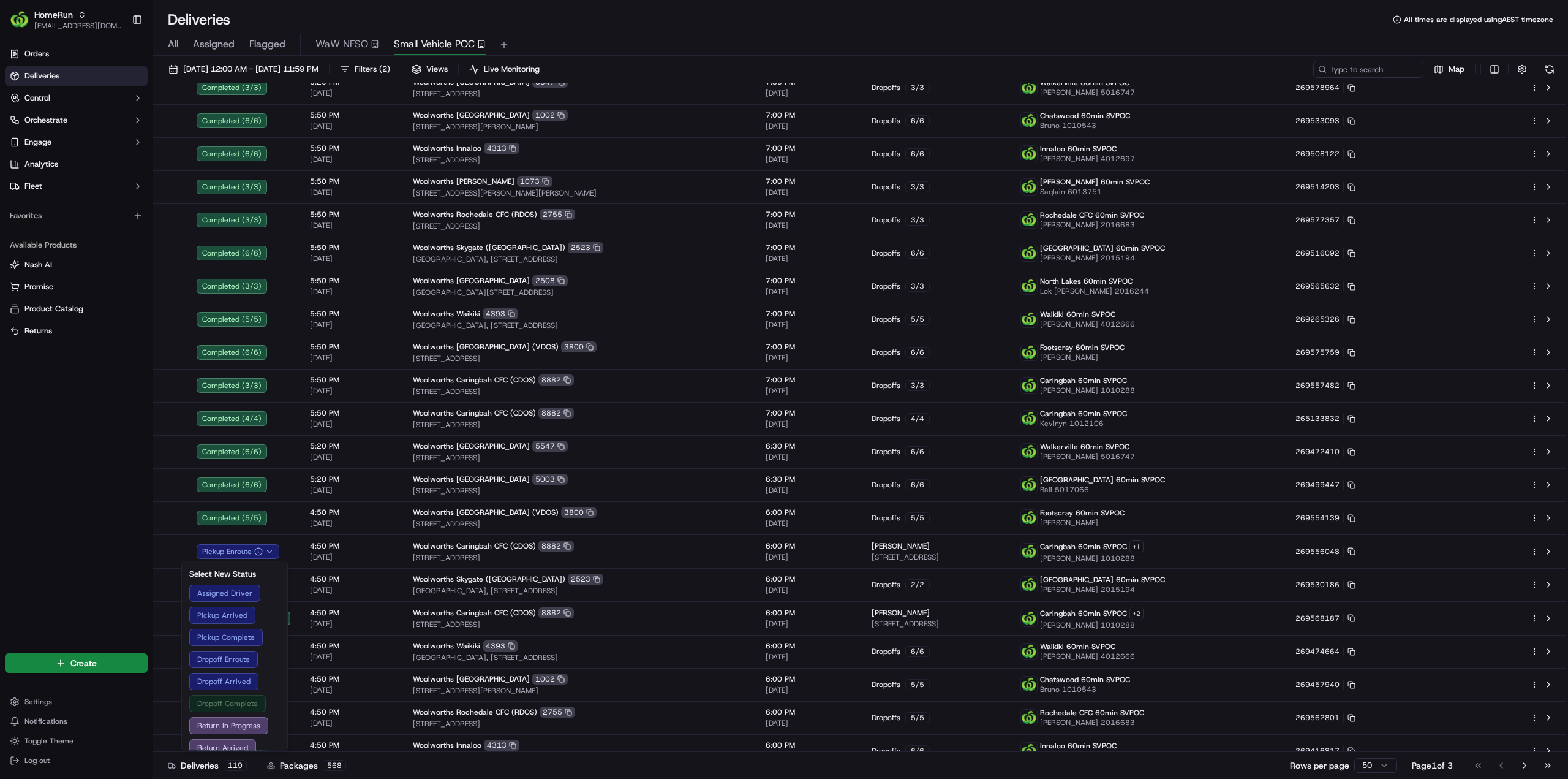
click at [240, 703] on button "Dropoff Complete" at bounding box center [234, 703] width 91 height 17
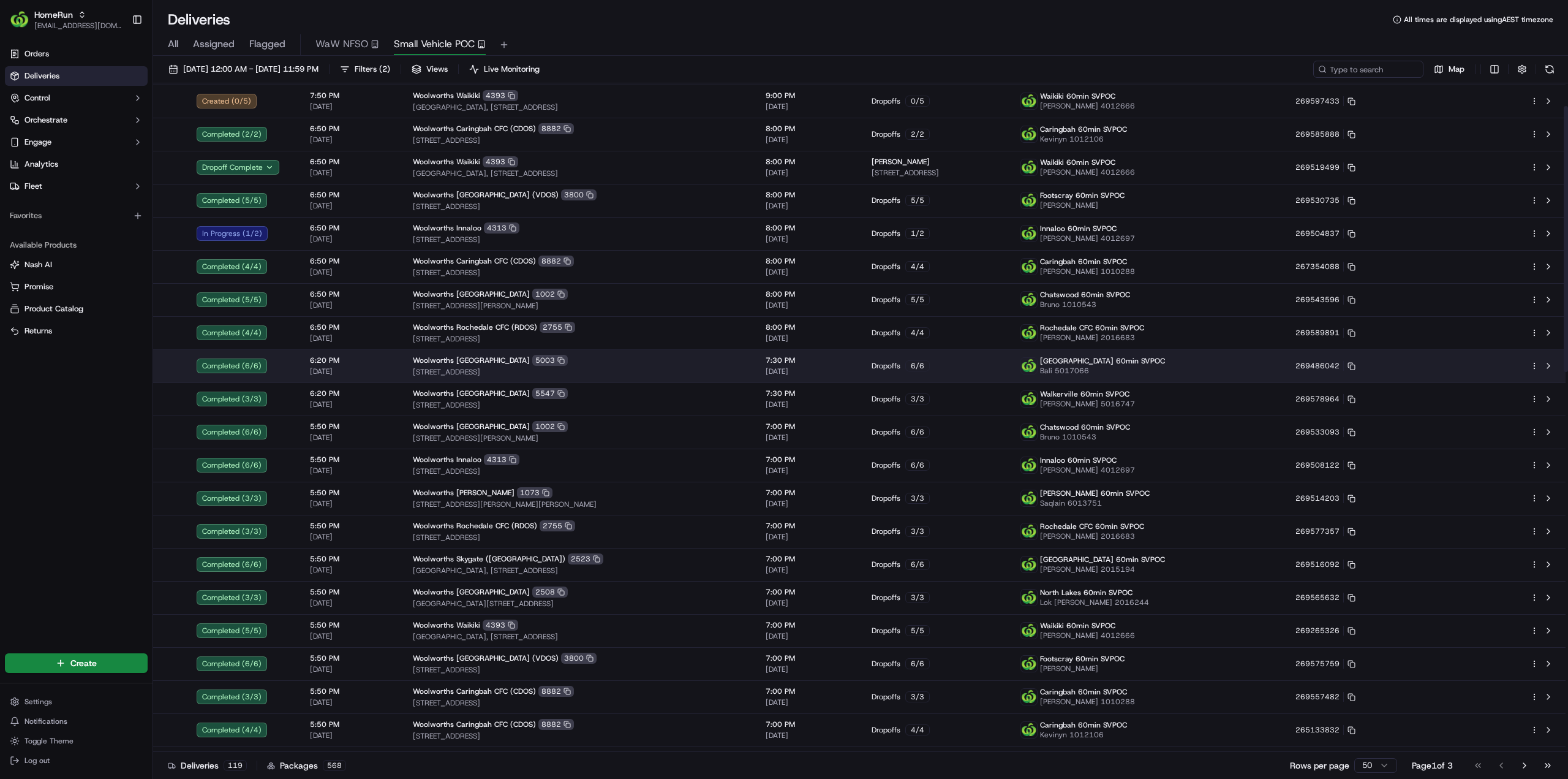
scroll to position [0, 0]
